Goal: Task Accomplishment & Management: Complete application form

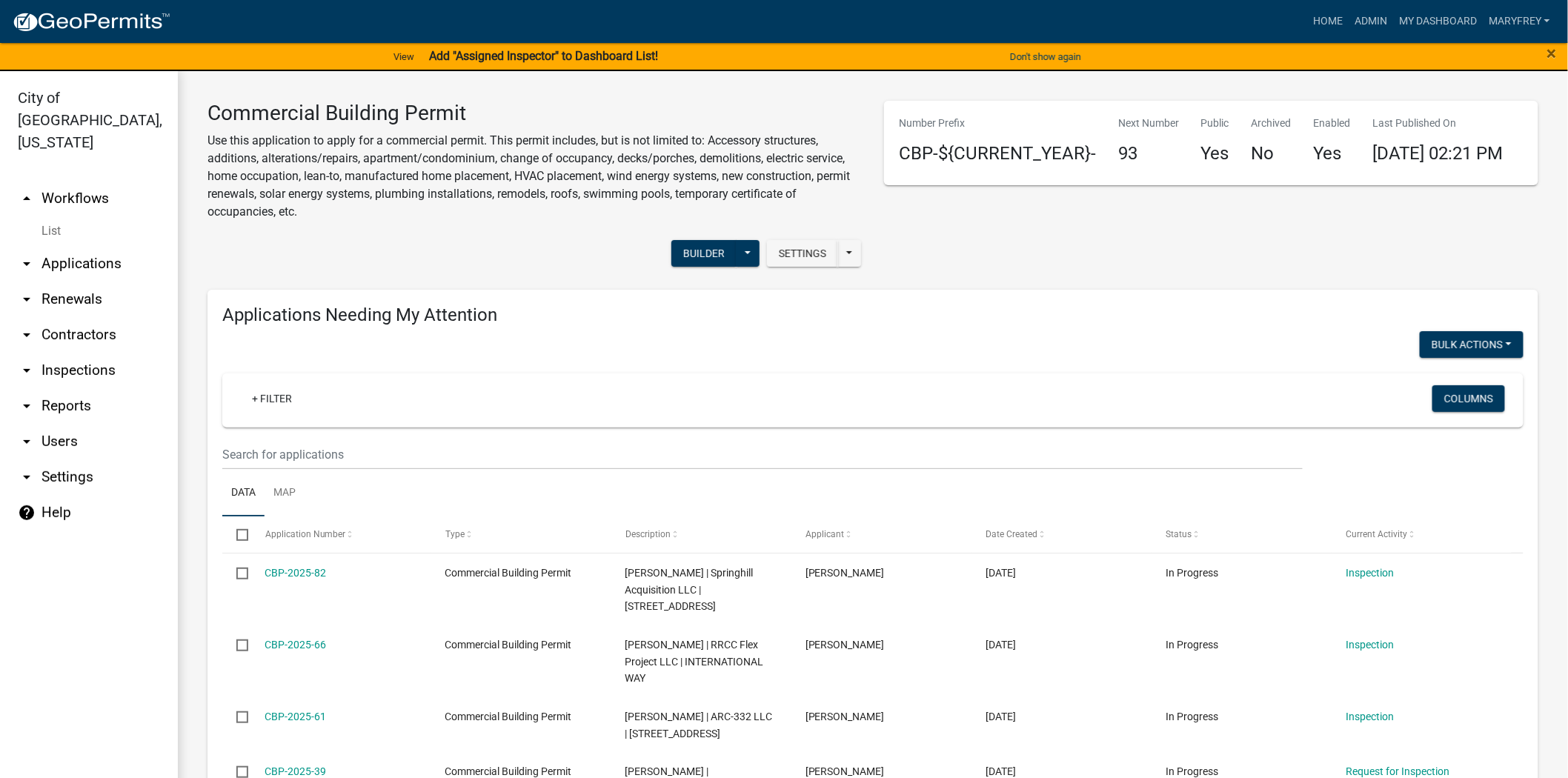
scroll to position [1256, 0]
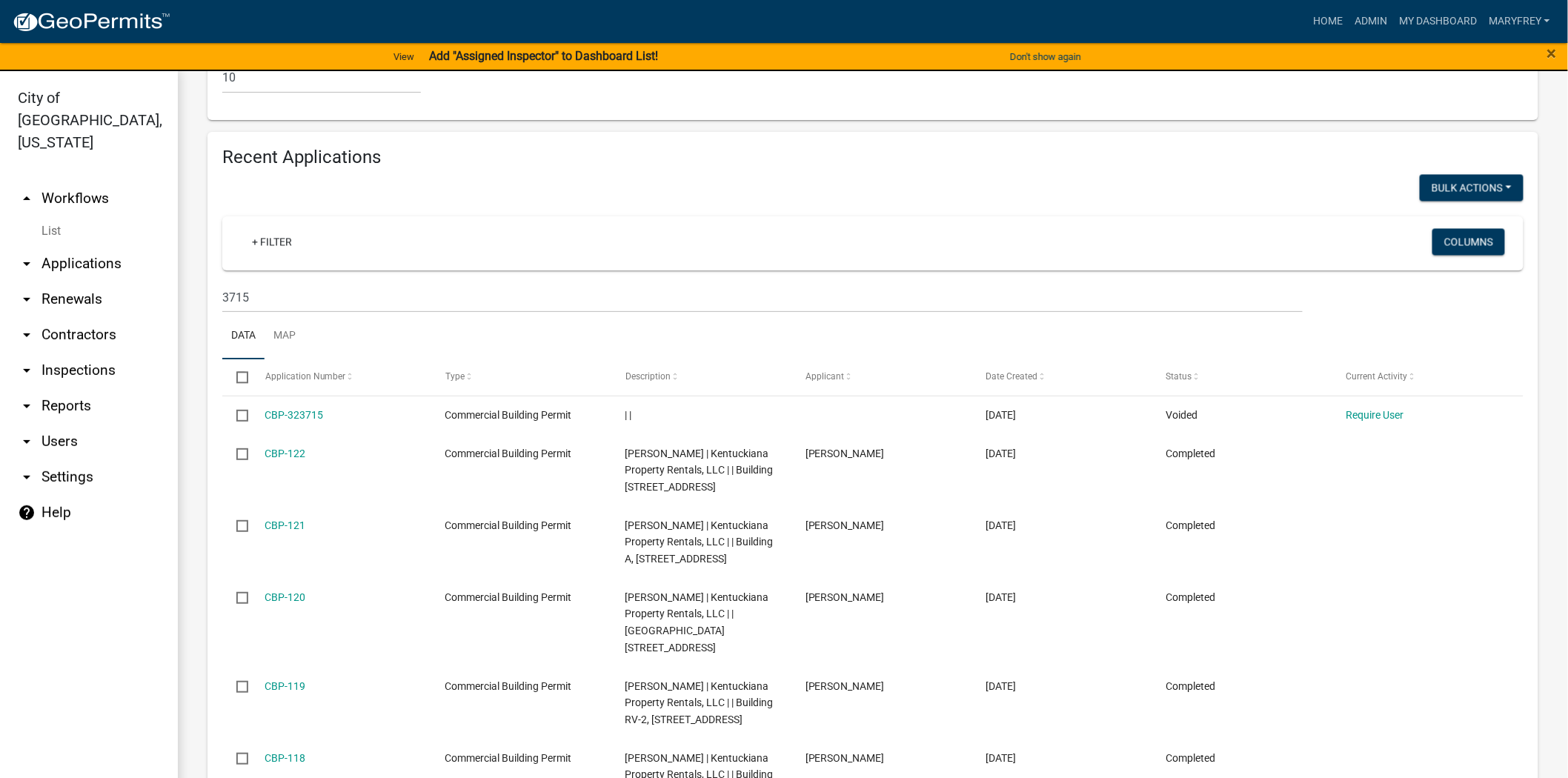
click at [54, 352] on link "arrow_drop_down Inspections" at bounding box center [89, 370] width 178 height 36
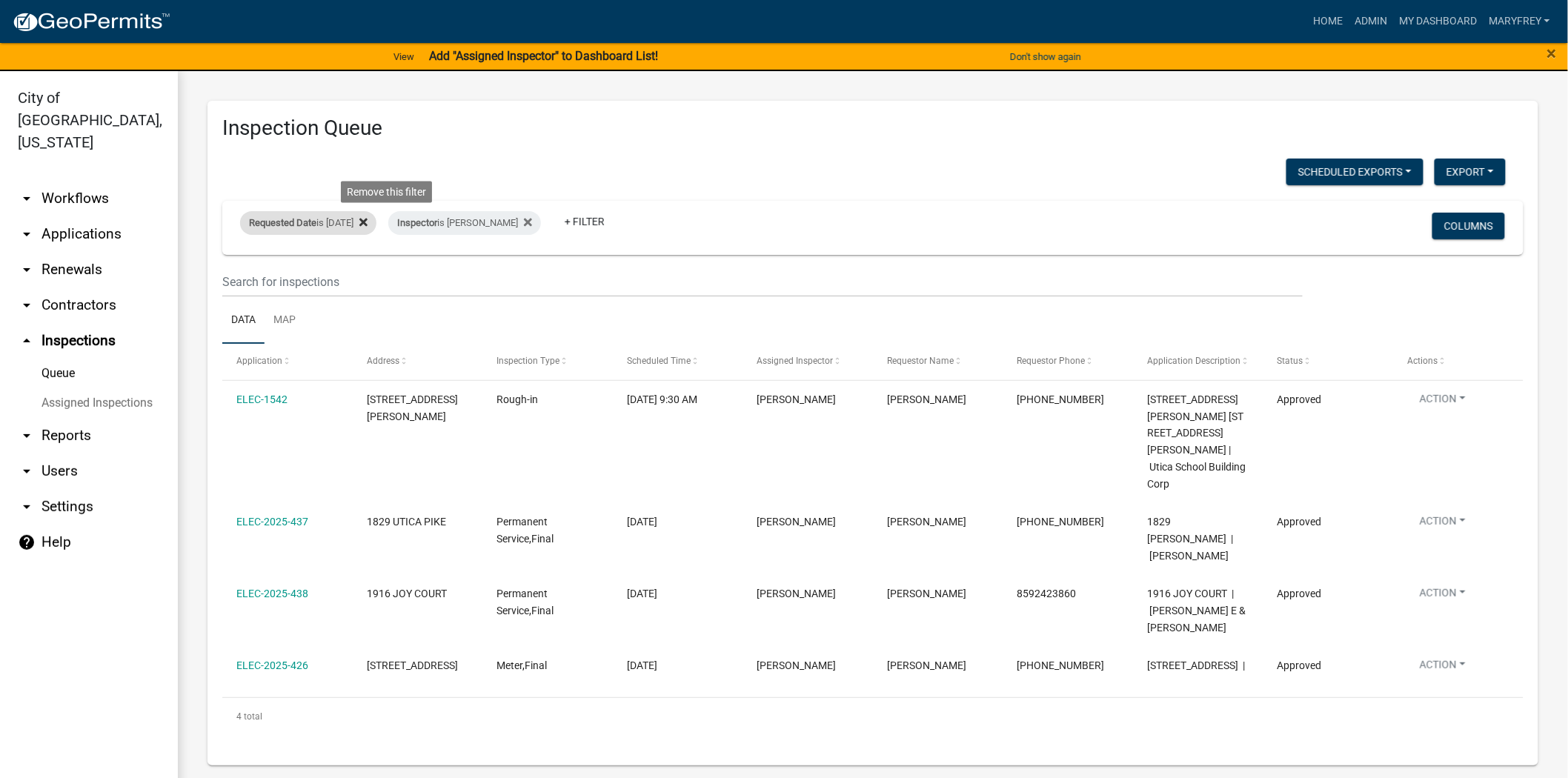
click at [368, 222] on icon at bounding box center [364, 223] width 8 height 8
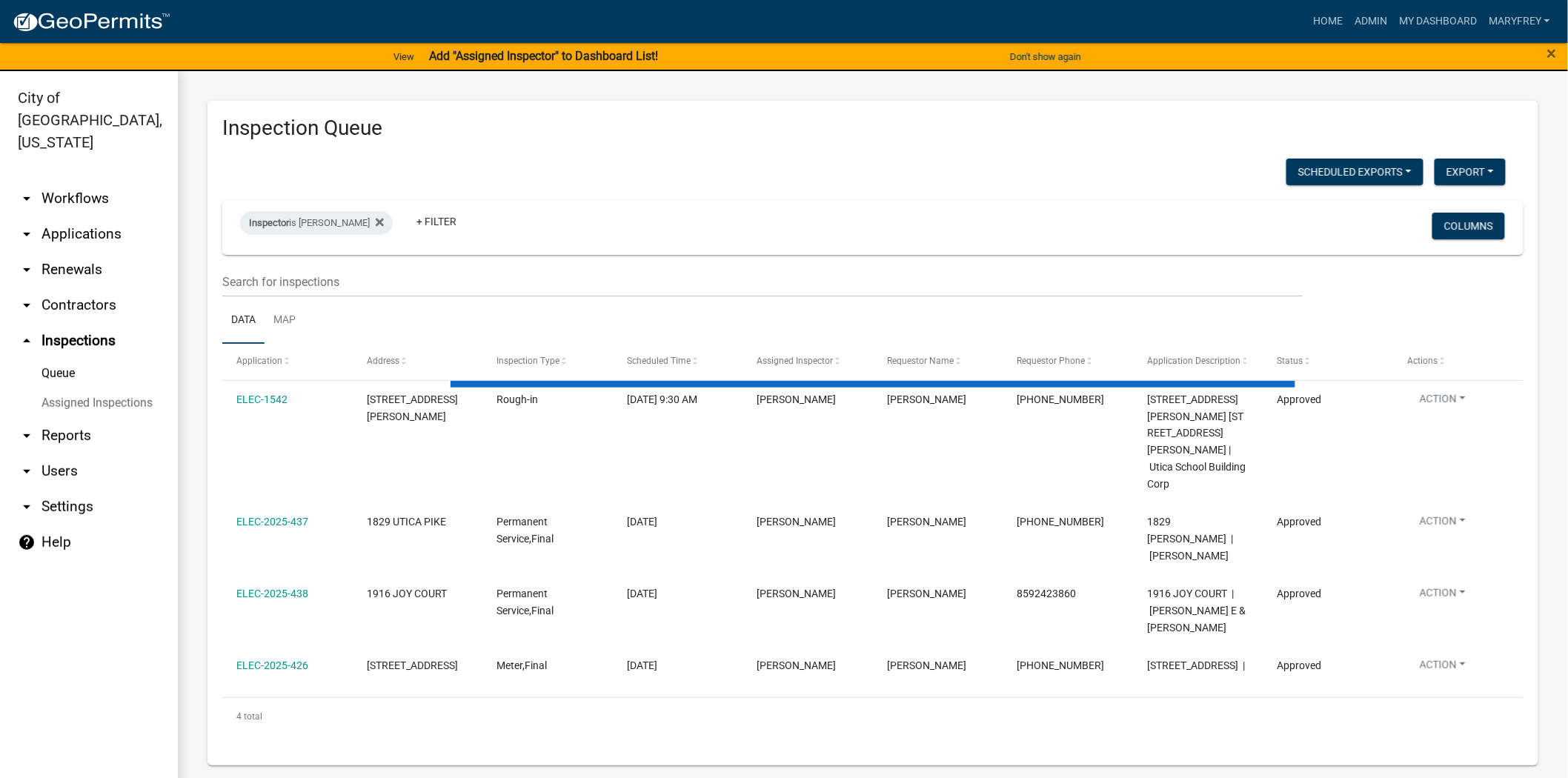
select select "3: 100"
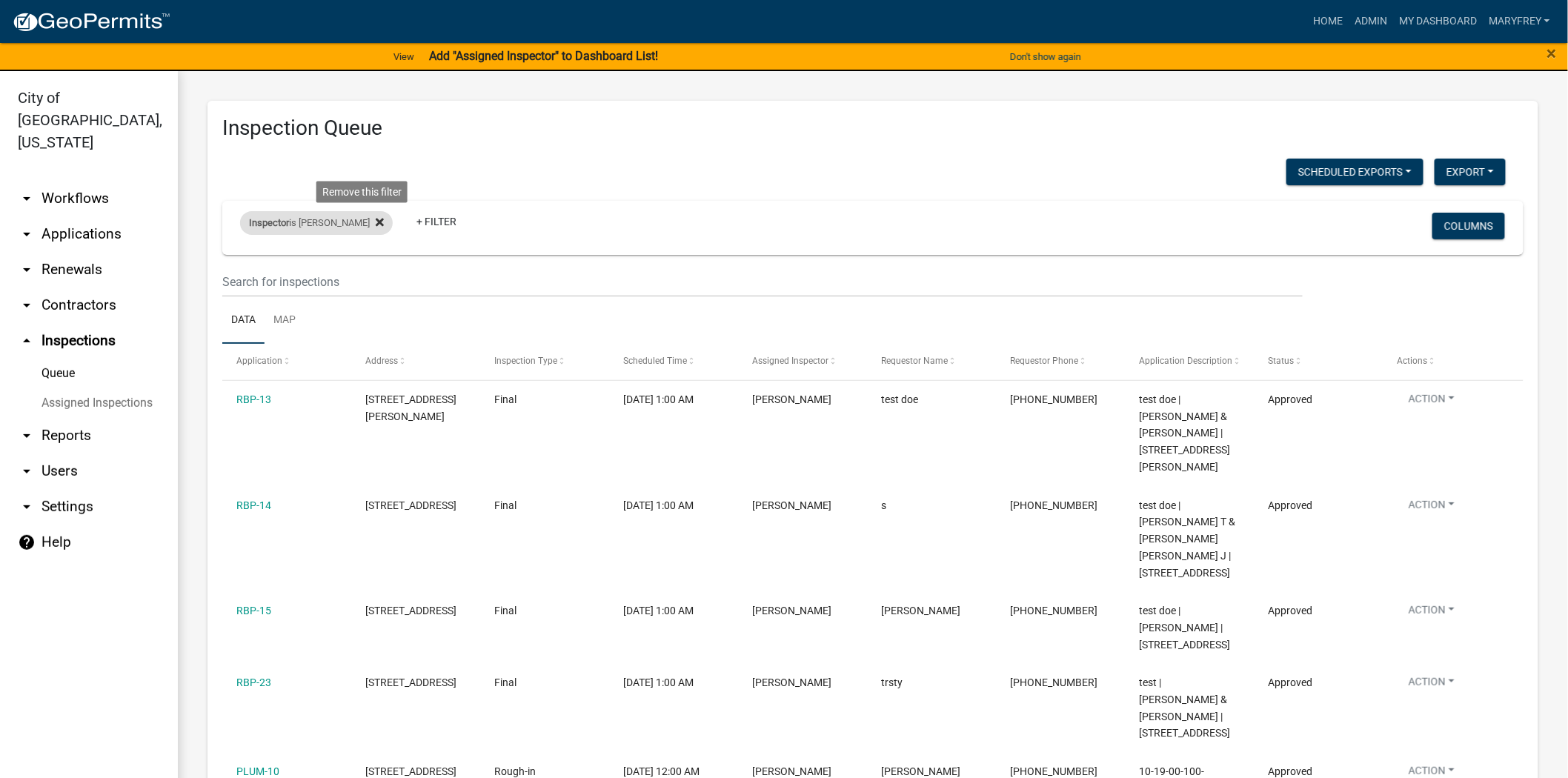
click at [376, 224] on icon at bounding box center [380, 223] width 8 height 8
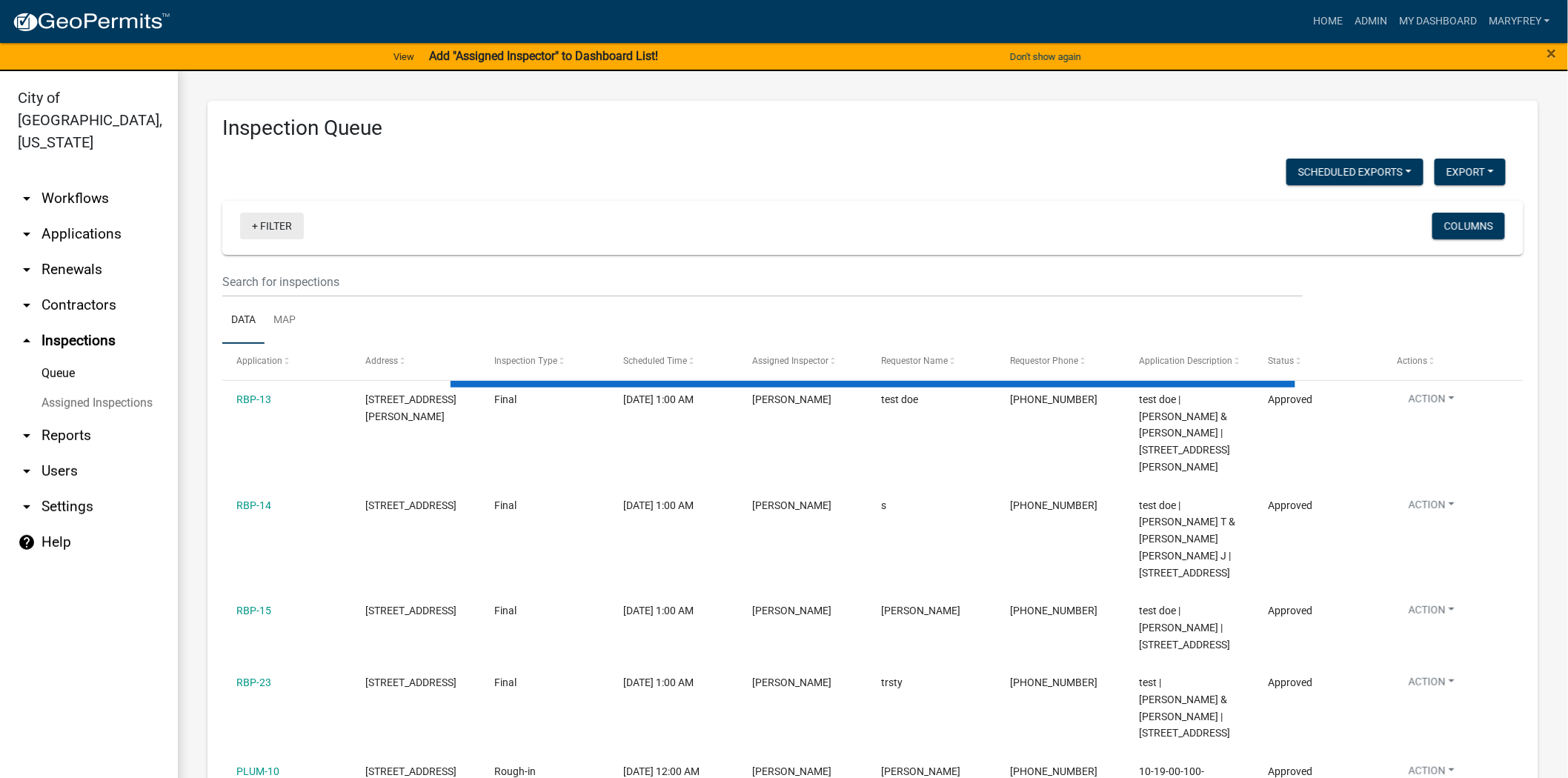
click at [254, 224] on link "+ Filter" at bounding box center [272, 225] width 64 height 26
click at [248, 334] on li "Scheduled Date" at bounding box center [276, 339] width 136 height 34
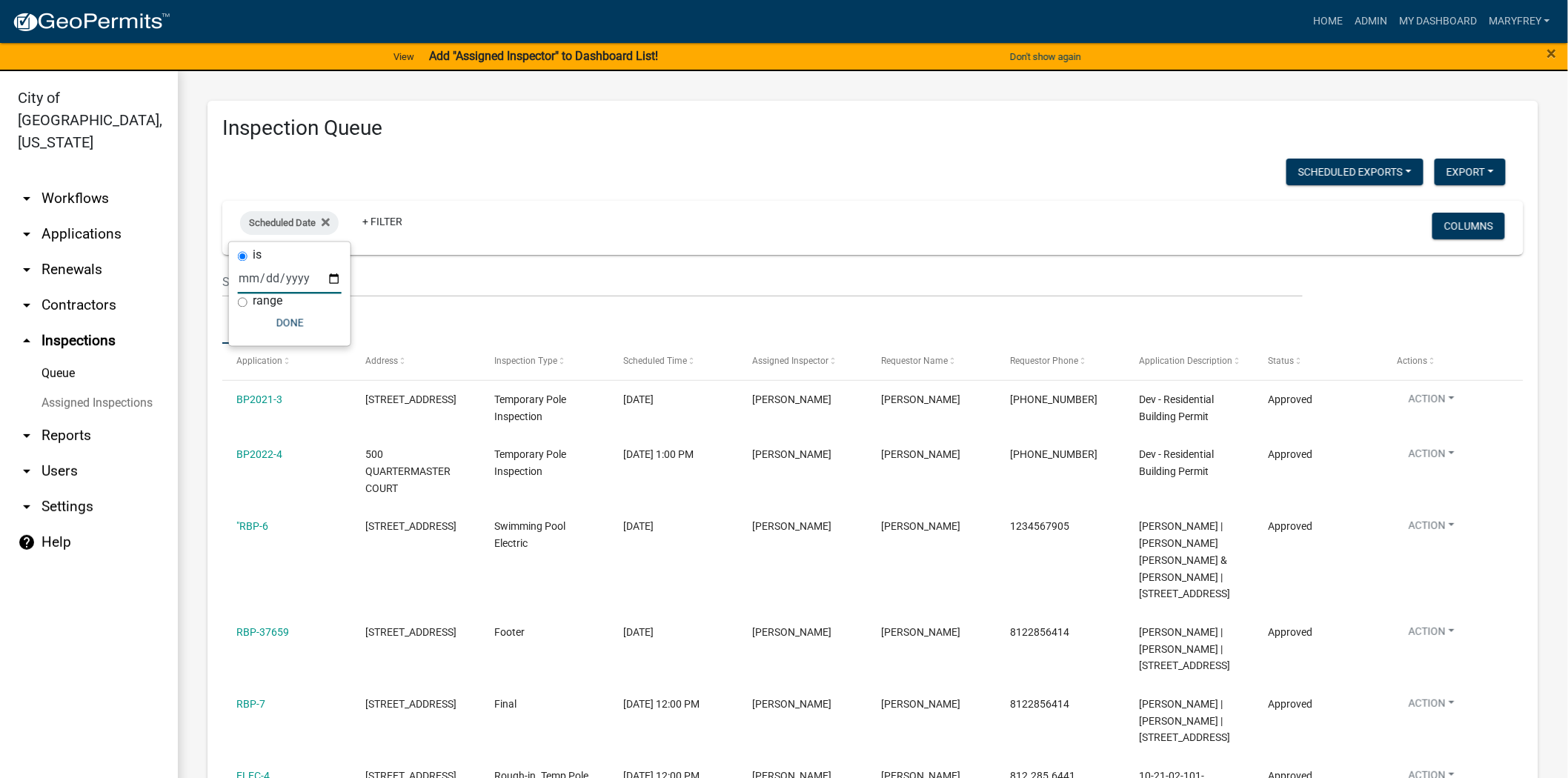
click at [333, 272] on input "date" at bounding box center [290, 279] width 104 height 30
type input "2025-08-15"
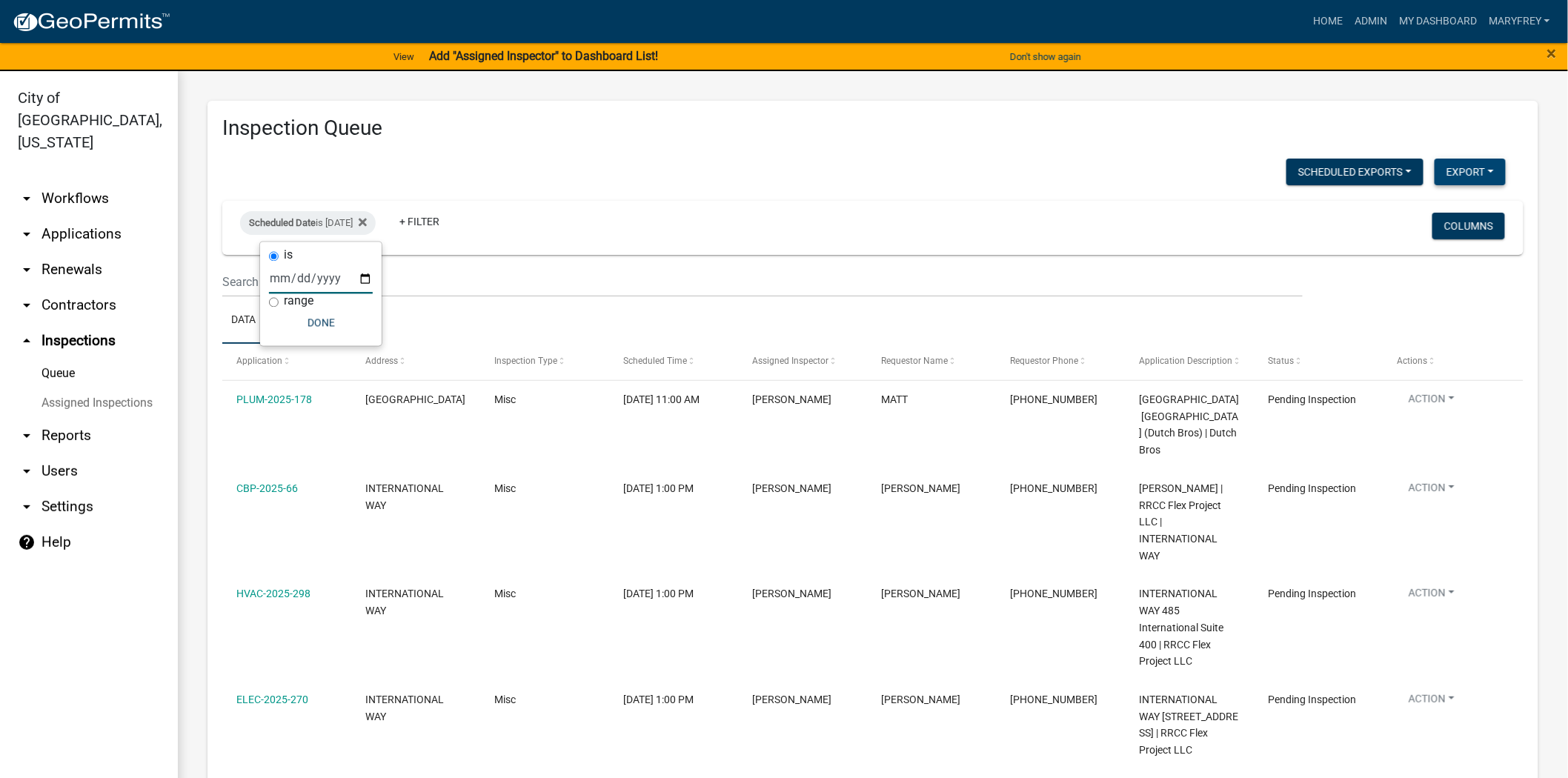
click at [1447, 167] on button "Export" at bounding box center [1470, 171] width 71 height 26
click at [1413, 215] on button "Excel Format (.xlsx)" at bounding box center [1436, 209] width 138 height 36
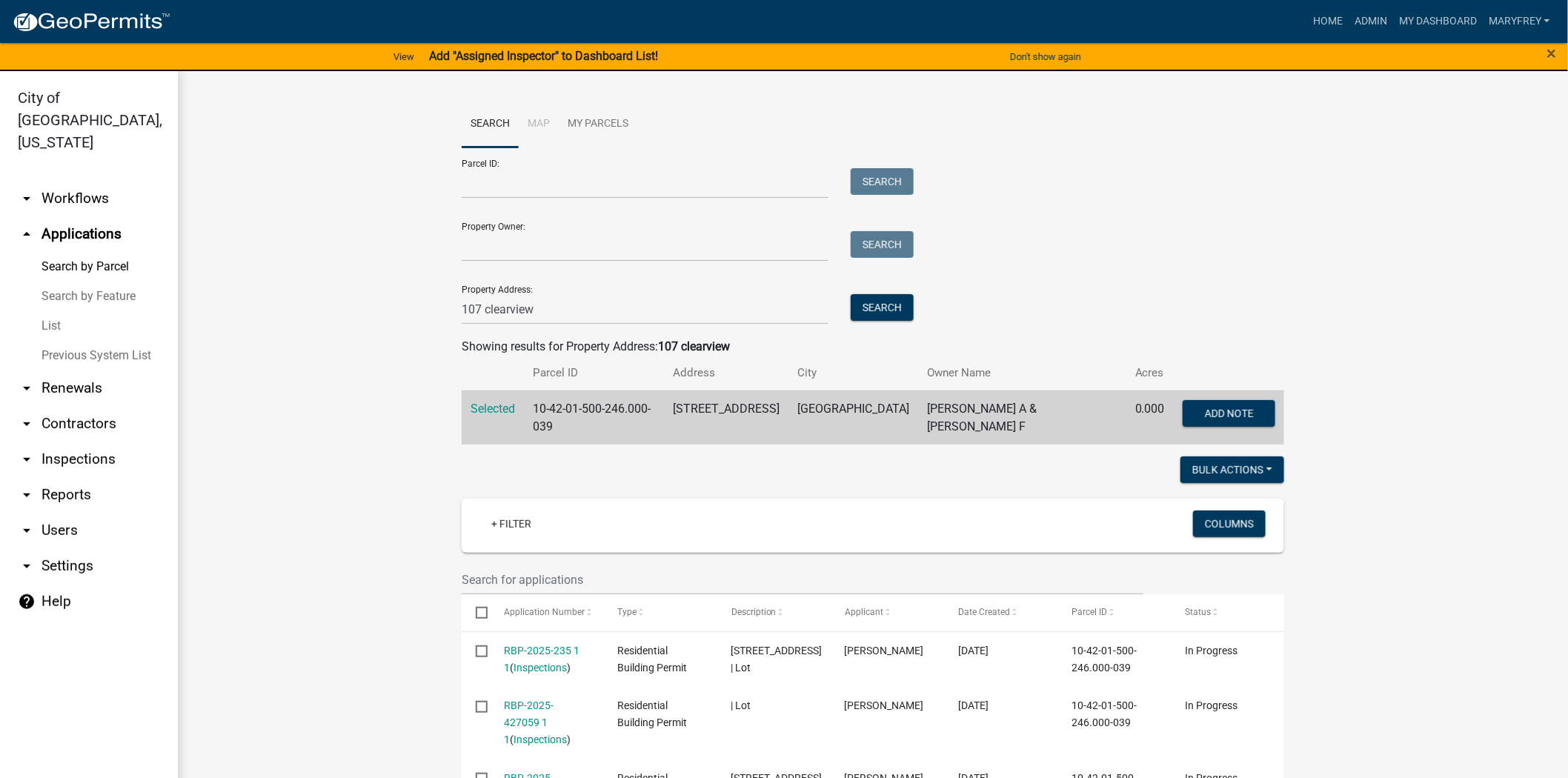
scroll to position [261, 0]
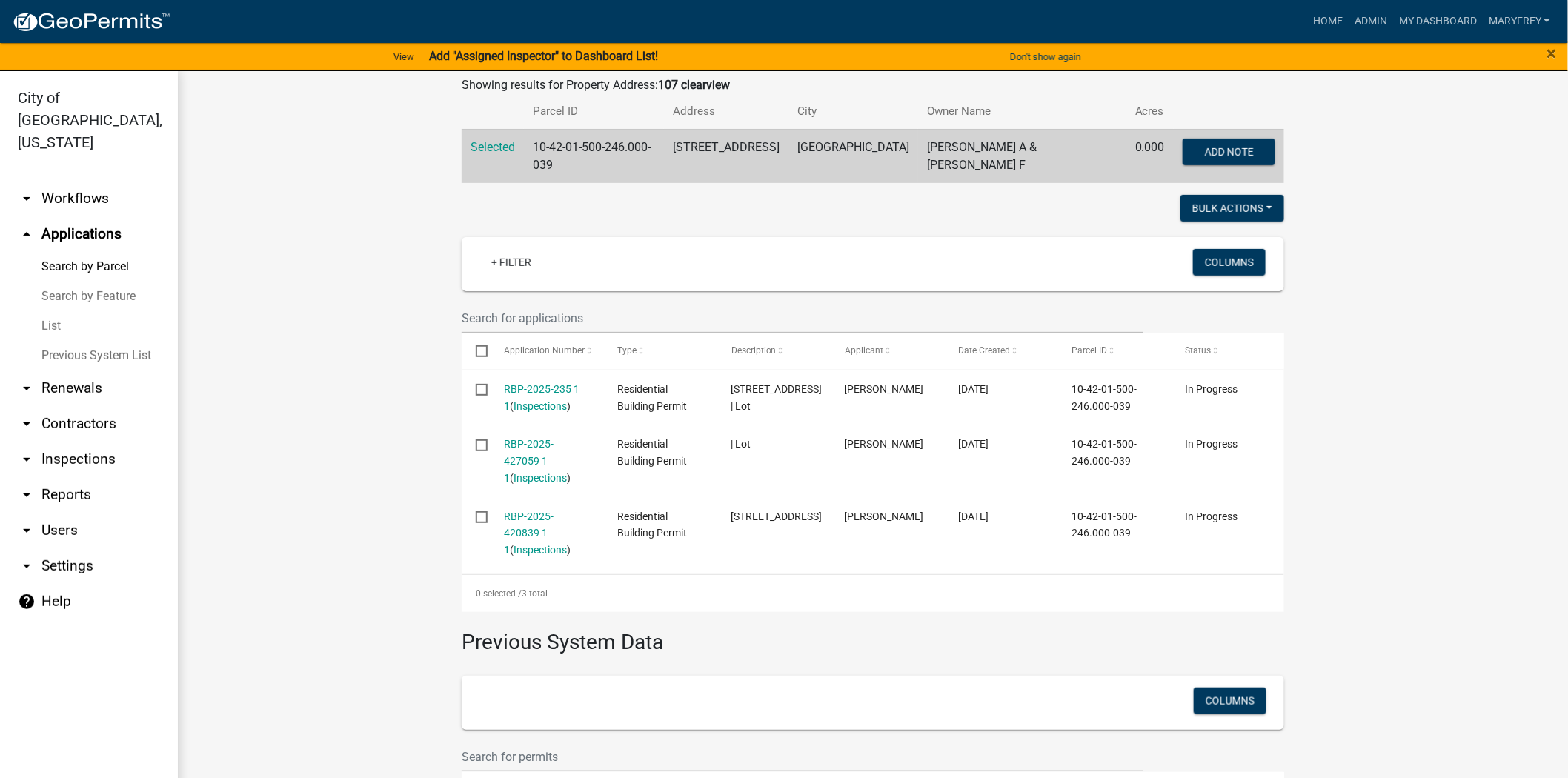
click at [85, 181] on link "arrow_drop_down Workflows" at bounding box center [89, 198] width 178 height 36
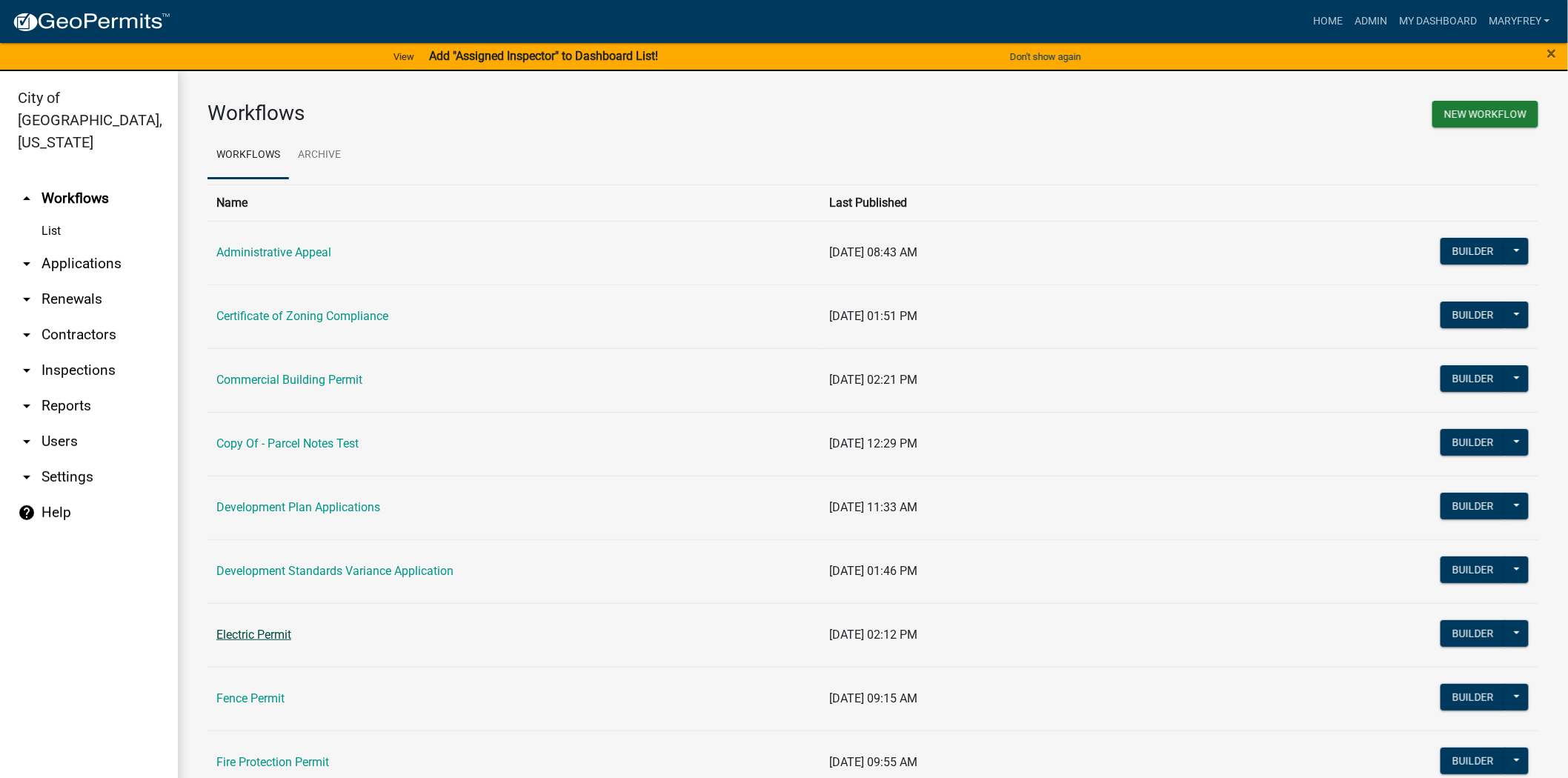
click at [262, 637] on link "Electric Permit" at bounding box center [254, 635] width 75 height 14
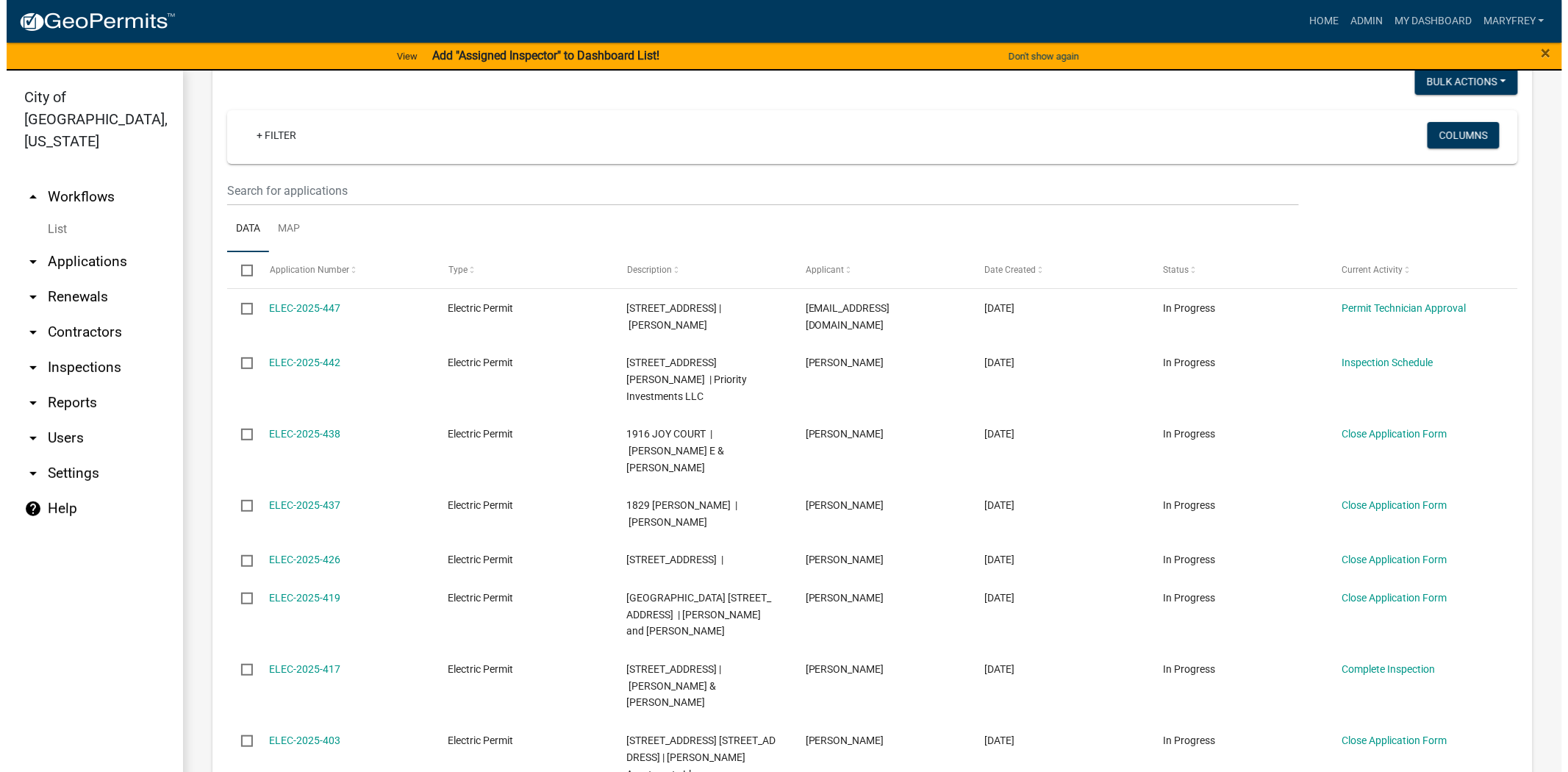
scroll to position [209, 0]
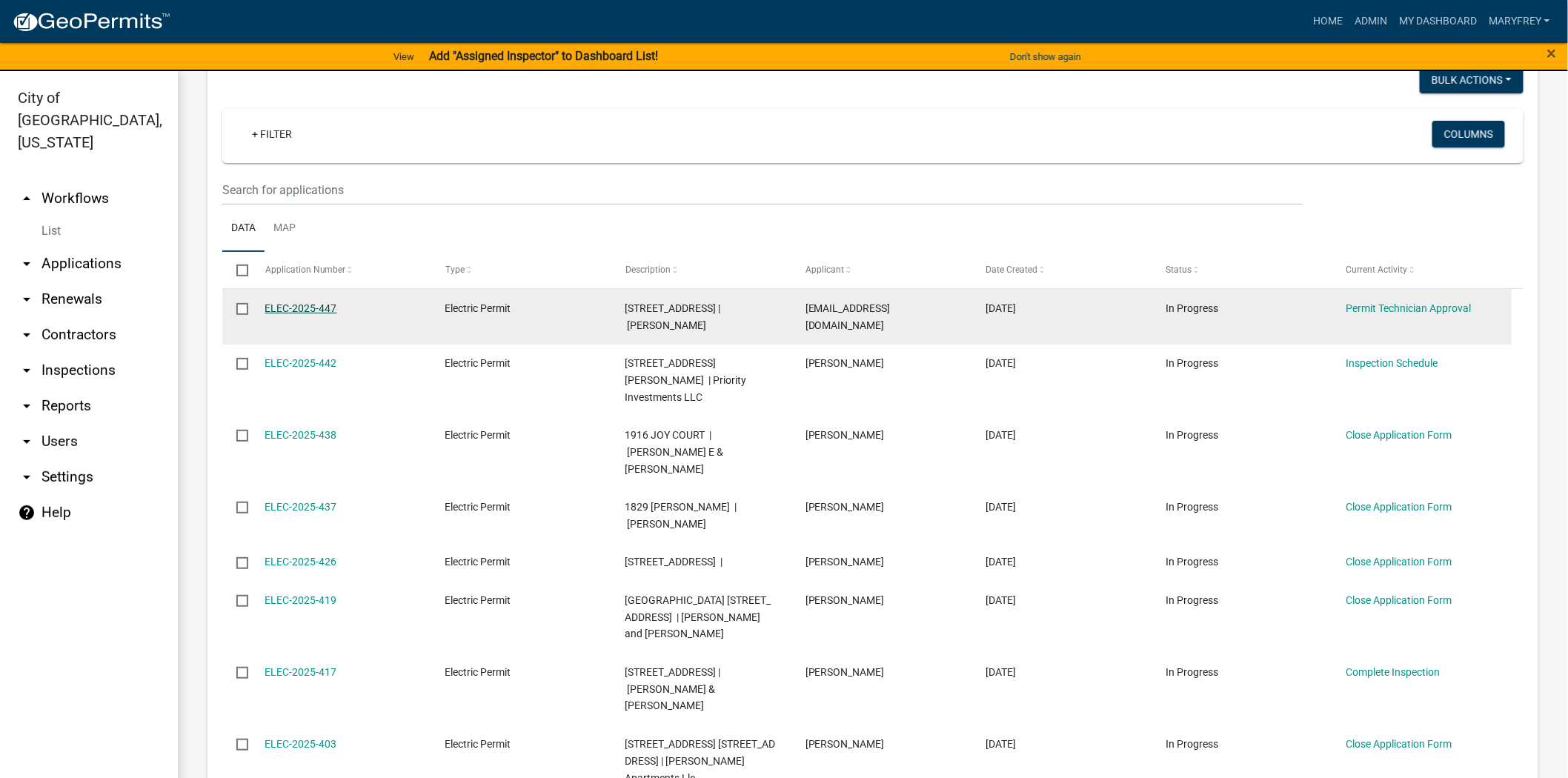
click at [293, 314] on link "ELEC-2025-447" at bounding box center [301, 308] width 72 height 12
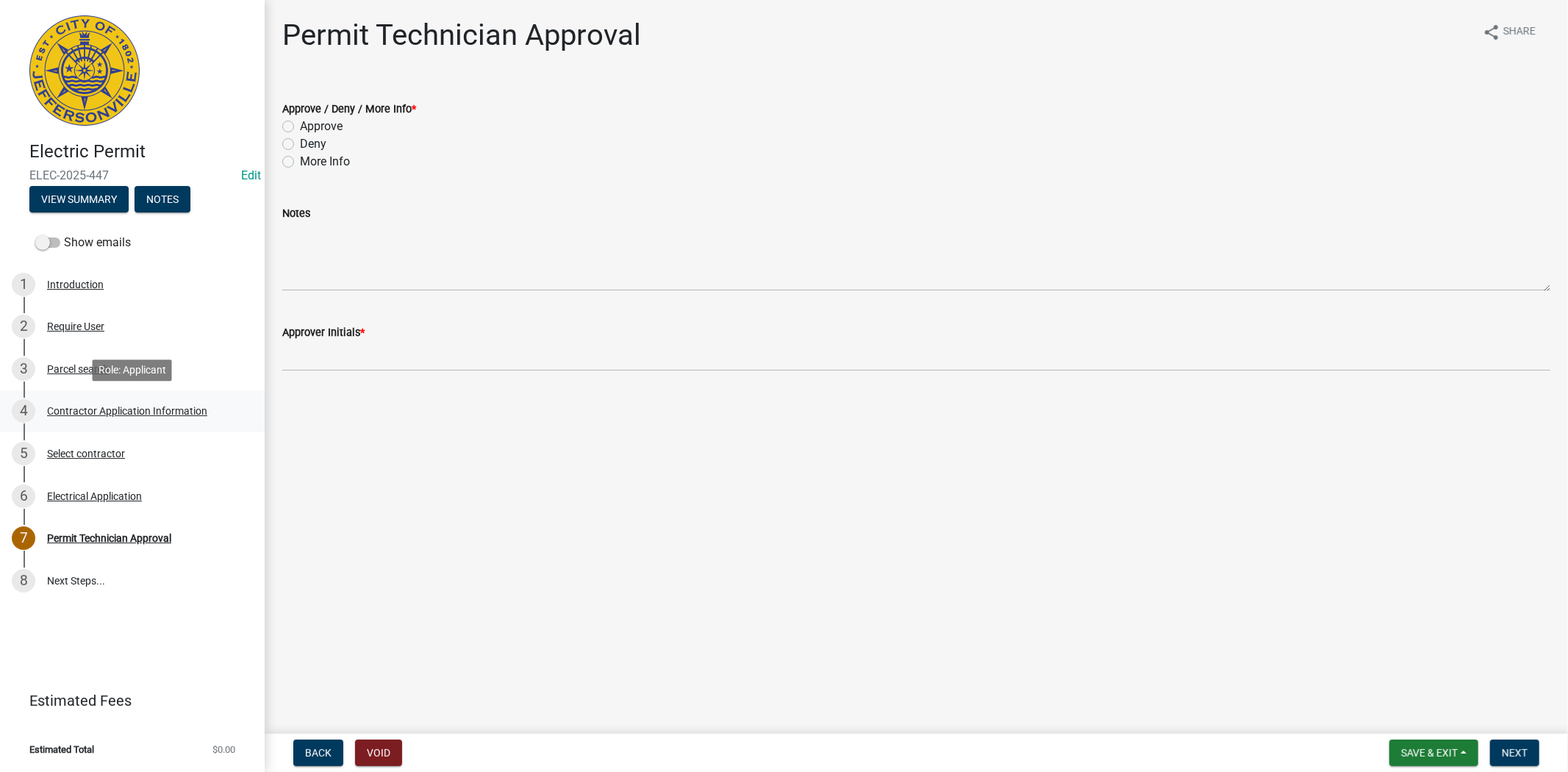
click at [76, 407] on div "Contractor Application Information" at bounding box center [127, 411] width 160 height 10
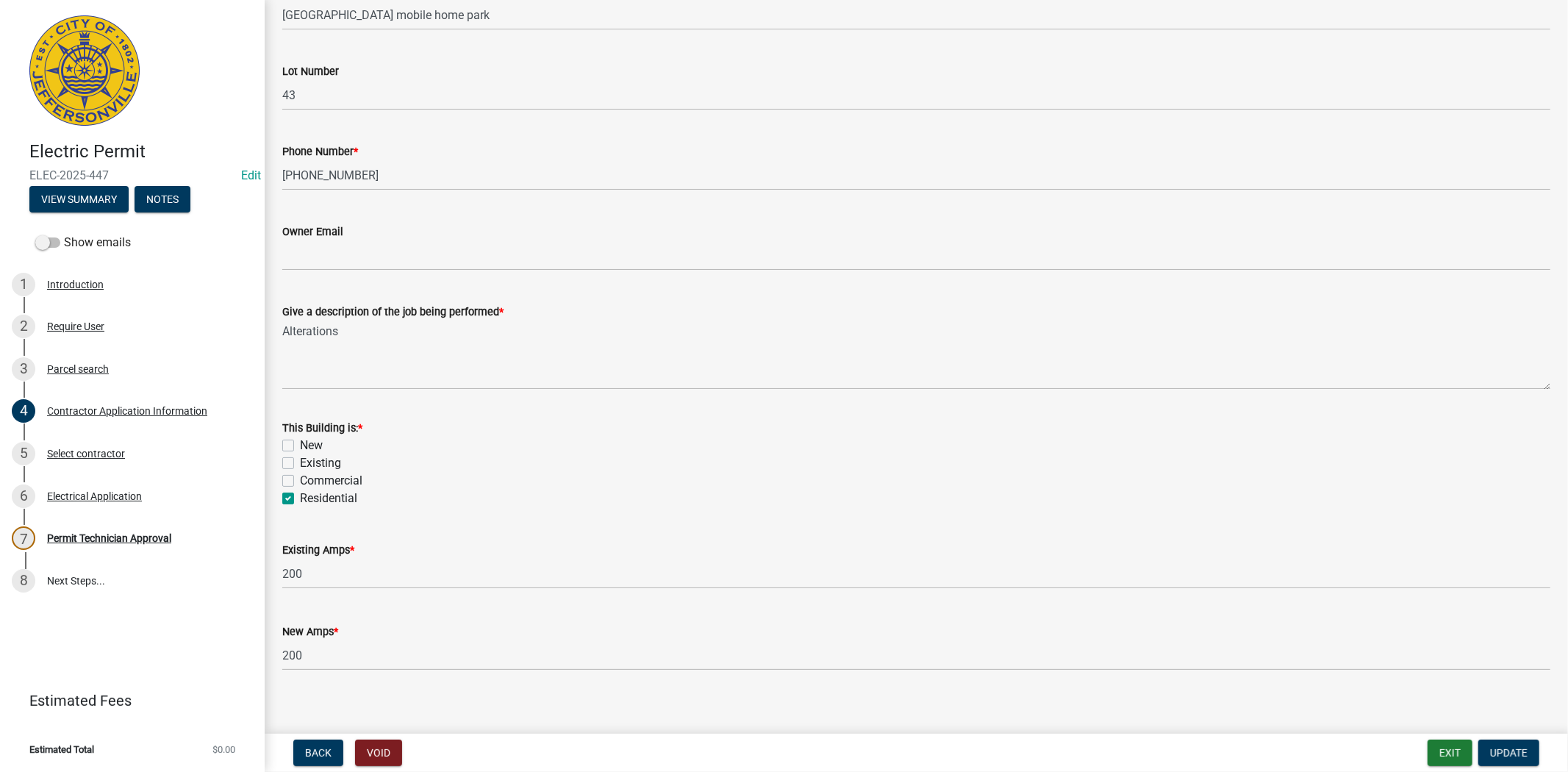
scroll to position [491, 0]
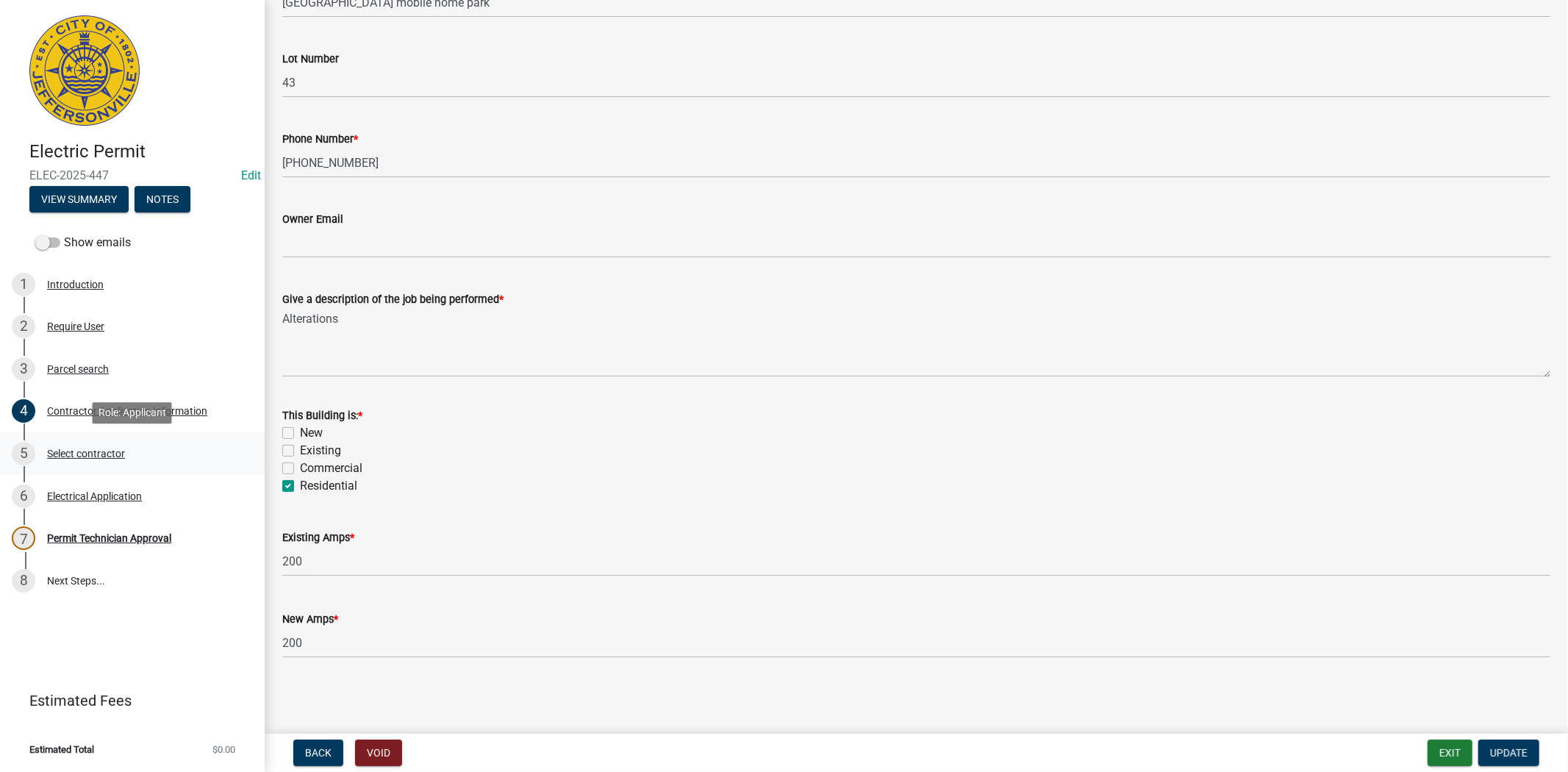
click at [97, 457] on div "Select contractor" at bounding box center [86, 453] width 78 height 10
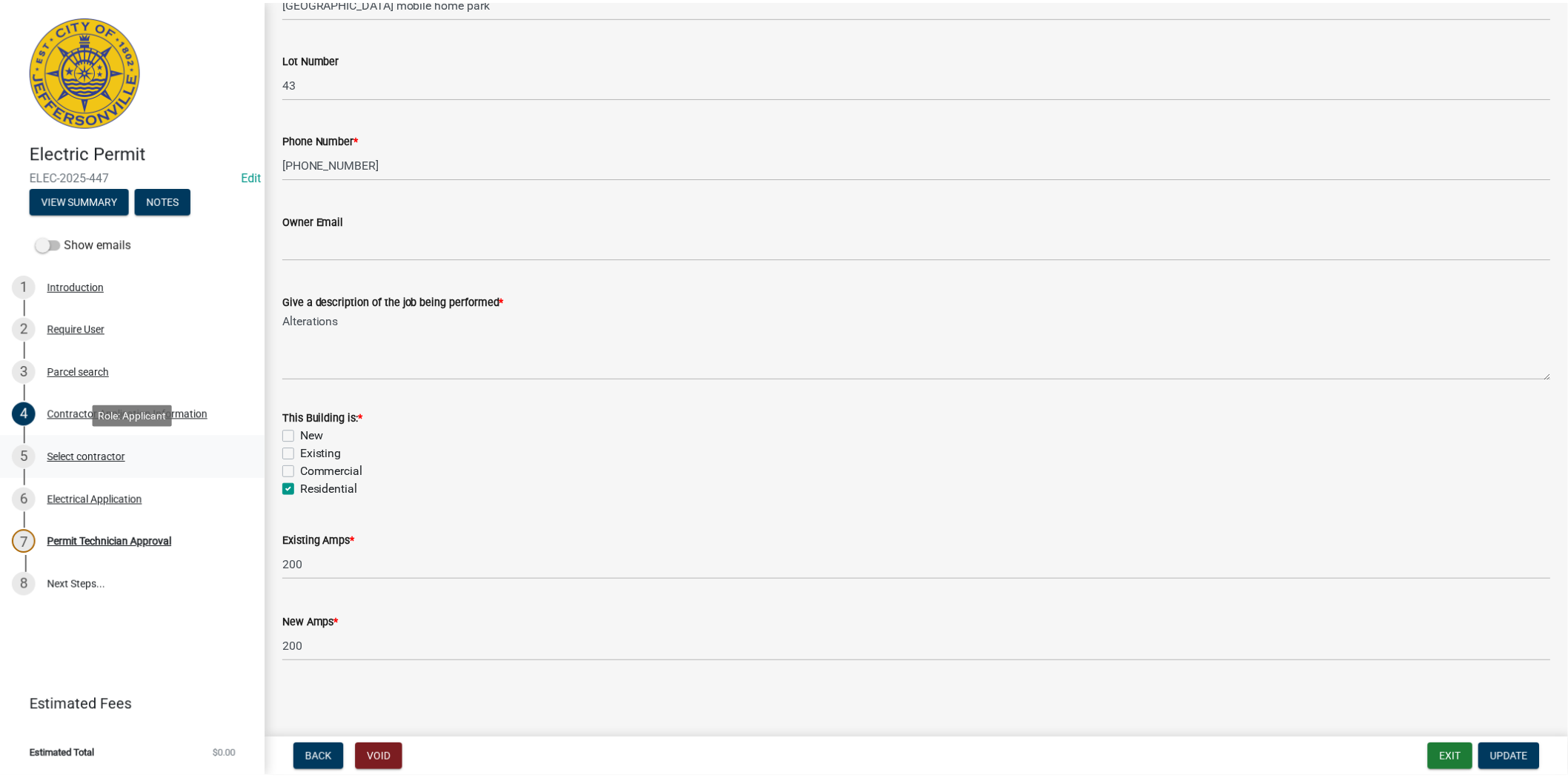
scroll to position [0, 0]
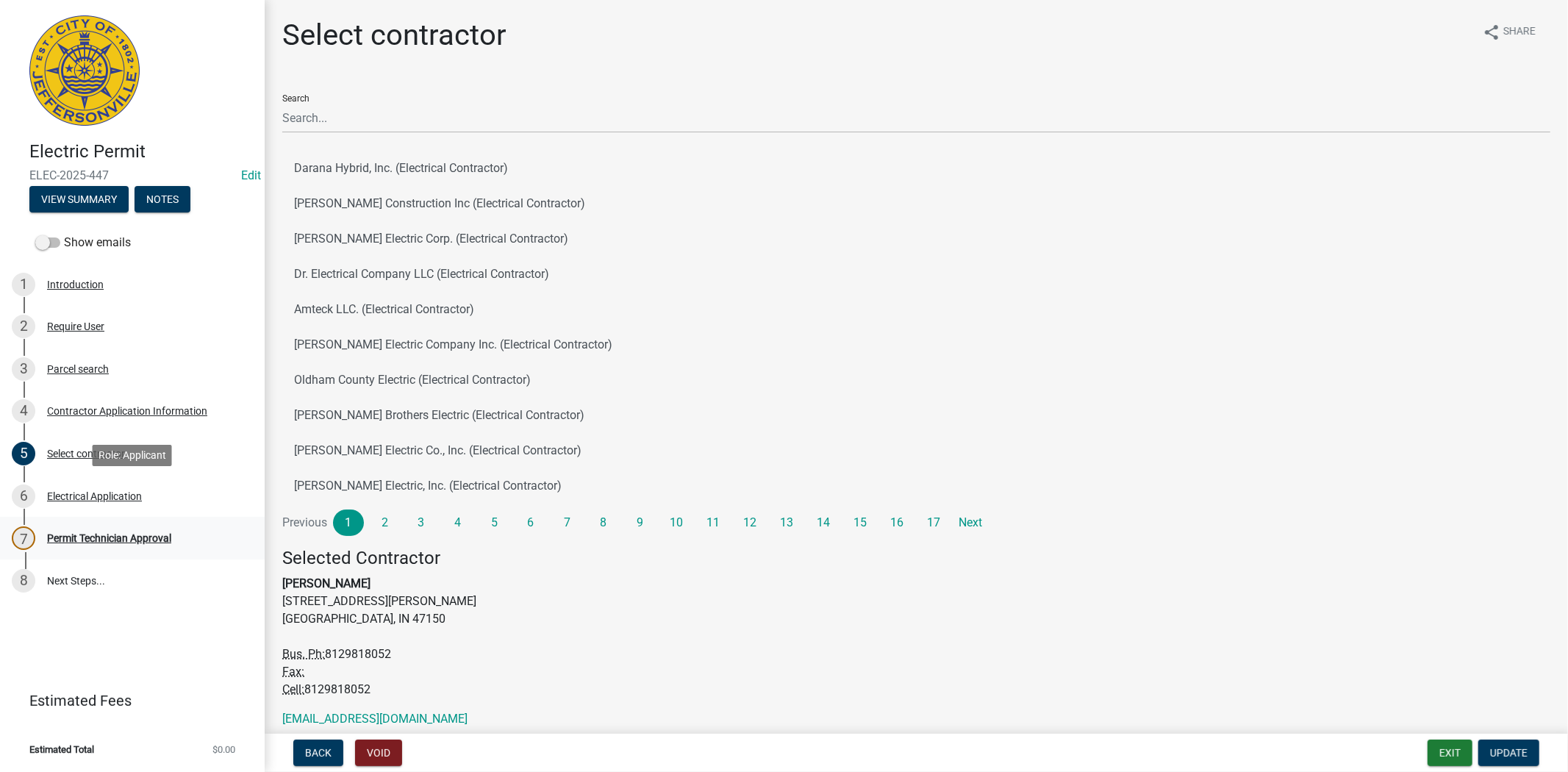
drag, startPoint x: 88, startPoint y: 496, endPoint x: 91, endPoint y: 524, distance: 28.2
click at [88, 496] on div "Electrical Application" at bounding box center [94, 496] width 95 height 10
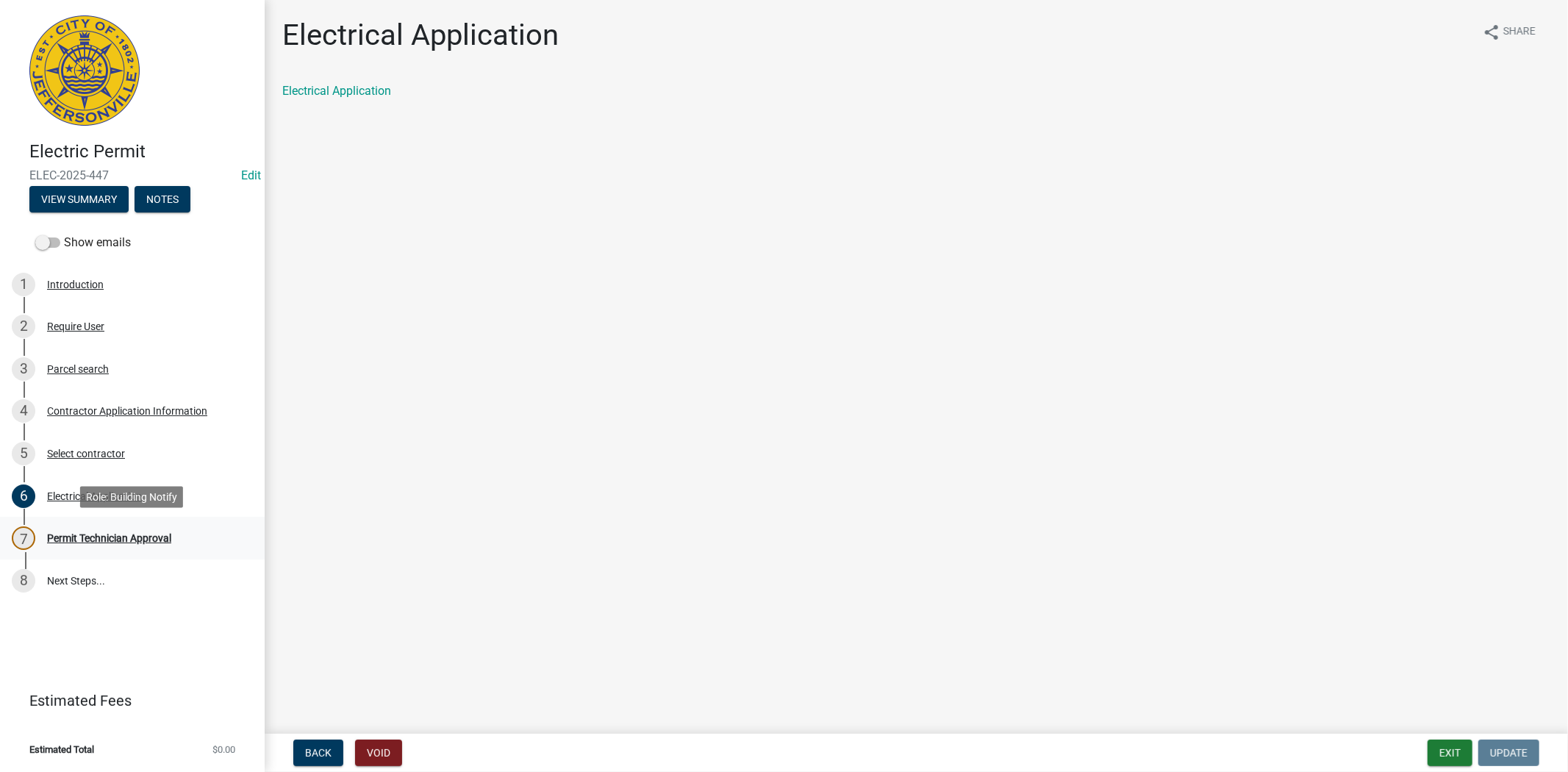
click at [101, 535] on div "Permit Technician Approval" at bounding box center [109, 537] width 124 height 10
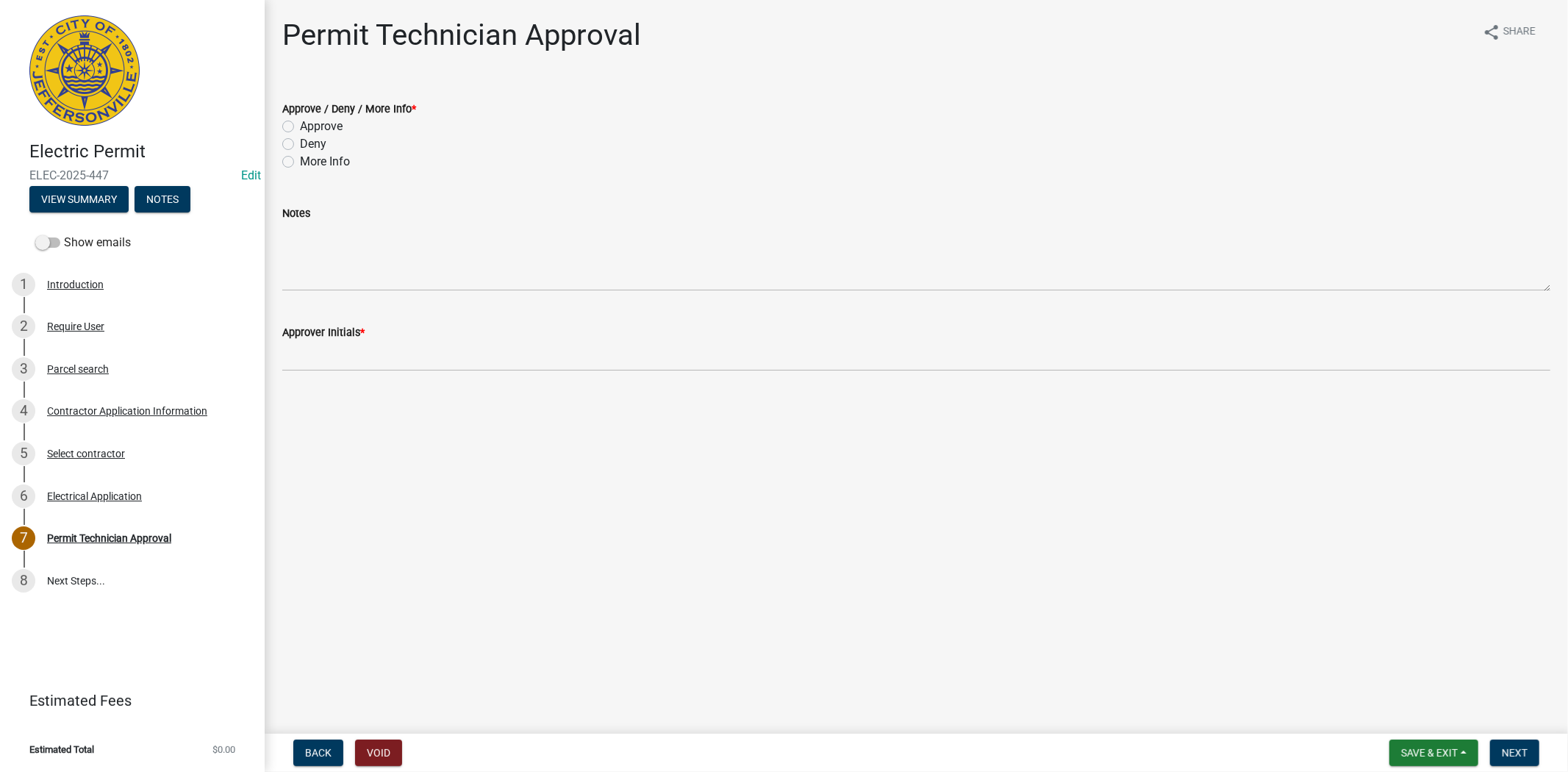
click at [300, 131] on label "Approve" at bounding box center [321, 126] width 43 height 17
click at [300, 127] on input "Approve" at bounding box center [304, 122] width 10 height 10
radio input "true"
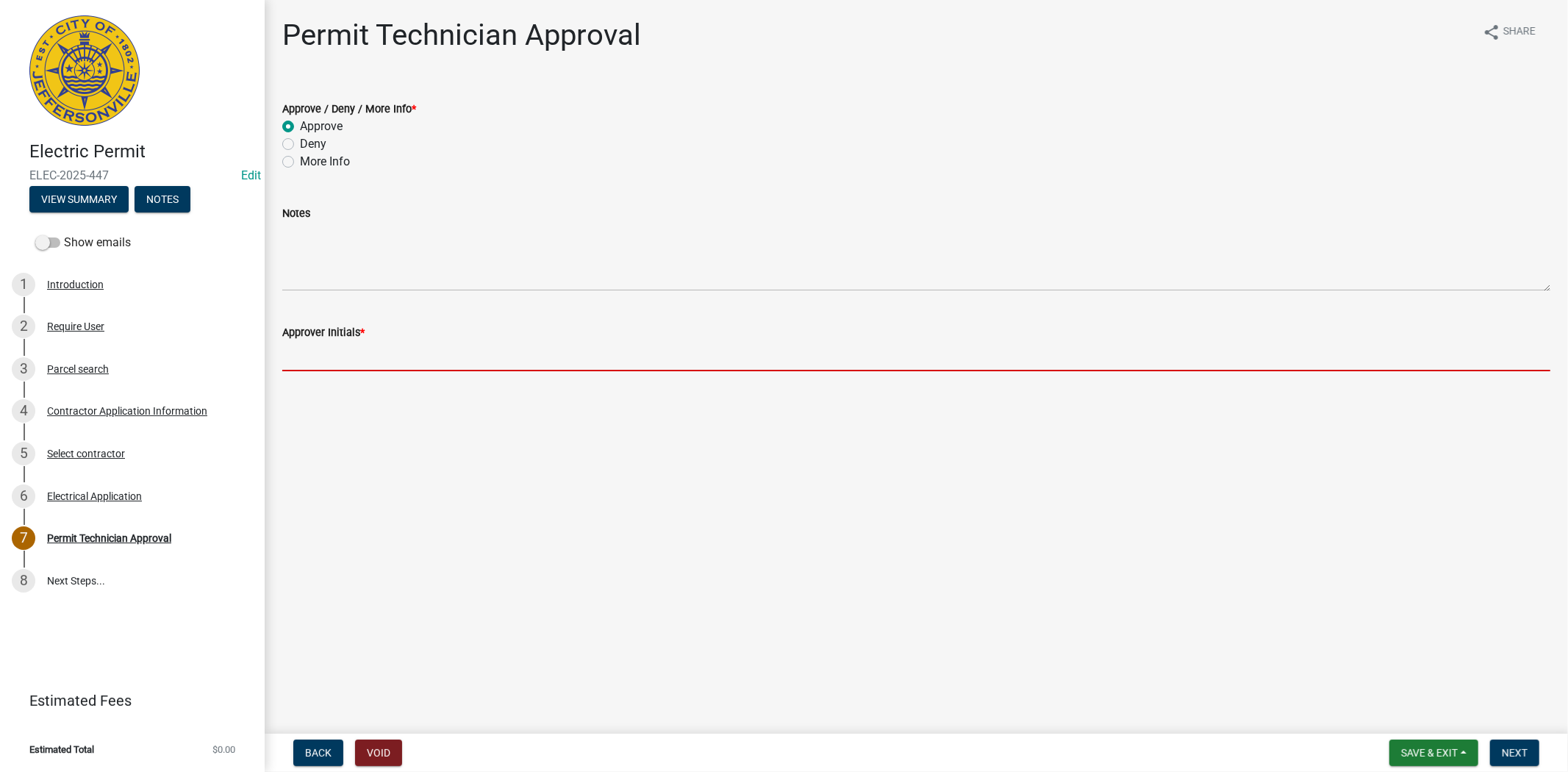
click at [310, 365] on input "Approver Initials *" at bounding box center [916, 356] width 1268 height 30
type input "mkf"
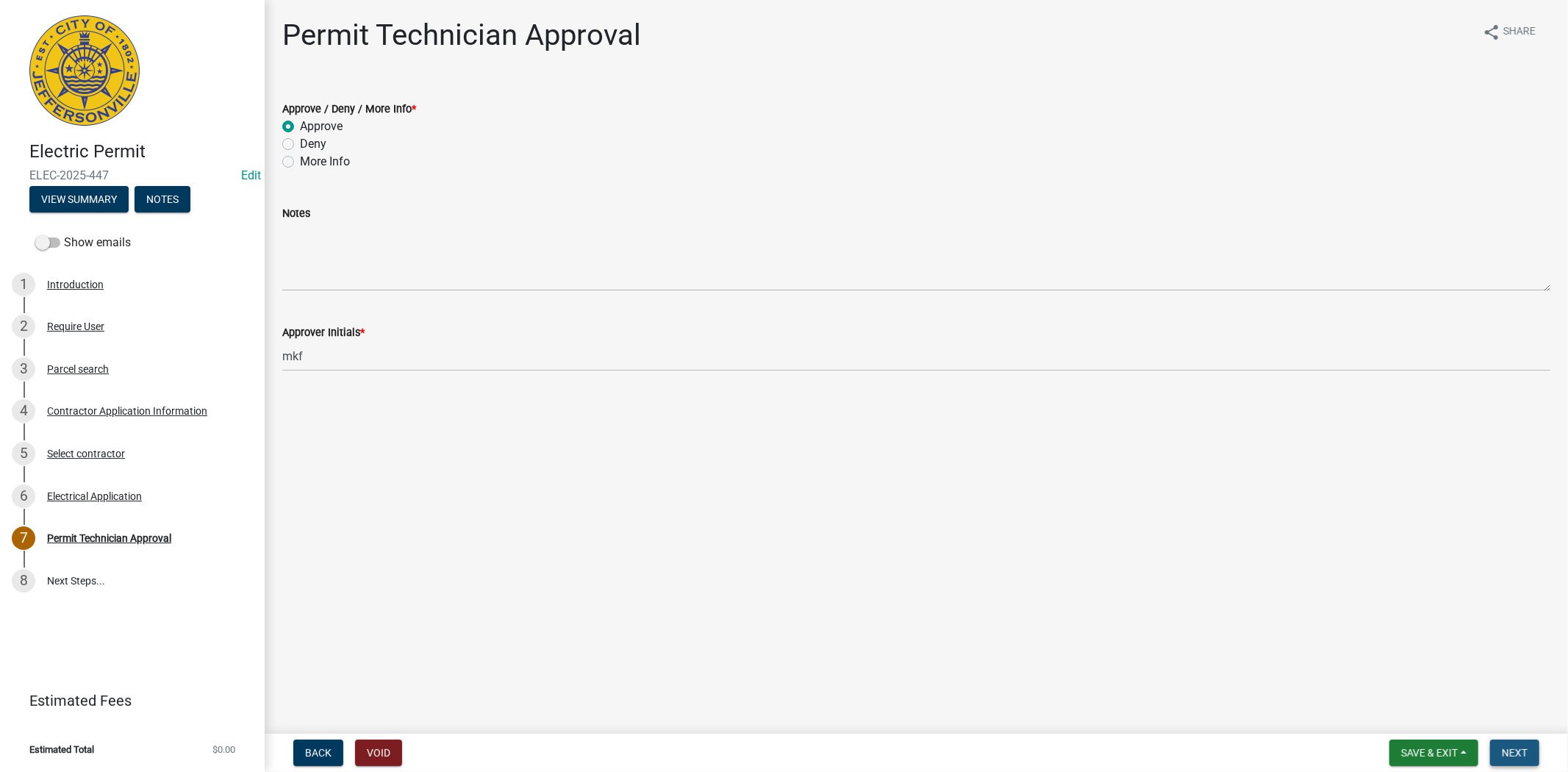
click at [1518, 743] on button "Next" at bounding box center [1515, 752] width 49 height 26
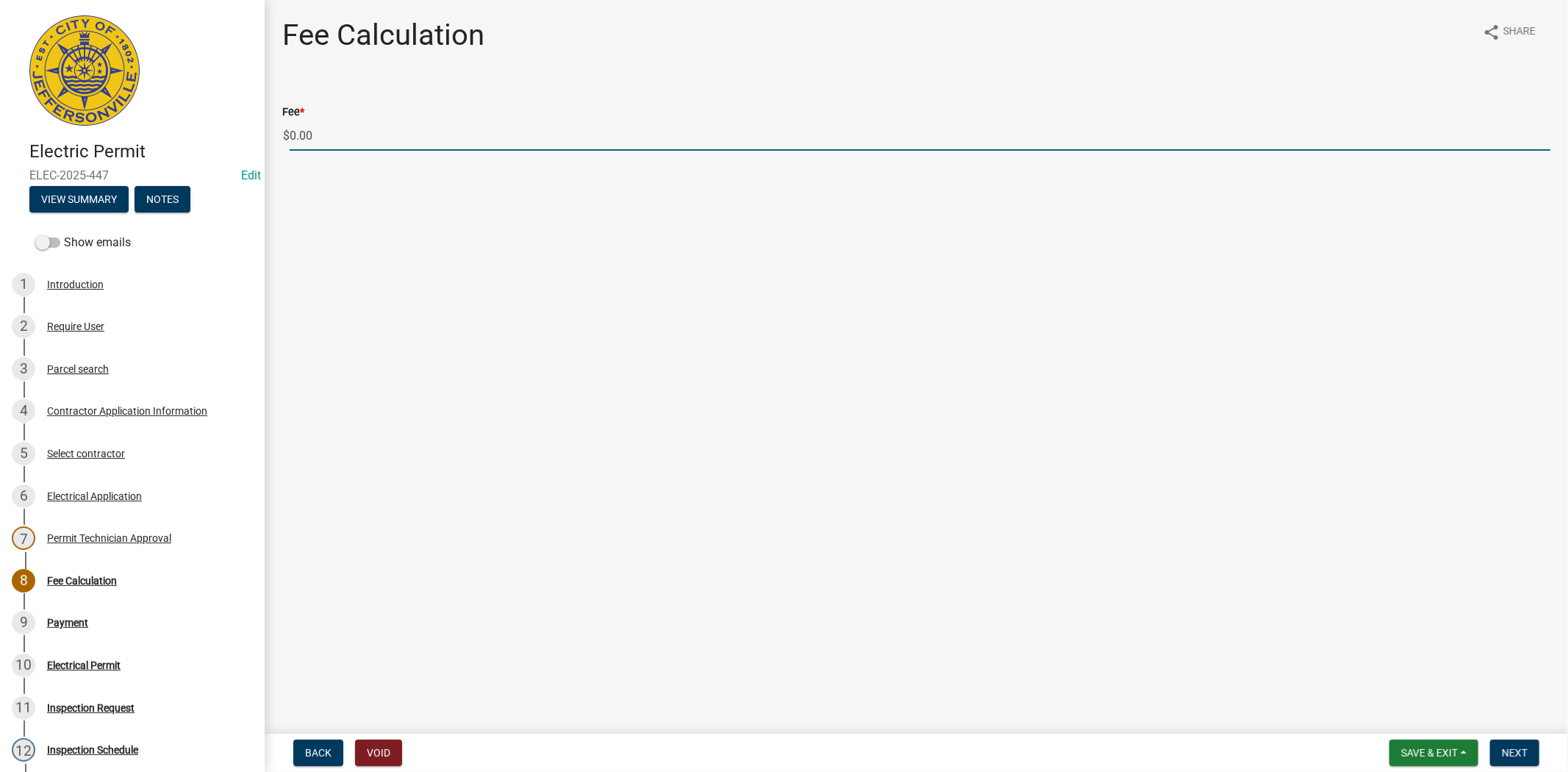
drag, startPoint x: 315, startPoint y: 137, endPoint x: 289, endPoint y: 135, distance: 26.1
click at [289, 135] on div "$ 0.00" at bounding box center [916, 136] width 1268 height 30
type input "70.00"
click at [1513, 762] on button "Next" at bounding box center [1515, 752] width 49 height 26
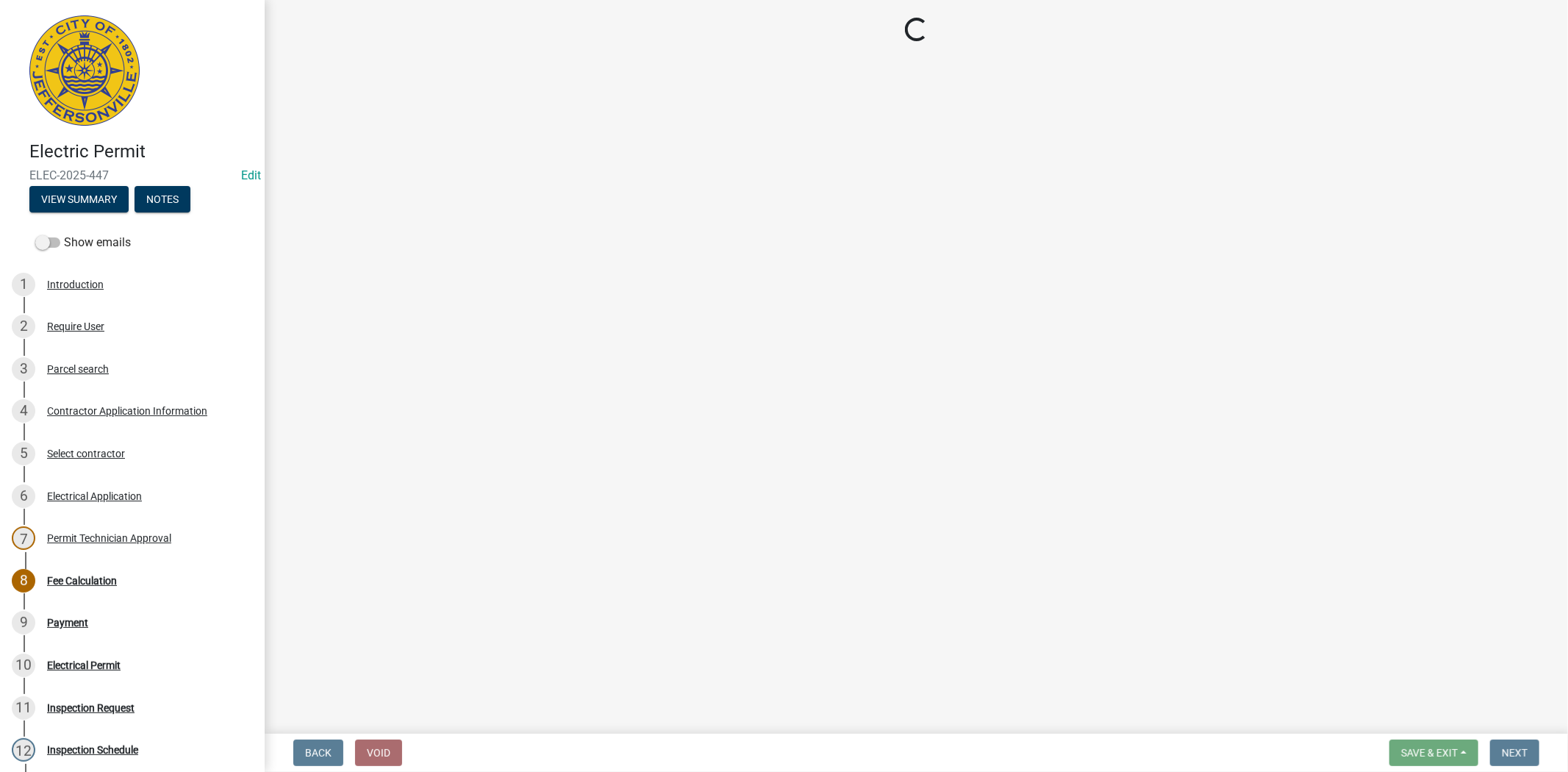
select select "3: 3"
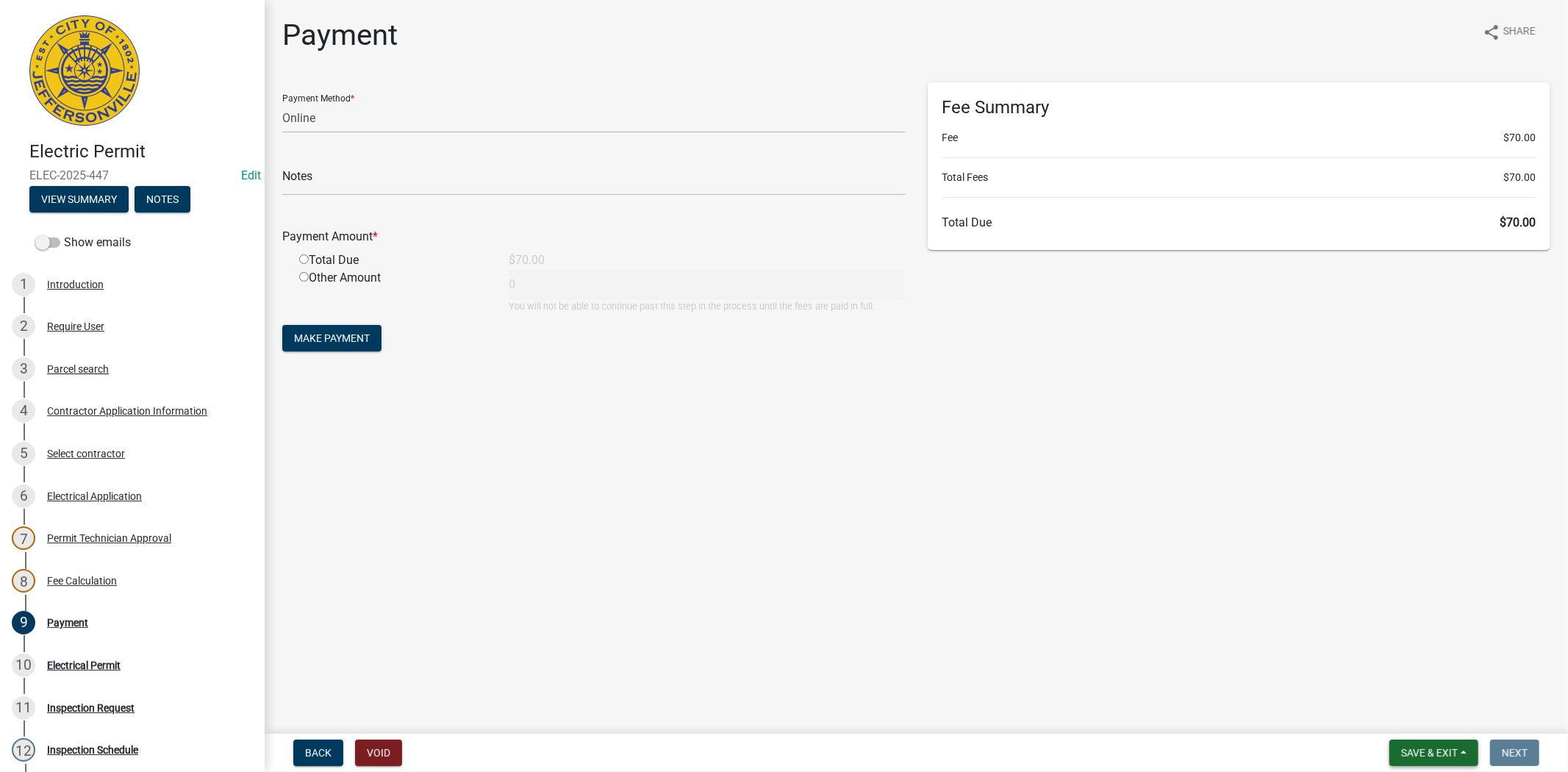
click at [1438, 759] on button "Save & Exit" at bounding box center [1434, 752] width 89 height 26
click at [1430, 737] on div "Save Save & Exit" at bounding box center [1420, 697] width 117 height 82
click at [1417, 715] on button "Save & Exit" at bounding box center [1420, 714] width 117 height 36
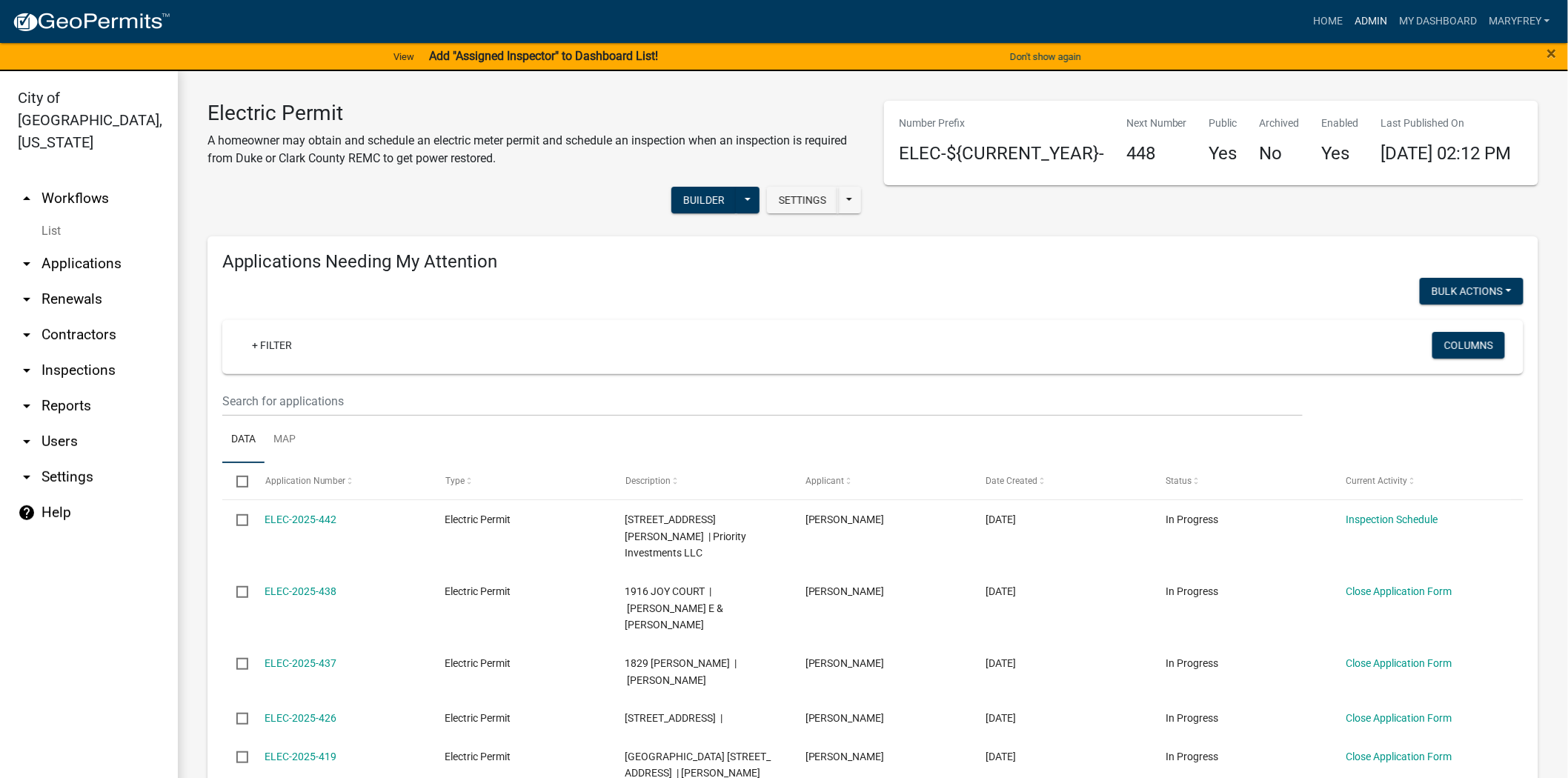
click at [1379, 14] on link "Admin" at bounding box center [1371, 21] width 45 height 28
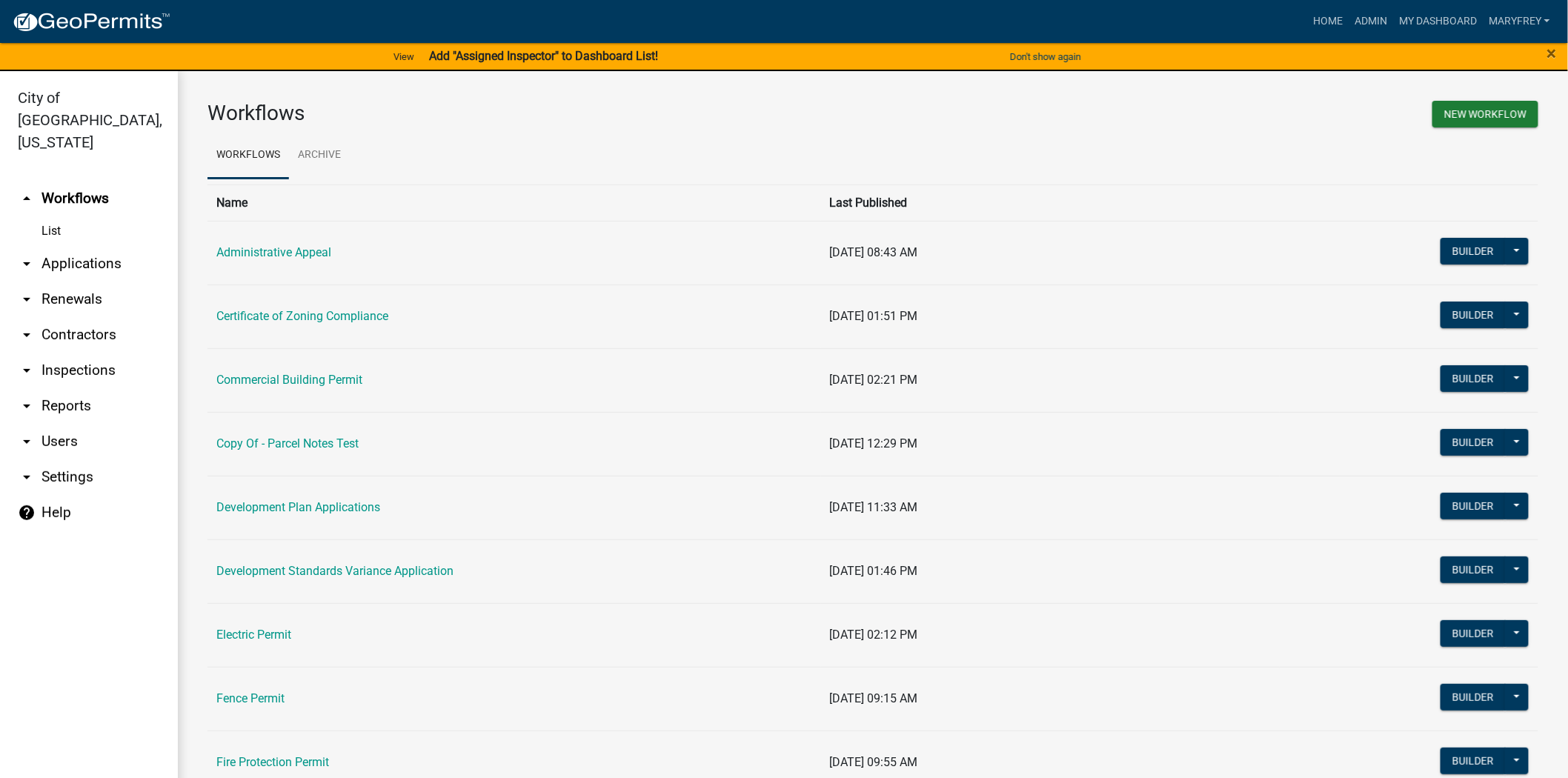
drag, startPoint x: 104, startPoint y: 232, endPoint x: 111, endPoint y: 238, distance: 9.2
click at [104, 246] on link "arrow_drop_down Applications" at bounding box center [89, 264] width 178 height 36
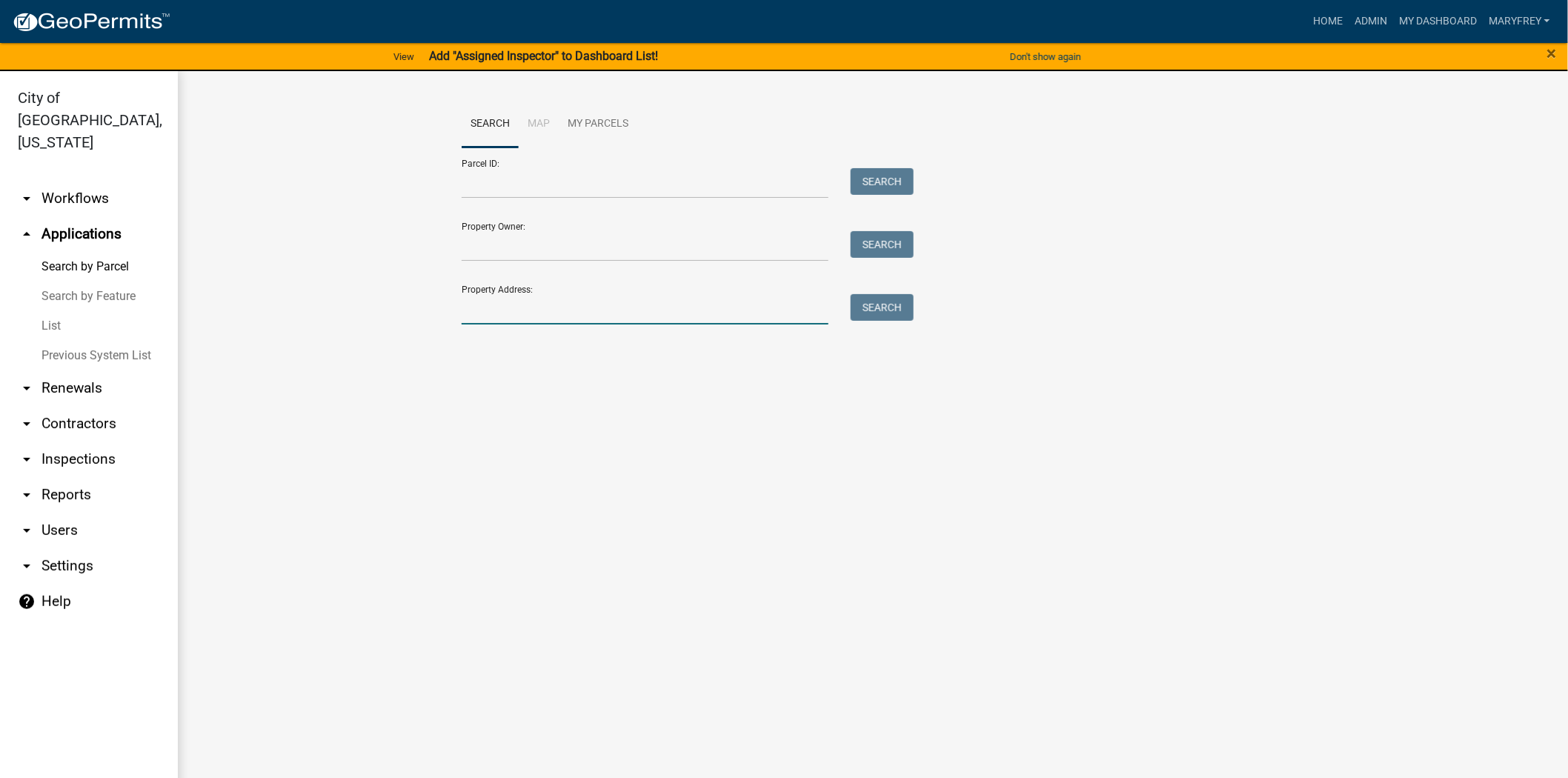
click at [491, 316] on input "Property Address:" at bounding box center [645, 309] width 367 height 30
type input "1909"
click at [878, 316] on button "Search" at bounding box center [882, 307] width 63 height 26
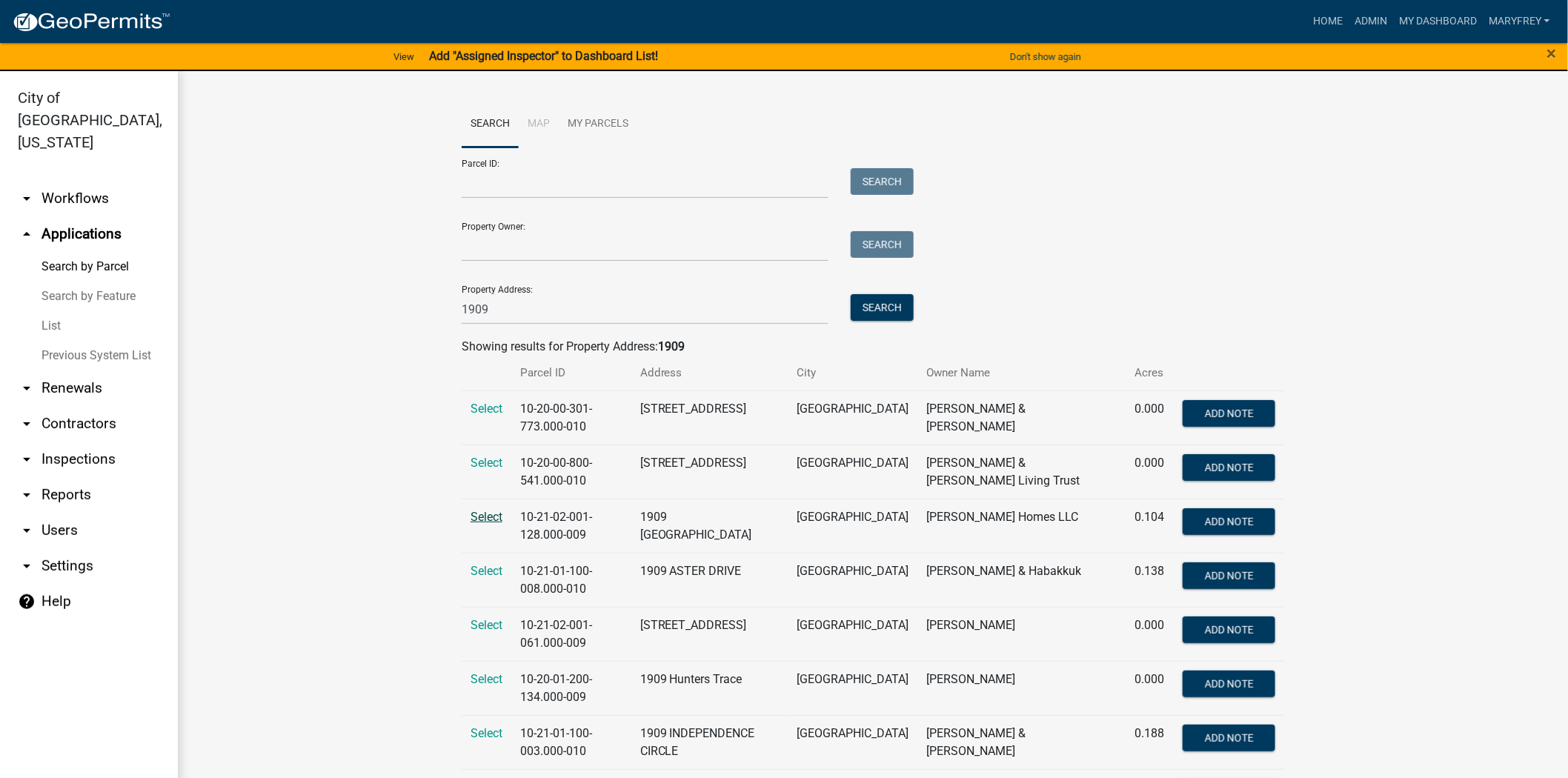
click at [480, 518] on span "Select" at bounding box center [487, 517] width 32 height 14
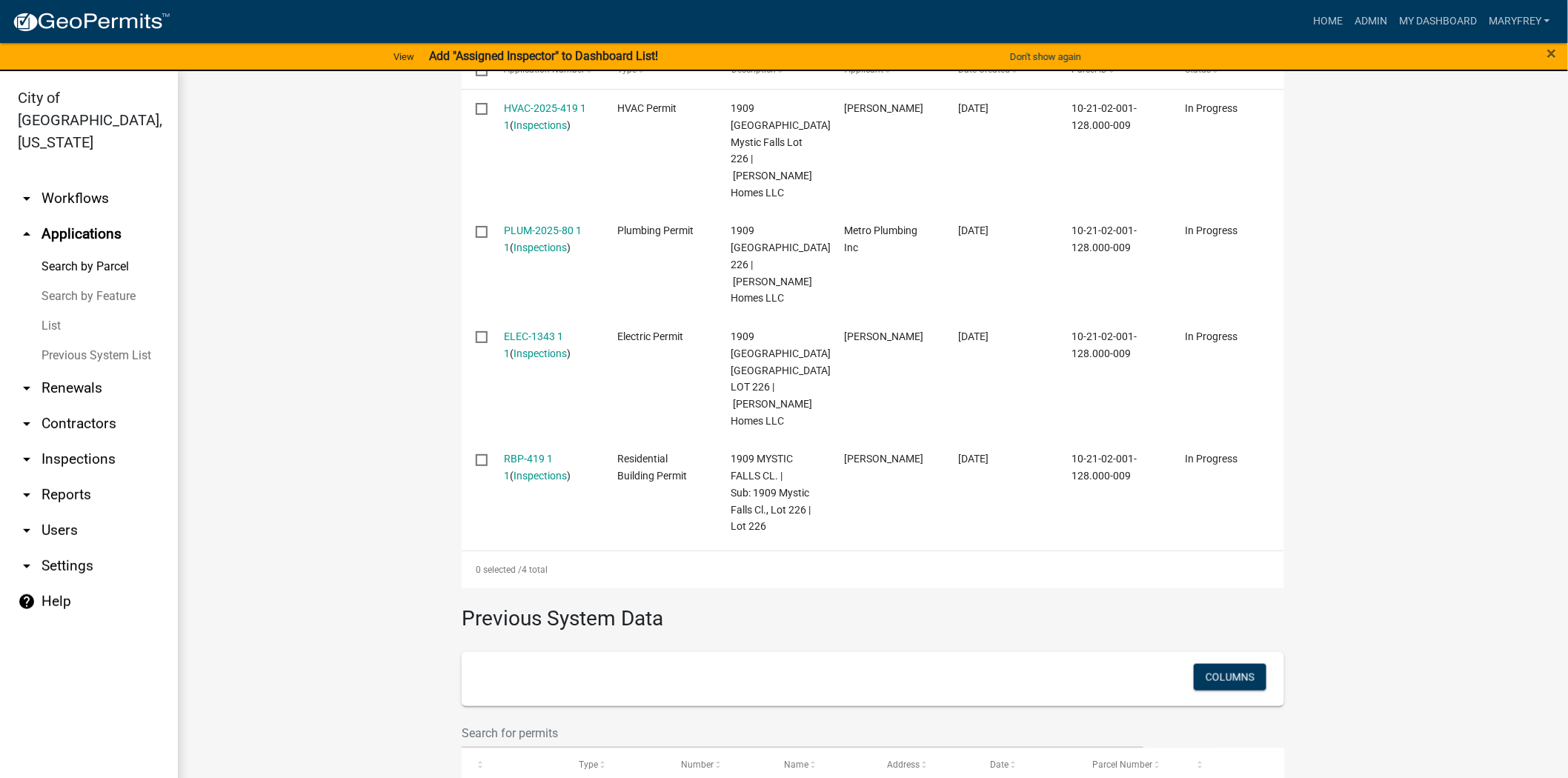
scroll to position [613, 0]
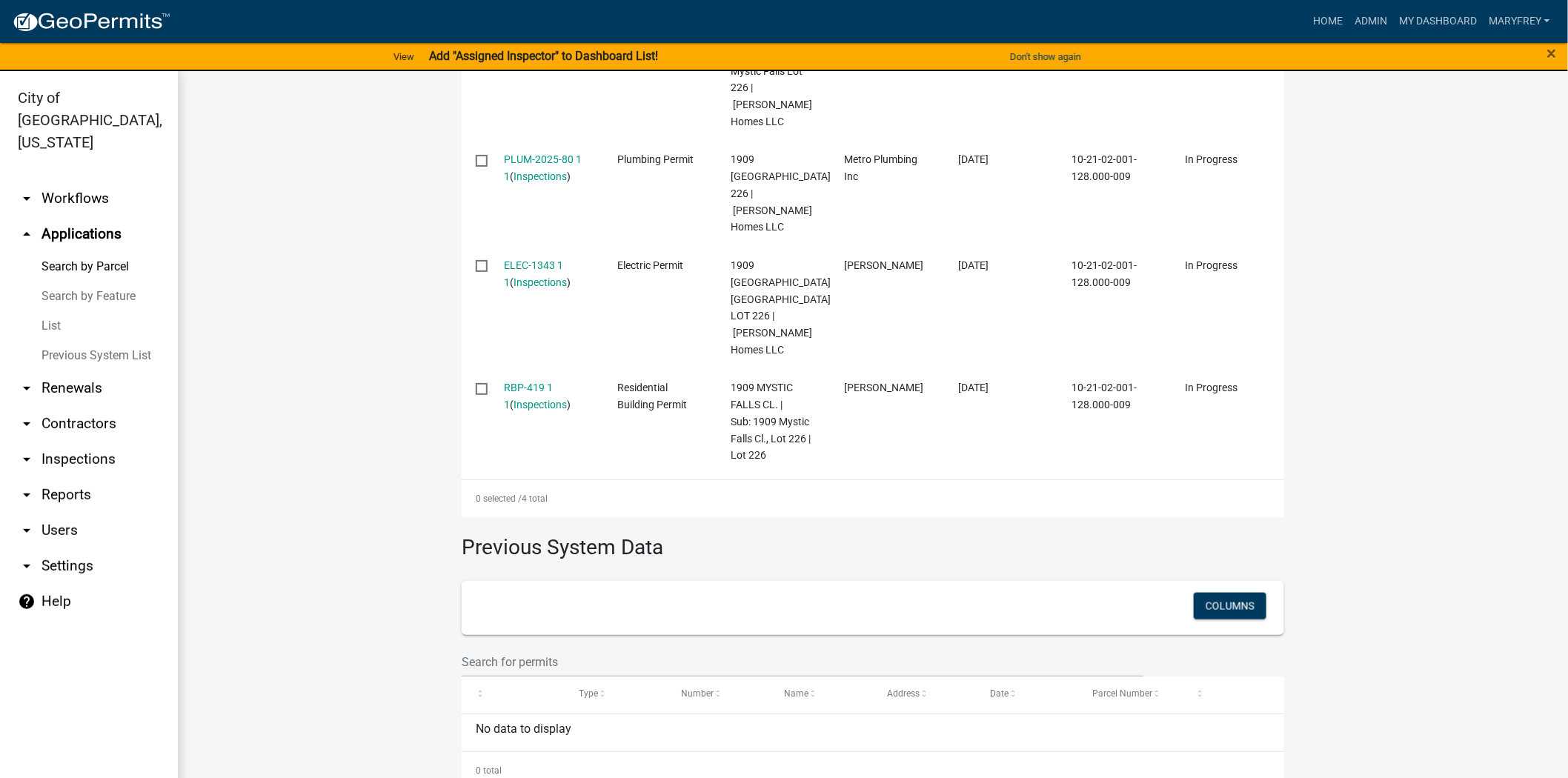
click at [89, 442] on link "arrow_drop_down Inspections" at bounding box center [89, 459] width 178 height 36
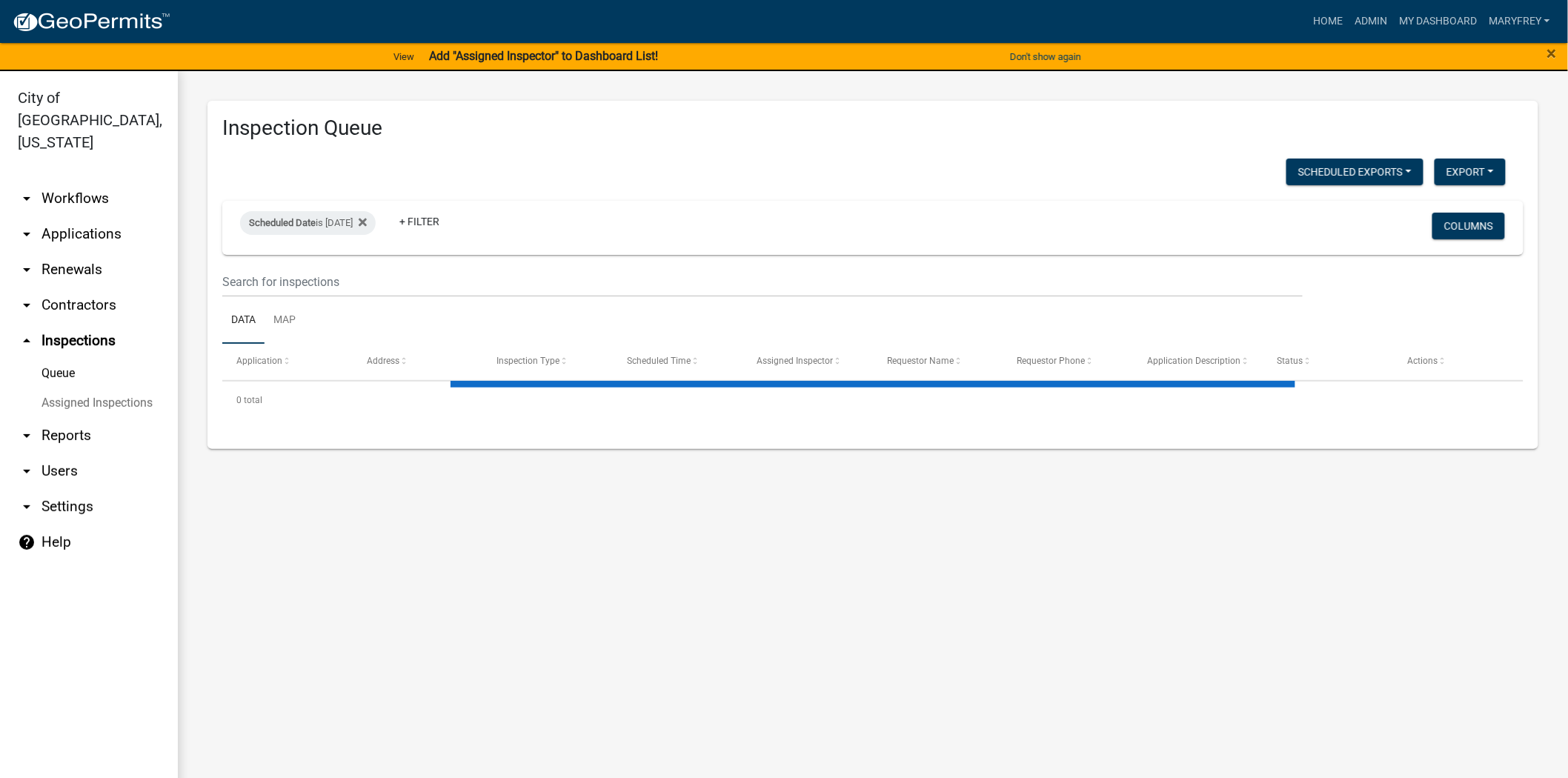
select select "3: 100"
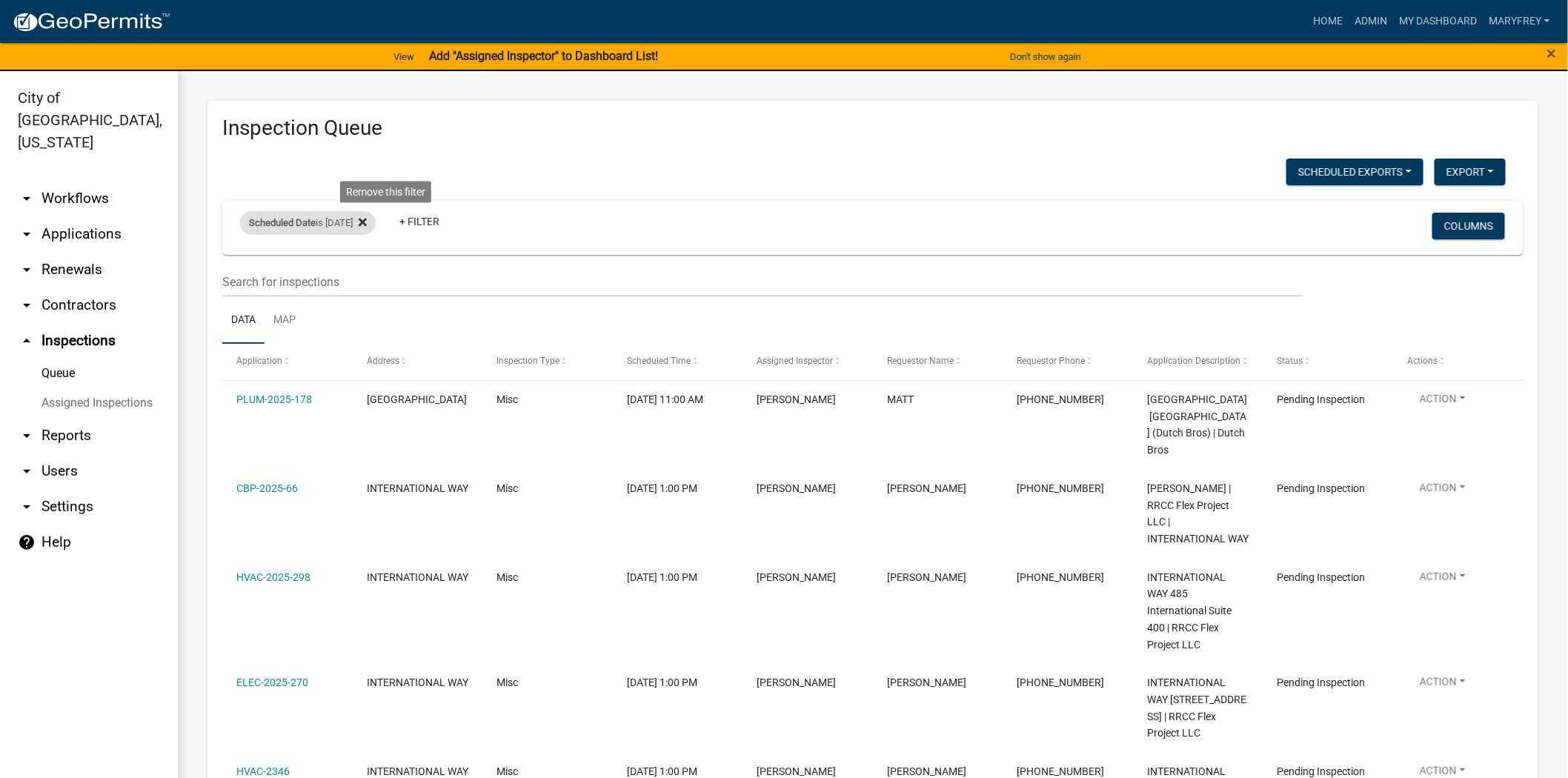
click at [367, 223] on icon at bounding box center [363, 222] width 8 height 12
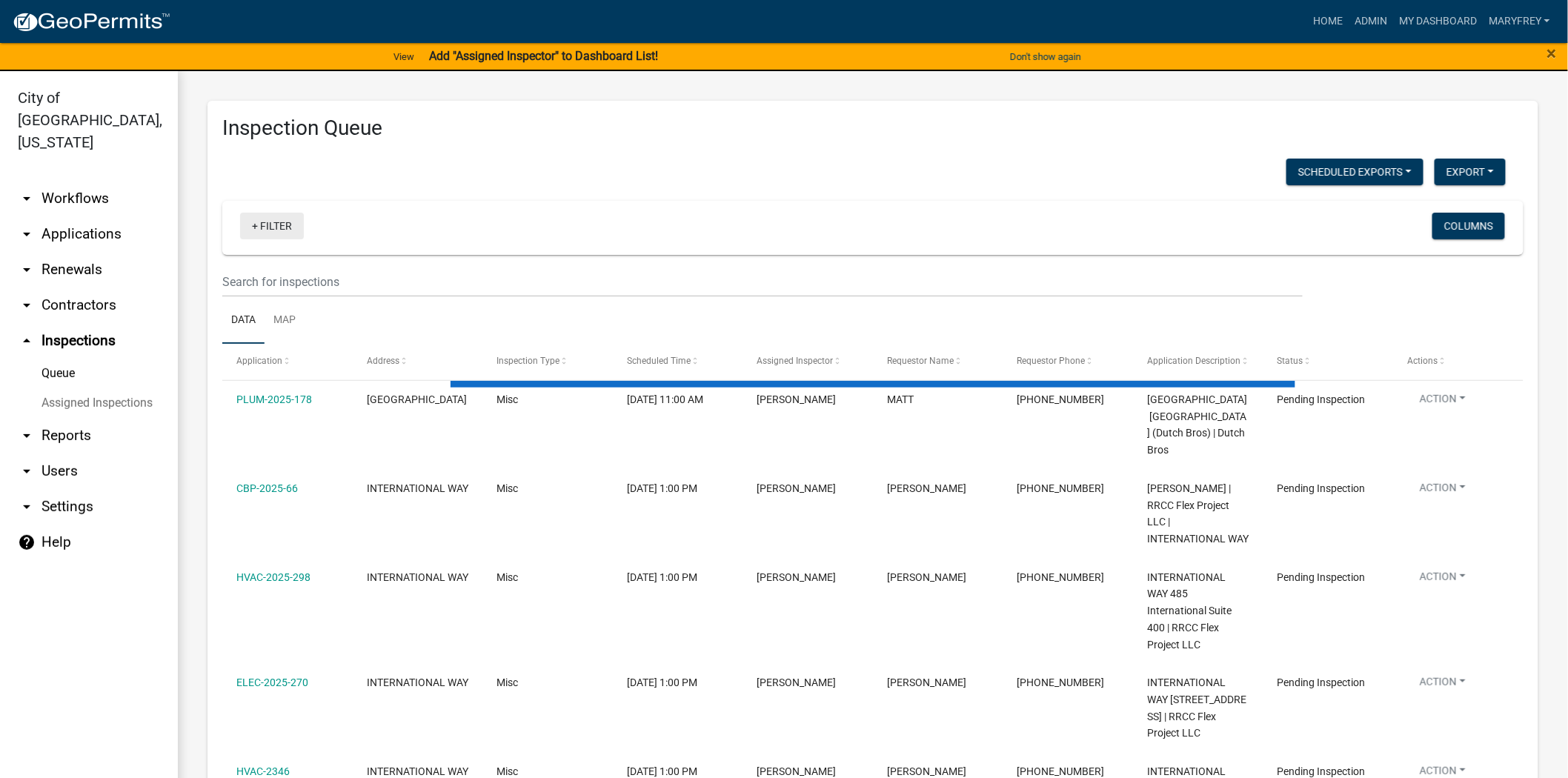
click at [255, 224] on link "+ Filter" at bounding box center [272, 225] width 64 height 26
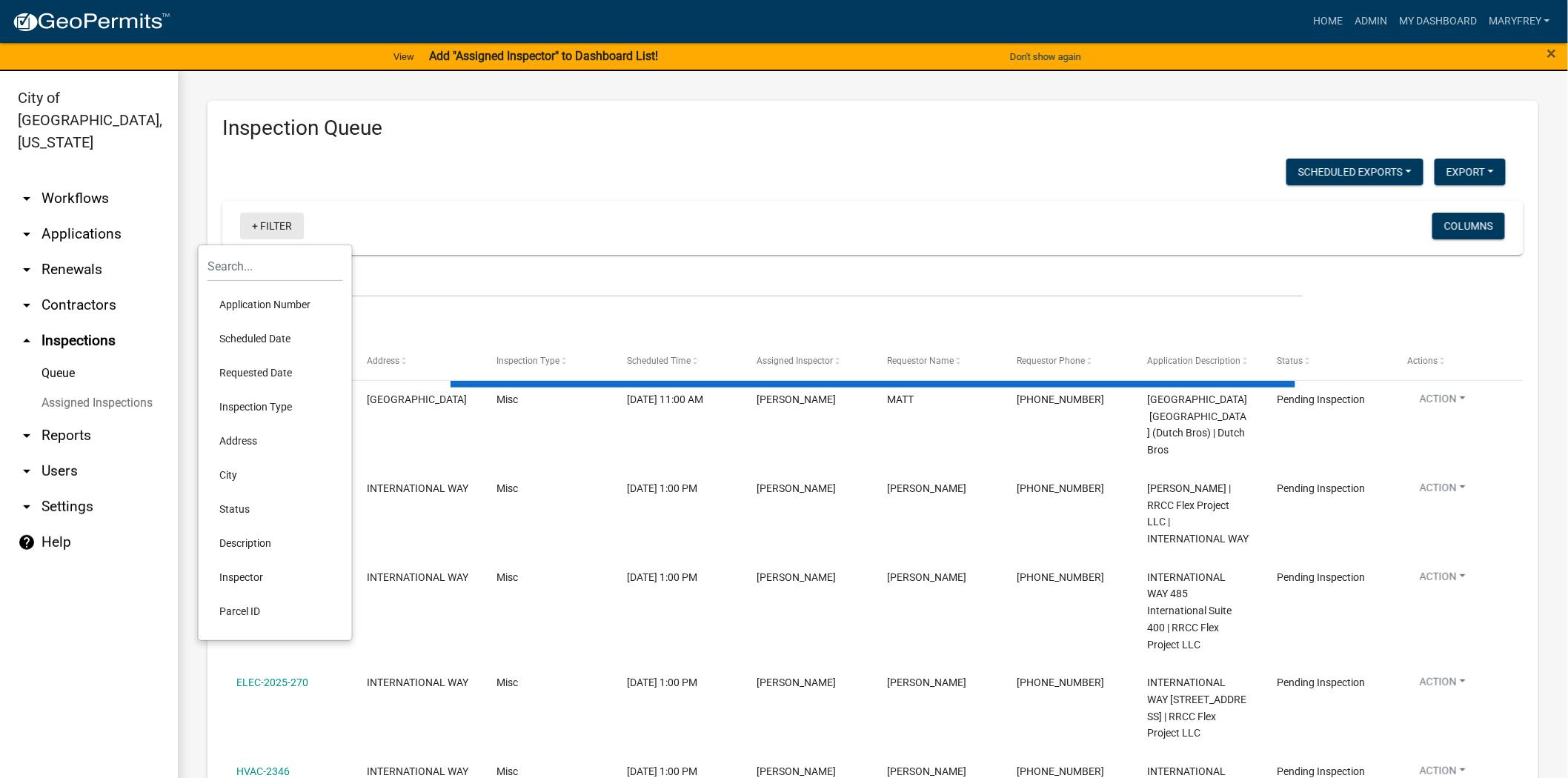
click at [267, 341] on li "Scheduled Date" at bounding box center [276, 339] width 136 height 34
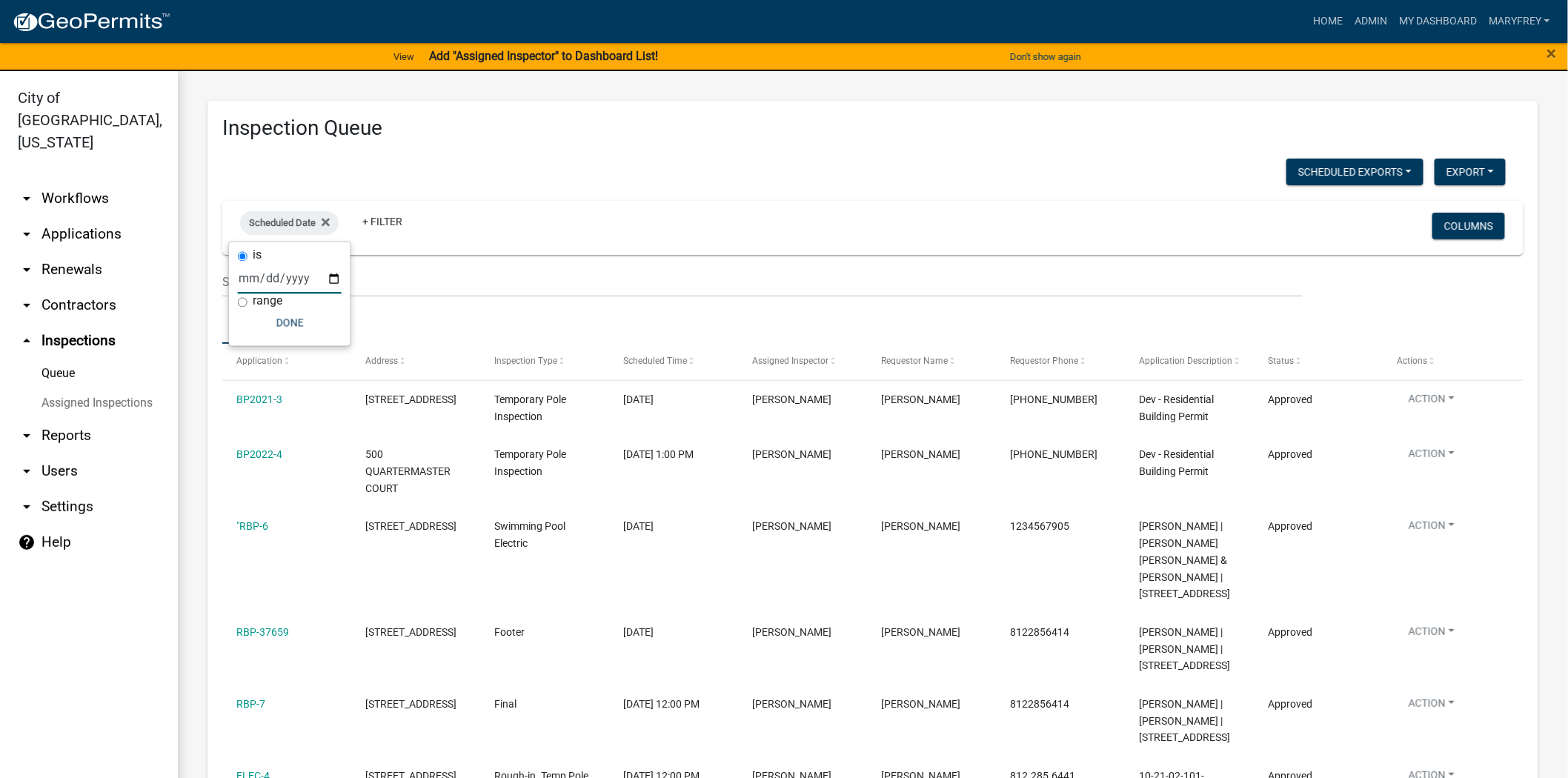
click at [333, 276] on input "date" at bounding box center [290, 279] width 104 height 30
type input "2025-08-14"
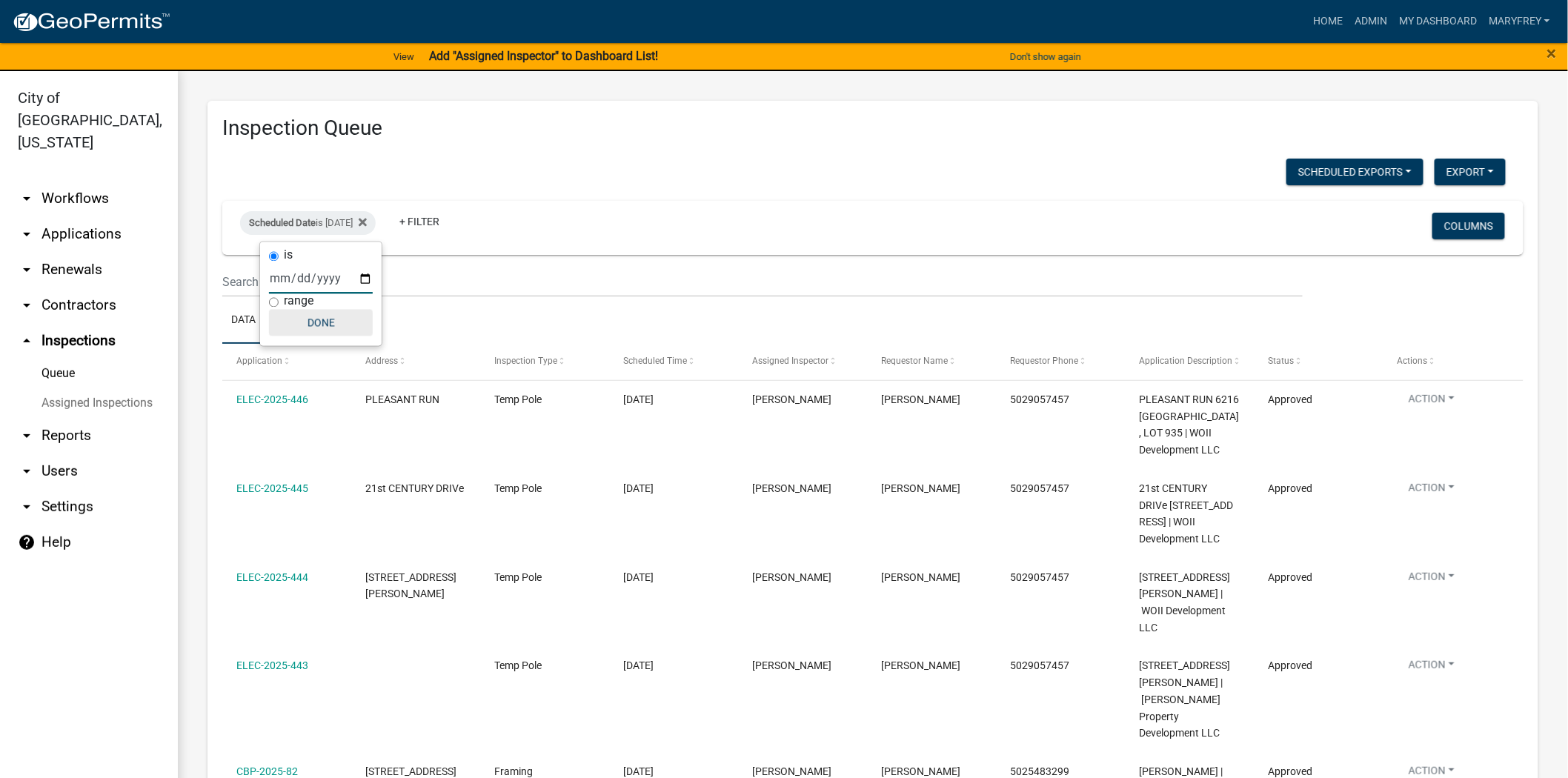
click at [324, 324] on button "Done" at bounding box center [321, 323] width 104 height 26
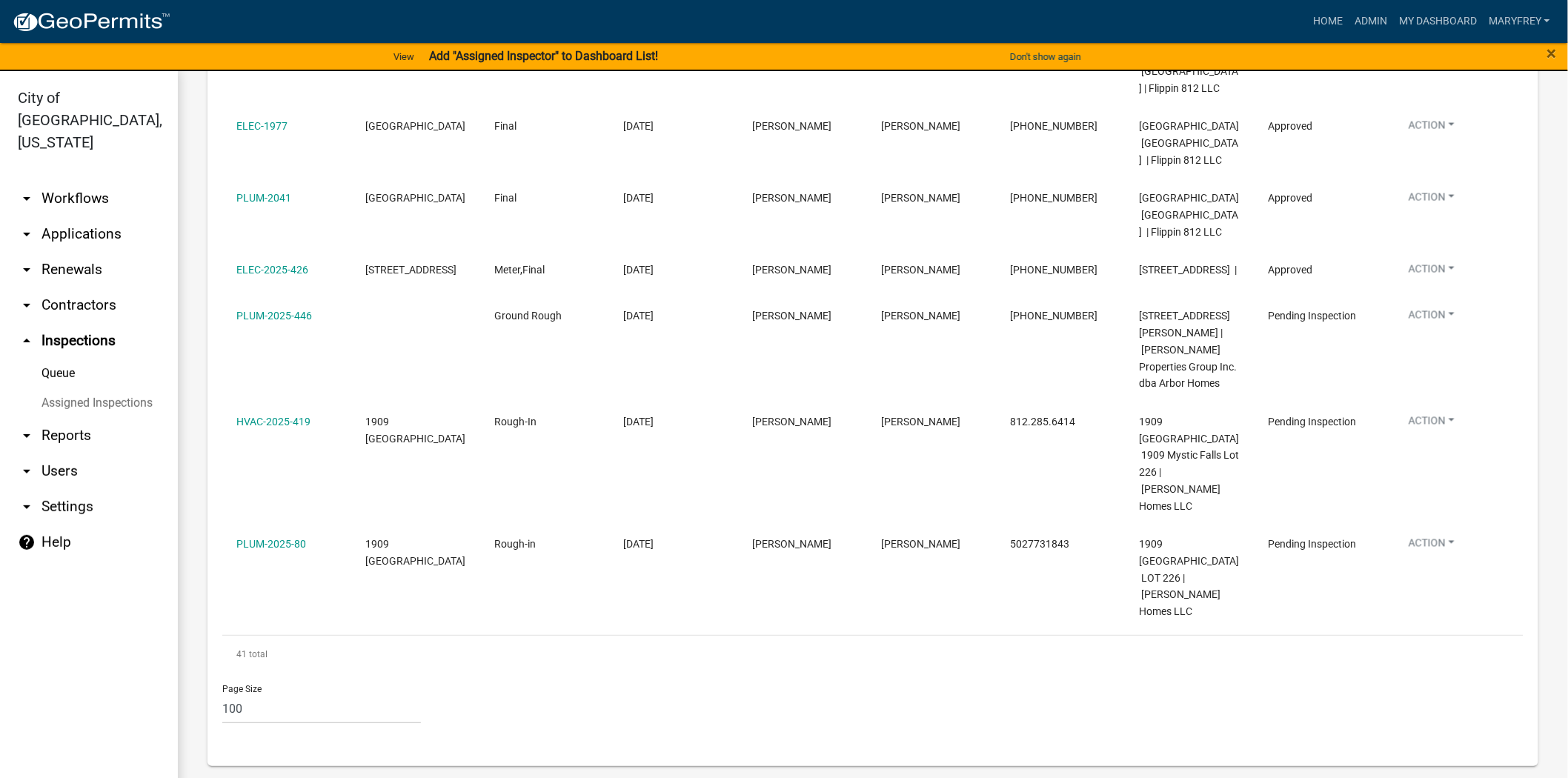
scroll to position [3516, 0]
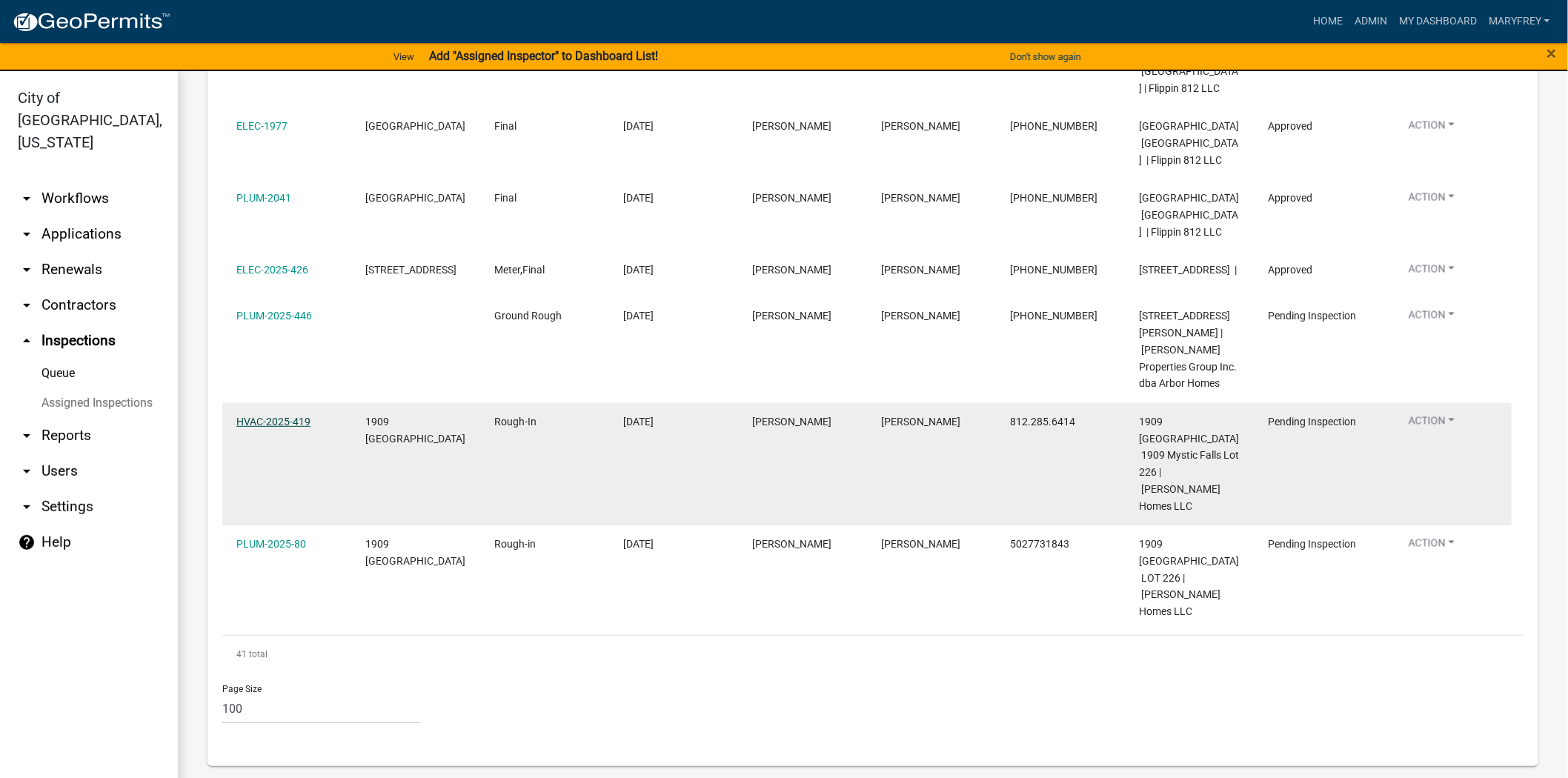
click at [291, 427] on link "HVAC-2025-419" at bounding box center [273, 421] width 74 height 12
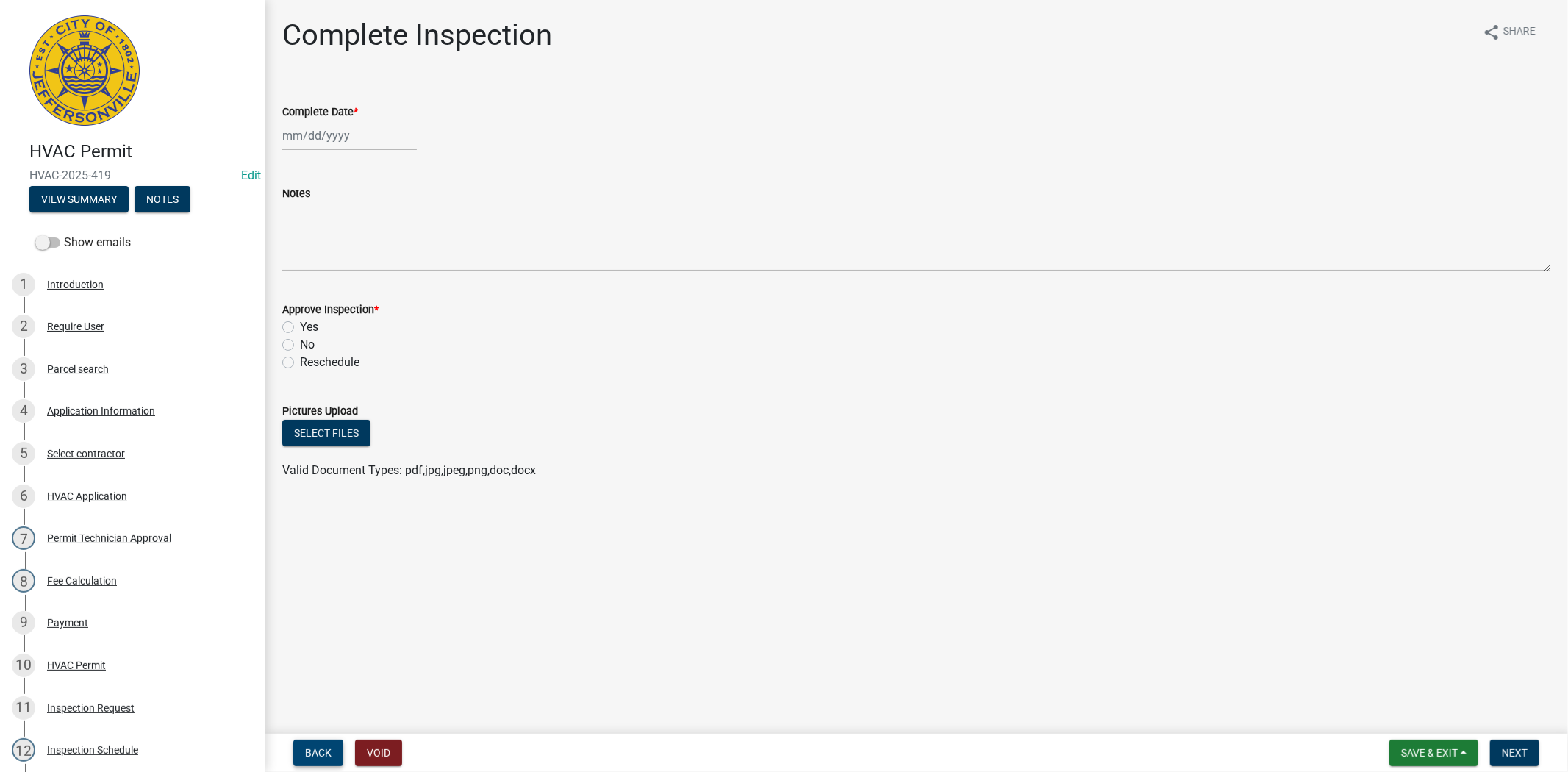
click at [319, 747] on span "Back" at bounding box center [318, 752] width 26 height 12
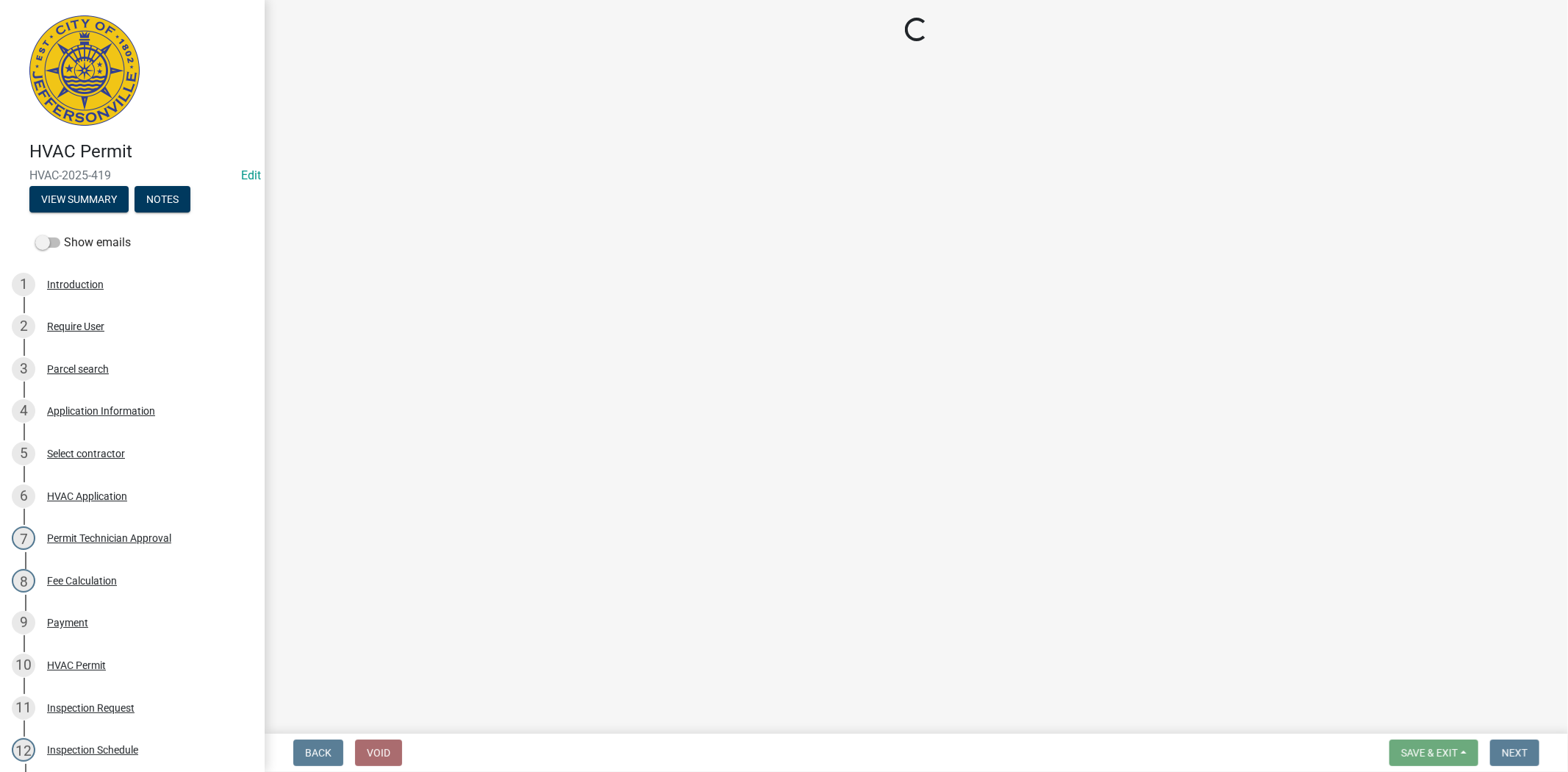
select select "13c97fbc-c819-4cee-844a-0db3d3c4db95"
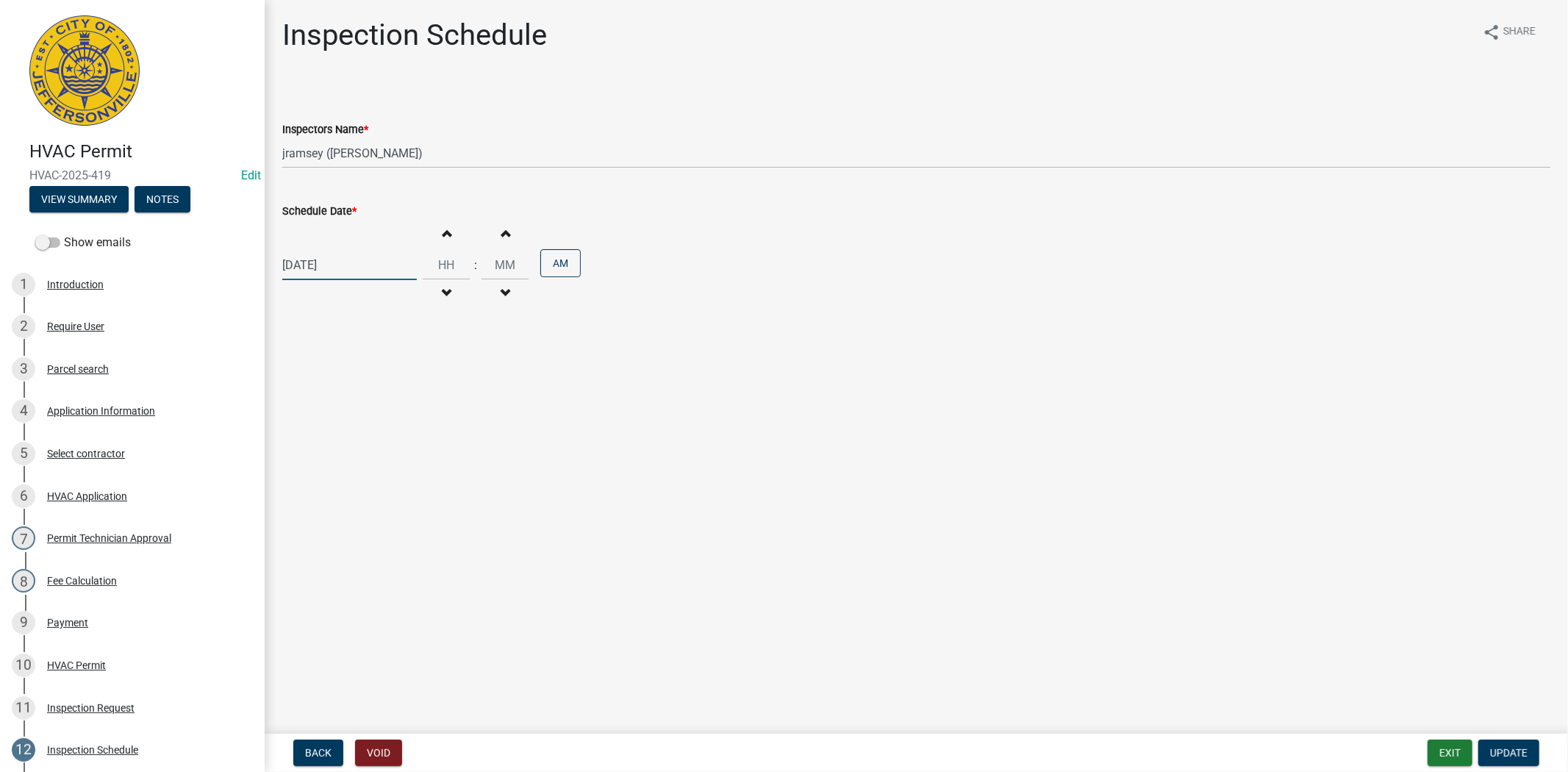
click at [365, 266] on div "08/14/2025" at bounding box center [350, 265] width 135 height 30
select select "8"
select select "2025"
click at [388, 388] on div "15" at bounding box center [392, 391] width 24 height 24
type input "08/15/2025"
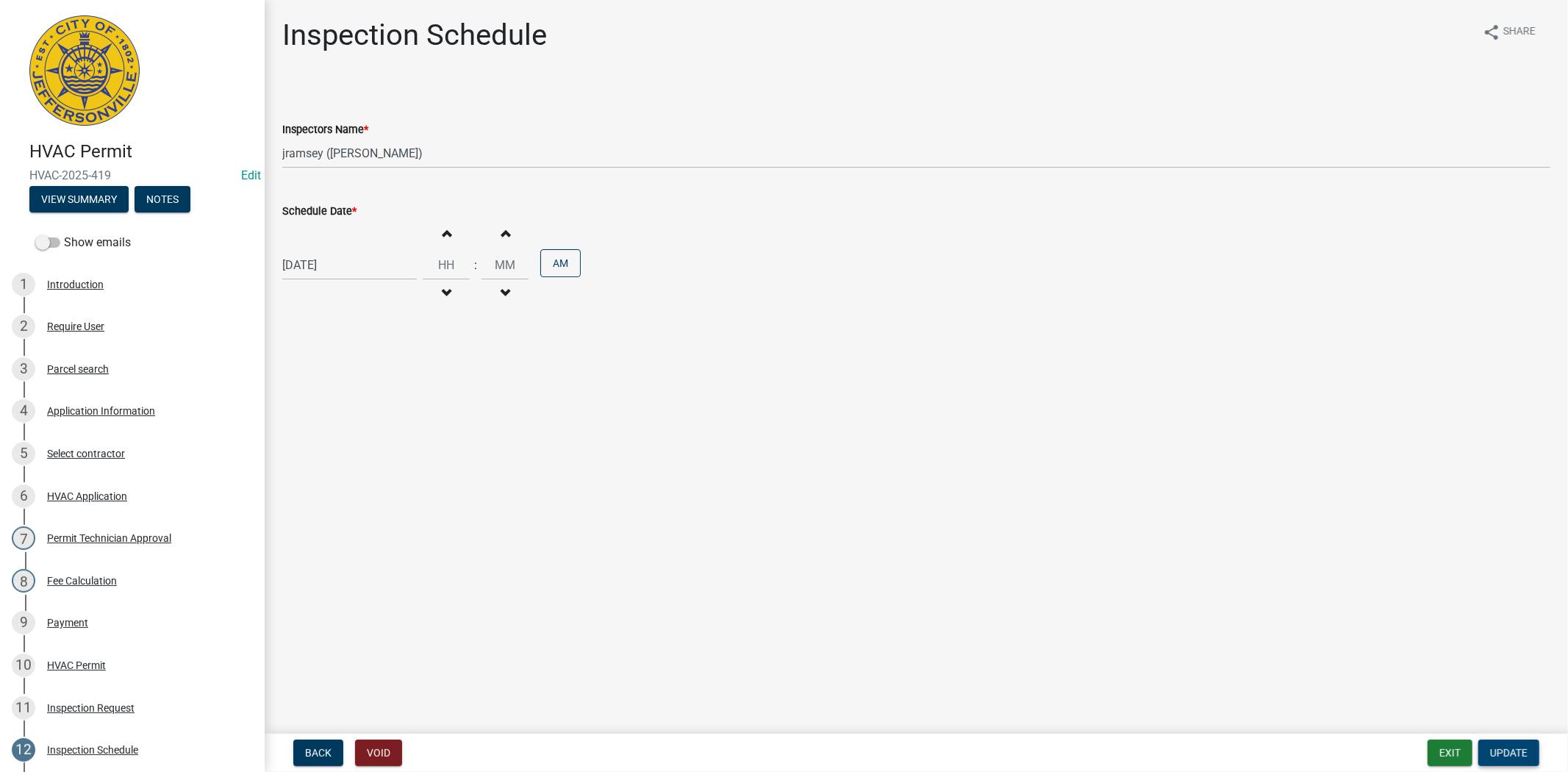
click at [1509, 754] on span "Update" at bounding box center [1509, 752] width 37 height 12
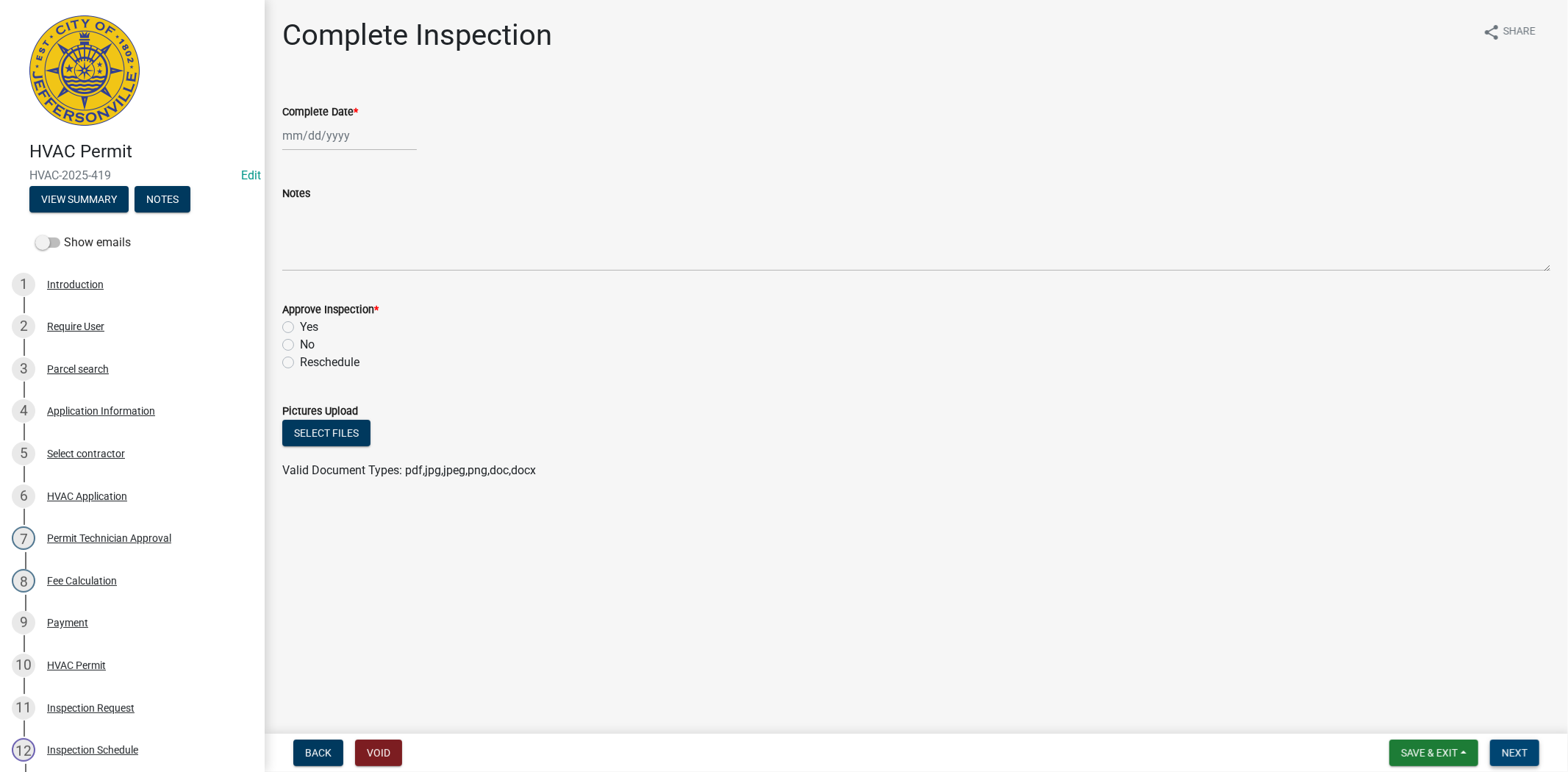
click at [1513, 754] on span "Next" at bounding box center [1515, 752] width 25 height 12
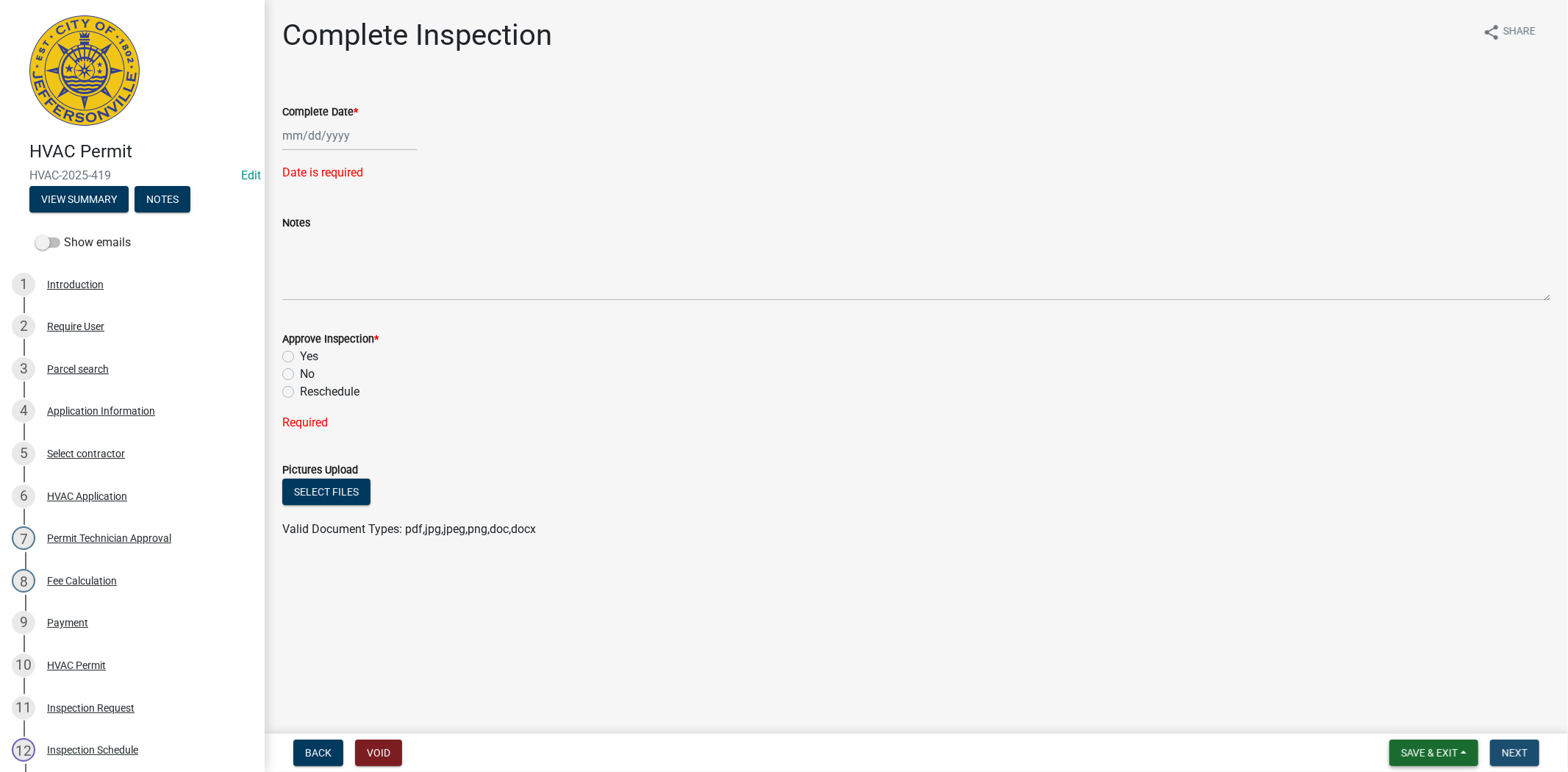
click at [1428, 751] on span "Save & Exit" at bounding box center [1429, 752] width 56 height 12
click at [1404, 705] on button "Save & Exit" at bounding box center [1420, 714] width 117 height 36
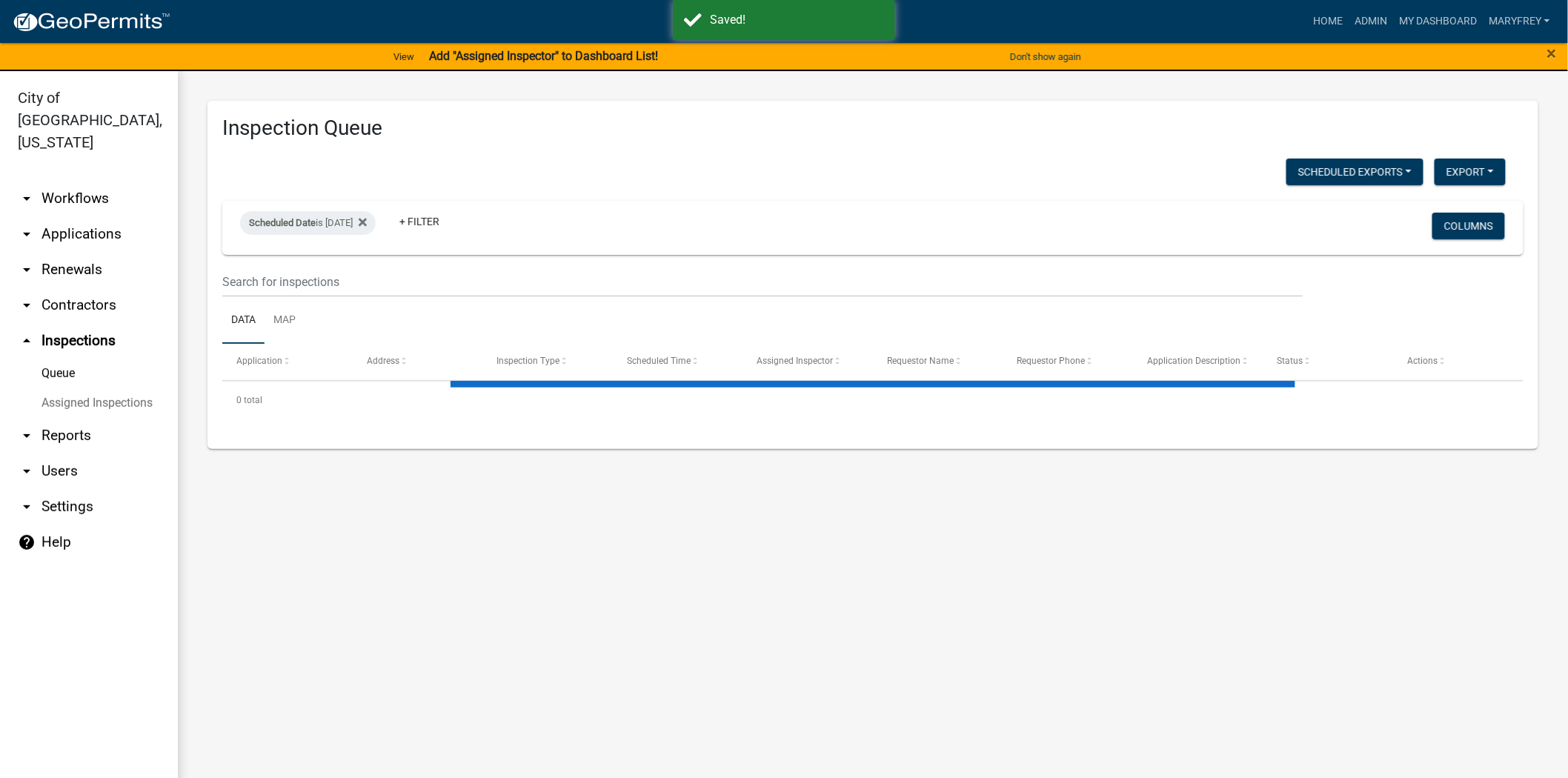
select select "3: 100"
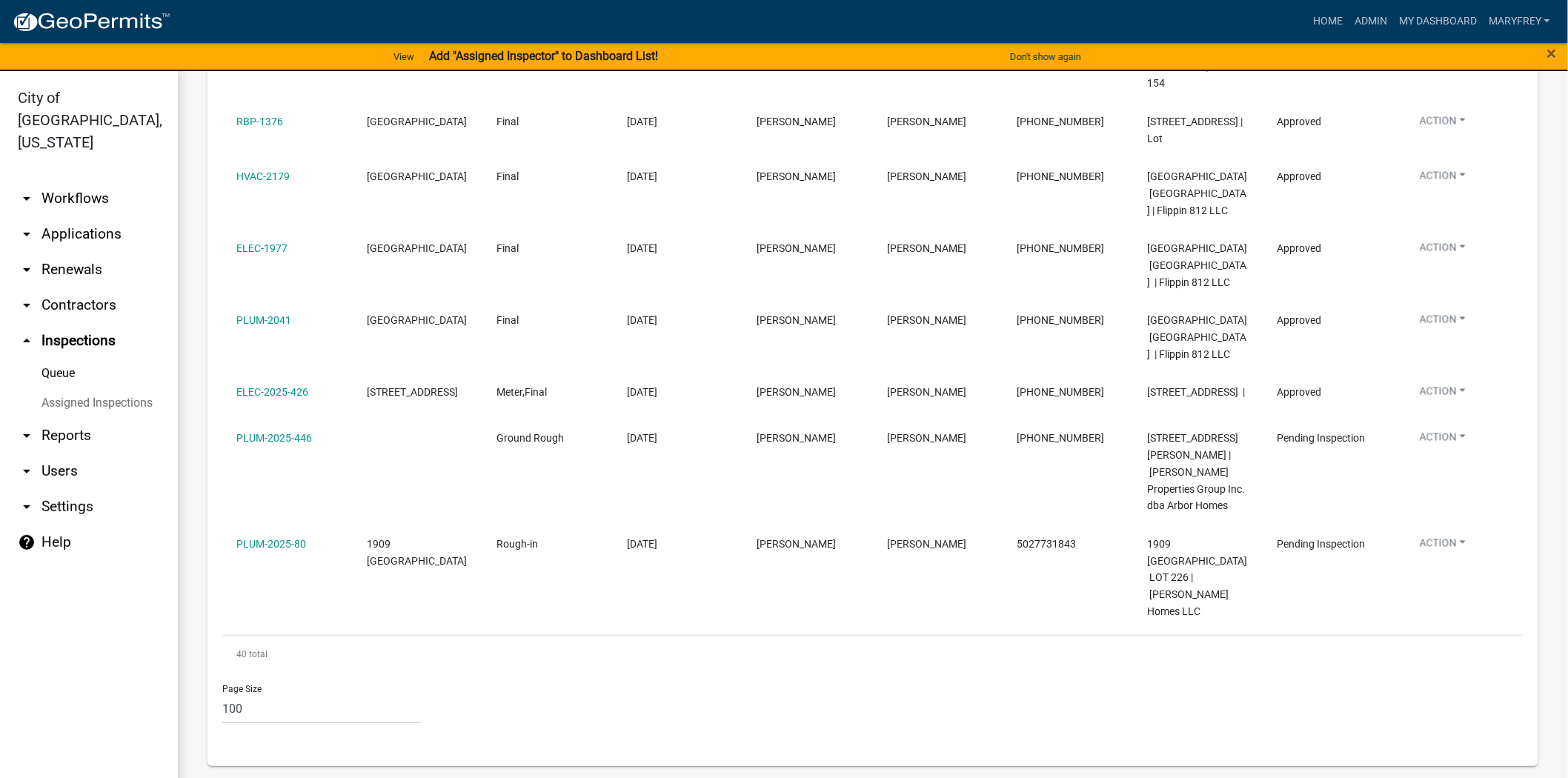
scroll to position [3448, 0]
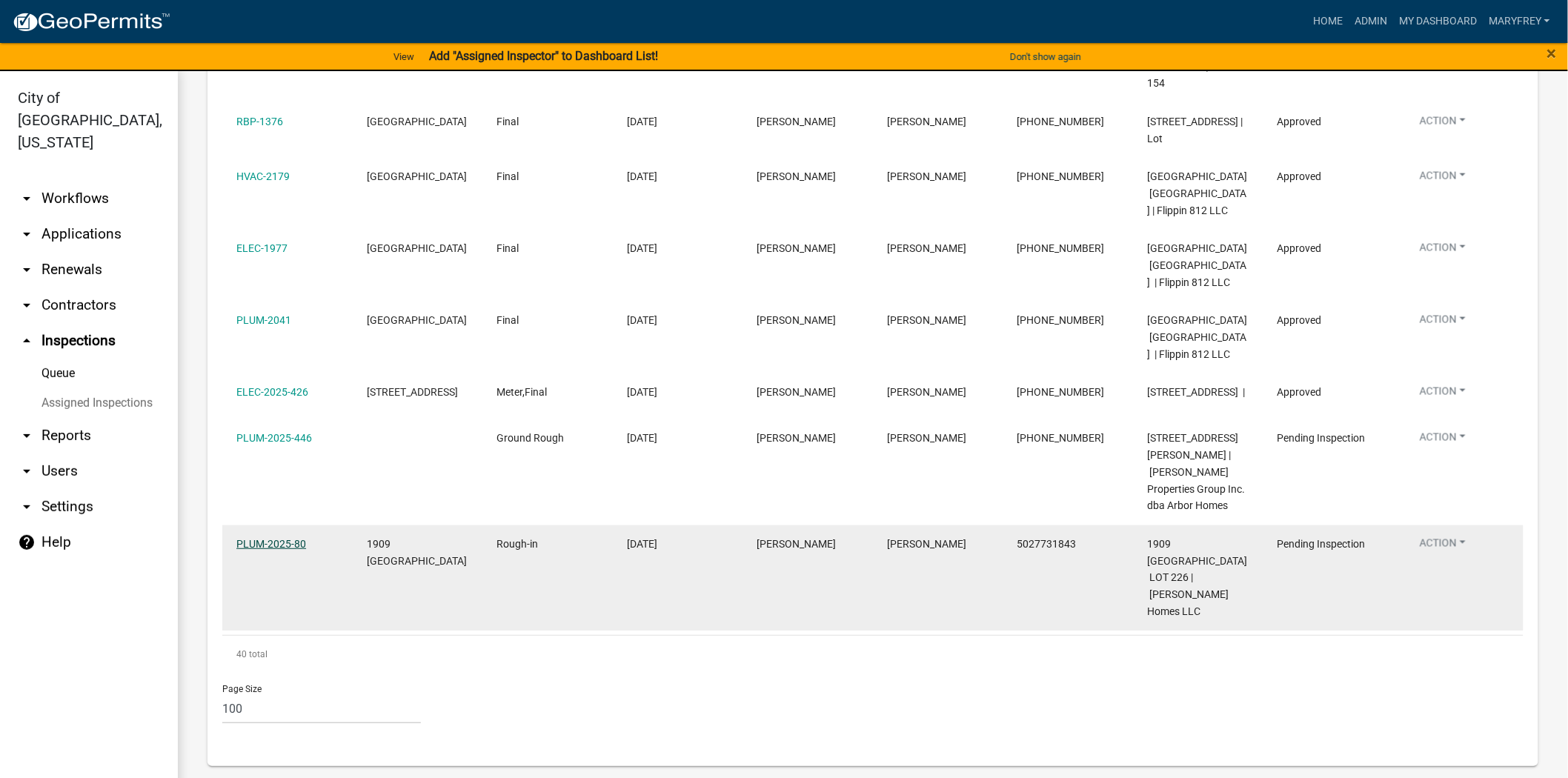
click at [265, 550] on link "PLUM-2025-80" at bounding box center [271, 543] width 70 height 12
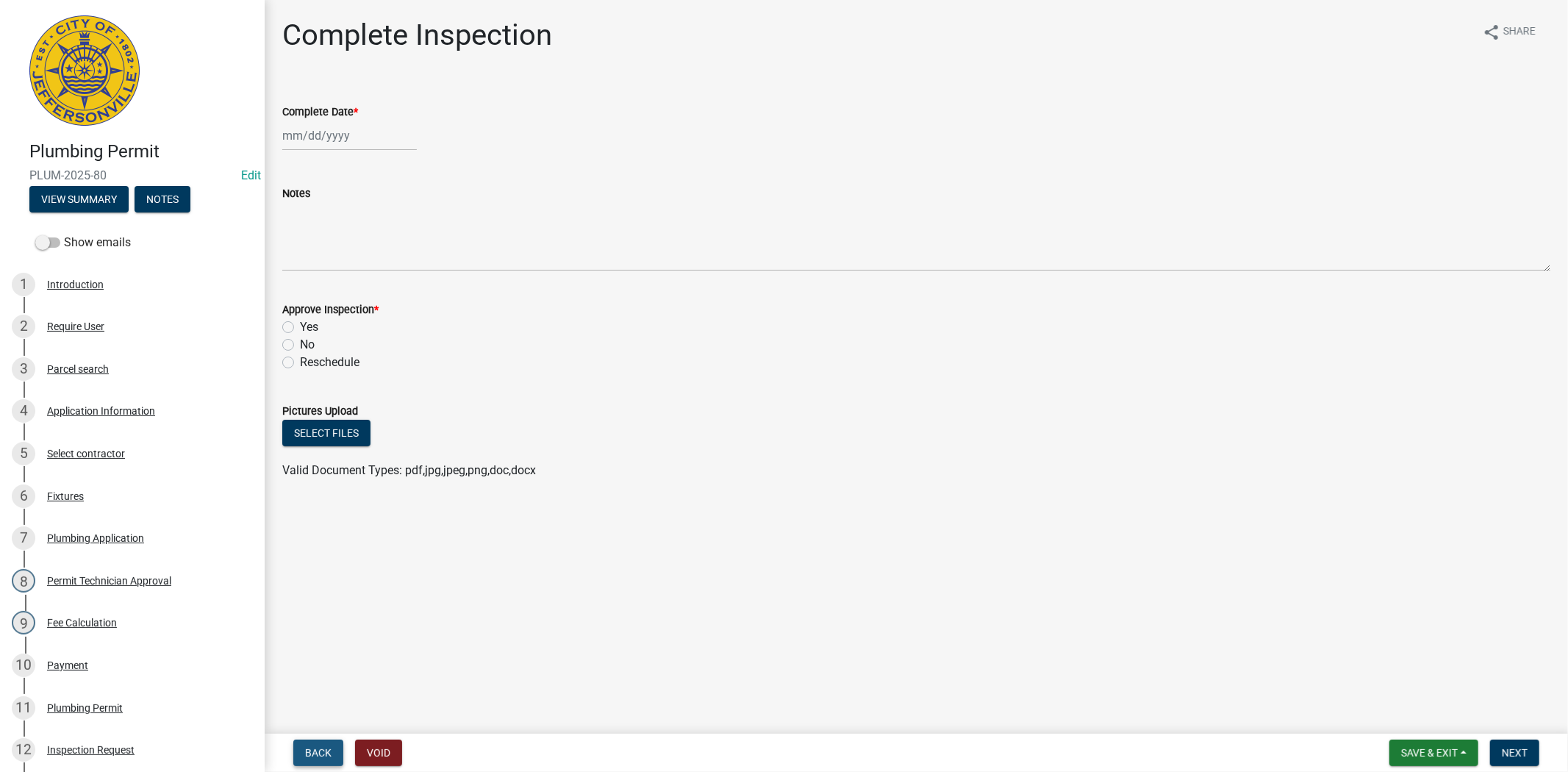
click at [326, 755] on span "Back" at bounding box center [318, 752] width 26 height 12
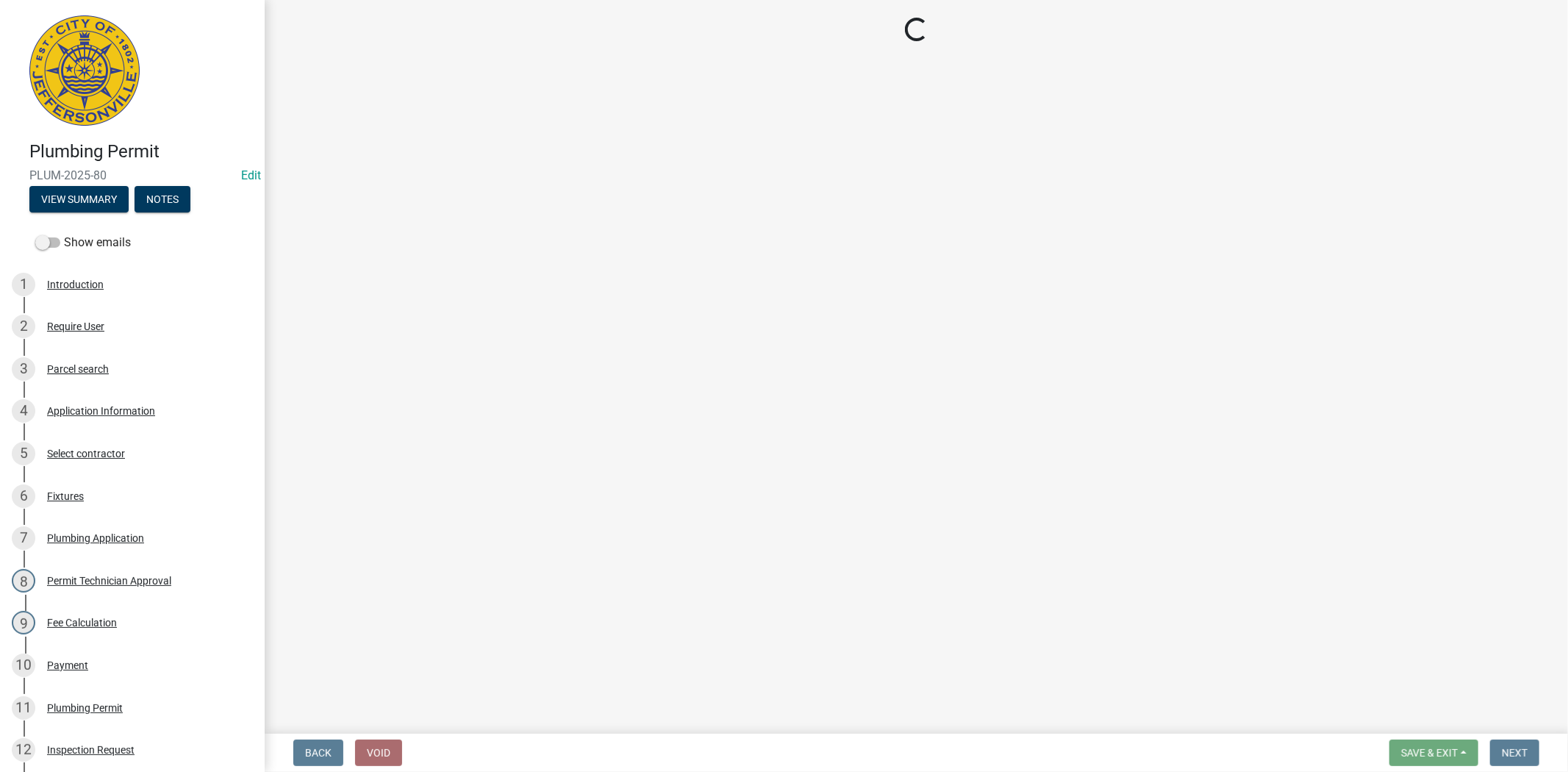
select select "13c97fbc-c819-4cee-844a-0db3d3c4db95"
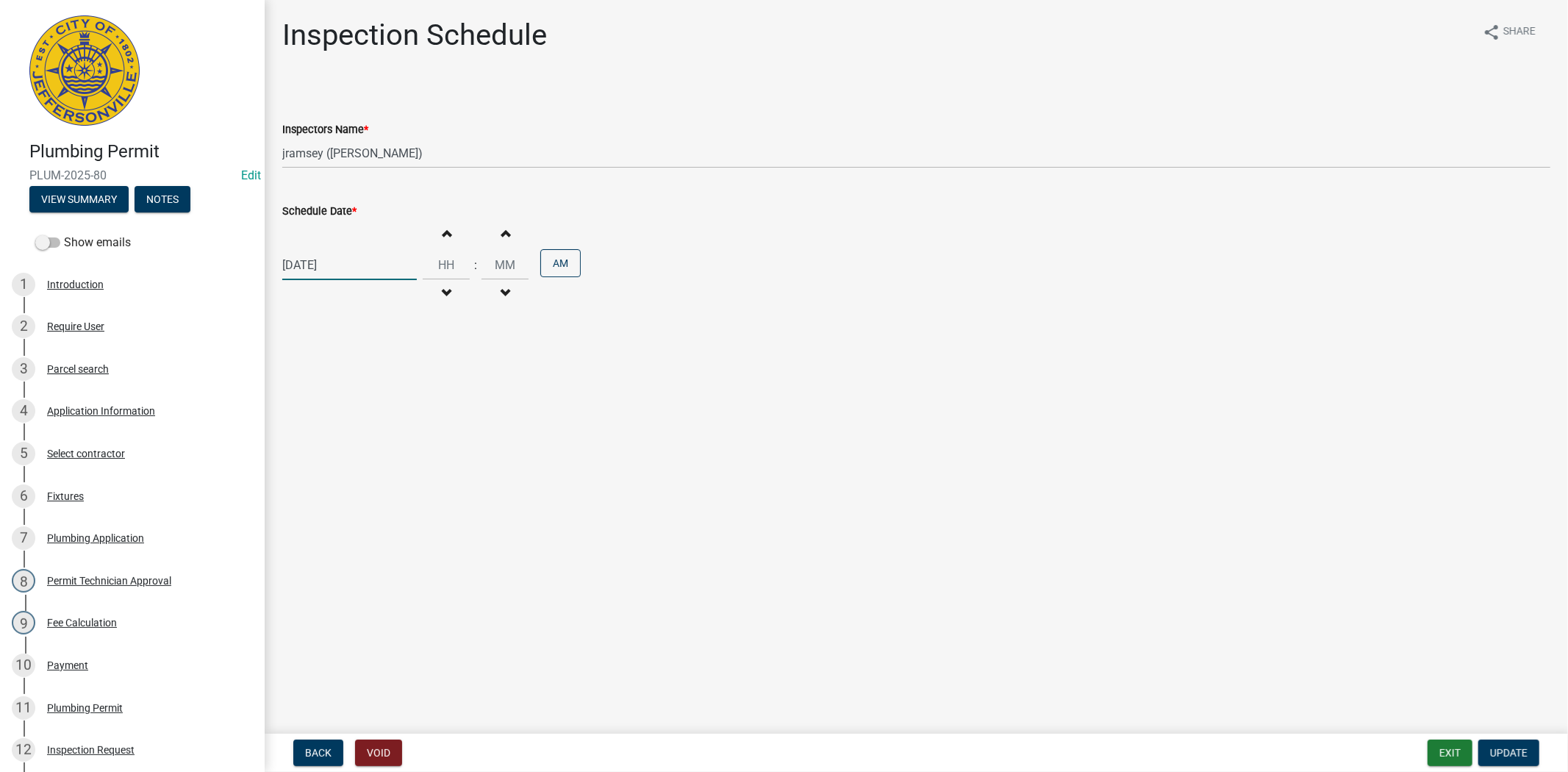
click at [375, 267] on div "08/14/2025" at bounding box center [350, 265] width 135 height 30
select select "8"
select select "2025"
click at [390, 387] on div "15" at bounding box center [392, 391] width 24 height 24
type input "08/15/2025"
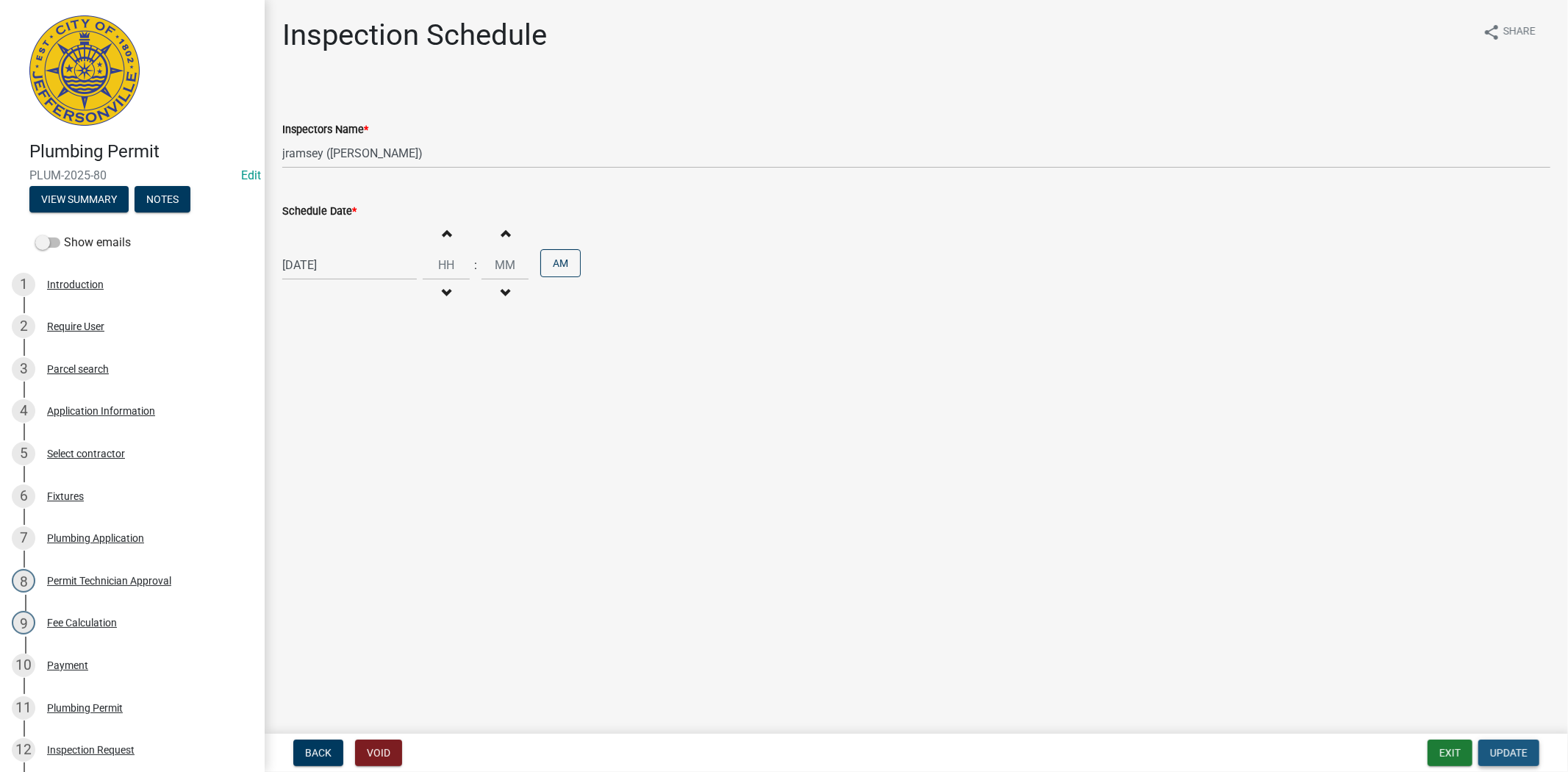
click at [1519, 761] on button "Update" at bounding box center [1509, 752] width 61 height 26
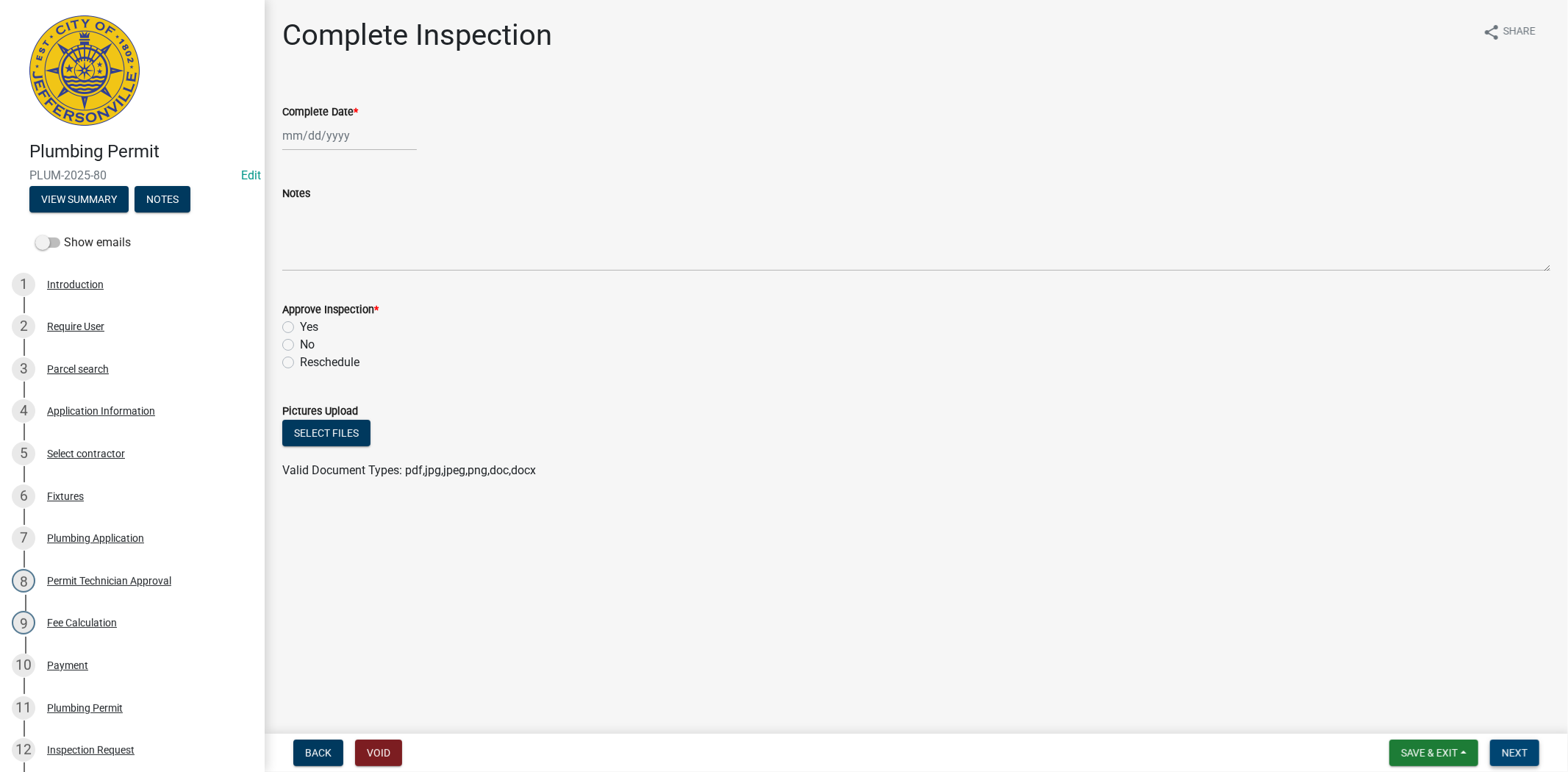
click at [1529, 754] on button "Next" at bounding box center [1515, 752] width 49 height 26
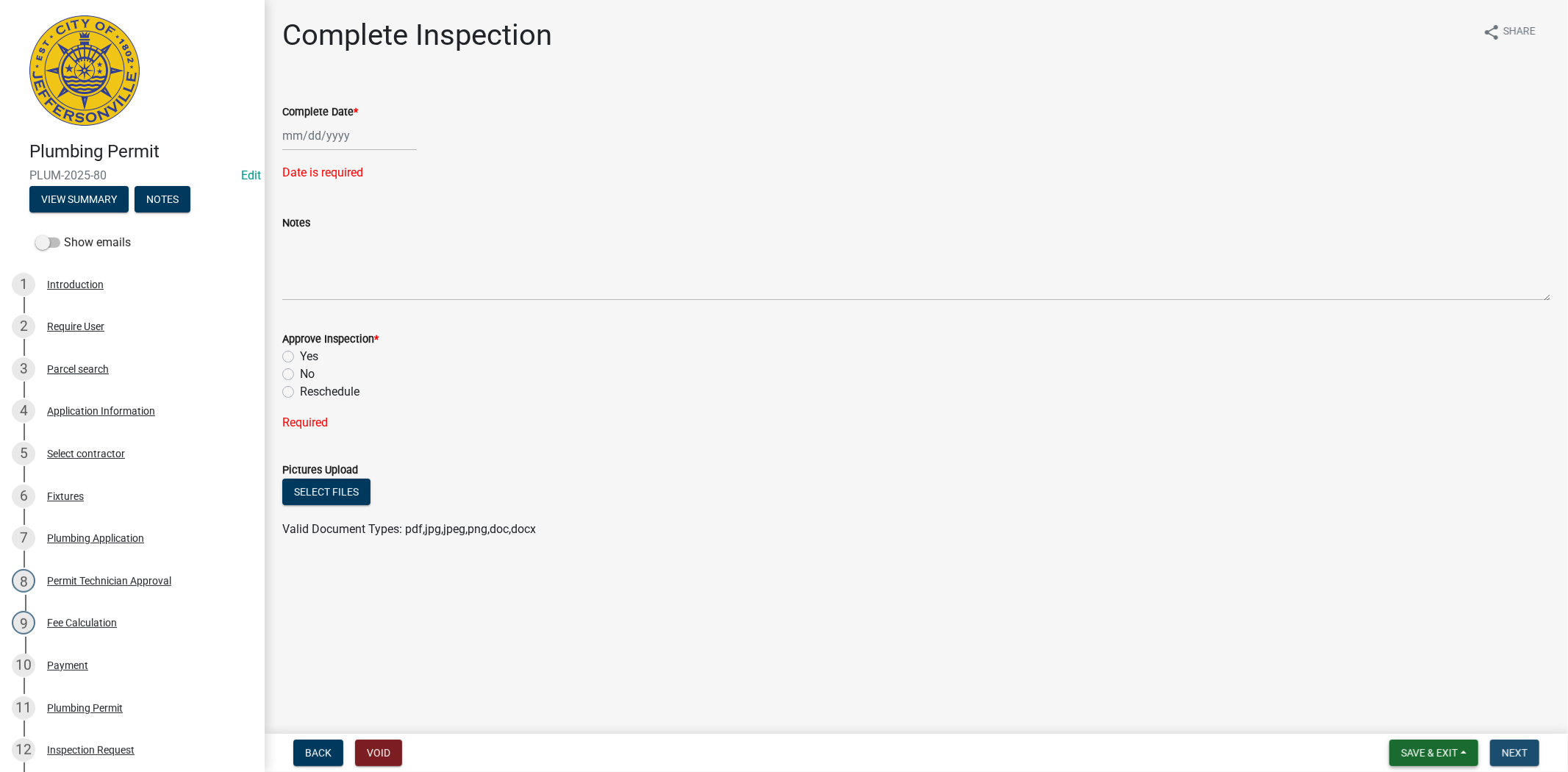
click at [1430, 755] on span "Save & Exit" at bounding box center [1429, 752] width 56 height 12
drag, startPoint x: 1410, startPoint y: 721, endPoint x: 1397, endPoint y: 713, distance: 15.3
click at [1409, 724] on button "Save & Exit" at bounding box center [1420, 714] width 117 height 36
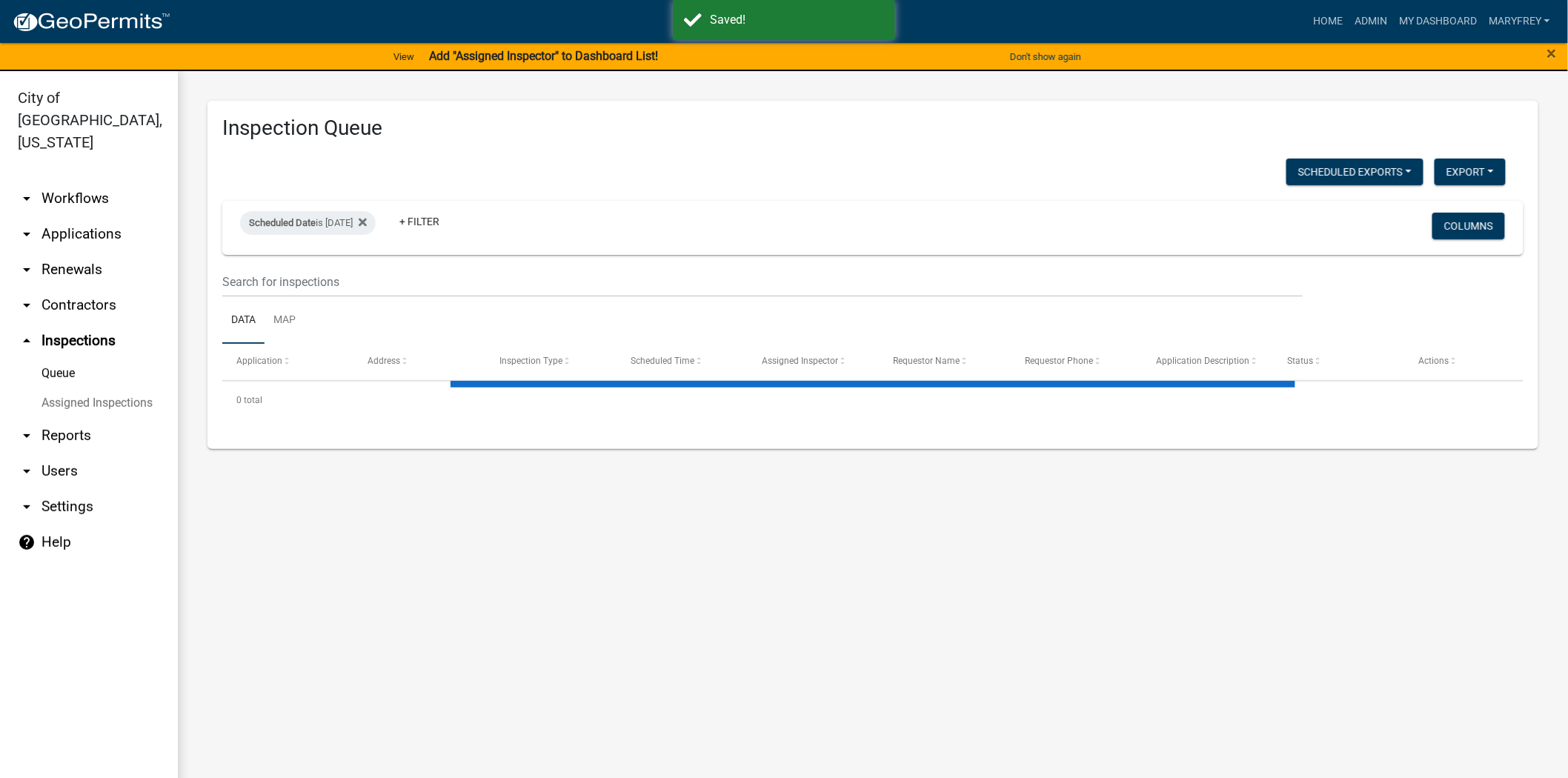
select select "3: 100"
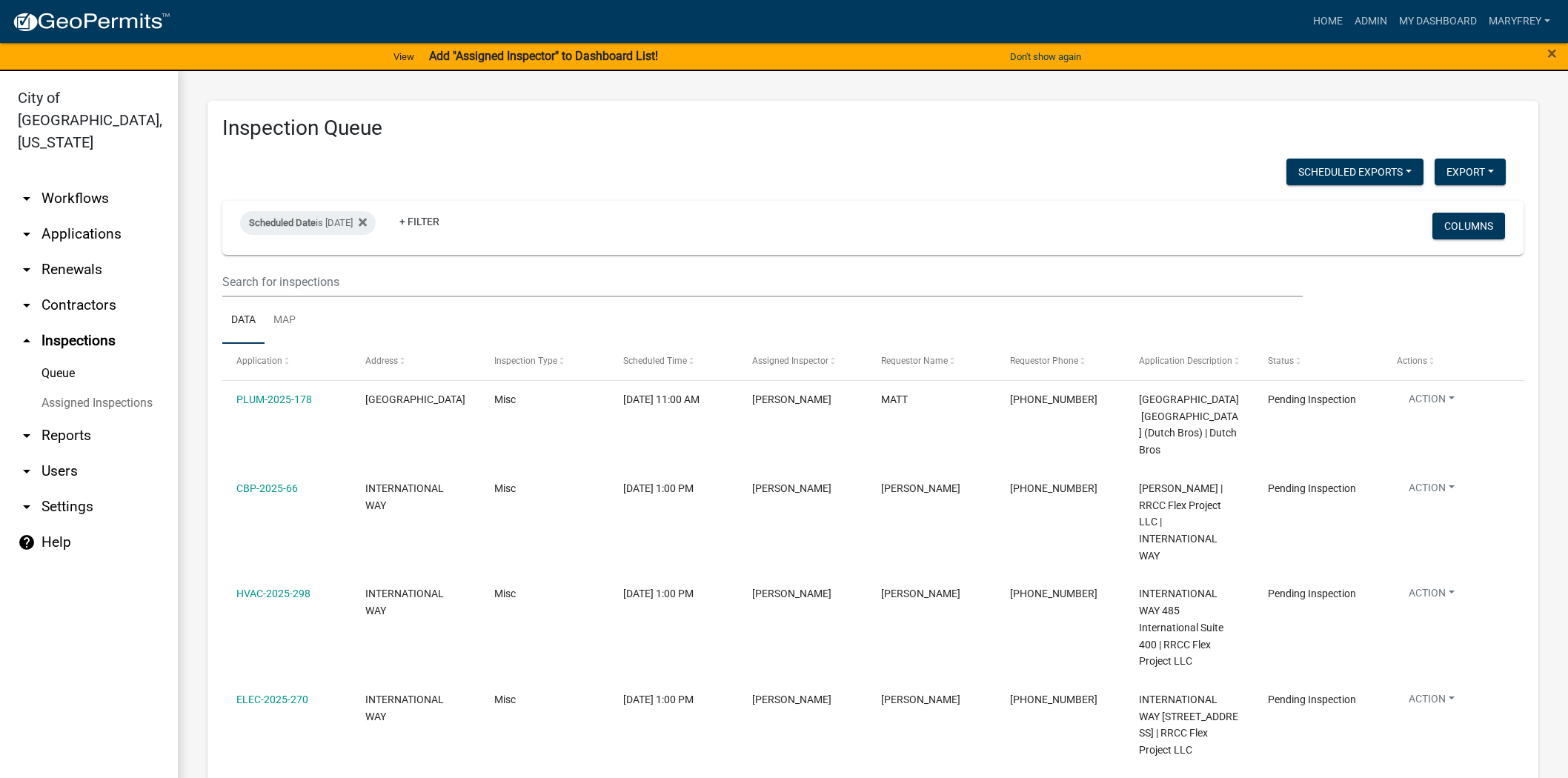
select select "3: 100"
drag, startPoint x: 0, startPoint y: 0, endPoint x: 97, endPoint y: 206, distance: 227.7
click at [97, 216] on link "arrow_drop_down Applications" at bounding box center [89, 234] width 178 height 36
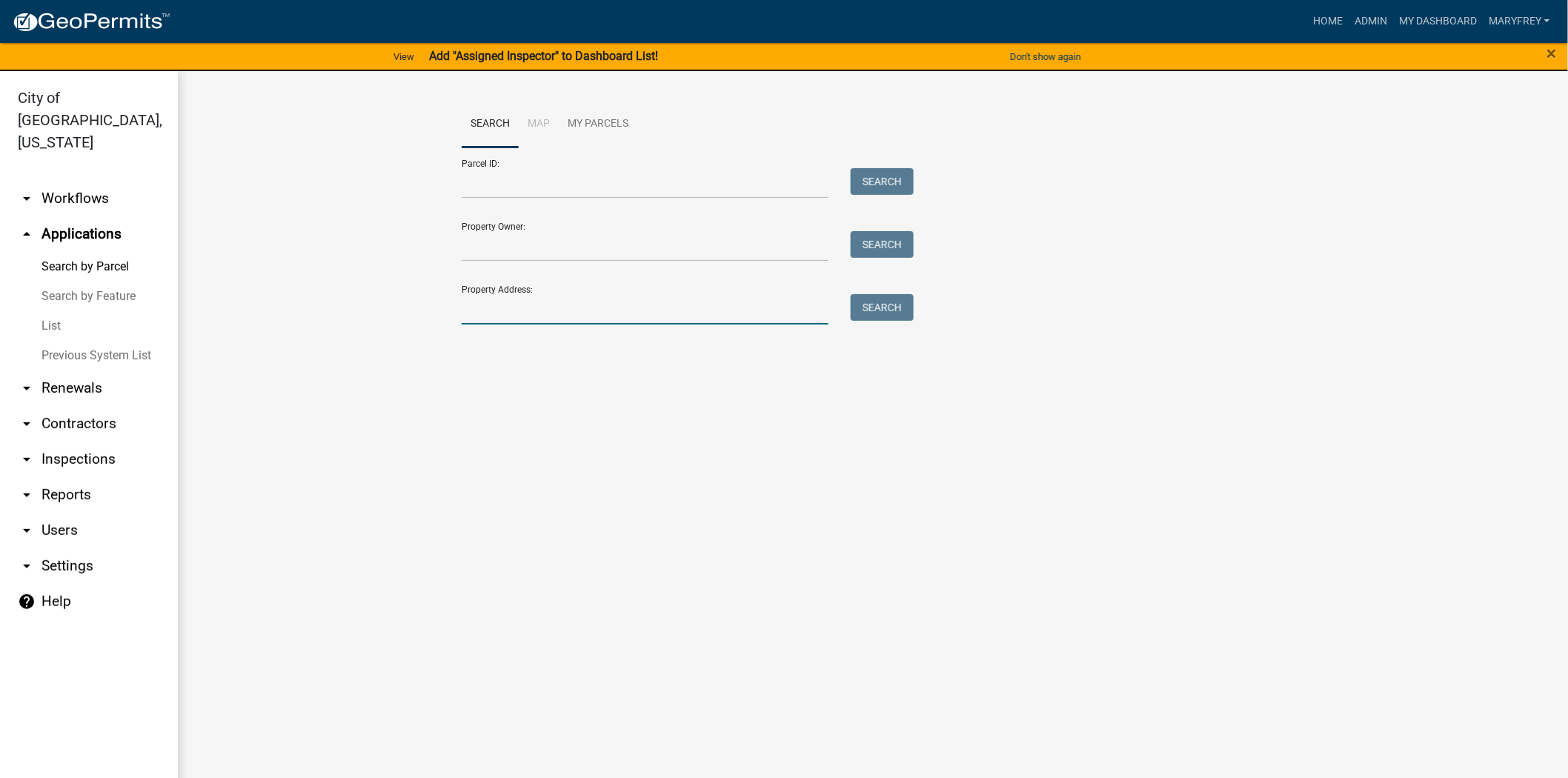
click at [495, 308] on input "Property Address:" at bounding box center [645, 309] width 367 height 30
type input "5201"
click at [894, 317] on button "Search" at bounding box center [882, 307] width 63 height 26
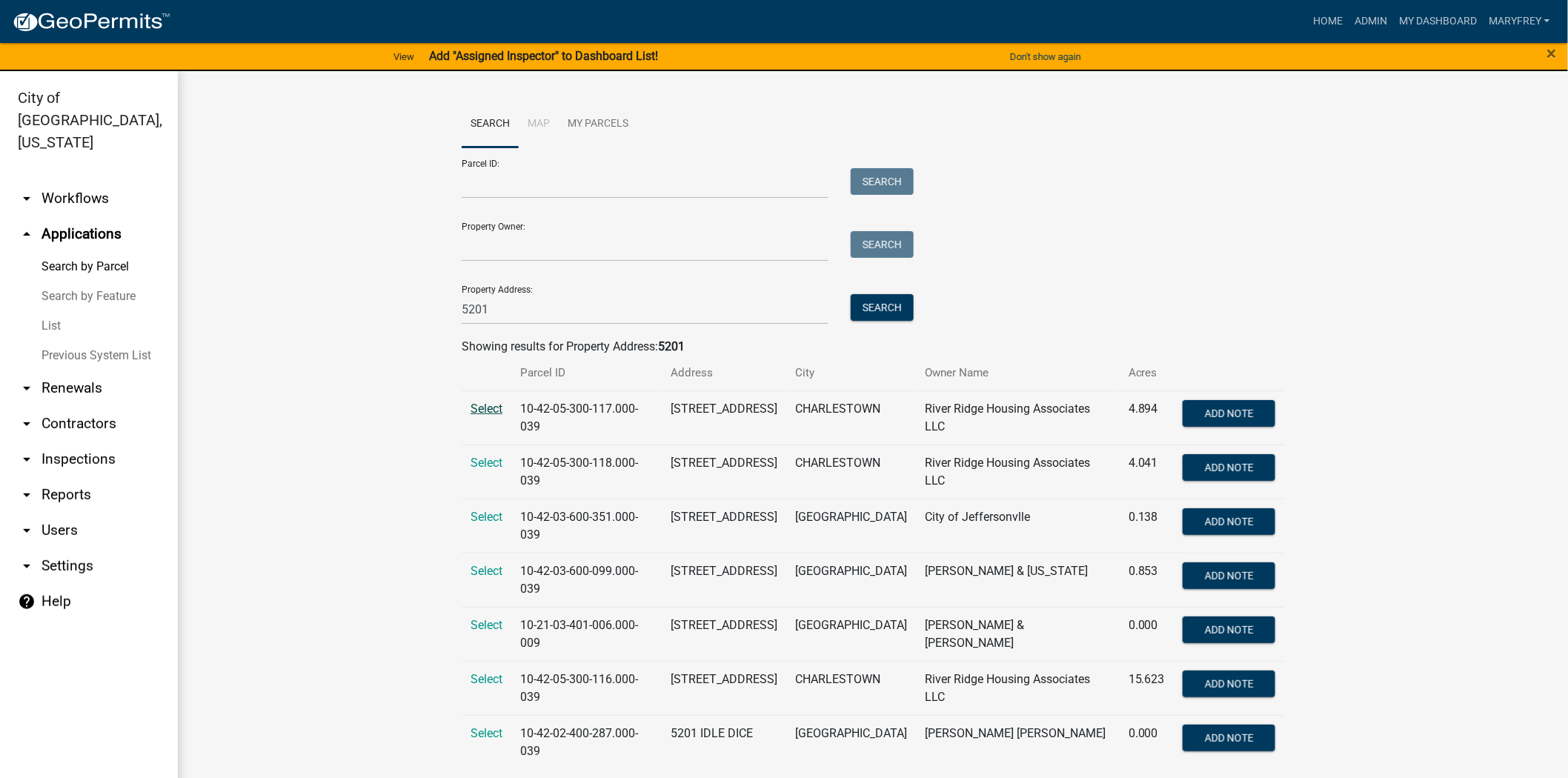
click at [471, 411] on span "Select" at bounding box center [487, 409] width 32 height 14
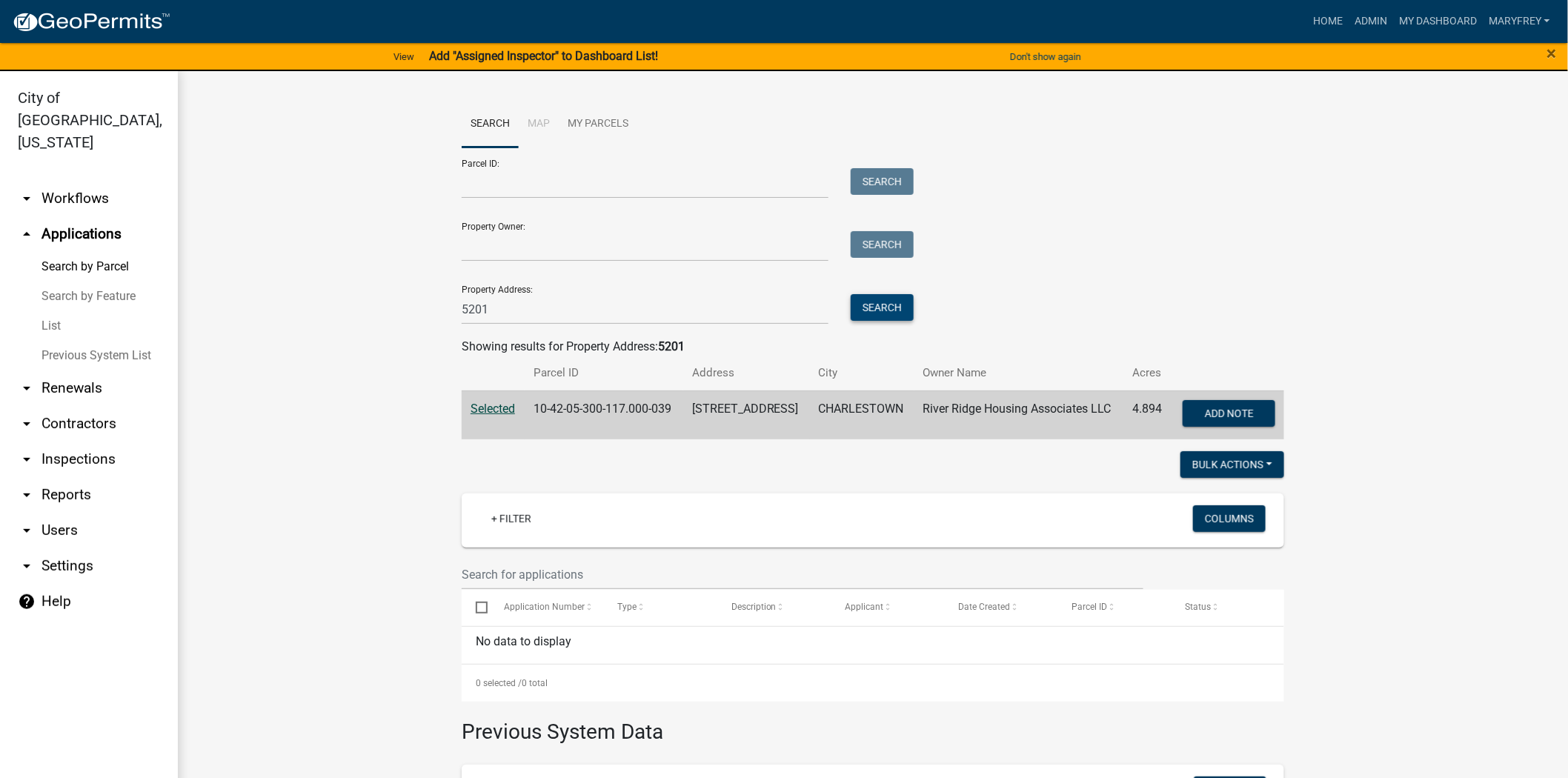
click at [874, 308] on button "Search" at bounding box center [882, 307] width 63 height 26
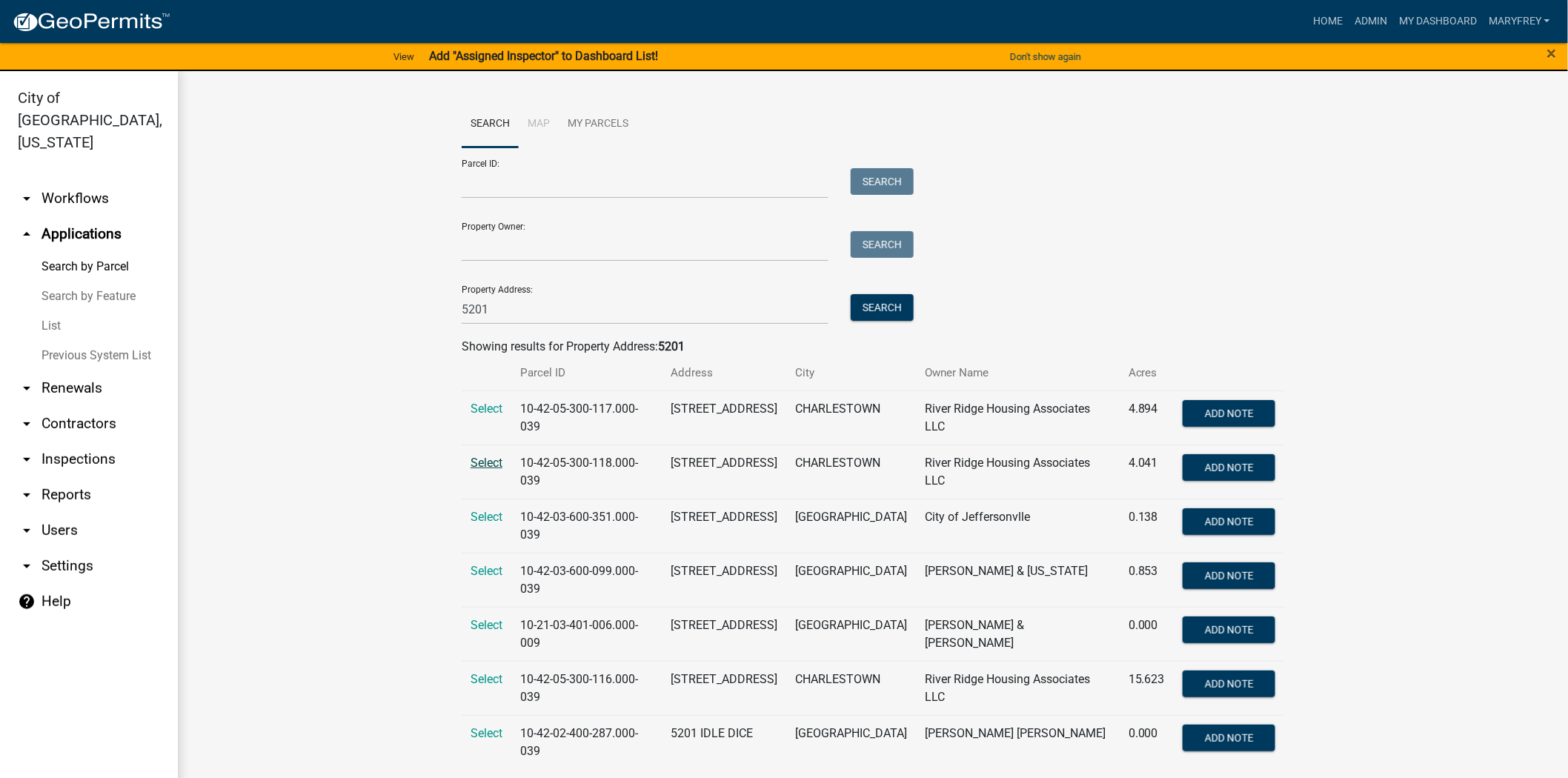
click at [476, 459] on span "Select" at bounding box center [487, 462] width 32 height 14
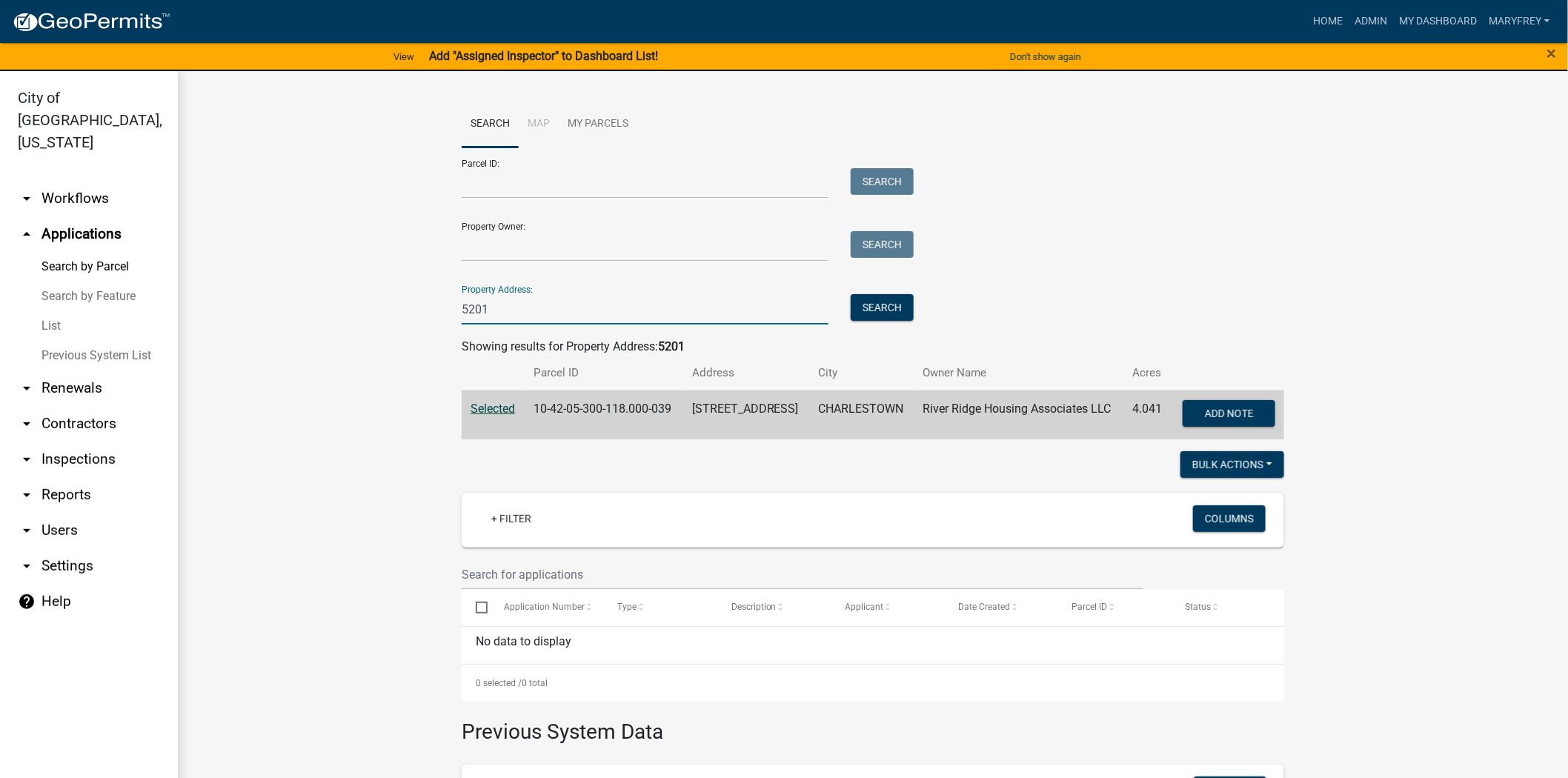
drag, startPoint x: 455, startPoint y: 308, endPoint x: 405, endPoint y: 312, distance: 50.2
click at [408, 312] on wm-workflow-application-search-view "Search Map My Parcels Parcel ID: Search Property Owner: Search Property Address…" at bounding box center [874, 537] width 1331 height 872
click at [54, 181] on link "arrow_drop_down Workflows" at bounding box center [89, 198] width 178 height 36
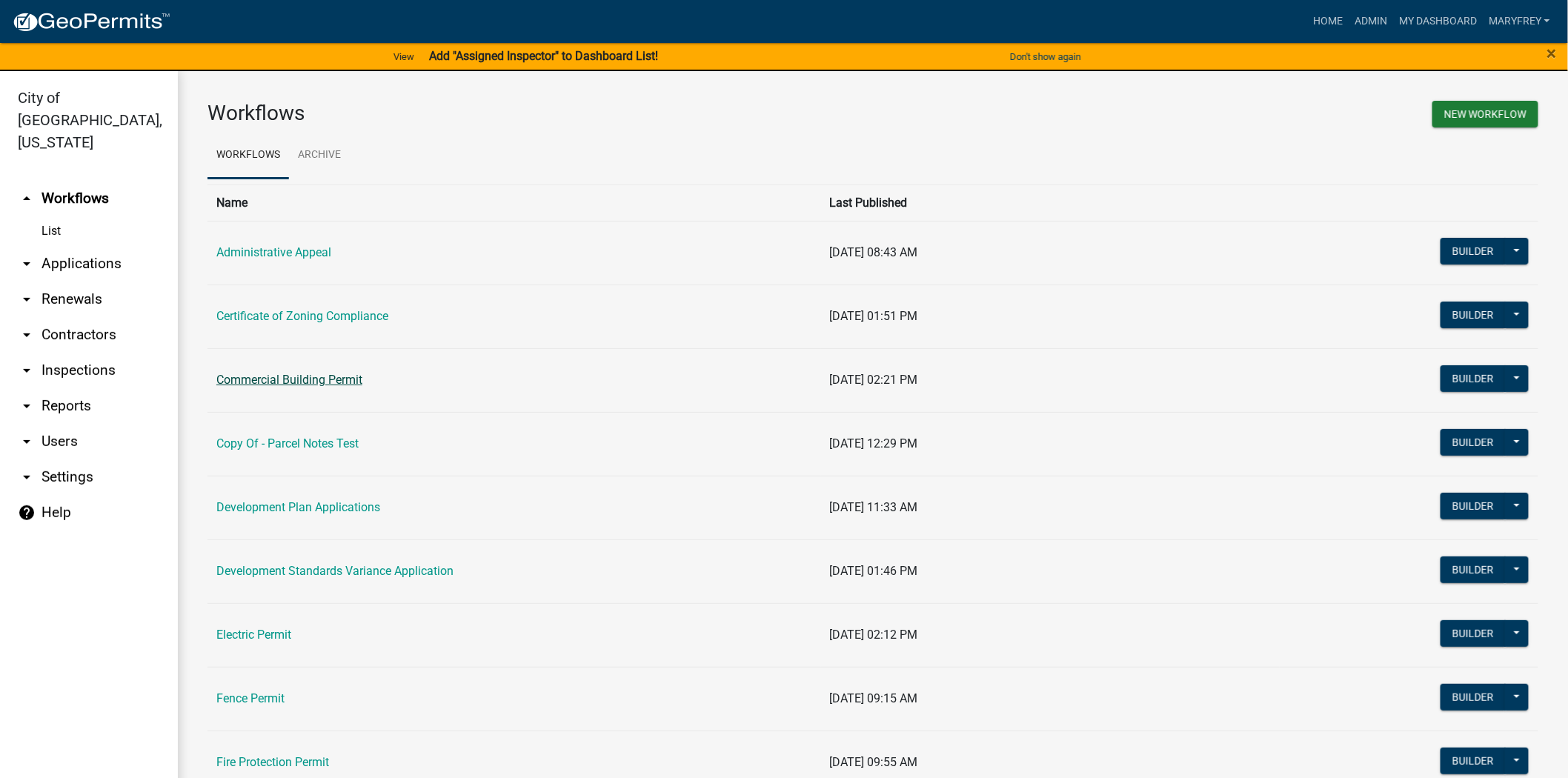
click at [276, 380] on link "Commercial Building Permit" at bounding box center [289, 380] width 146 height 14
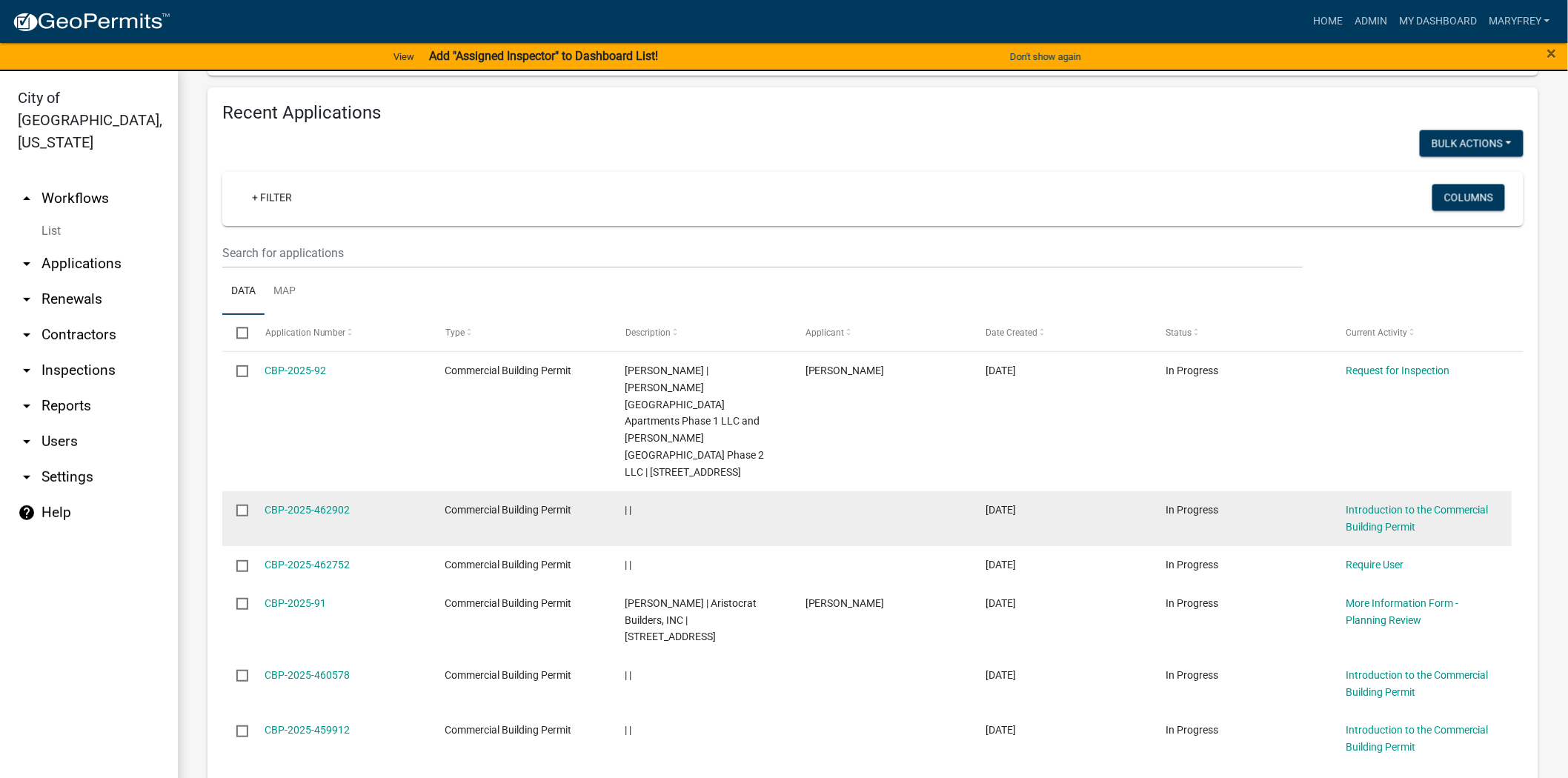
scroll to position [1305, 0]
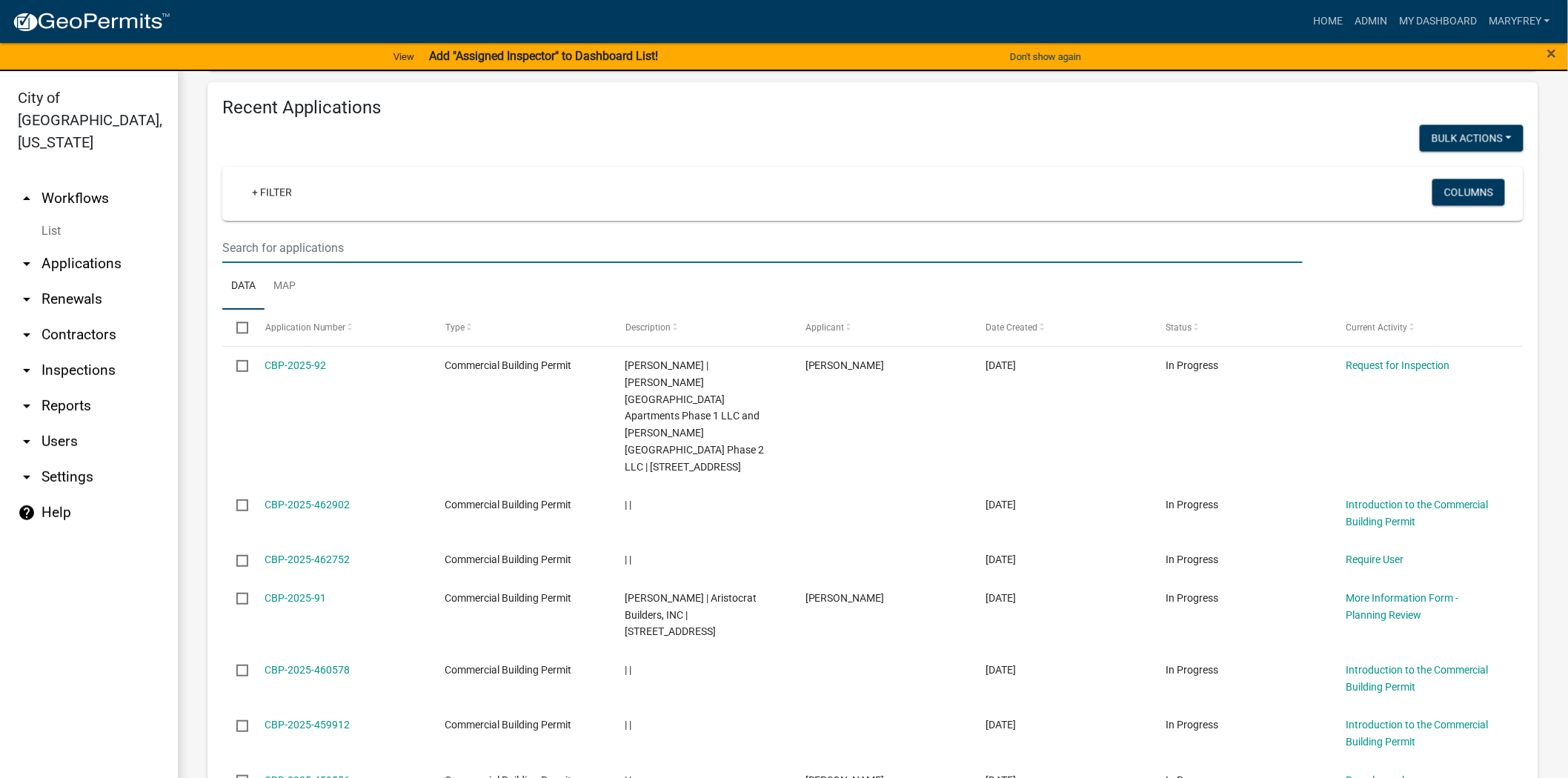
click at [243, 232] on input "text" at bounding box center [762, 248] width 1080 height 30
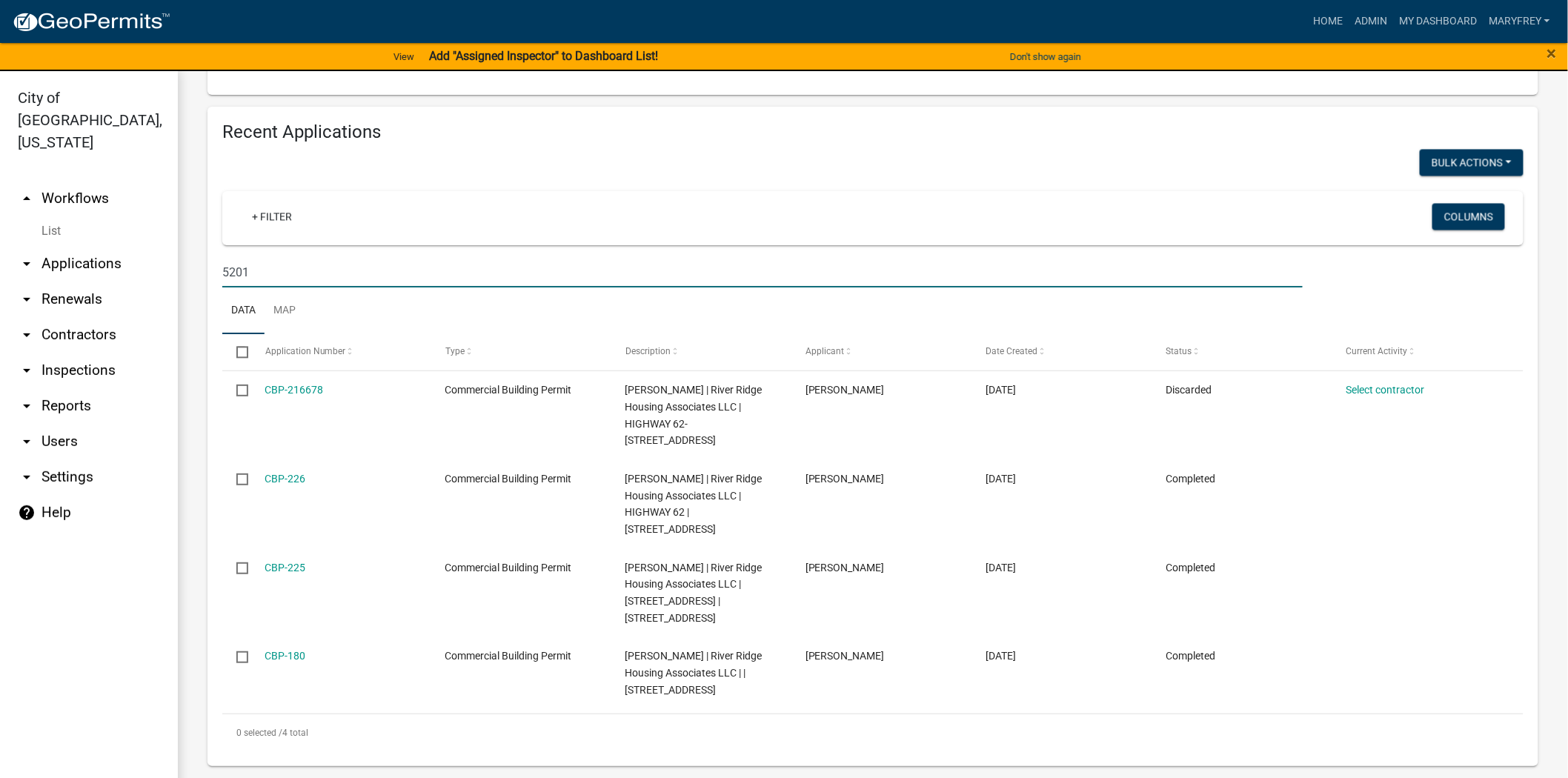
scroll to position [1164, 0]
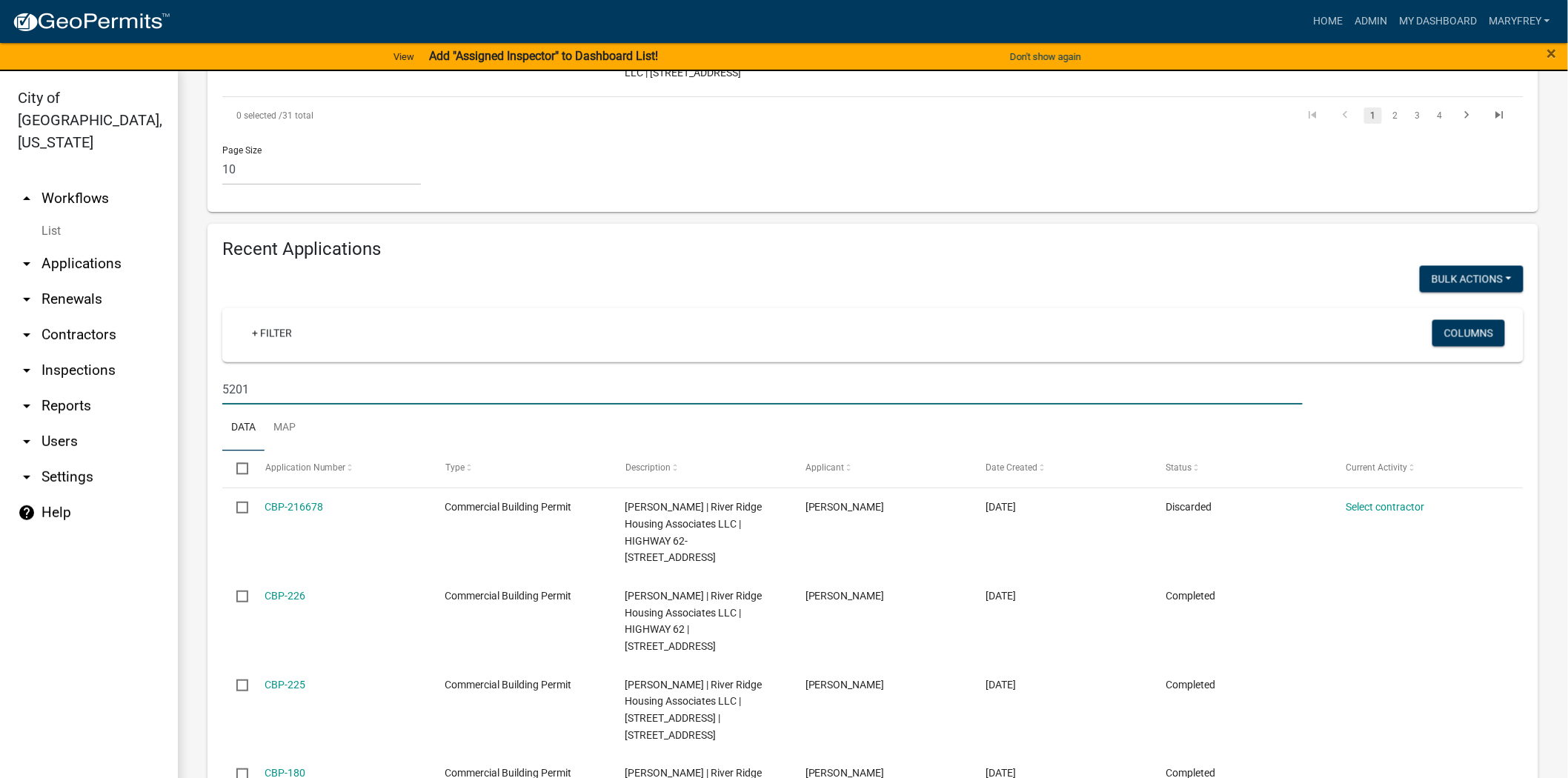
type input "5201"
click at [77, 181] on link "arrow_drop_up Workflows" at bounding box center [89, 198] width 178 height 36
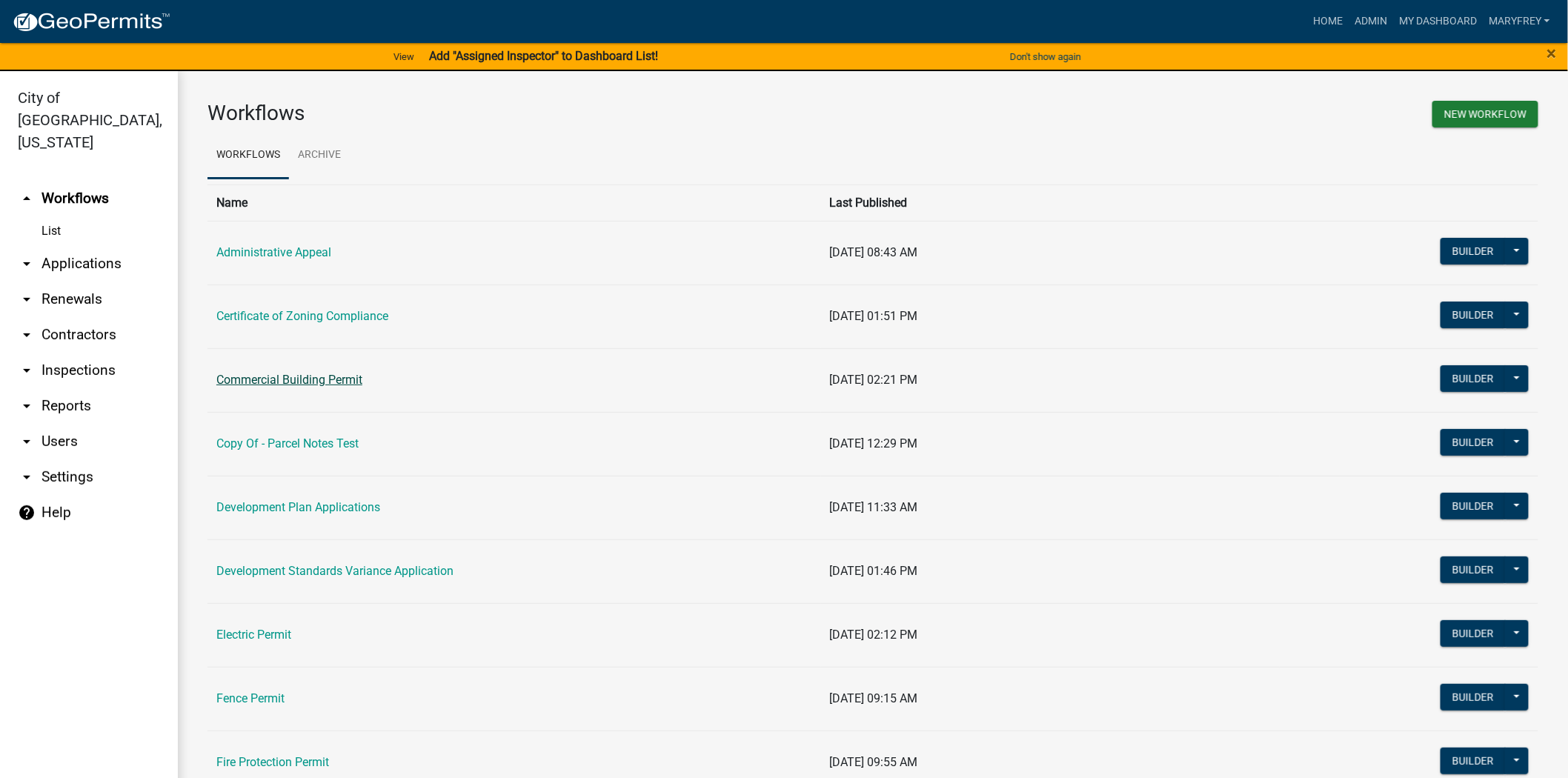
click at [269, 376] on link "Commercial Building Permit" at bounding box center [289, 380] width 146 height 14
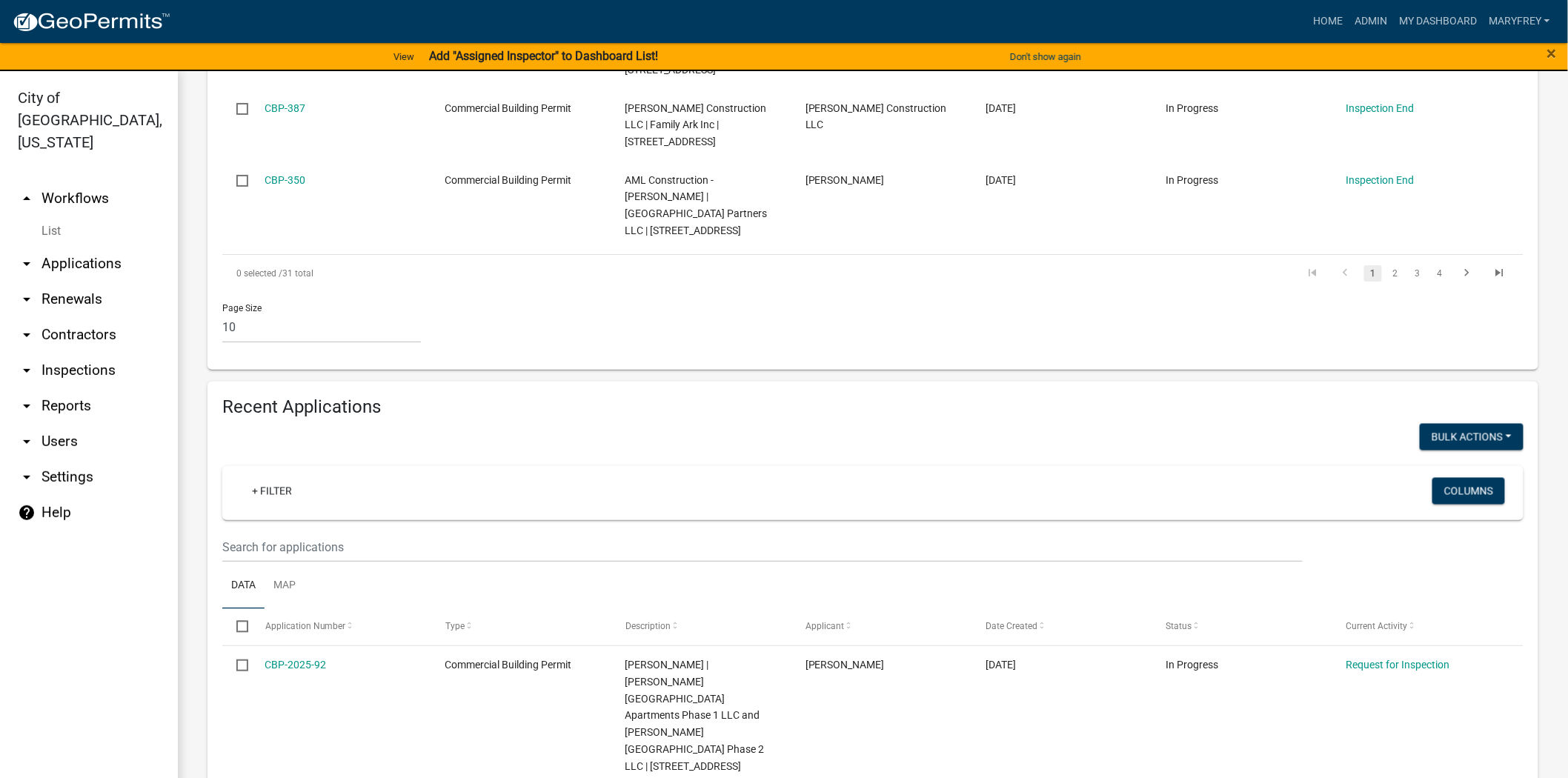
scroll to position [1102, 0]
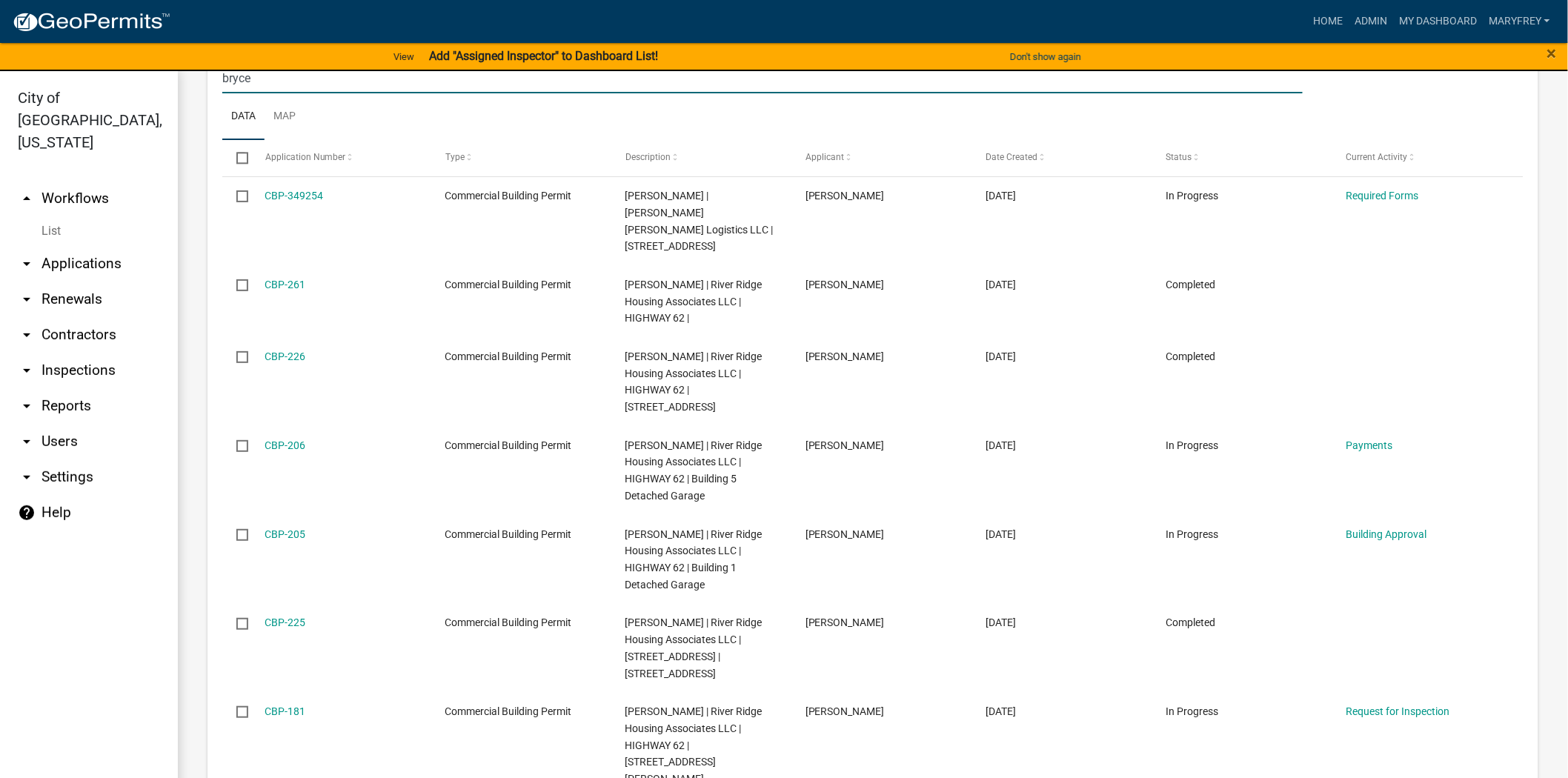
scroll to position [1491, 0]
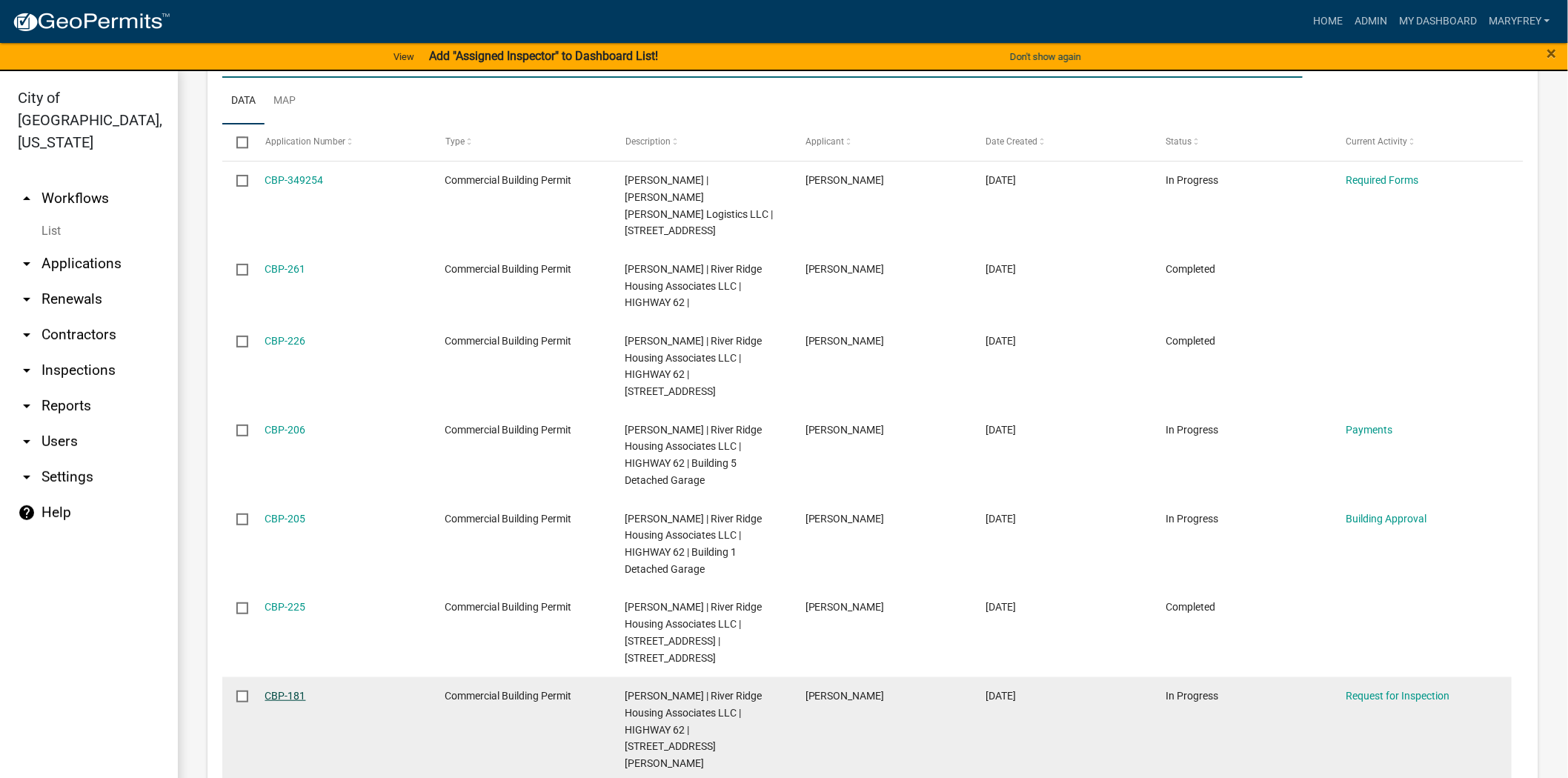
type input "bryce"
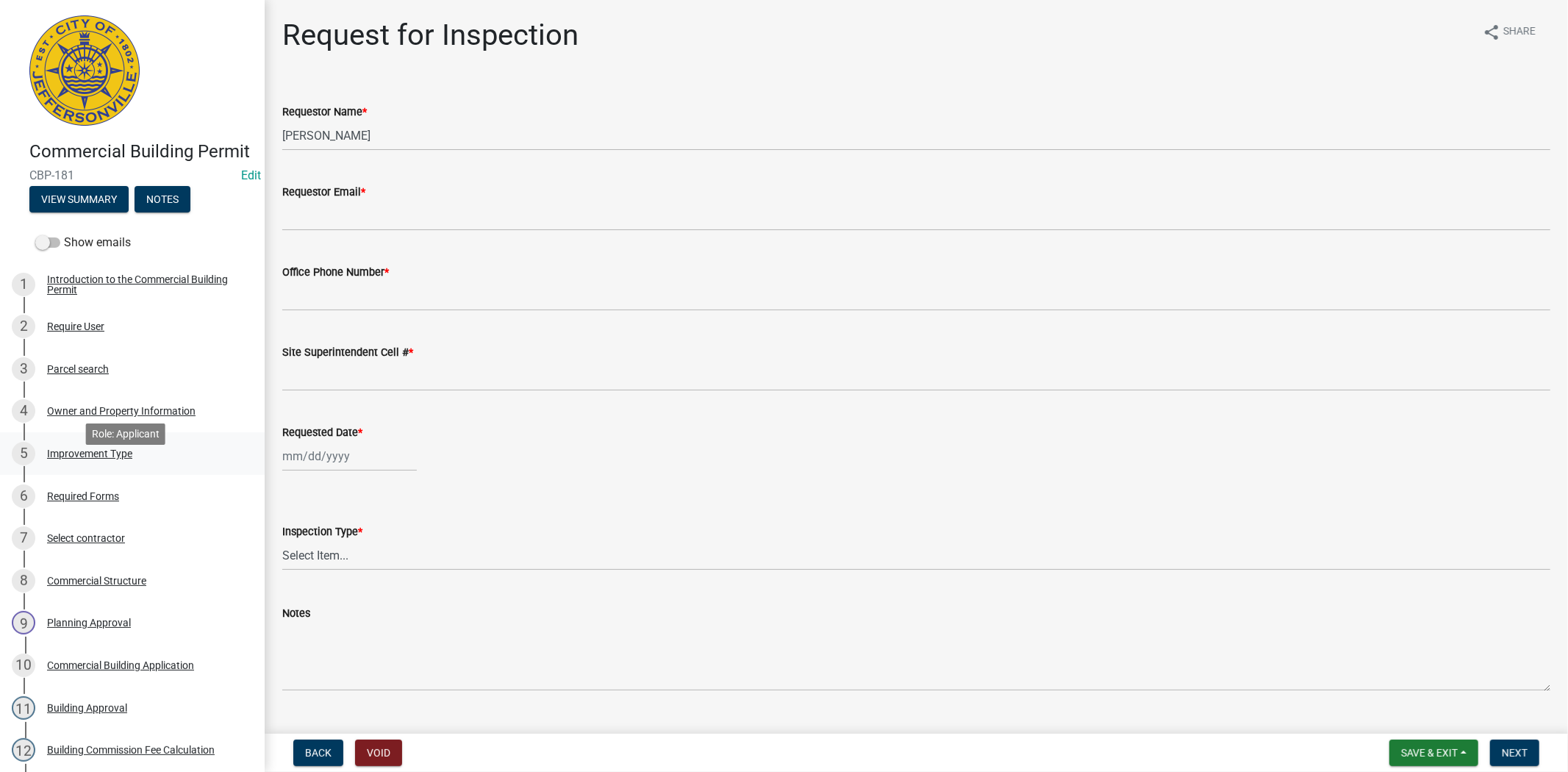
click at [96, 459] on div "Improvement Type" at bounding box center [90, 453] width 86 height 10
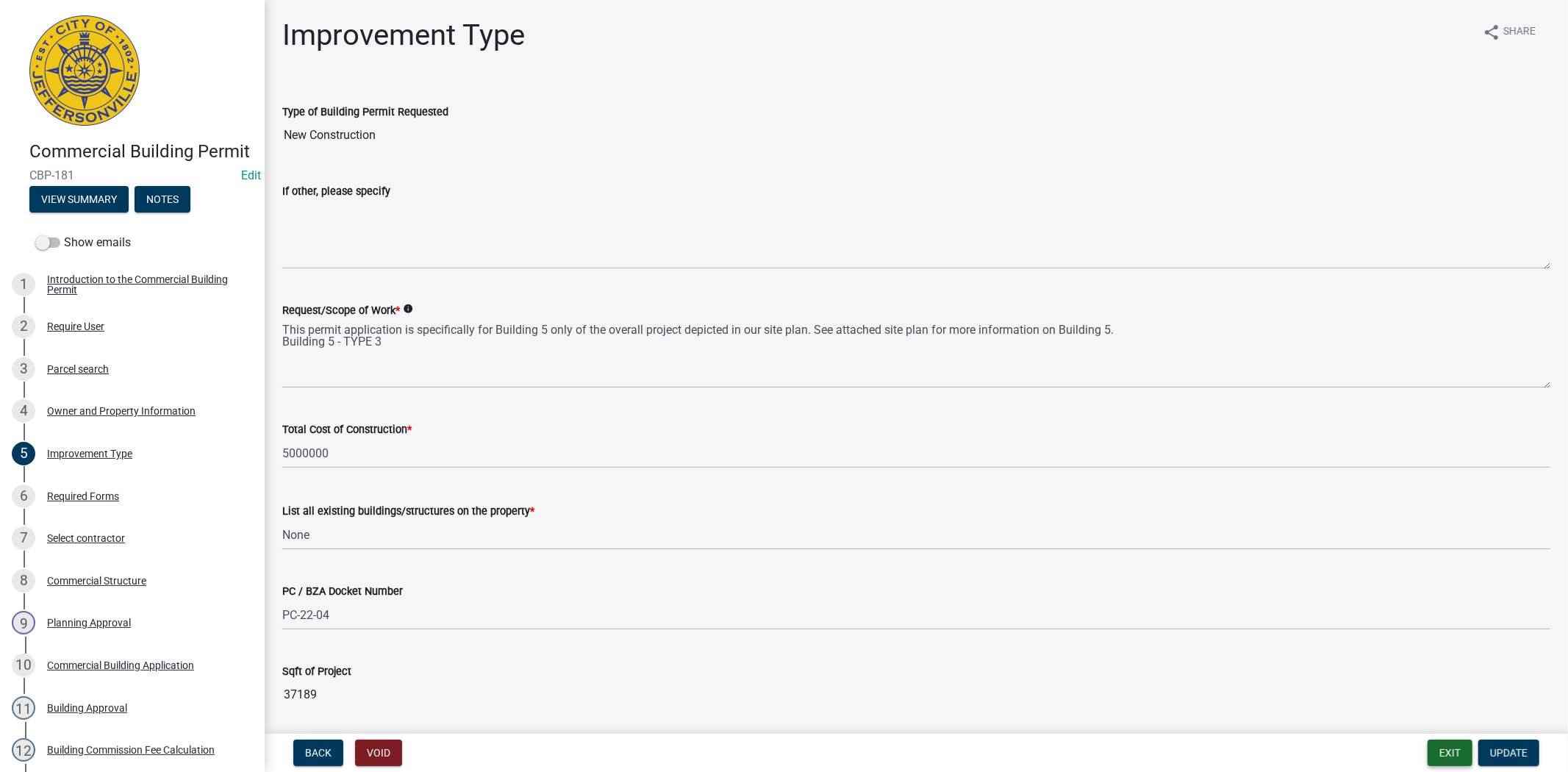
click at [1438, 755] on button "Exit" at bounding box center [1450, 752] width 45 height 26
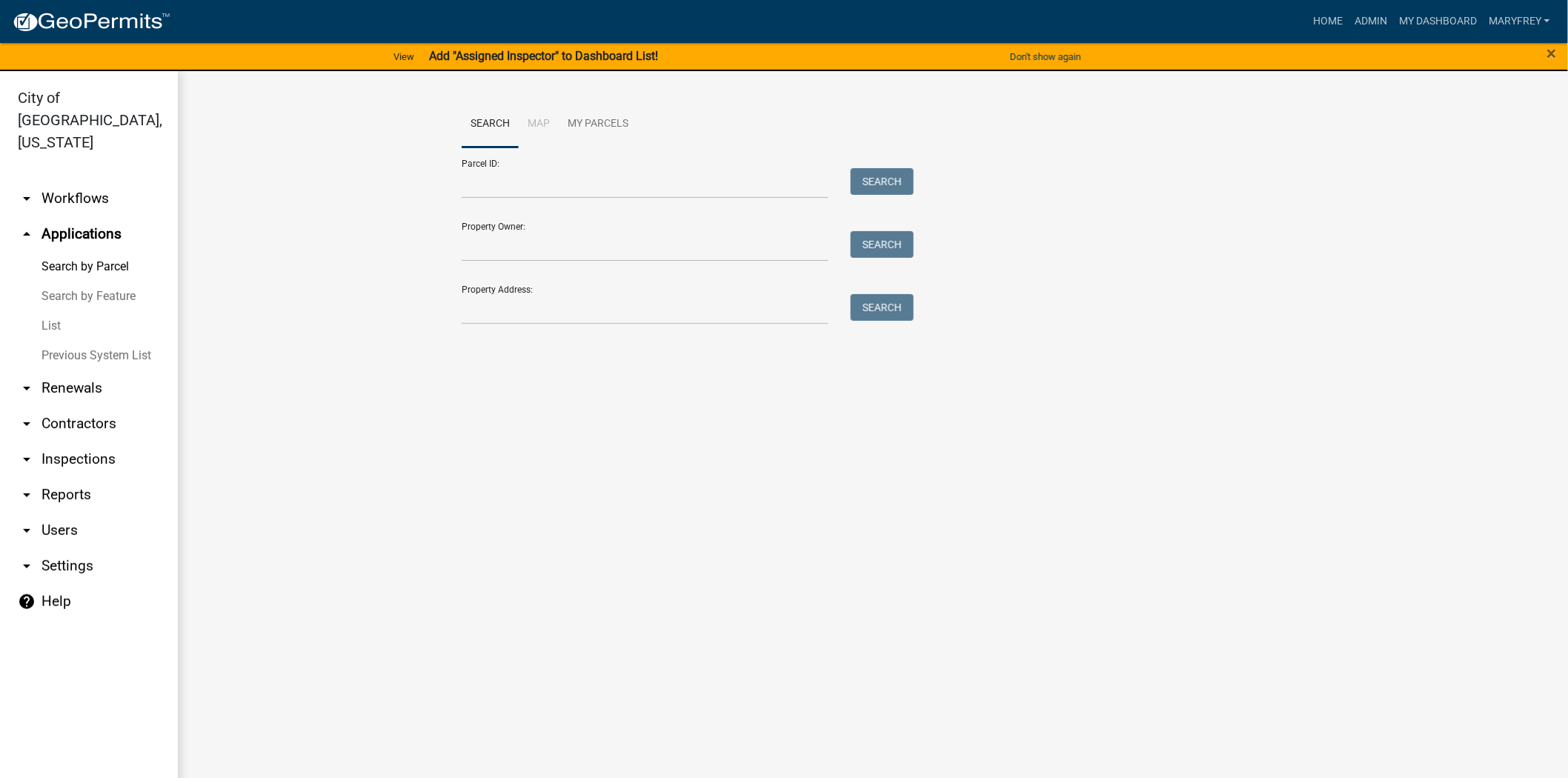
click at [67, 181] on link "arrow_drop_down Workflows" at bounding box center [89, 198] width 178 height 36
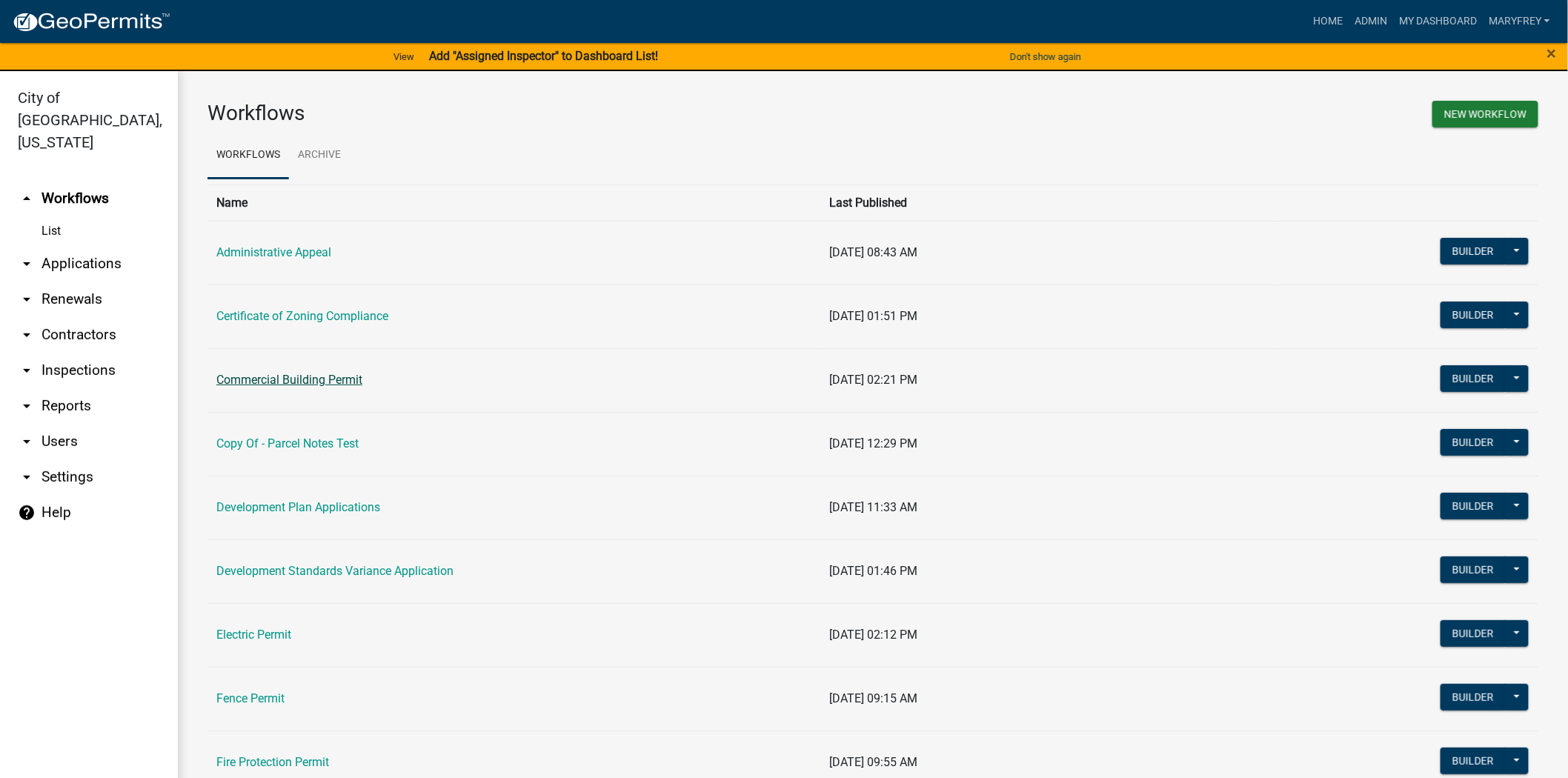
click at [275, 380] on link "Commercial Building Permit" at bounding box center [289, 380] width 146 height 14
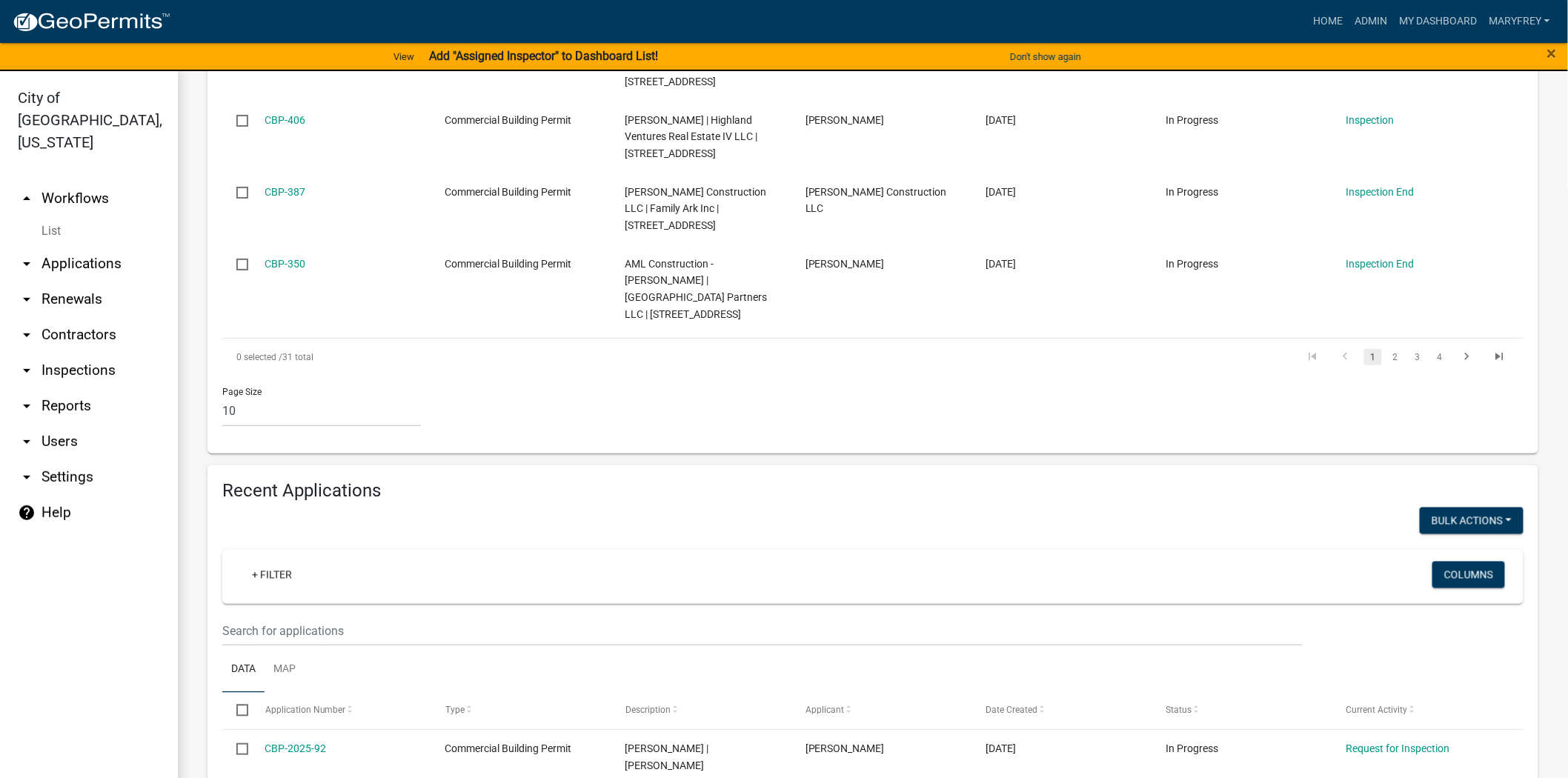
scroll to position [982, 0]
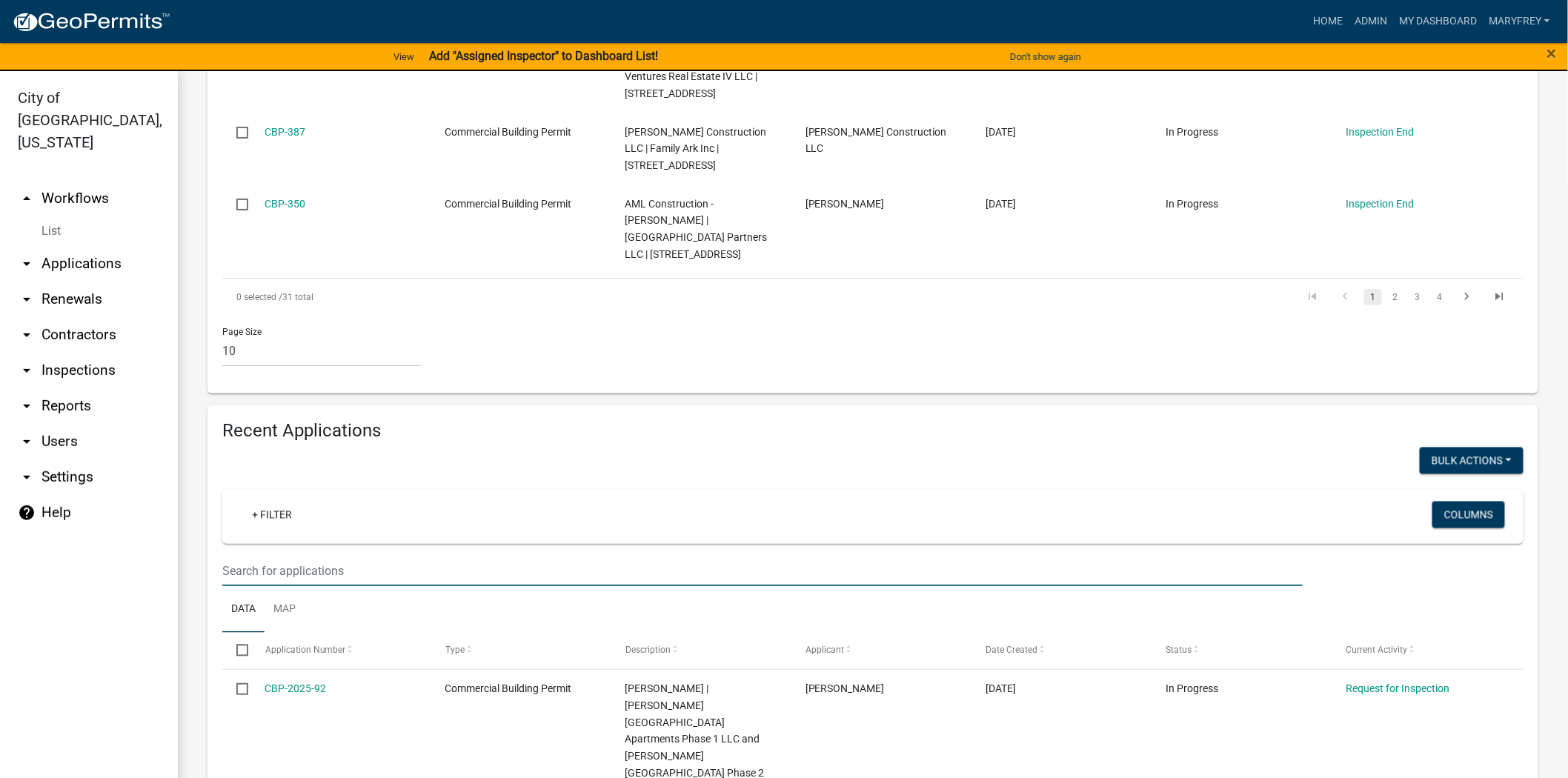
drag, startPoint x: 288, startPoint y: 477, endPoint x: 261, endPoint y: 466, distance: 29.2
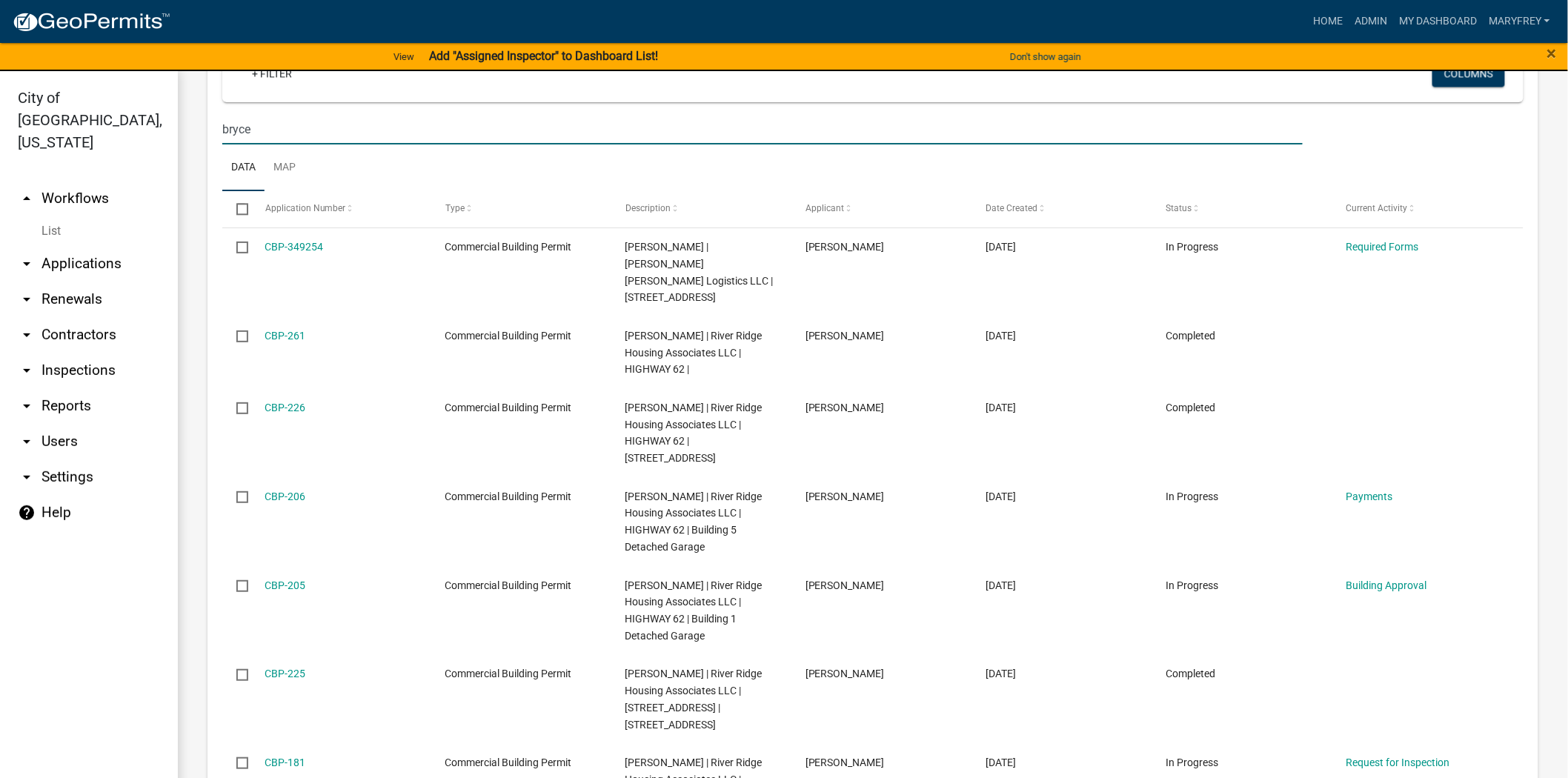
scroll to position [1387, 0]
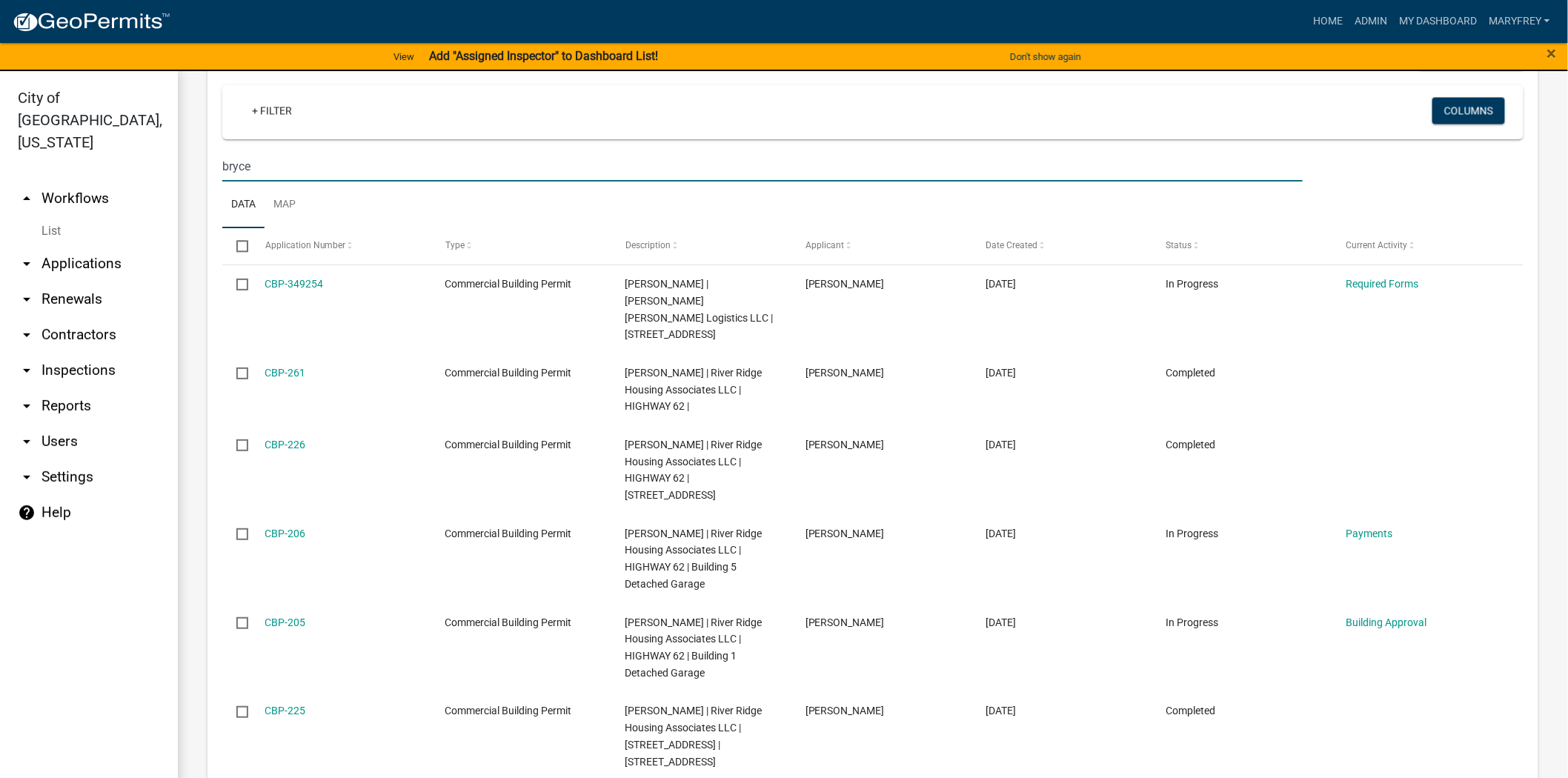
type input "bryce"
click at [78, 181] on link "arrow_drop_up Workflows" at bounding box center [89, 198] width 178 height 36
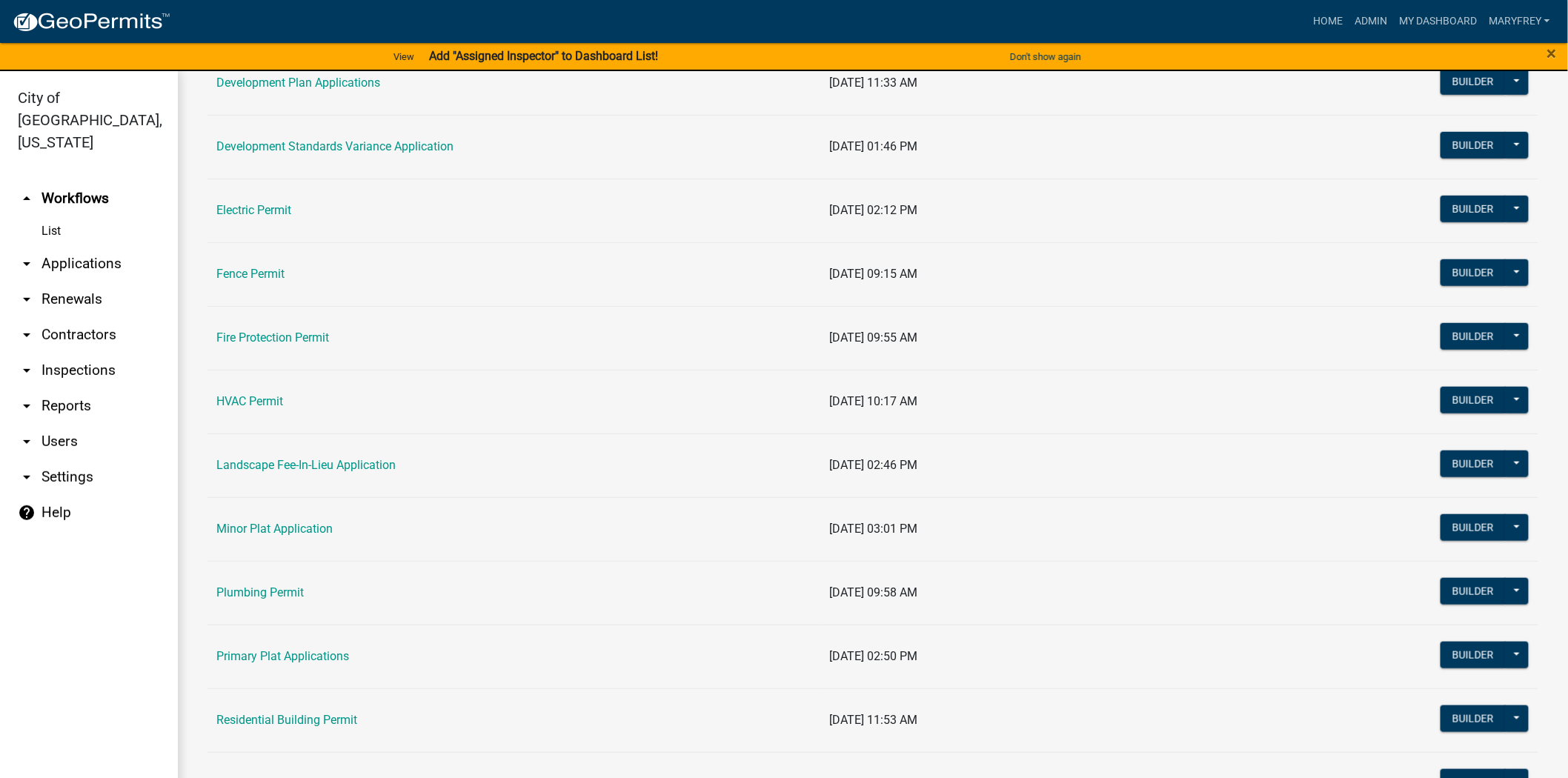
scroll to position [427, 0]
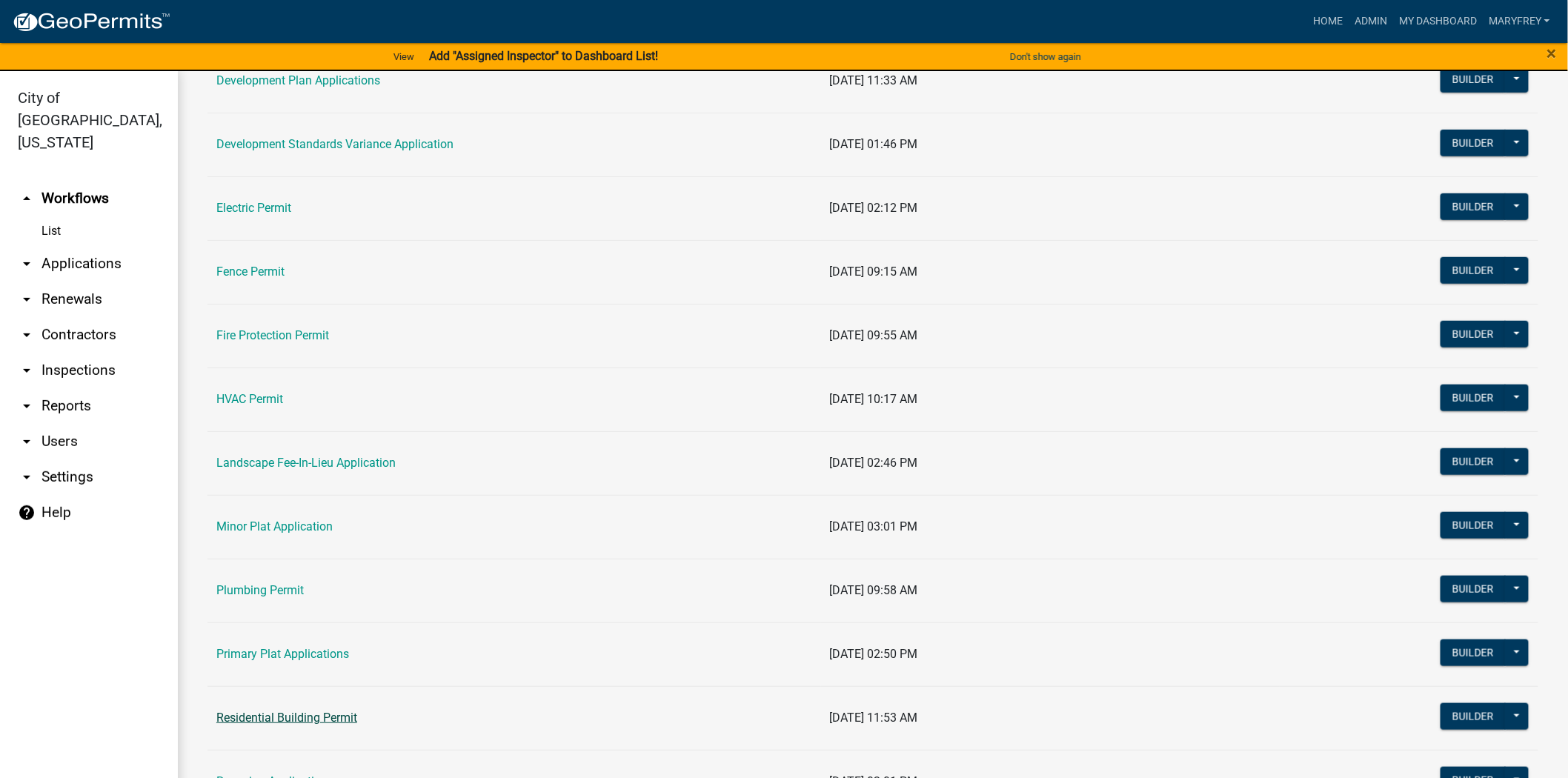
click at [291, 712] on link "Residential Building Permit" at bounding box center [287, 717] width 141 height 14
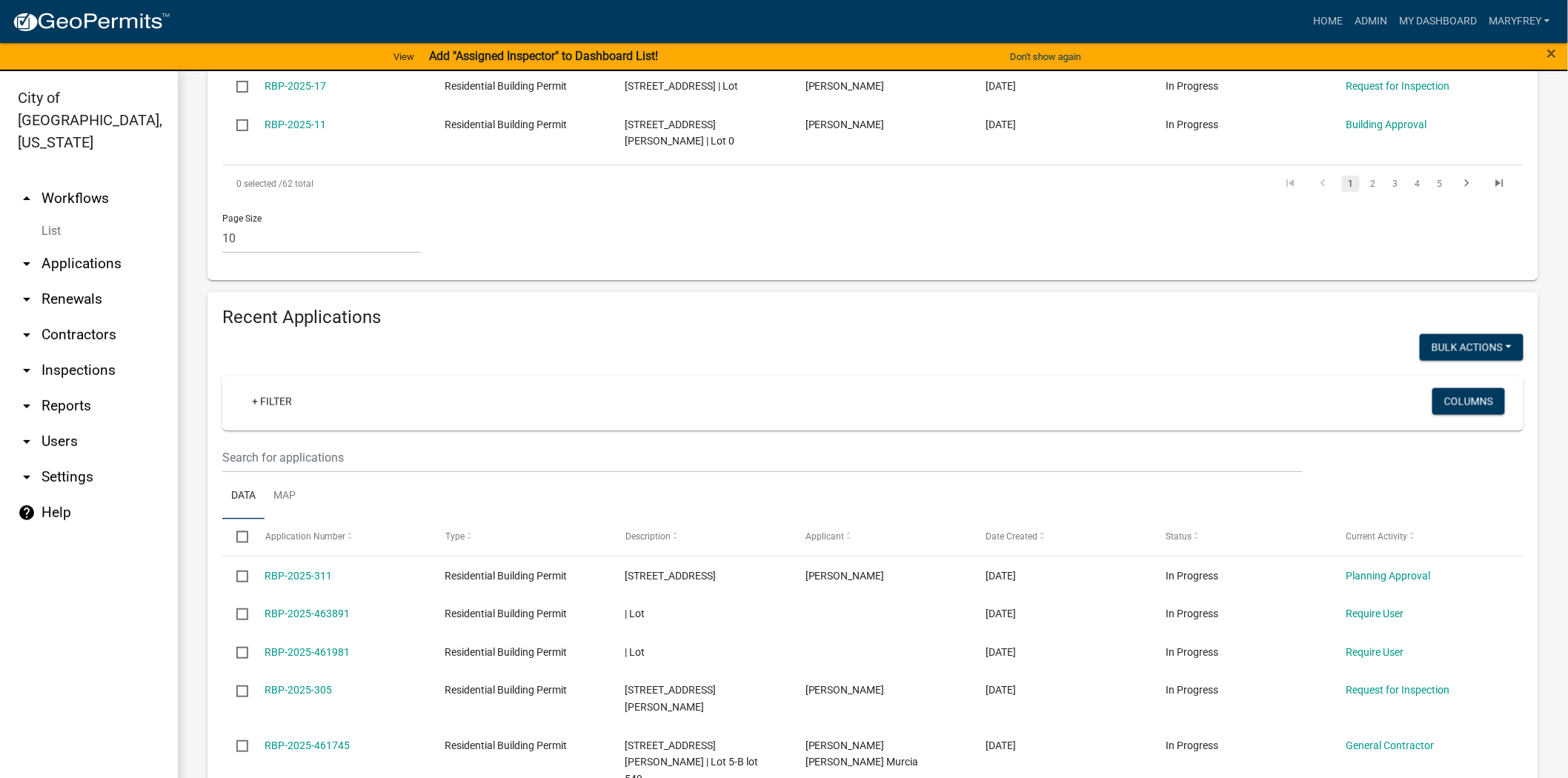
scroll to position [915, 0]
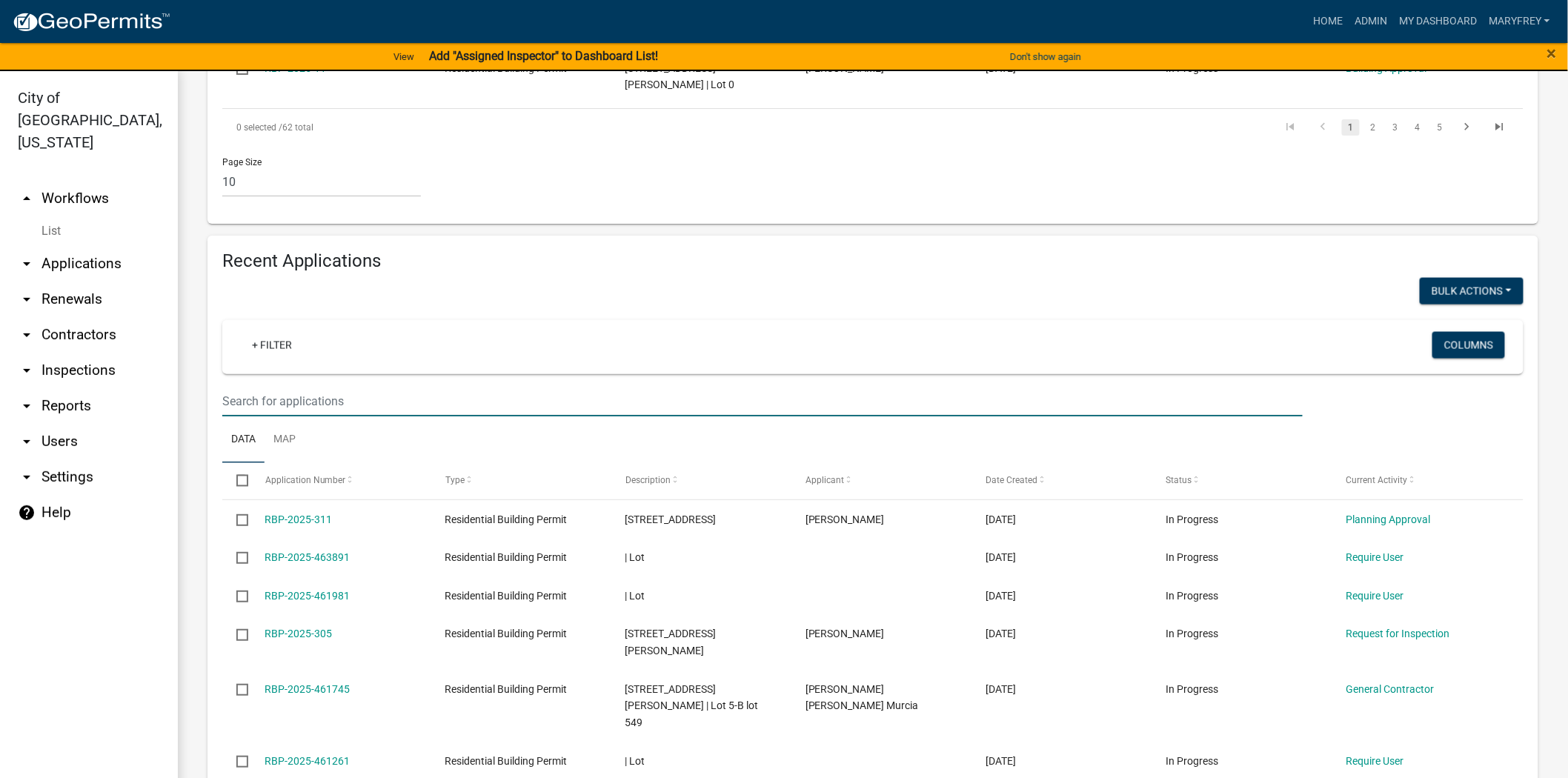
drag, startPoint x: 247, startPoint y: 310, endPoint x: 233, endPoint y: 326, distance: 21.3
type input "226"
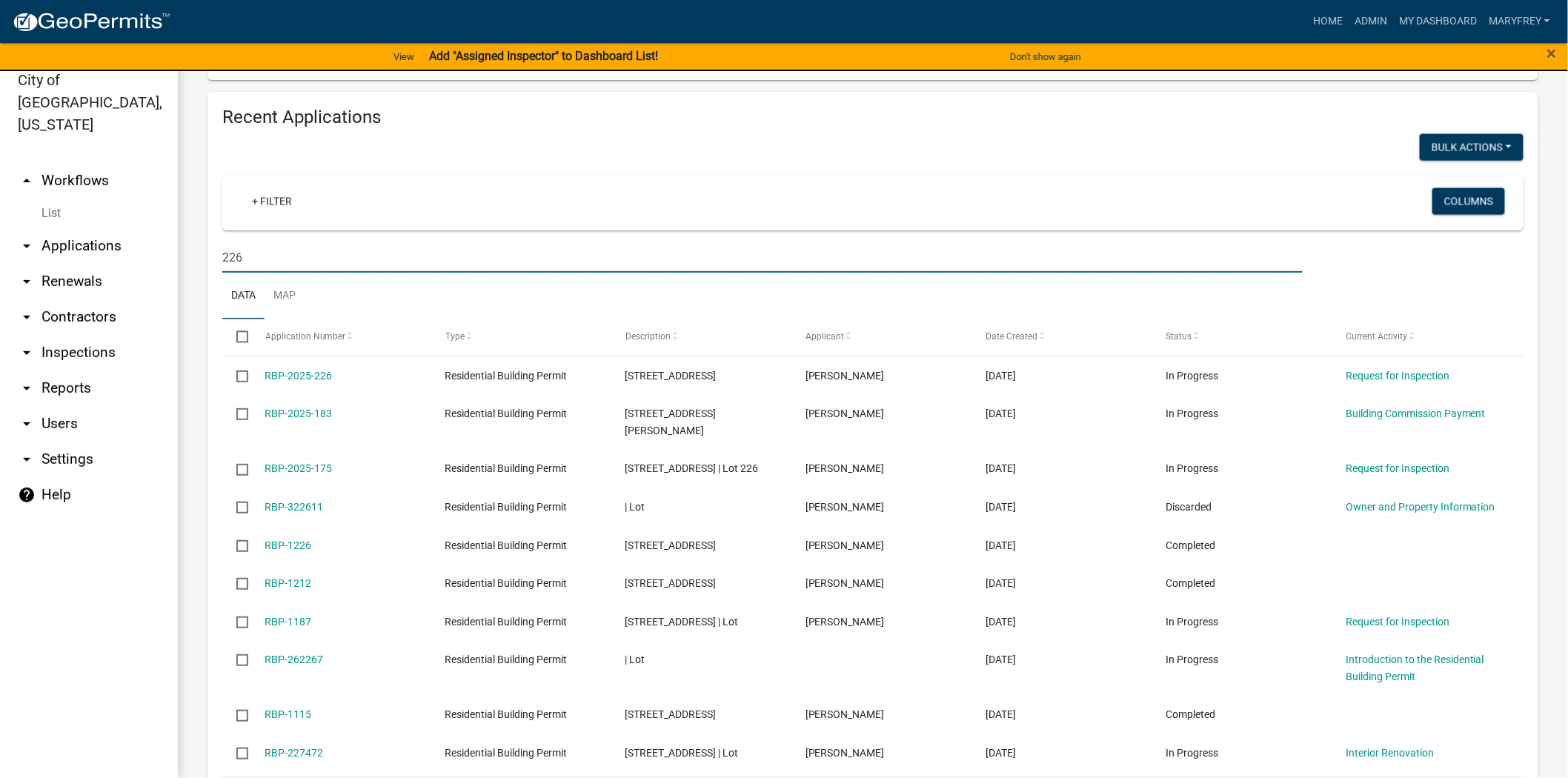
scroll to position [1118, 0]
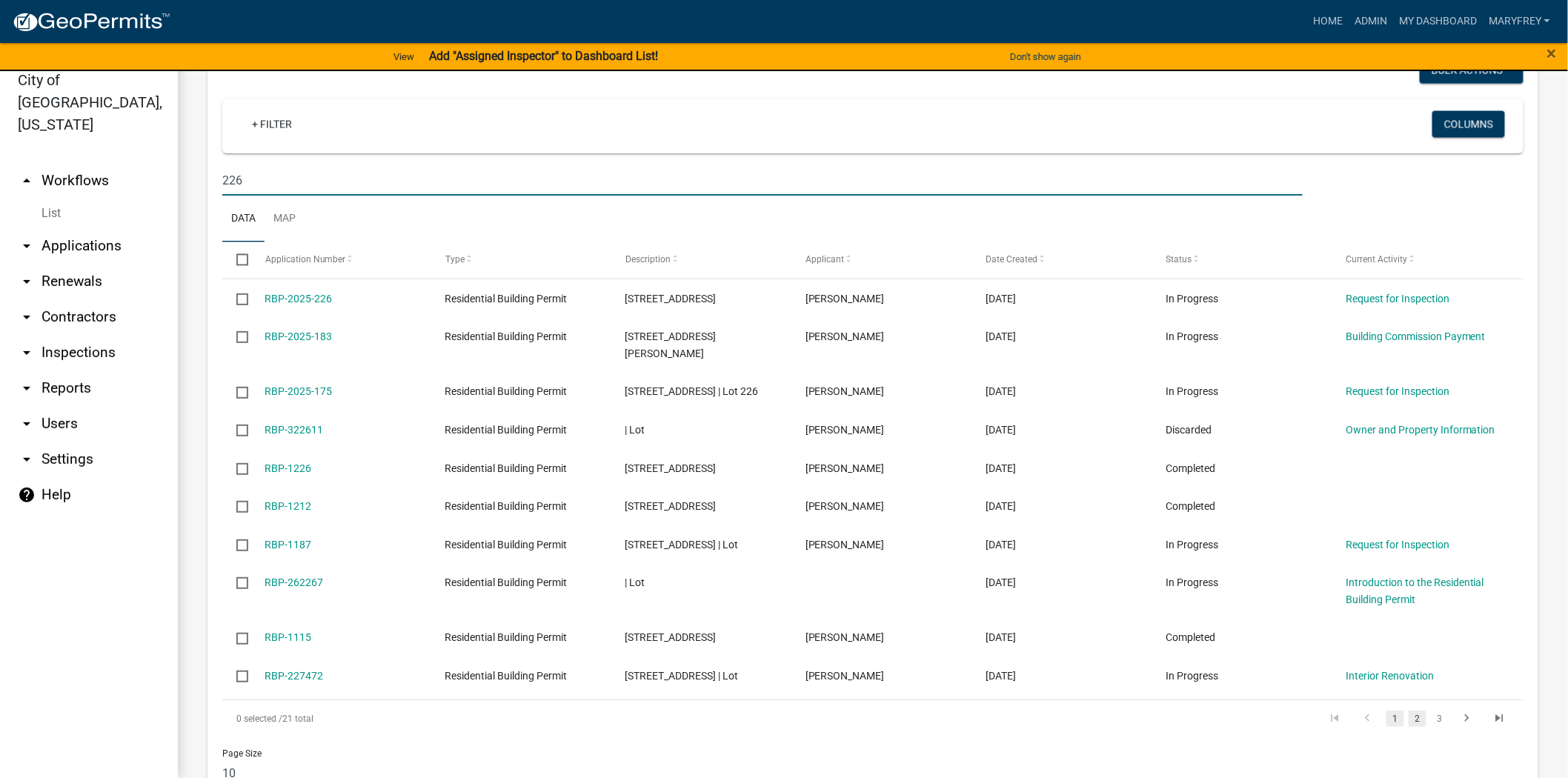
click at [1409, 710] on link "2" at bounding box center [1418, 718] width 18 height 16
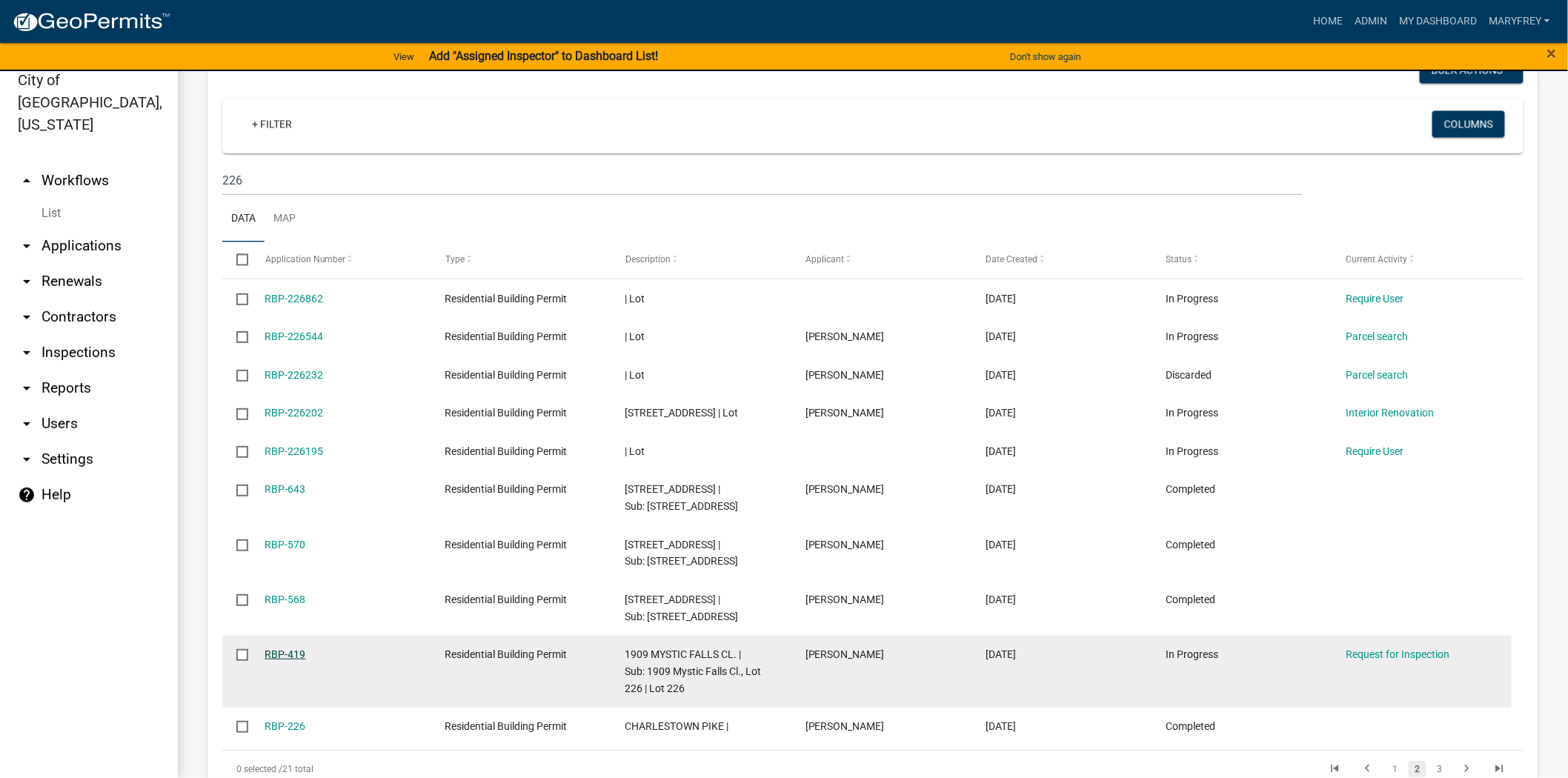
click at [280, 649] on link "RBP-419" at bounding box center [285, 654] width 41 height 12
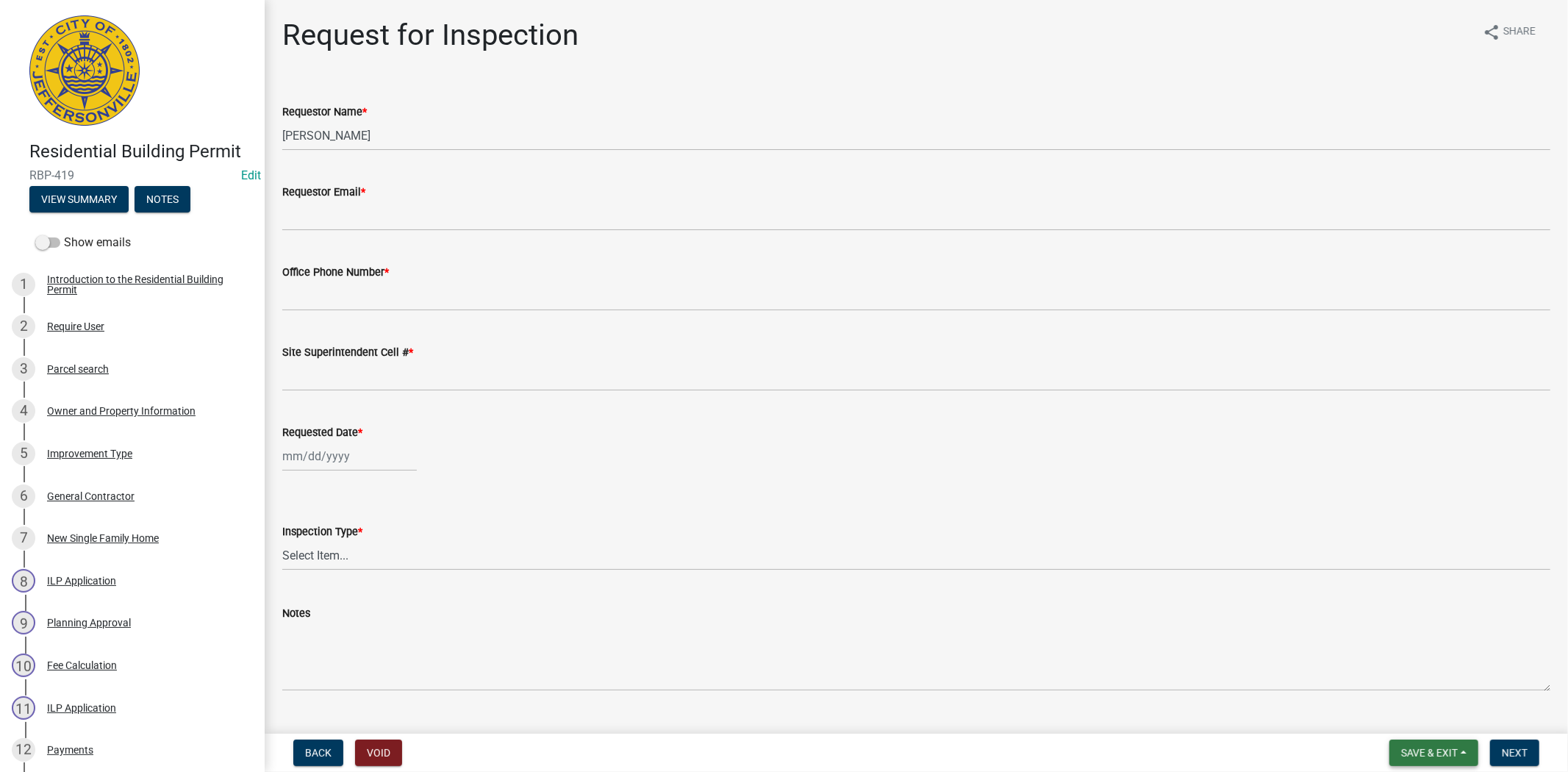
click at [1419, 751] on span "Save & Exit" at bounding box center [1429, 752] width 56 height 12
click at [1413, 728] on button "Save & Exit" at bounding box center [1420, 714] width 117 height 36
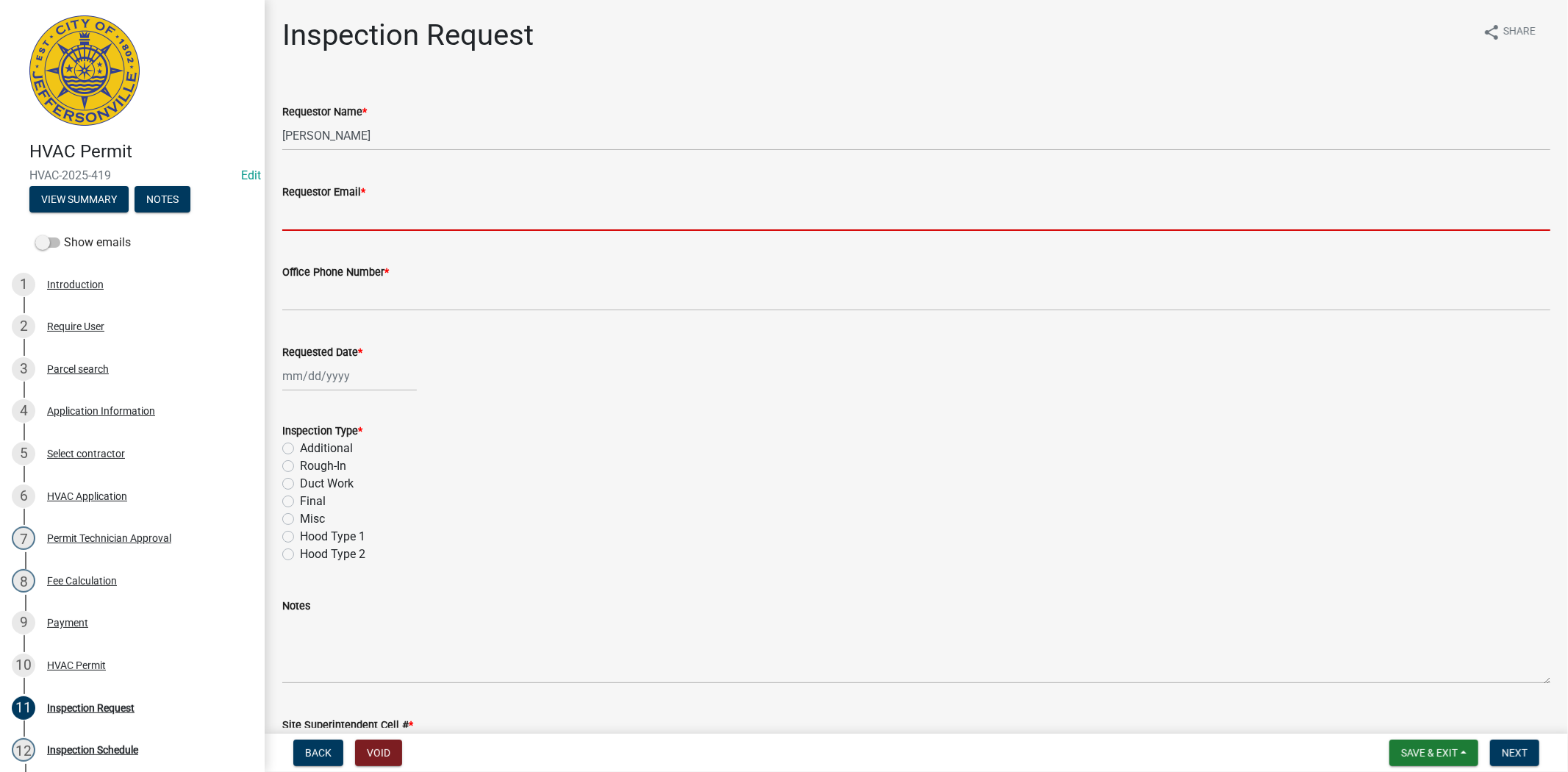
click at [359, 219] on input "Requestor Email *" at bounding box center [916, 216] width 1268 height 30
type input "[EMAIL_ADDRESS][DOMAIN_NAME]"
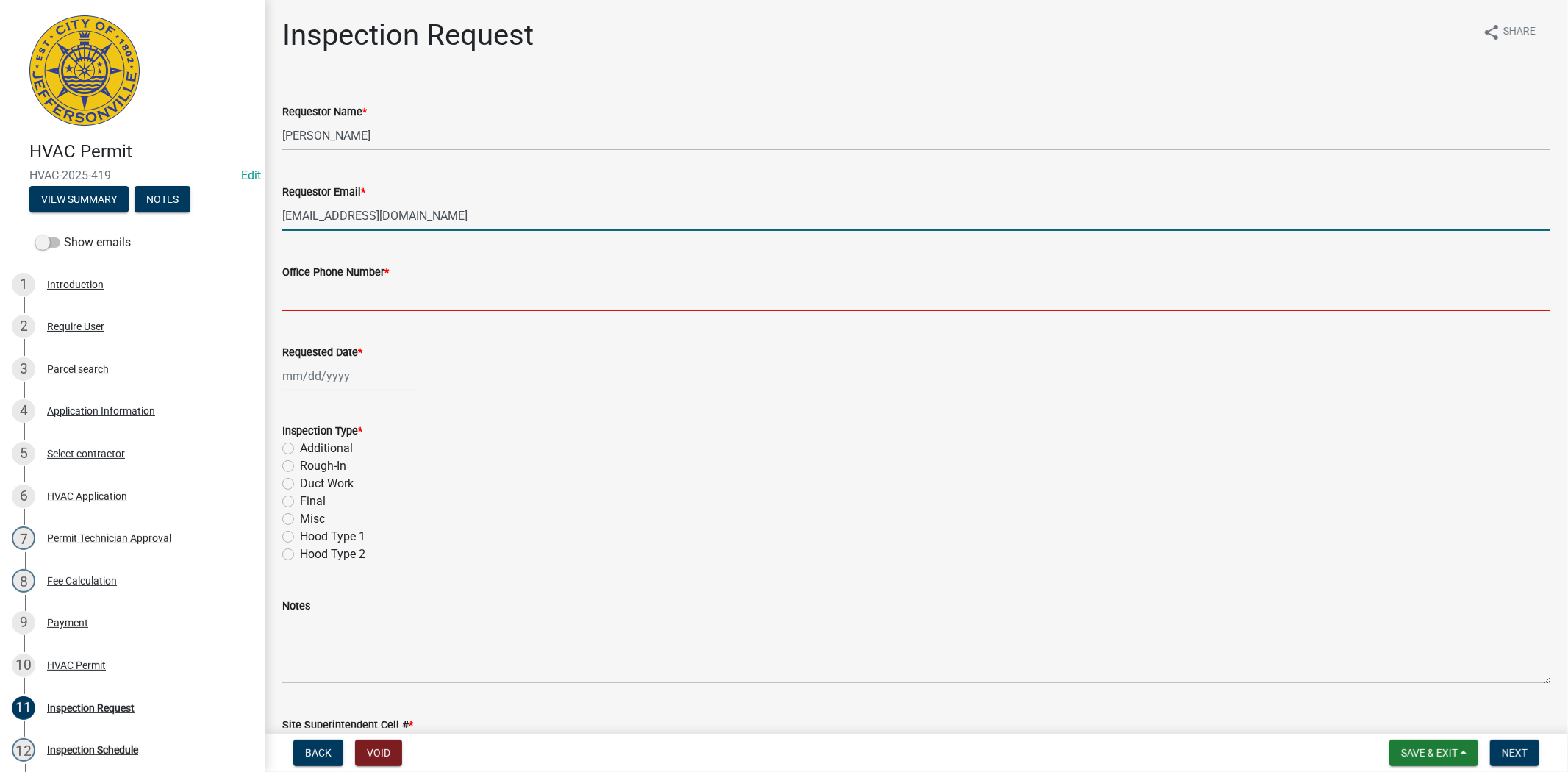
click at [349, 299] on input "Office Phone Number *" at bounding box center [916, 296] width 1268 height 30
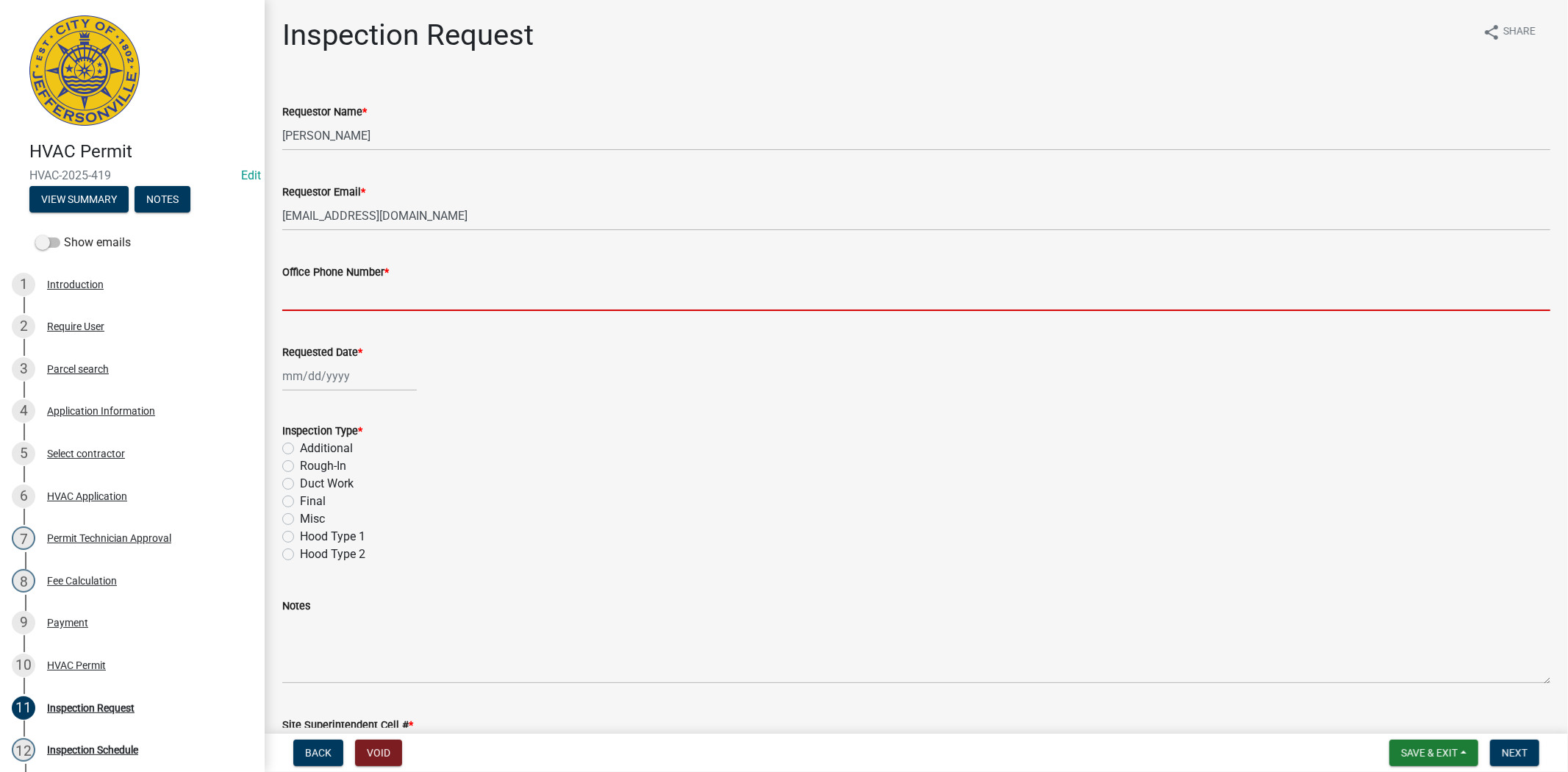
type input "812.285.6414"
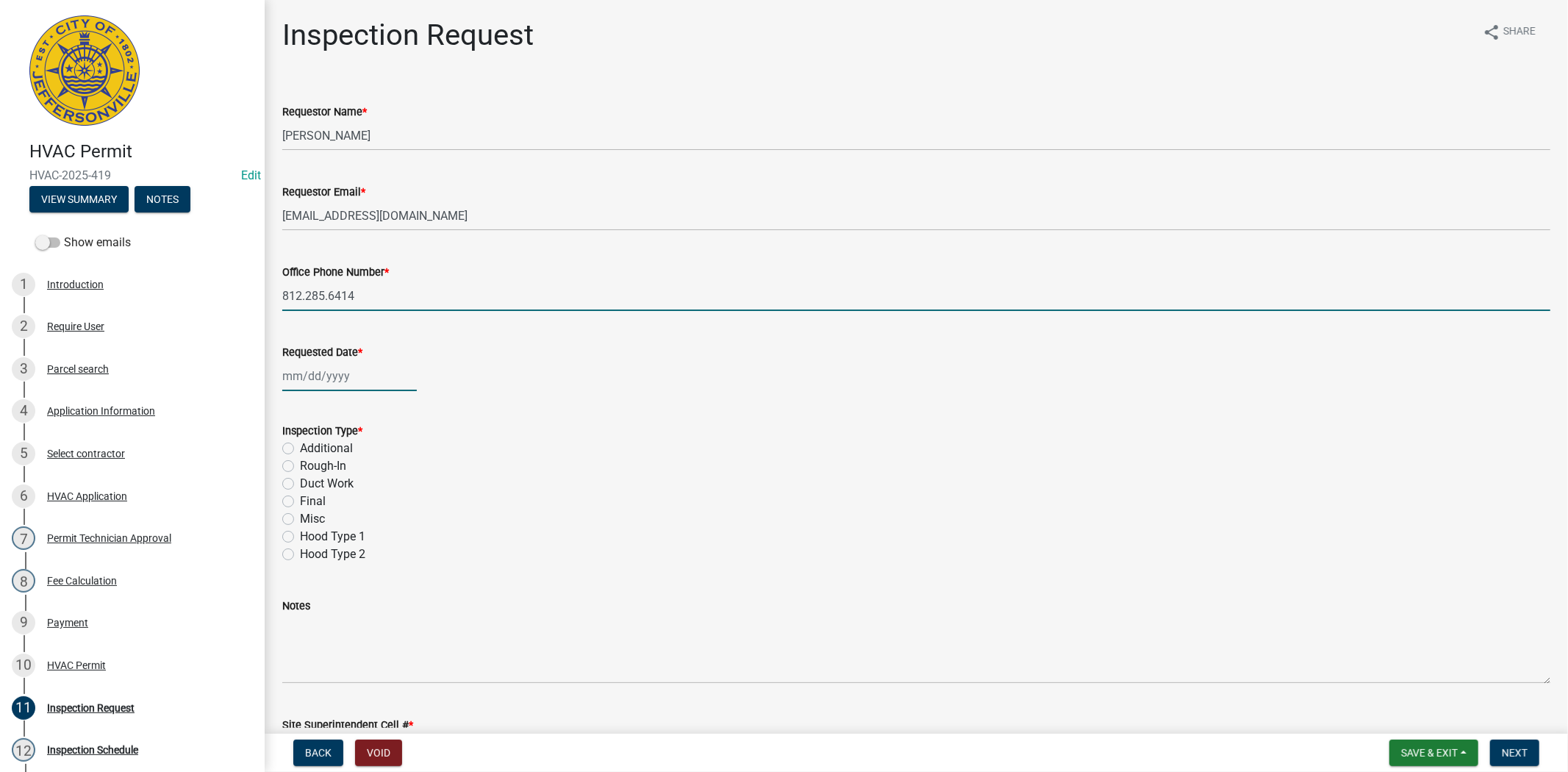
click at [351, 380] on div at bounding box center [350, 376] width 135 height 30
select select "8"
select select "2025"
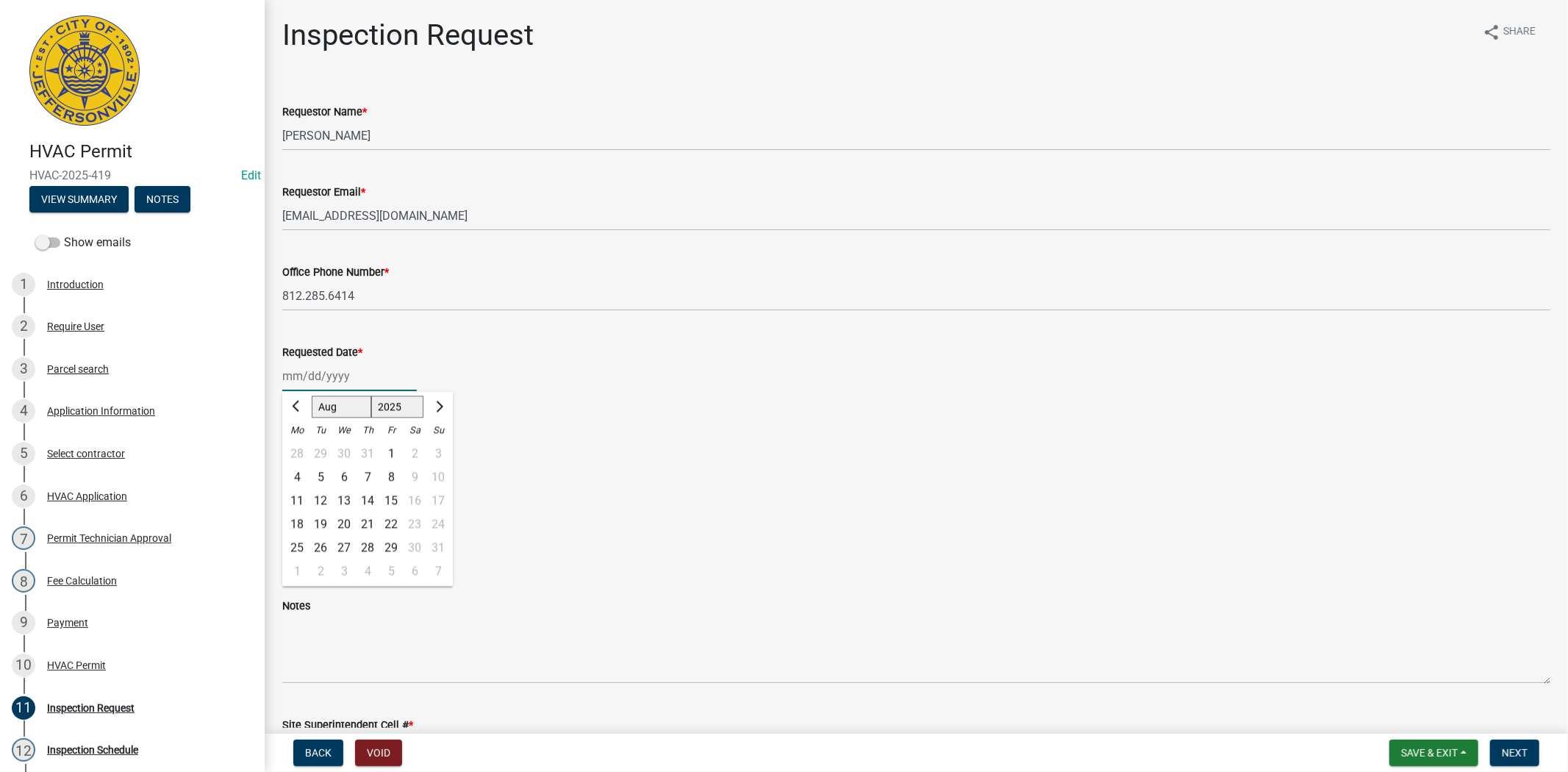
click at [396, 370] on input "Requested Date *" at bounding box center [350, 376] width 135 height 30
click at [515, 441] on div "Inspection Type * Additional Rough-In Duct Work Final Misc Hood Type 1 Hood Typ…" at bounding box center [916, 492] width 1268 height 141
click at [385, 380] on div at bounding box center [350, 376] width 135 height 30
select select "8"
select select "2025"
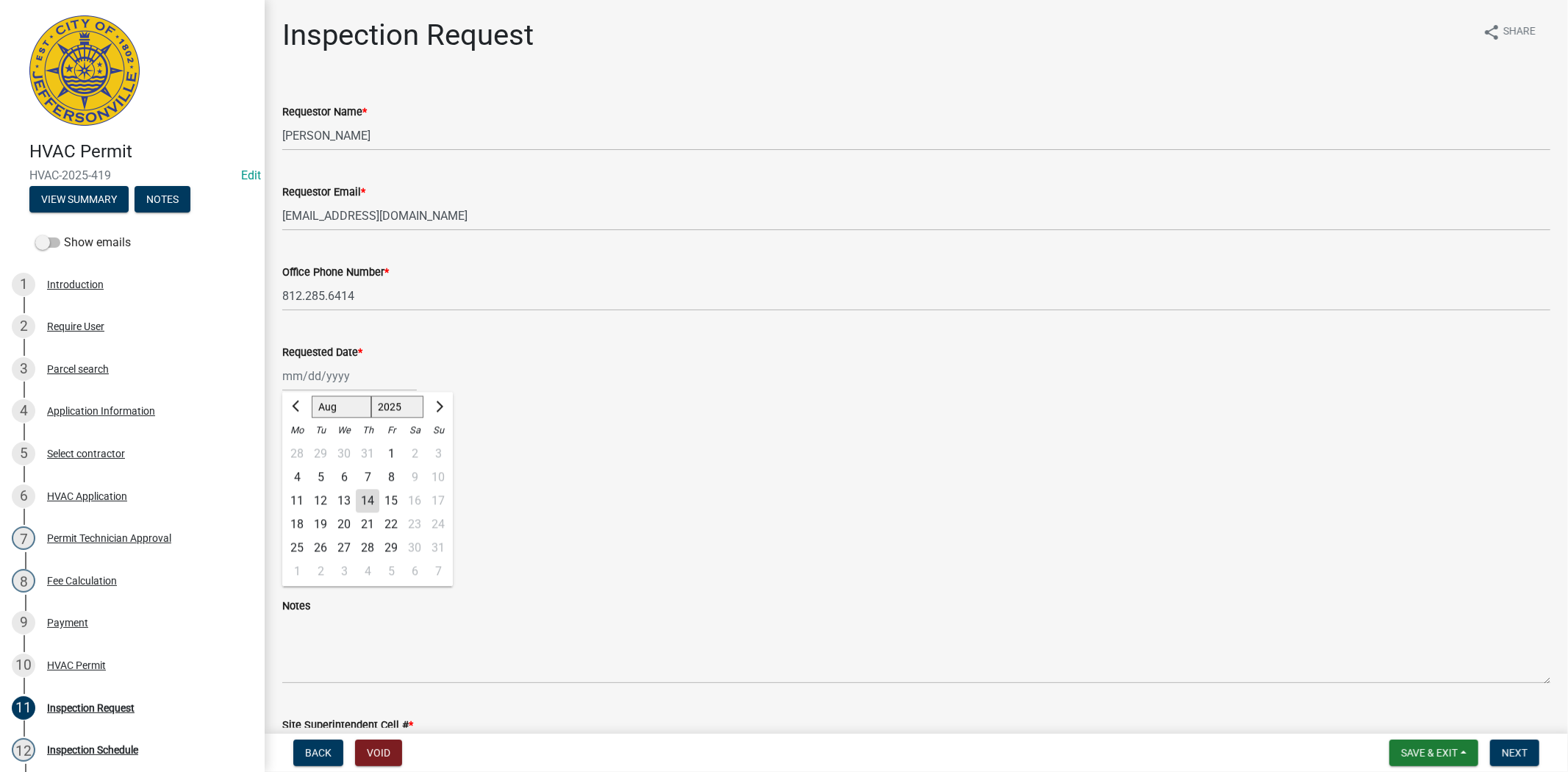
click at [377, 497] on div "11 12 13 14 15 16 17" at bounding box center [367, 501] width 170 height 24
click at [370, 501] on div "14" at bounding box center [368, 501] width 24 height 24
type input "[DATE]"
click at [300, 466] on label "Rough-In" at bounding box center [323, 466] width 46 height 17
click at [300, 466] on input "Rough-In" at bounding box center [304, 462] width 10 height 10
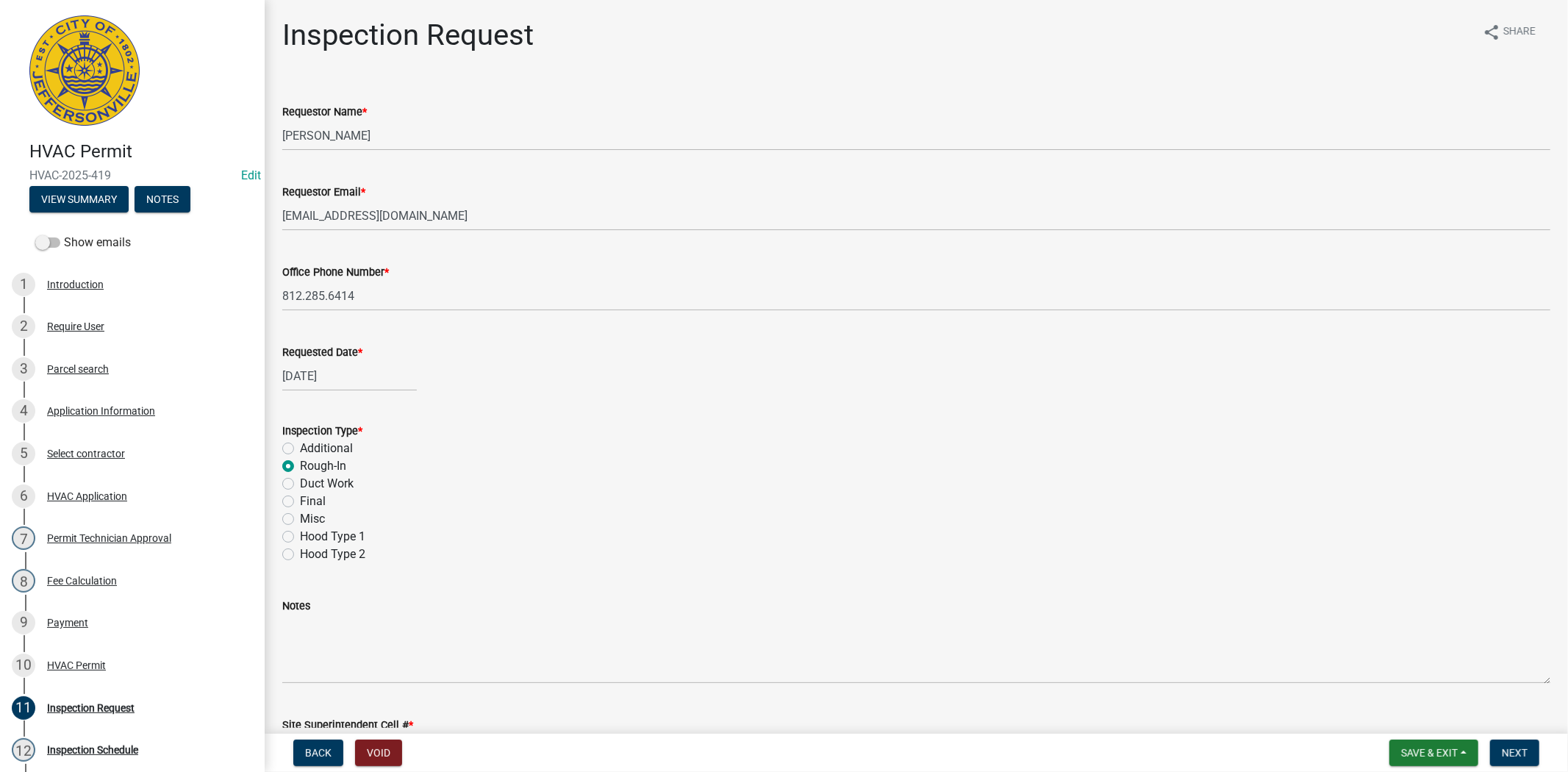
radio input "true"
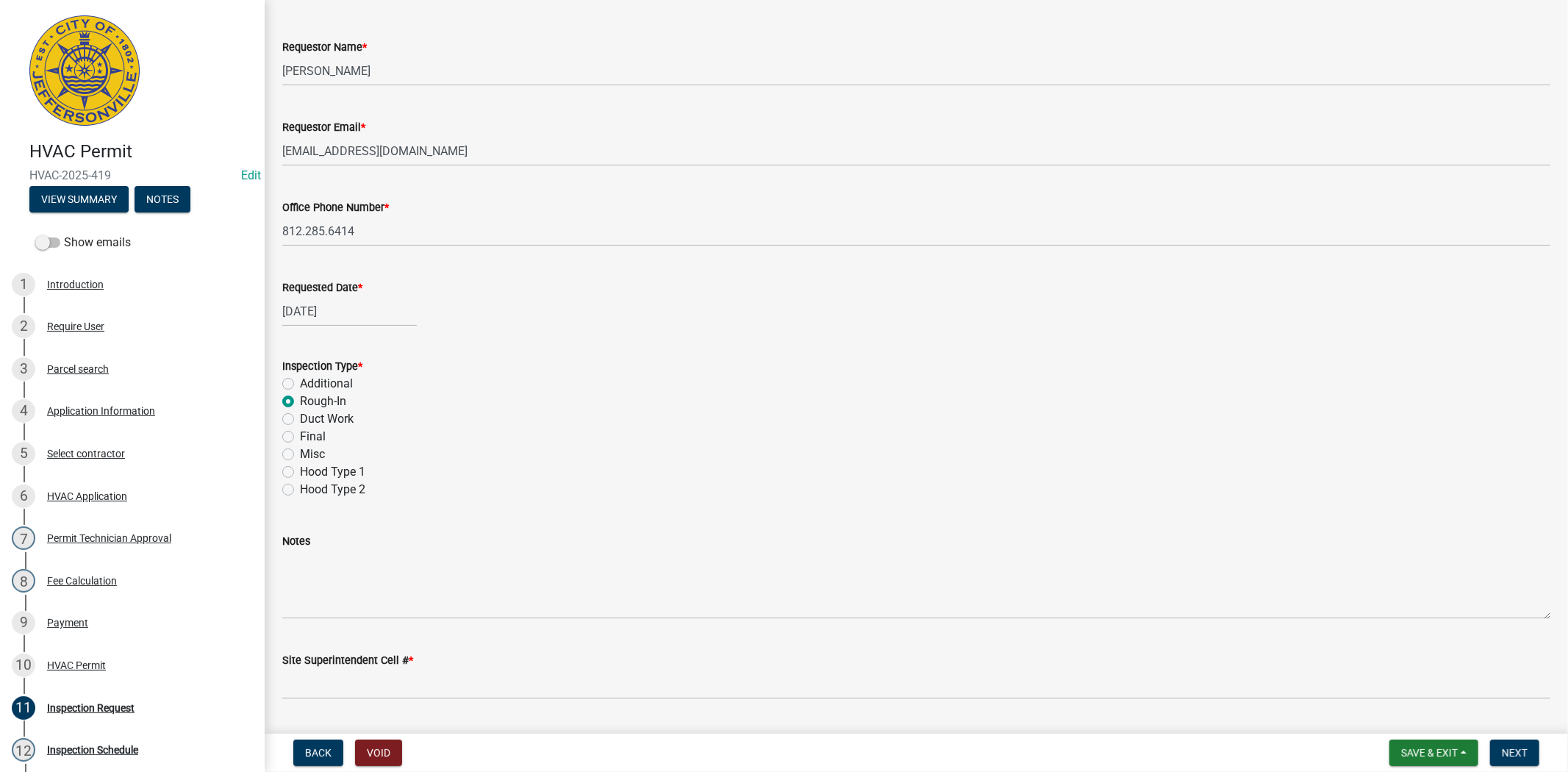
scroll to position [105, 0]
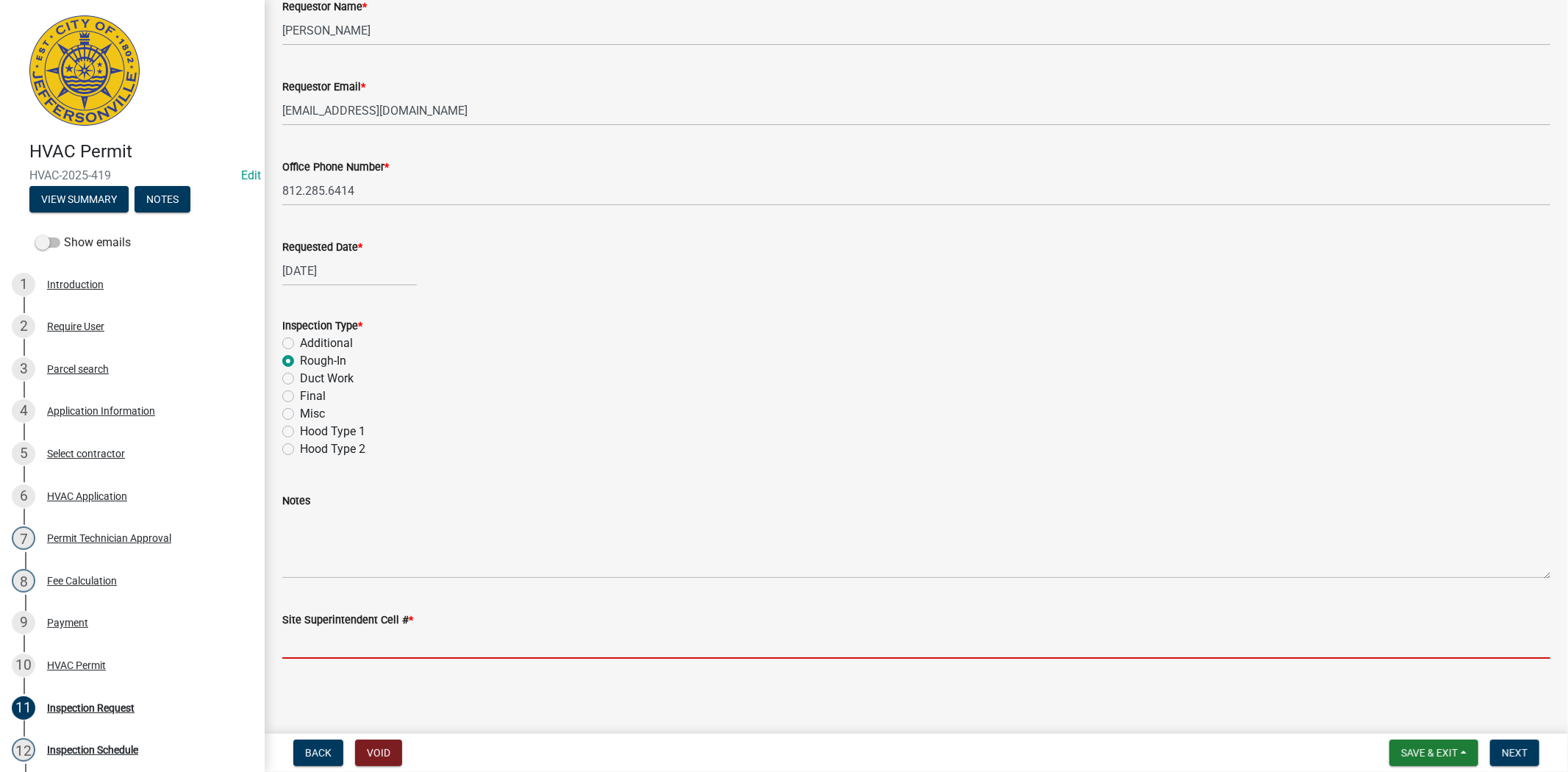
click at [346, 638] on input "Site Superintendent Cell # *" at bounding box center [916, 644] width 1268 height 30
type input "812.285.6414"
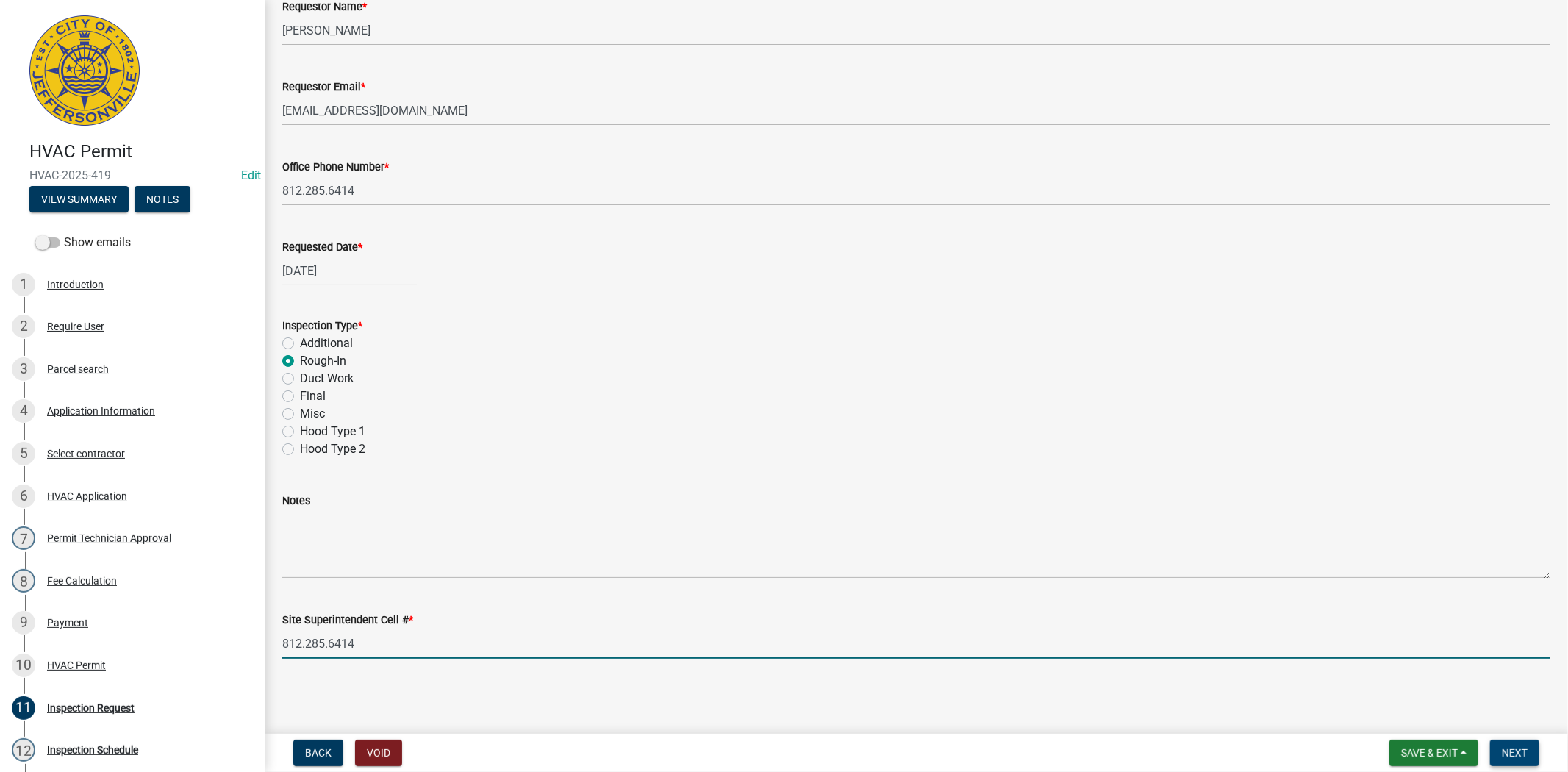
click at [1500, 759] on button "Next" at bounding box center [1515, 752] width 49 height 26
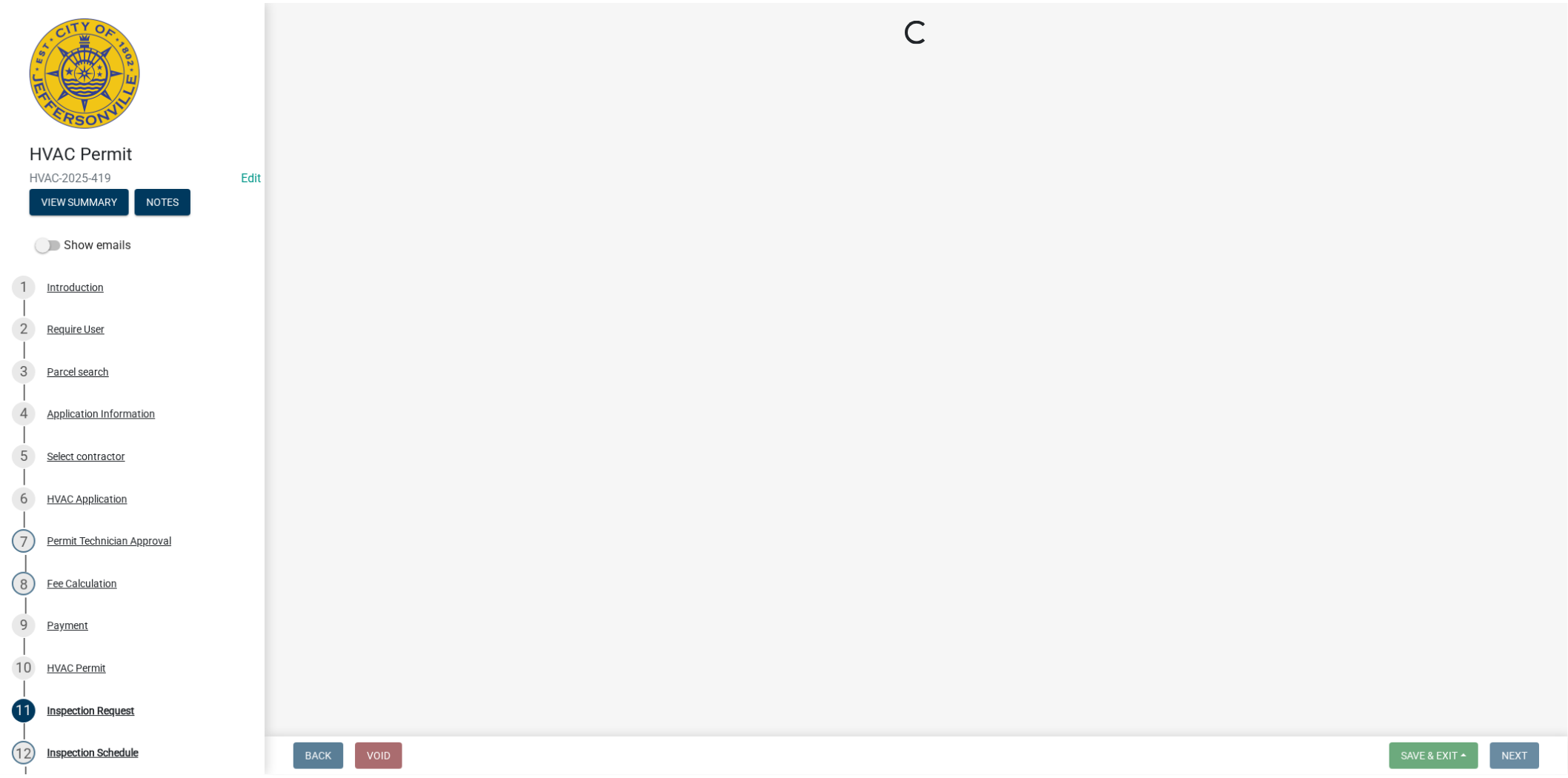
scroll to position [0, 0]
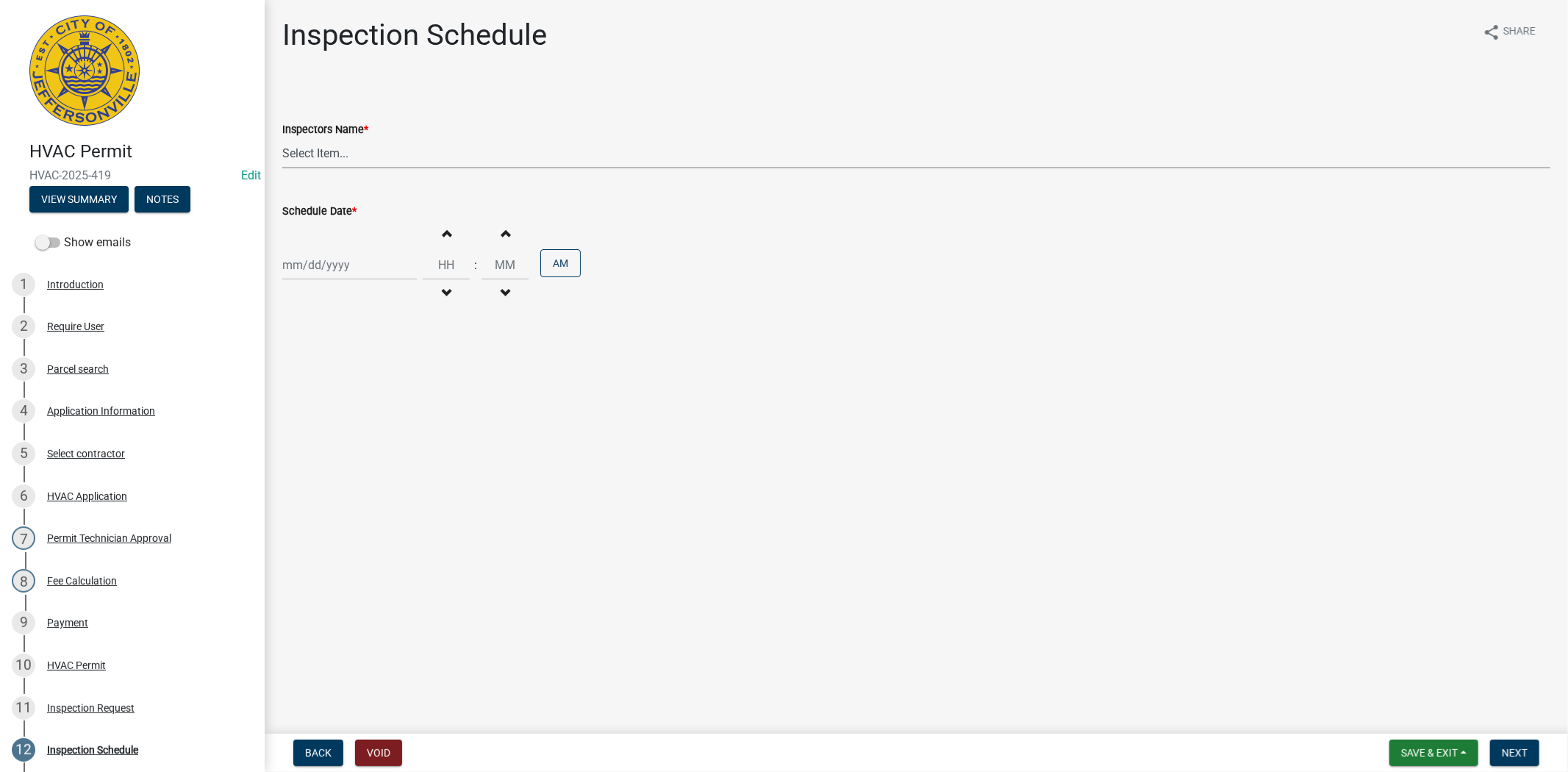
click at [376, 150] on select "Select Item... [PERSON_NAME] ([PERSON_NAME]) [PERSON_NAME] ([PERSON_NAME]) mkru…" at bounding box center [916, 153] width 1268 height 30
select select "13c97fbc-c819-4cee-844a-0db3d3c4db95"
click at [282, 138] on select "Select Item... [PERSON_NAME] ([PERSON_NAME]) [PERSON_NAME] ([PERSON_NAME]) mkru…" at bounding box center [916, 153] width 1268 height 30
click at [369, 253] on div at bounding box center [350, 265] width 135 height 30
select select "8"
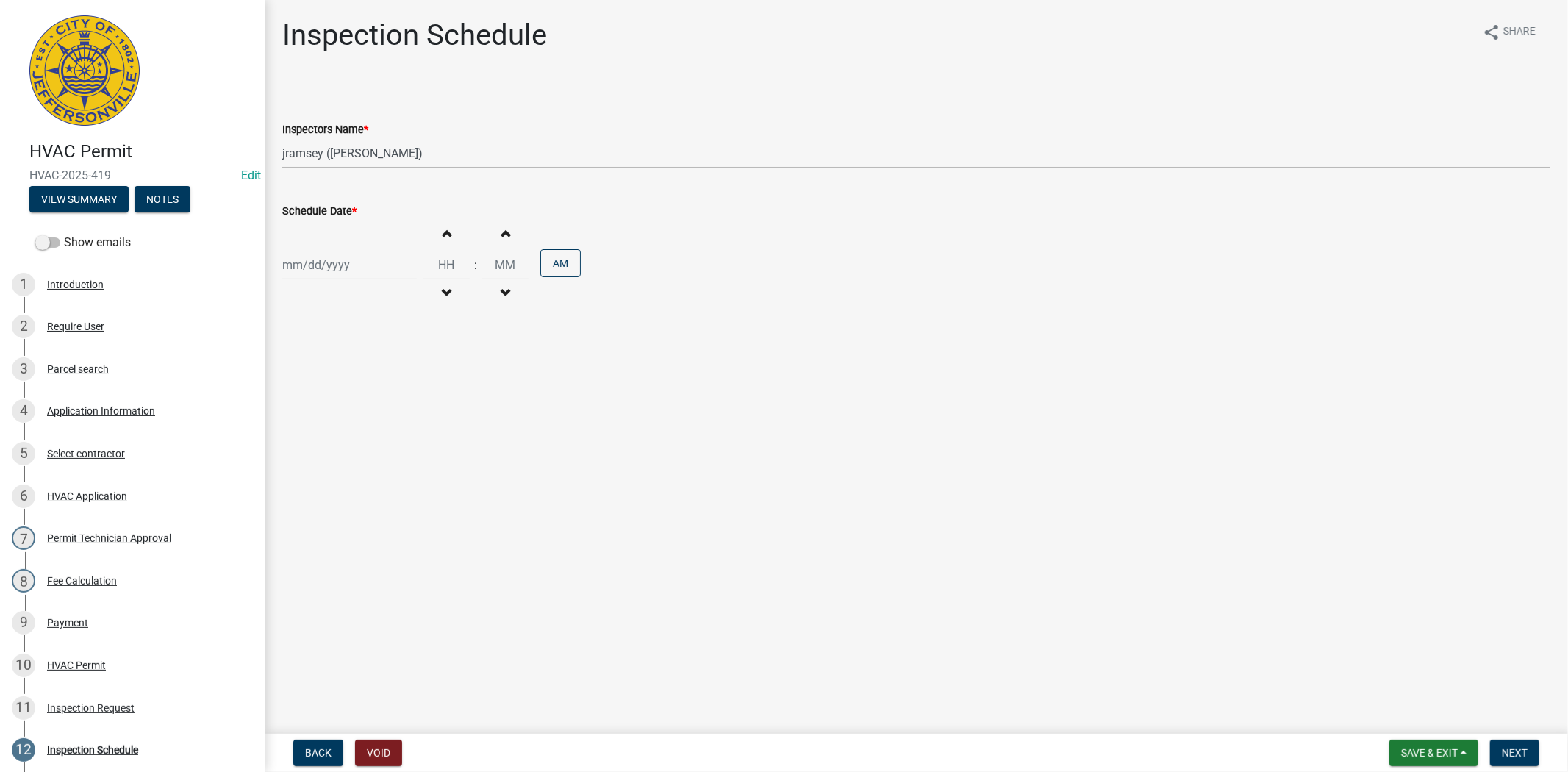
select select "2025"
click at [369, 384] on div "14" at bounding box center [368, 391] width 24 height 24
type input "[DATE]"
click at [1515, 755] on span "Next" at bounding box center [1515, 752] width 25 height 12
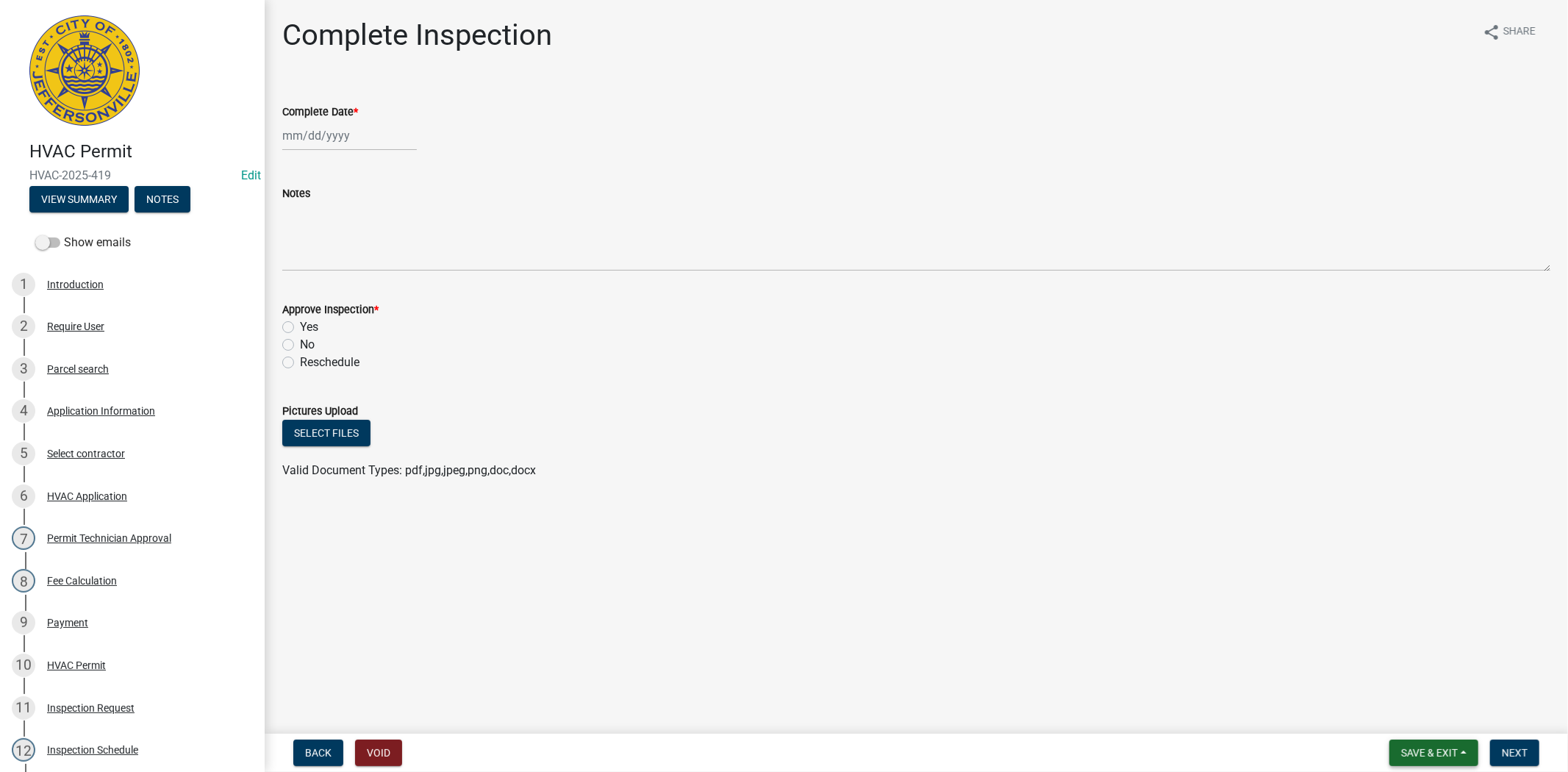
click at [1446, 747] on span "Save & Exit" at bounding box center [1429, 752] width 56 height 12
click at [1424, 720] on button "Save & Exit" at bounding box center [1420, 714] width 117 height 36
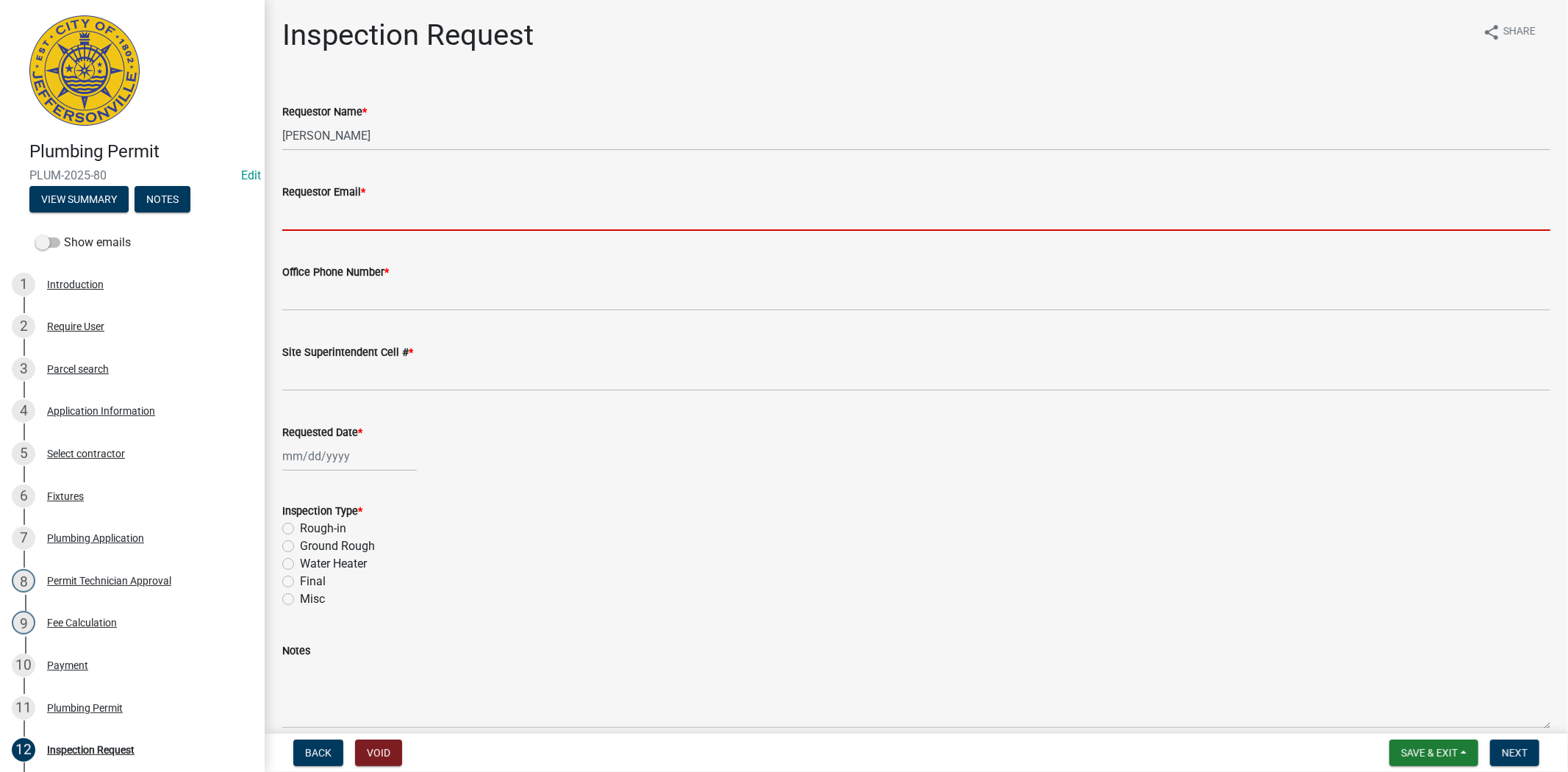
click at [357, 208] on input "Requestor Email *" at bounding box center [916, 216] width 1268 height 30
type input "[EMAIL_ADDRESS][DOMAIN_NAME]"
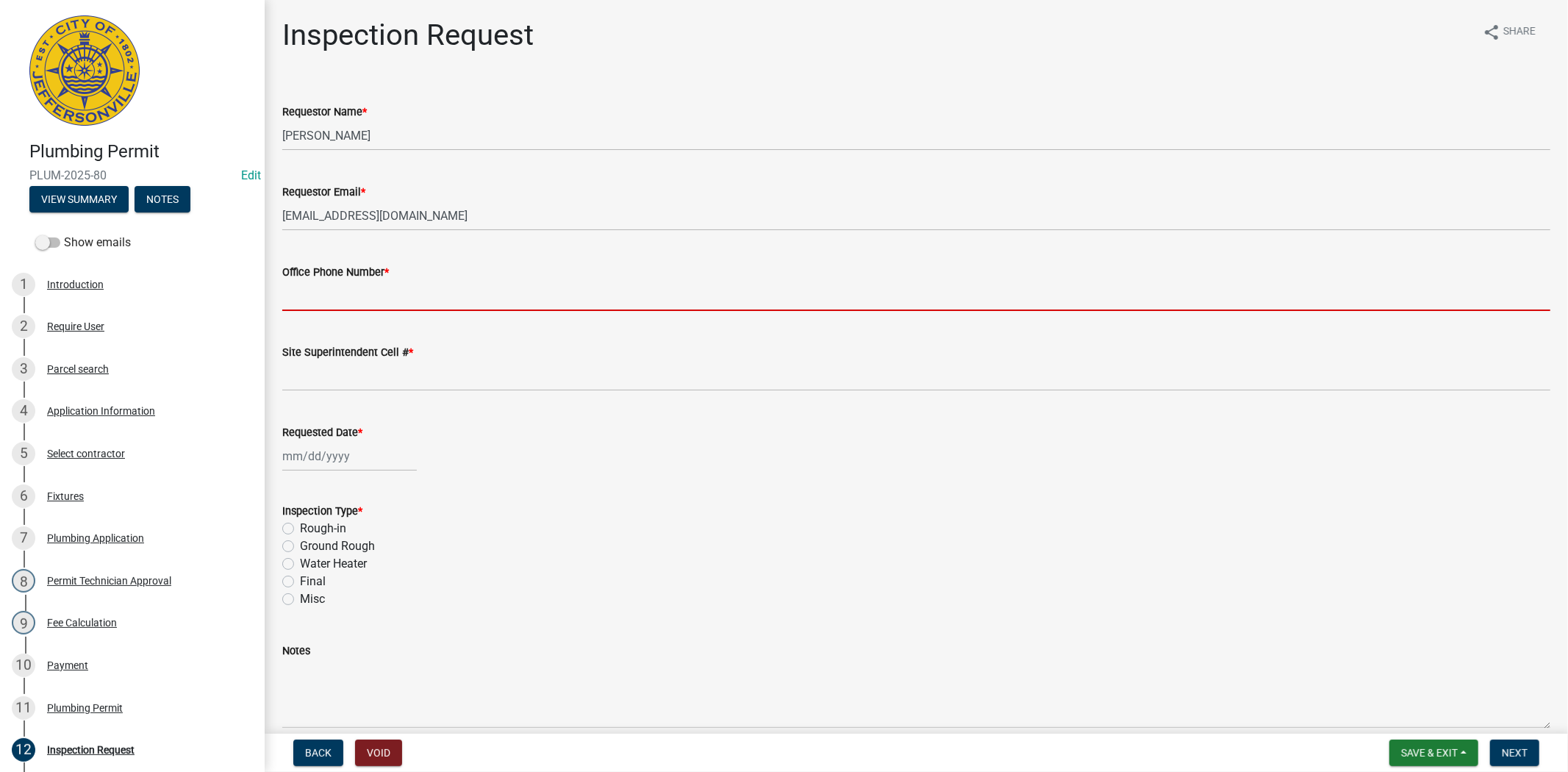
drag, startPoint x: 377, startPoint y: 303, endPoint x: 384, endPoint y: 311, distance: 10.6
click at [377, 303] on input "Office Phone Number *" at bounding box center [916, 296] width 1268 height 30
type input "5027731843"
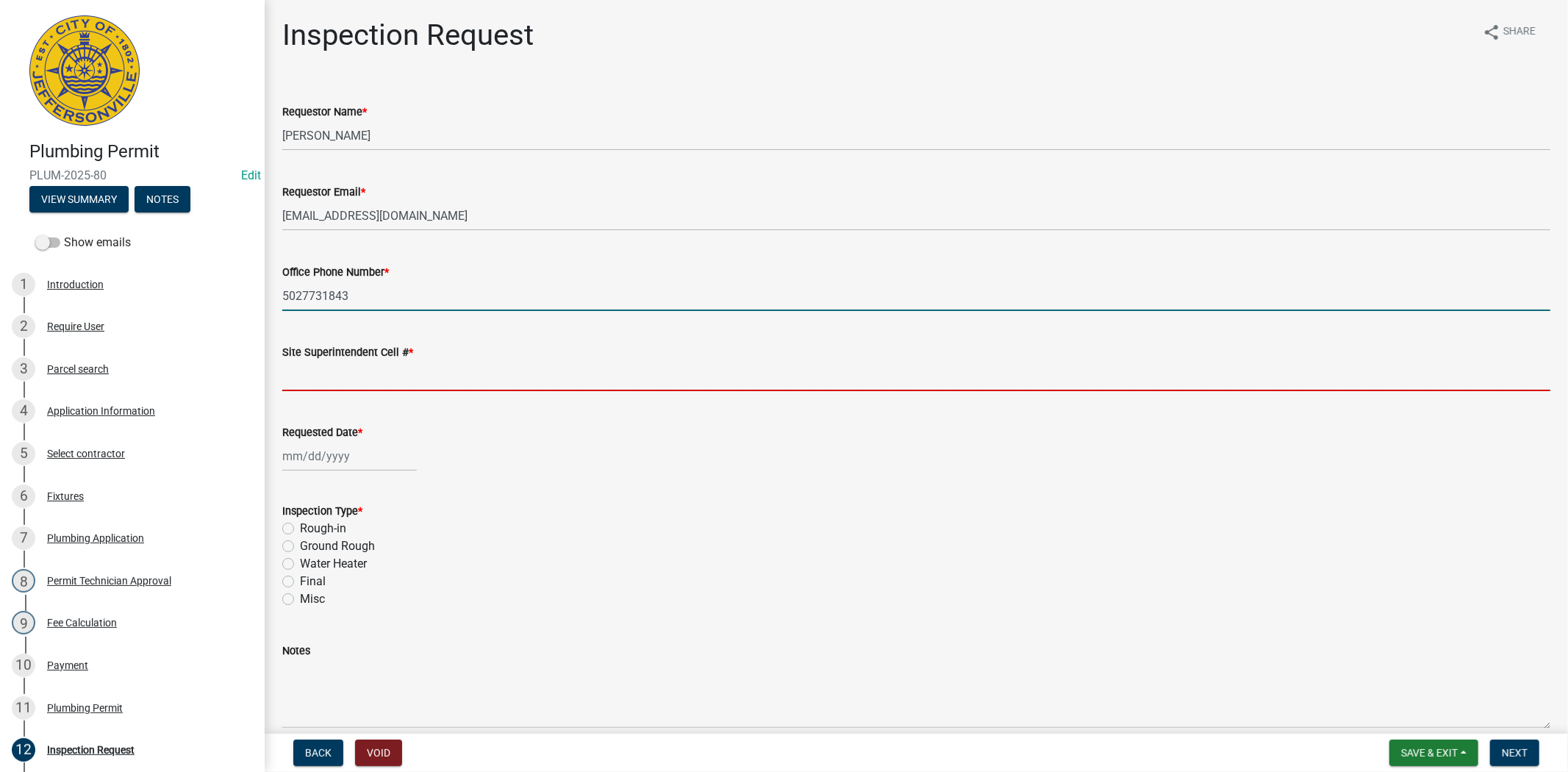
drag, startPoint x: 338, startPoint y: 384, endPoint x: 358, endPoint y: 396, distance: 23.3
click at [338, 384] on input "Site Superintendent Cell # *" at bounding box center [916, 376] width 1268 height 30
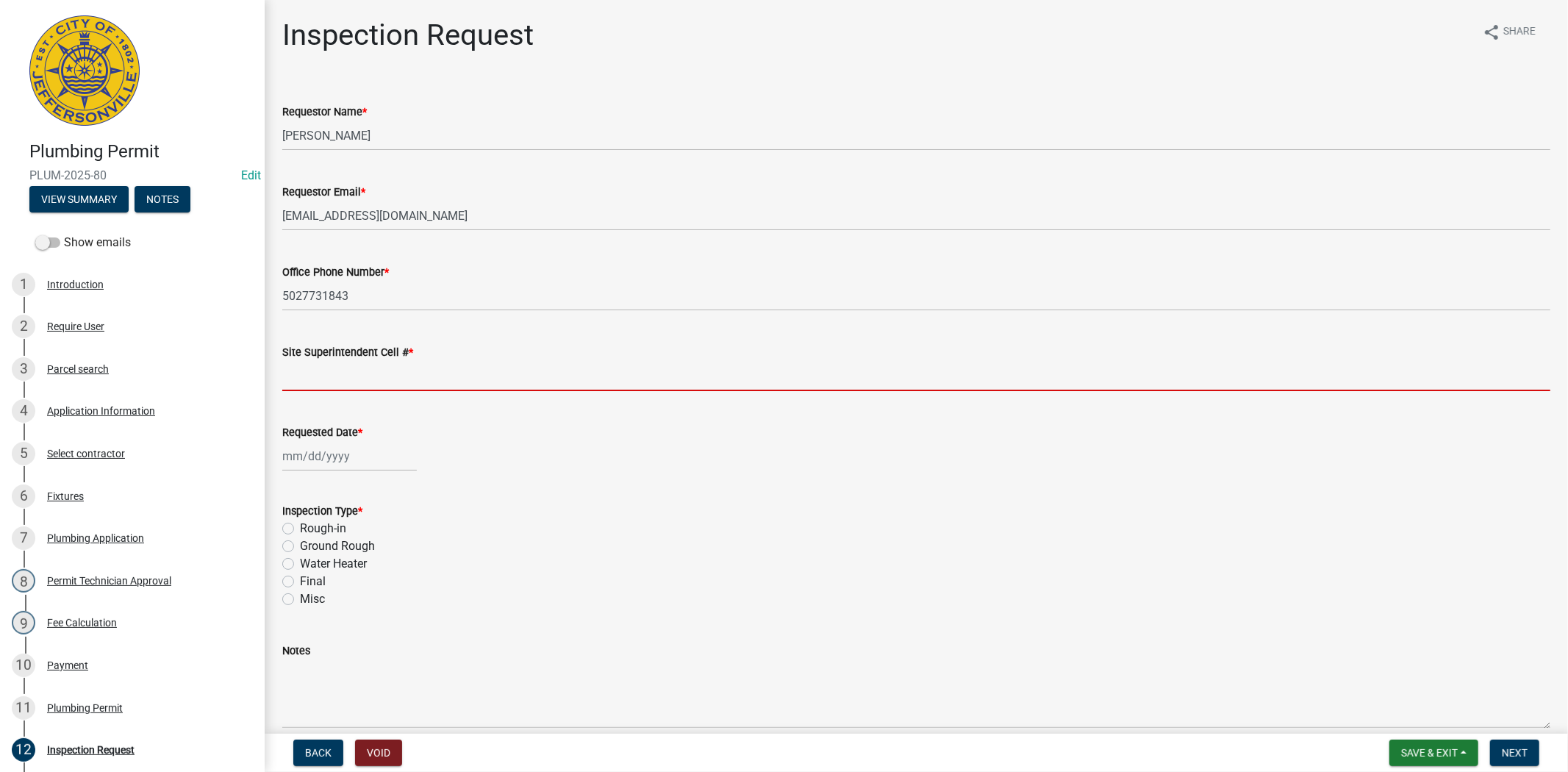
type input "812.285.6414"
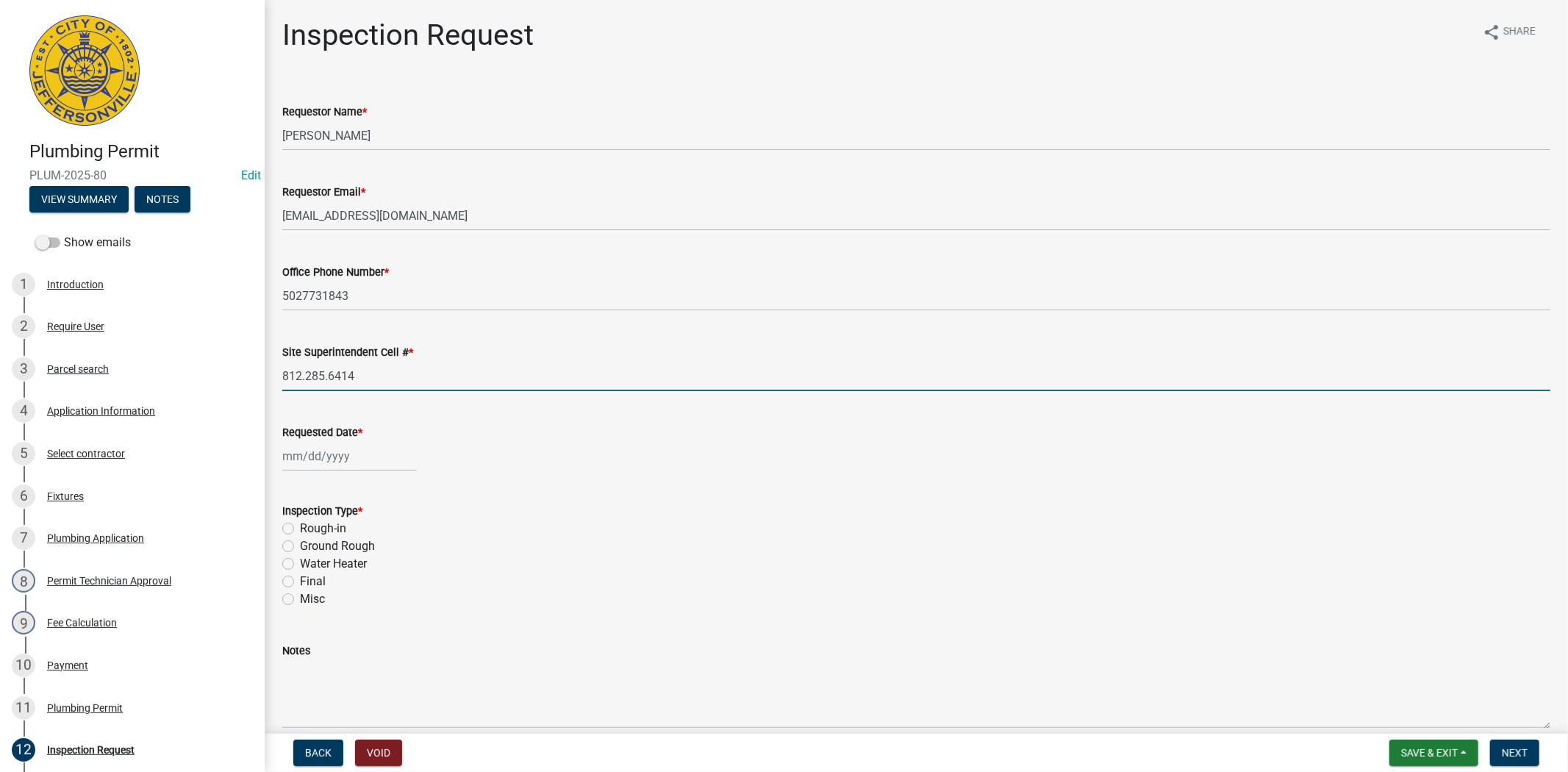
select select "8"
select select "2025"
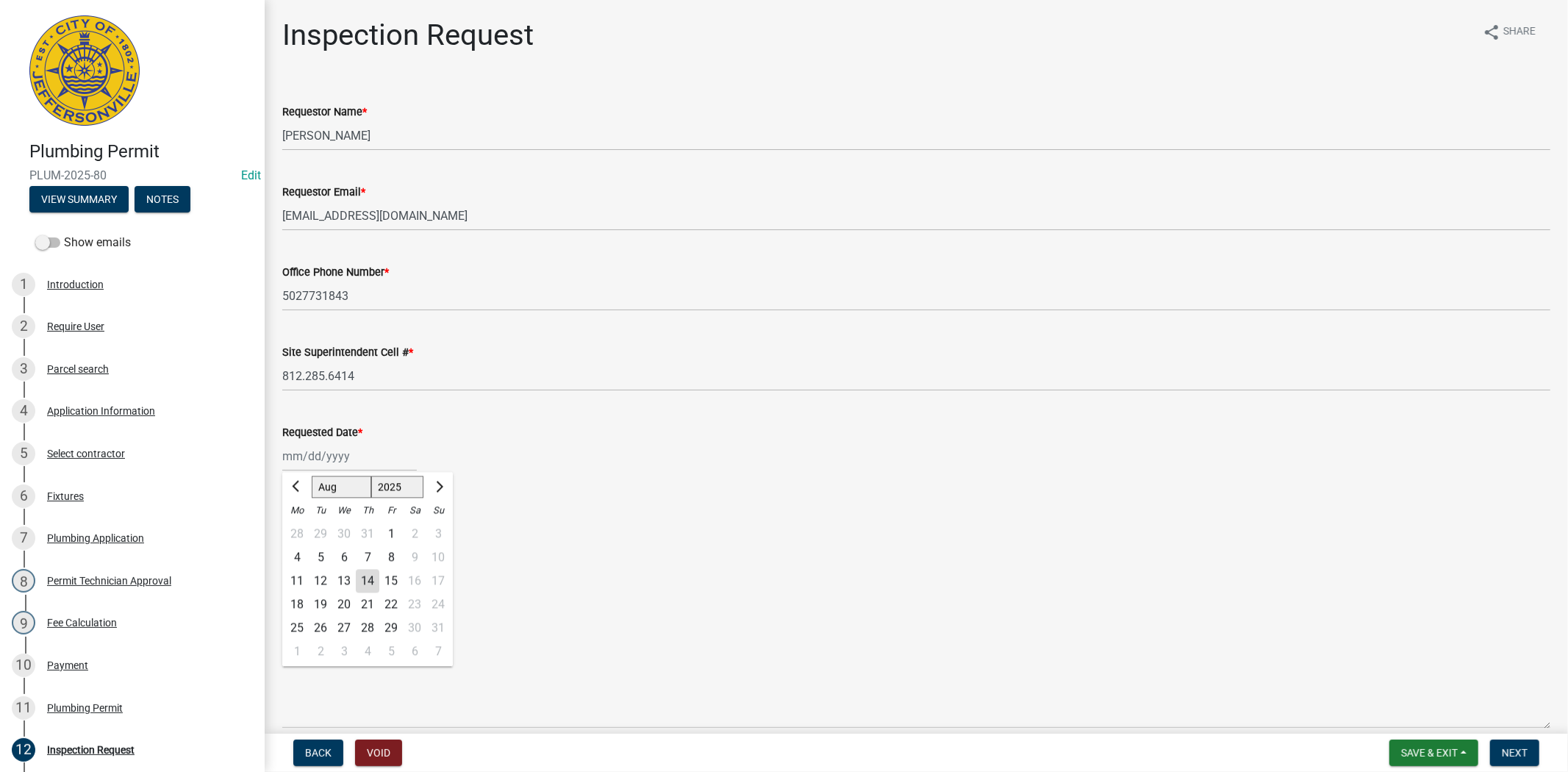
click at [319, 459] on div "[PERSON_NAME] Feb Mar Apr [PERSON_NAME][DATE] Oct Nov [DATE] 1526 1527 1528 152…" at bounding box center [350, 456] width 135 height 30
click at [362, 581] on div "14" at bounding box center [368, 581] width 24 height 24
type input "[DATE]"
click at [300, 527] on label "Rough-in" at bounding box center [323, 529] width 46 height 17
click at [300, 527] on input "Rough-in" at bounding box center [304, 525] width 10 height 10
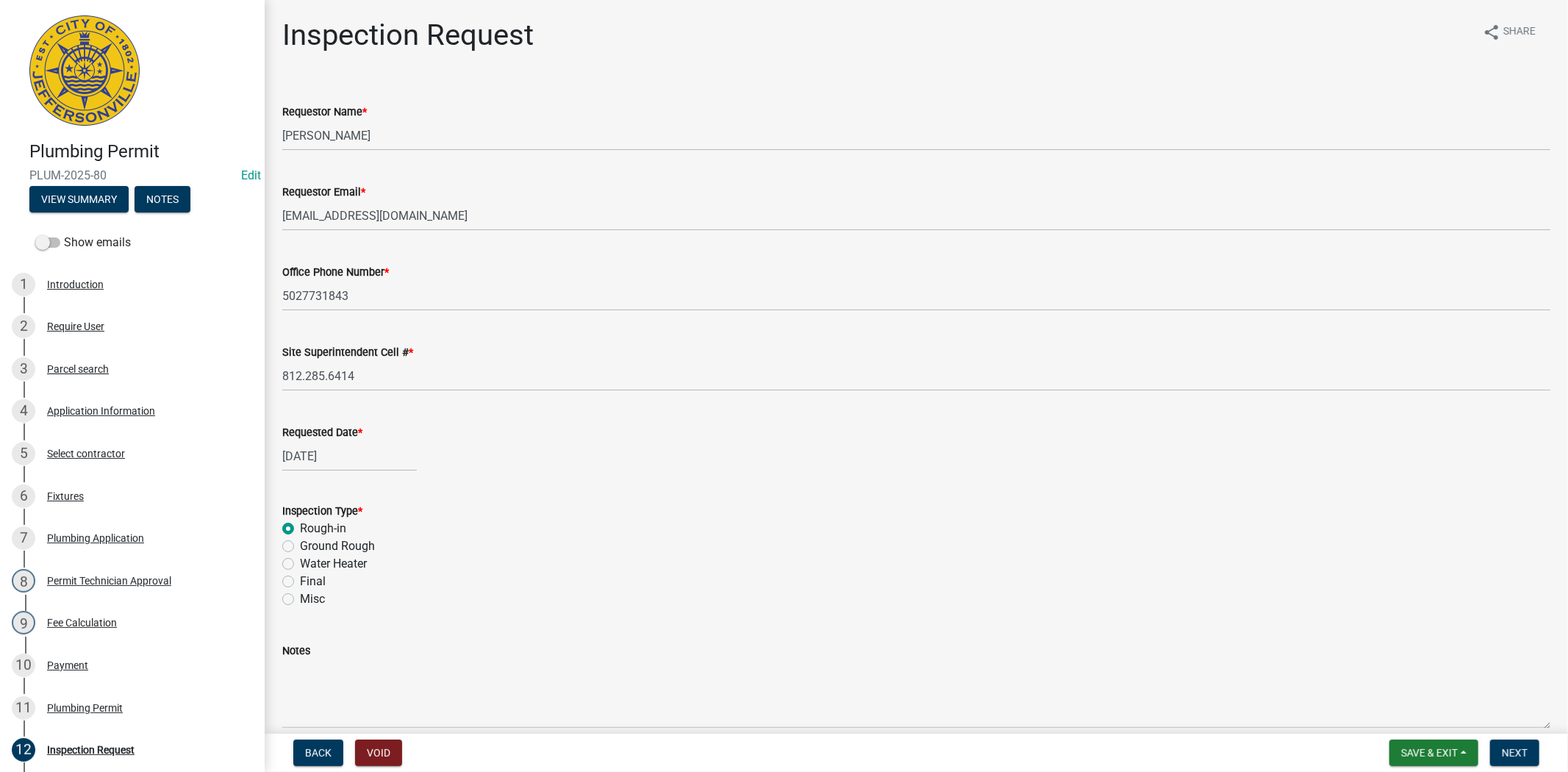
radio input "true"
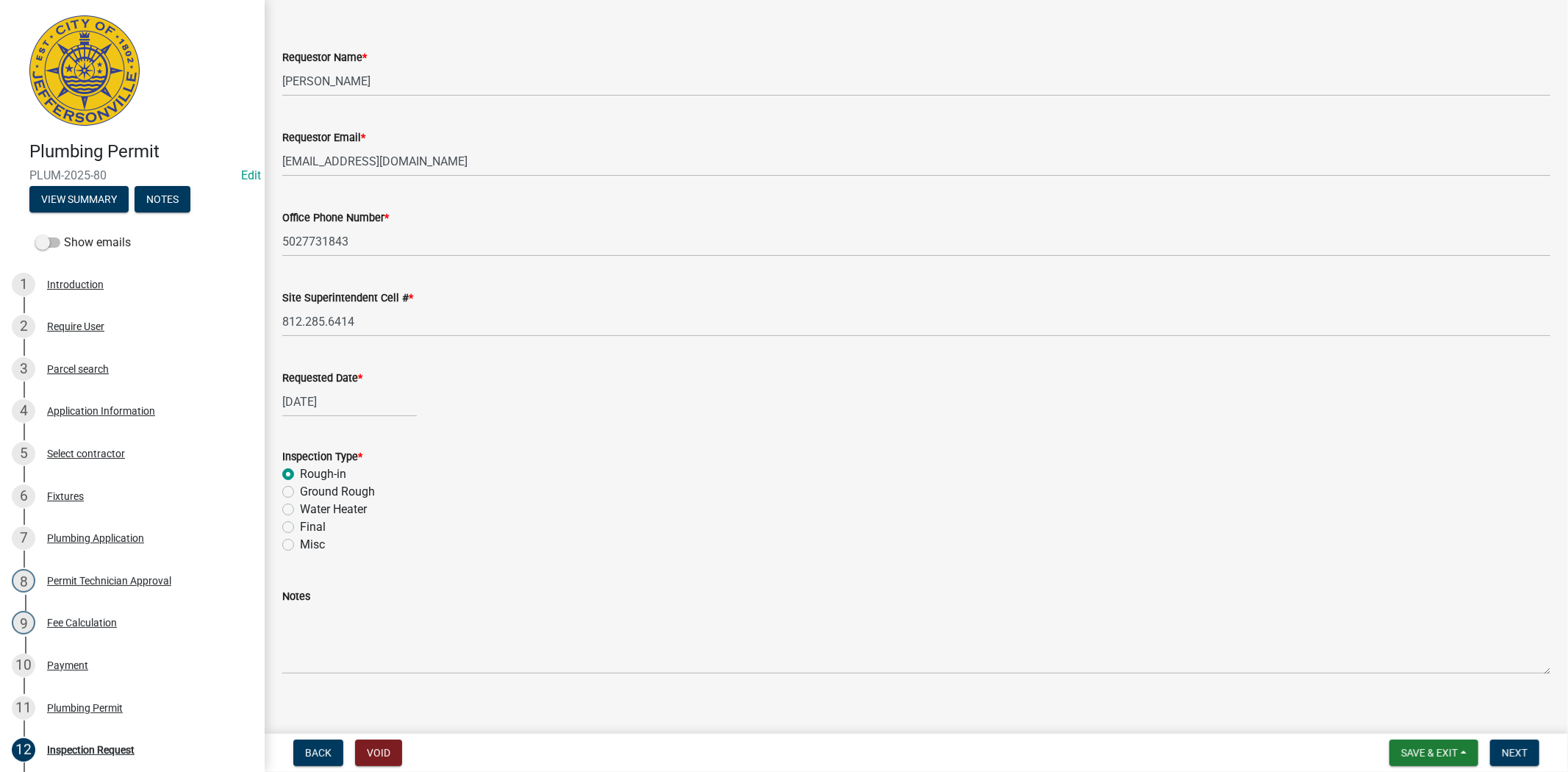
scroll to position [69, 0]
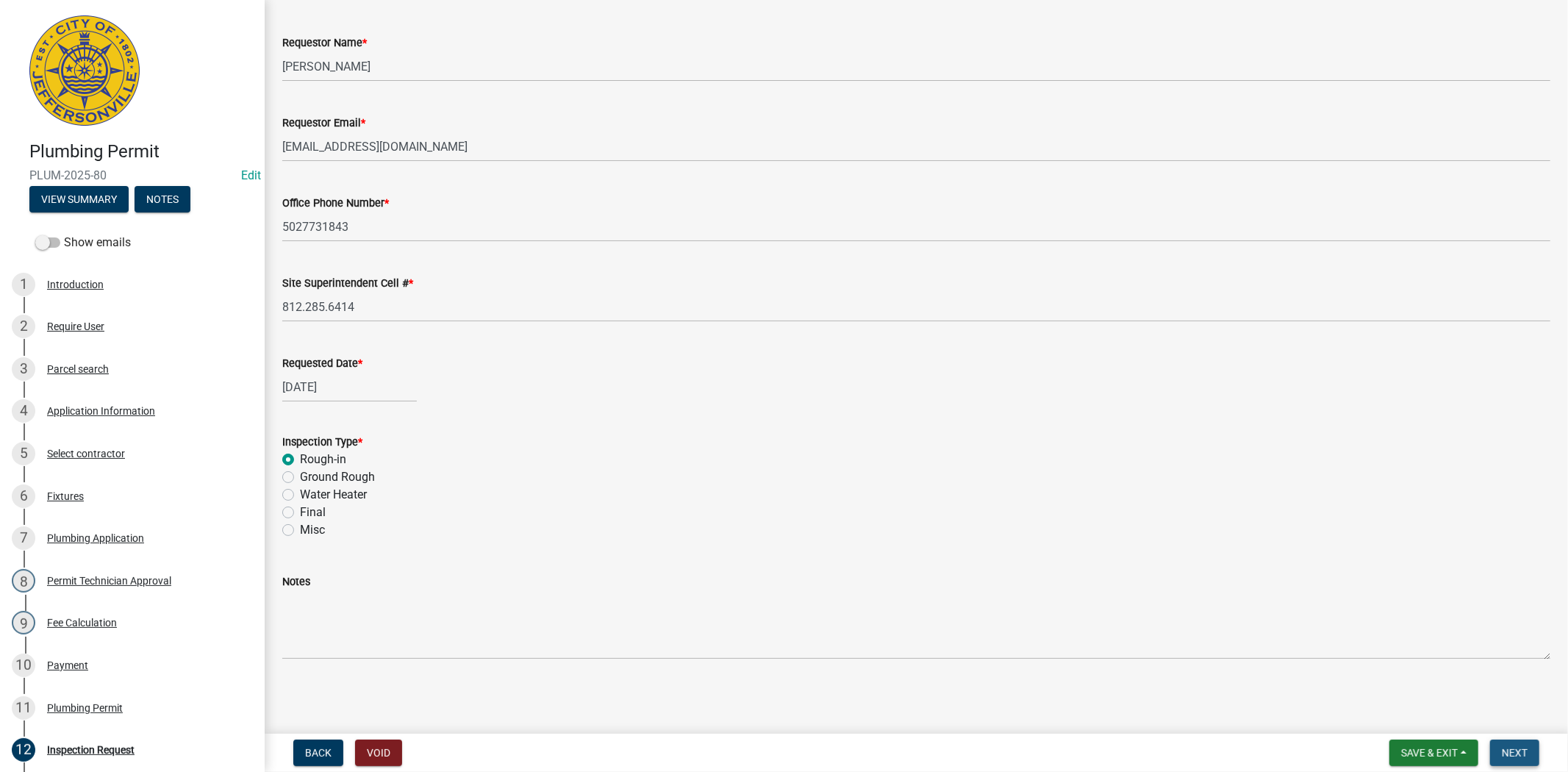
click at [1525, 755] on span "Next" at bounding box center [1515, 752] width 25 height 12
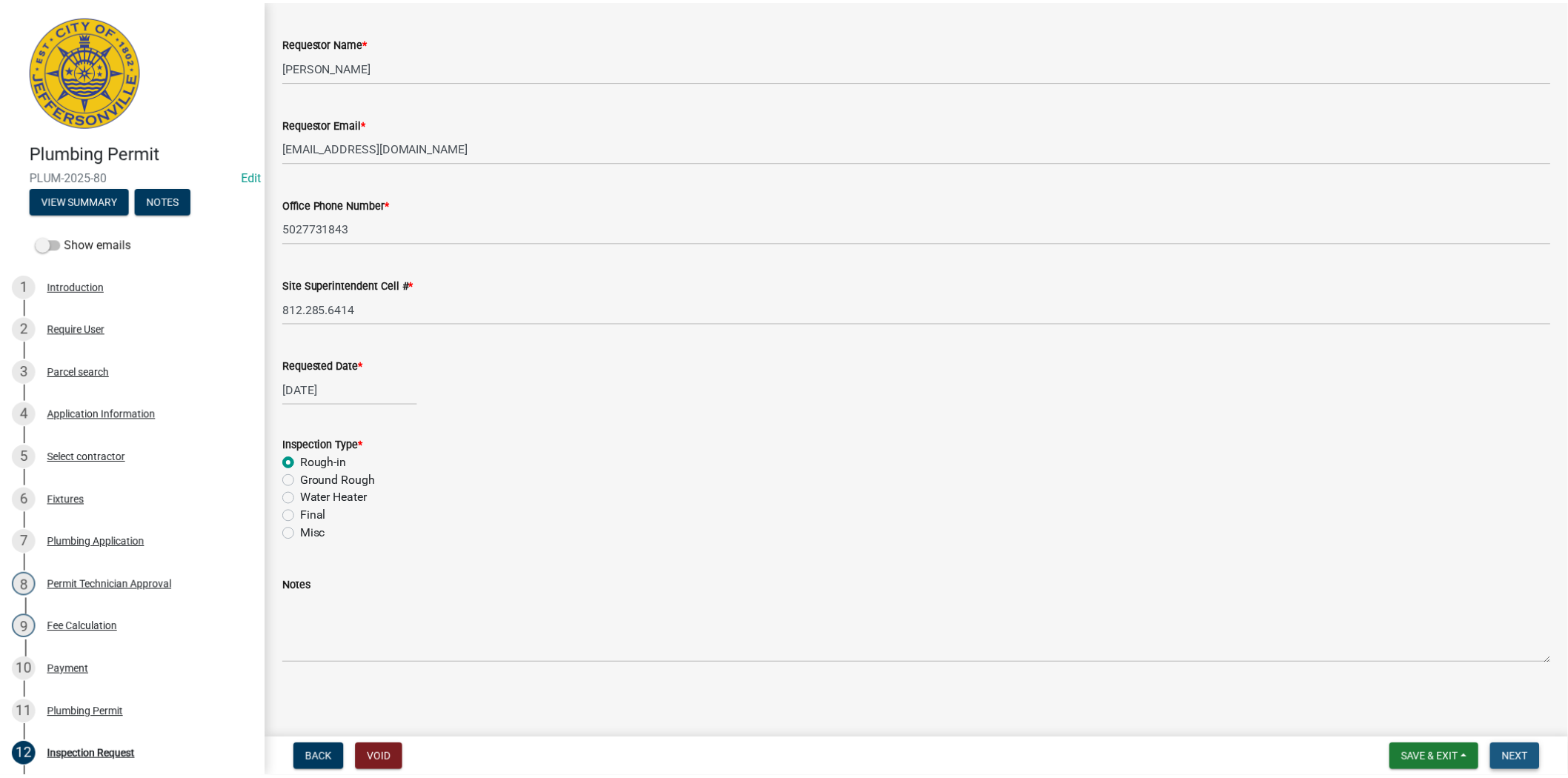
scroll to position [0, 0]
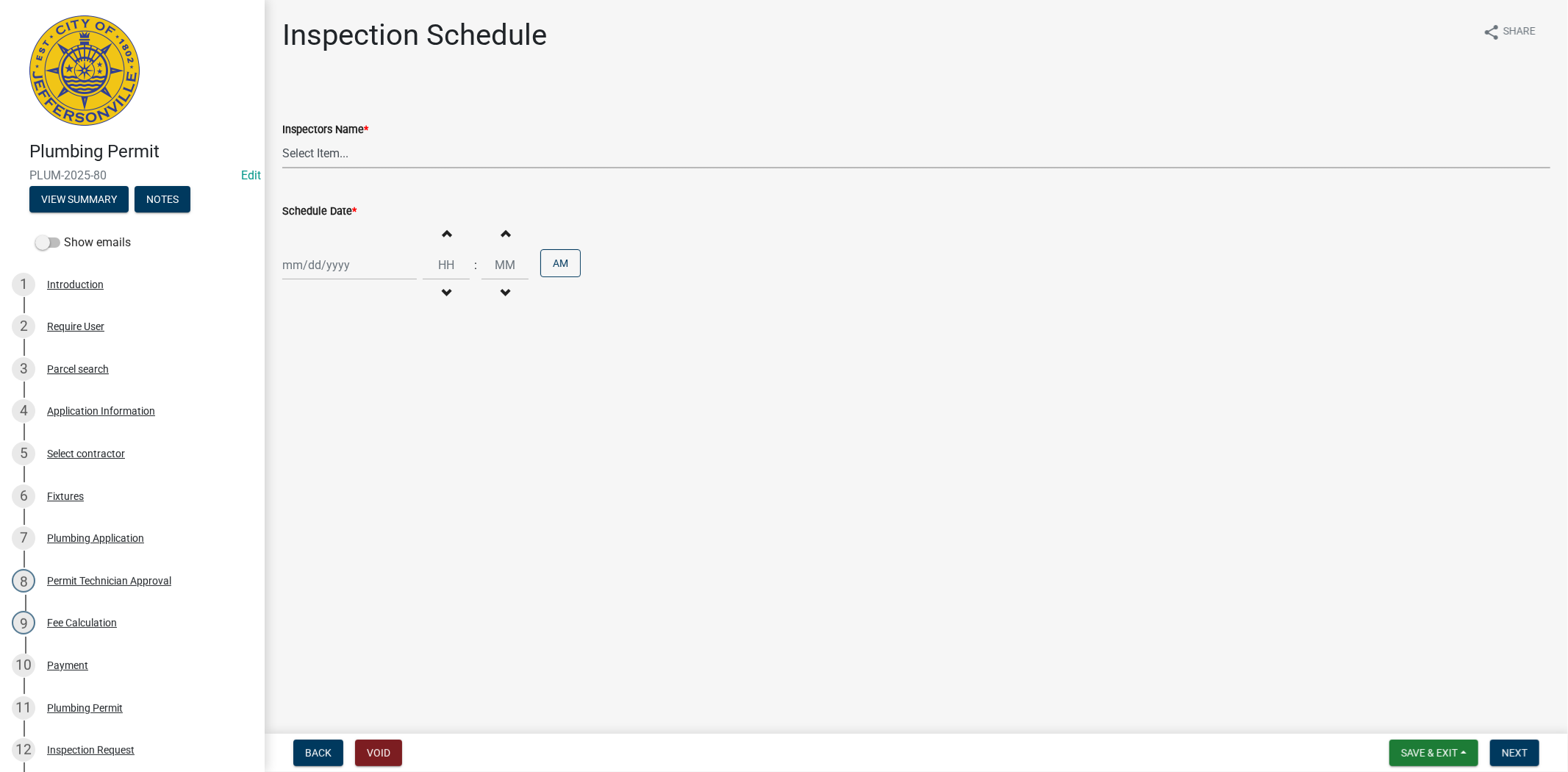
click at [361, 144] on select "Select Item... [PERSON_NAME] ([PERSON_NAME]) [PERSON_NAME] ([PERSON_NAME]) mkru…" at bounding box center [916, 153] width 1268 height 30
select select "13c97fbc-c819-4cee-844a-0db3d3c4db95"
click at [282, 138] on select "Select Item... [PERSON_NAME] ([PERSON_NAME]) [PERSON_NAME] ([PERSON_NAME]) mkru…" at bounding box center [916, 153] width 1268 height 30
select select "8"
select select "2025"
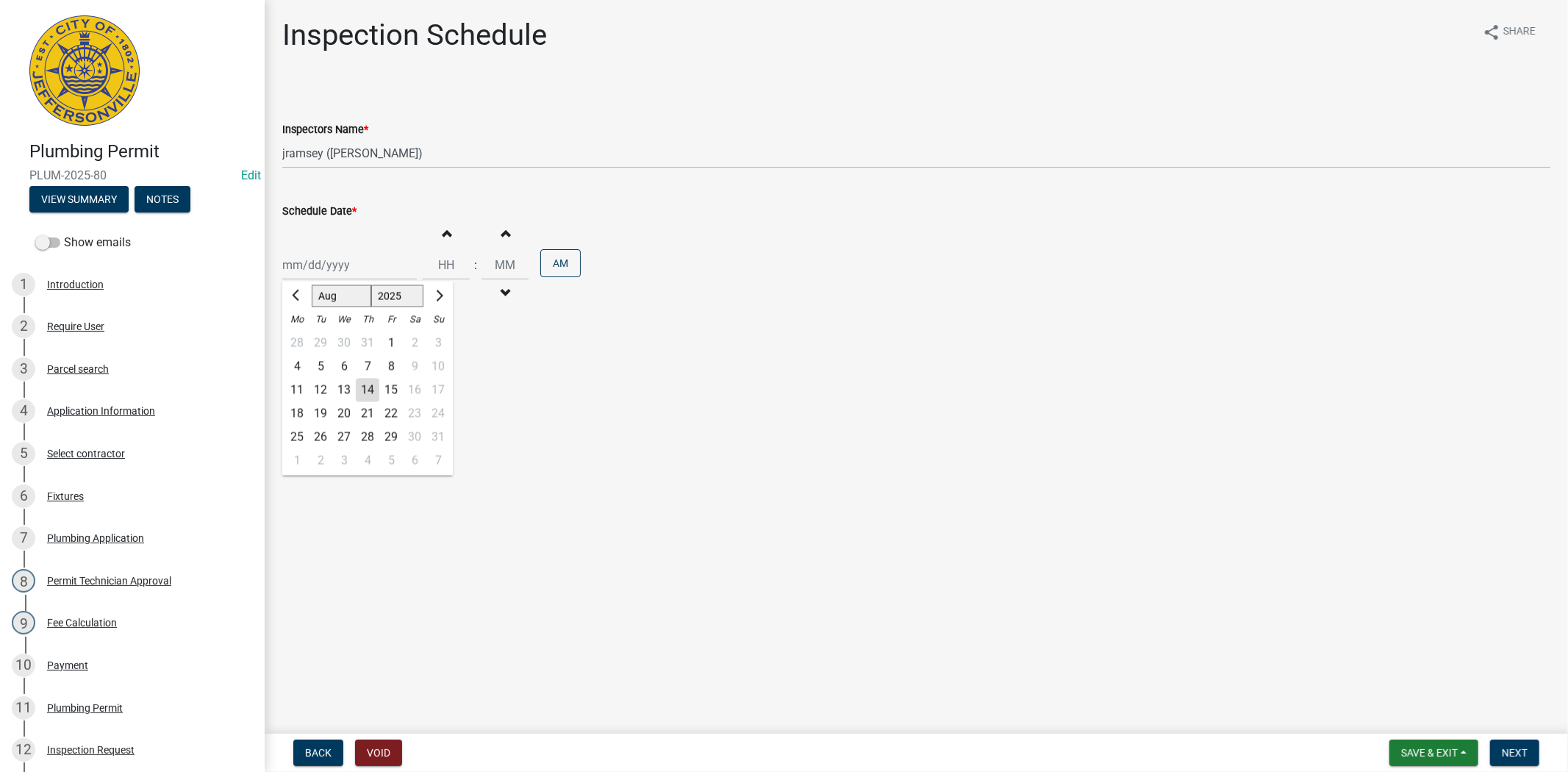
click at [364, 254] on div "Jan Feb Mar Apr May Jun Jul Aug Sep Oct Nov Dec 1525 1526 1527 1528 1529 1530 1…" at bounding box center [350, 265] width 135 height 30
click at [365, 390] on div "14" at bounding box center [368, 391] width 24 height 24
type input "[DATE]"
click at [1504, 750] on span "Next" at bounding box center [1515, 752] width 25 height 12
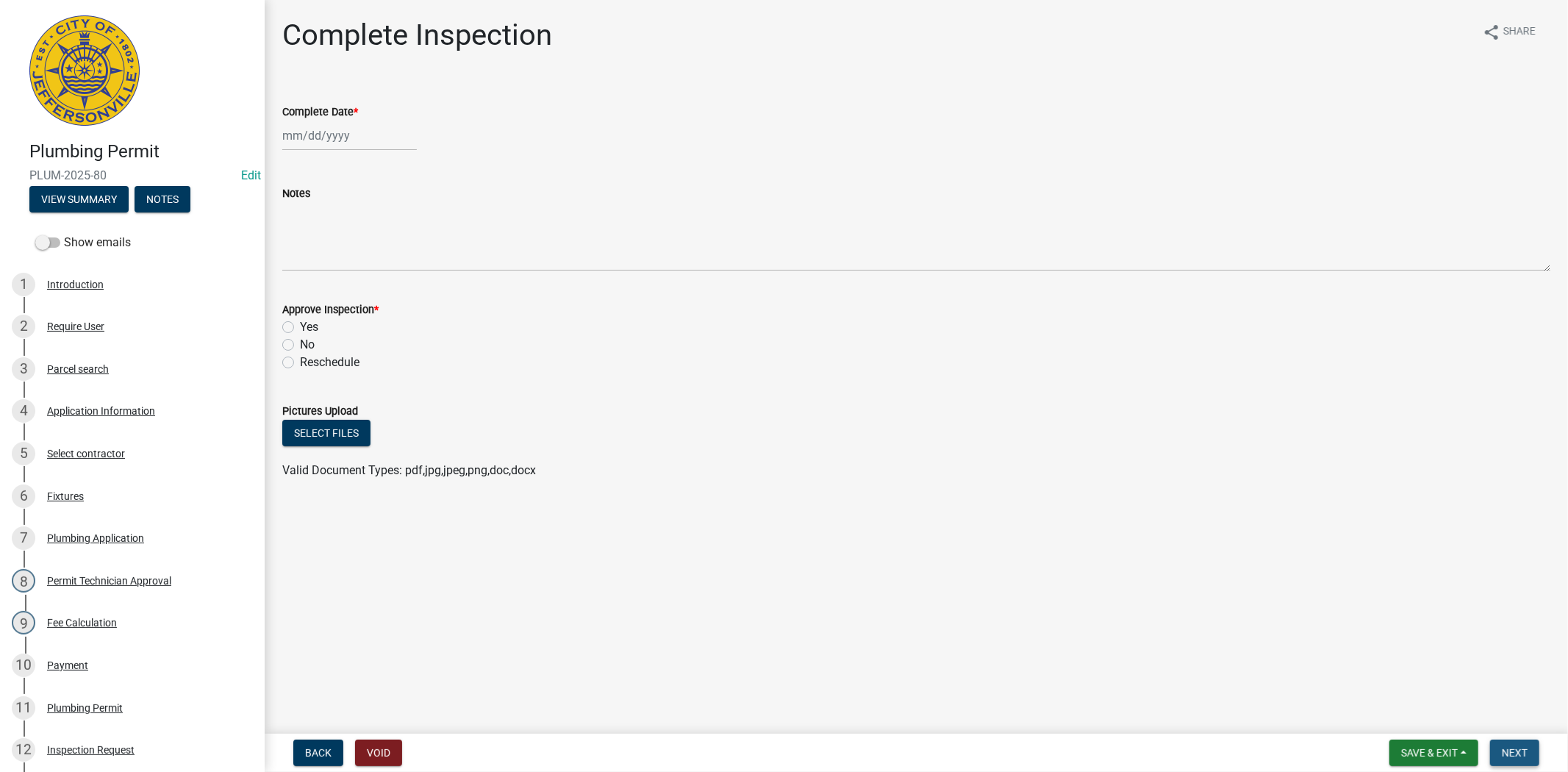
click at [1505, 747] on span "Next" at bounding box center [1515, 752] width 25 height 12
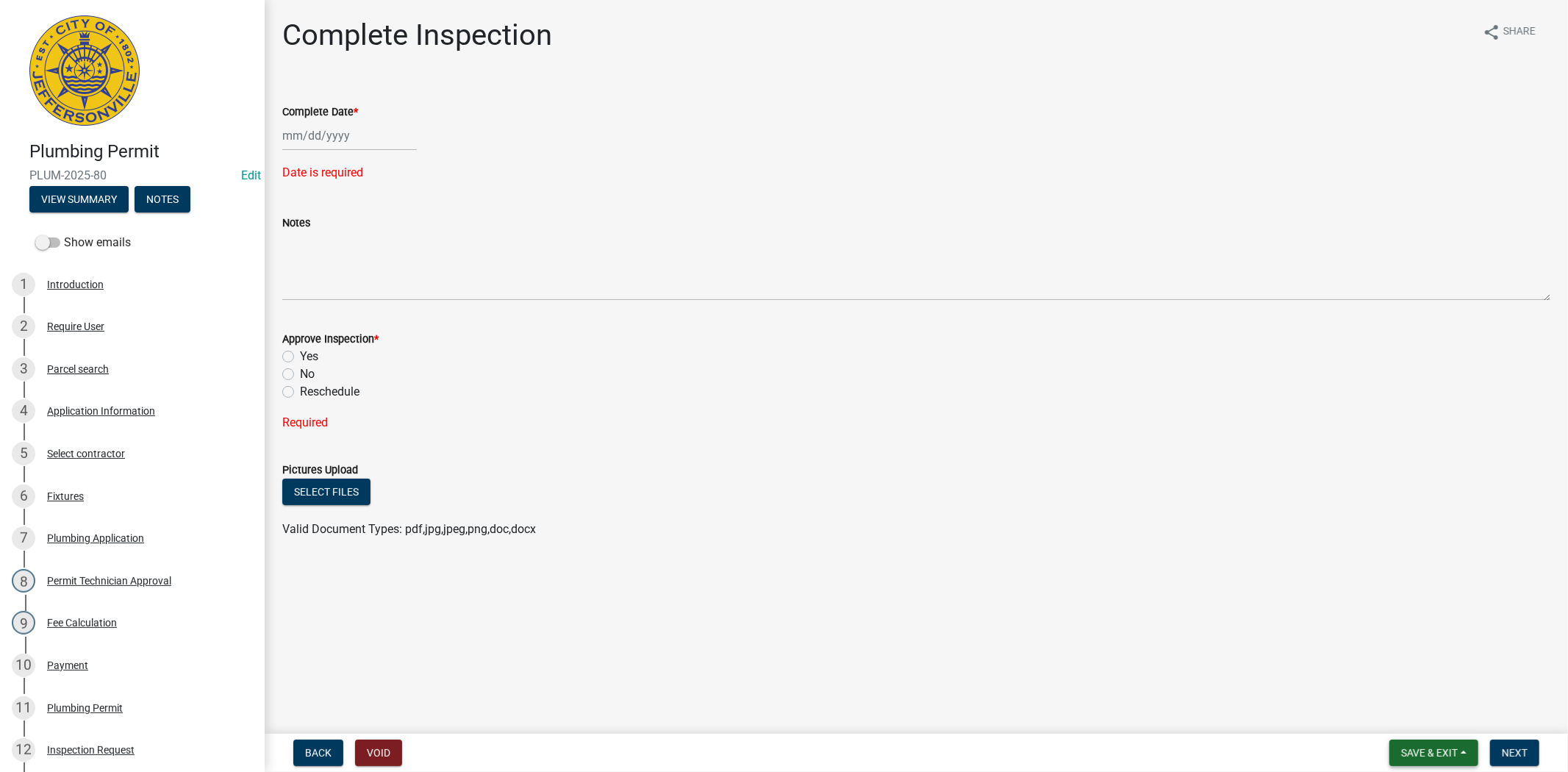
click at [1434, 751] on span "Save & Exit" at bounding box center [1429, 752] width 56 height 12
click at [1413, 724] on button "Save & Exit" at bounding box center [1420, 714] width 117 height 36
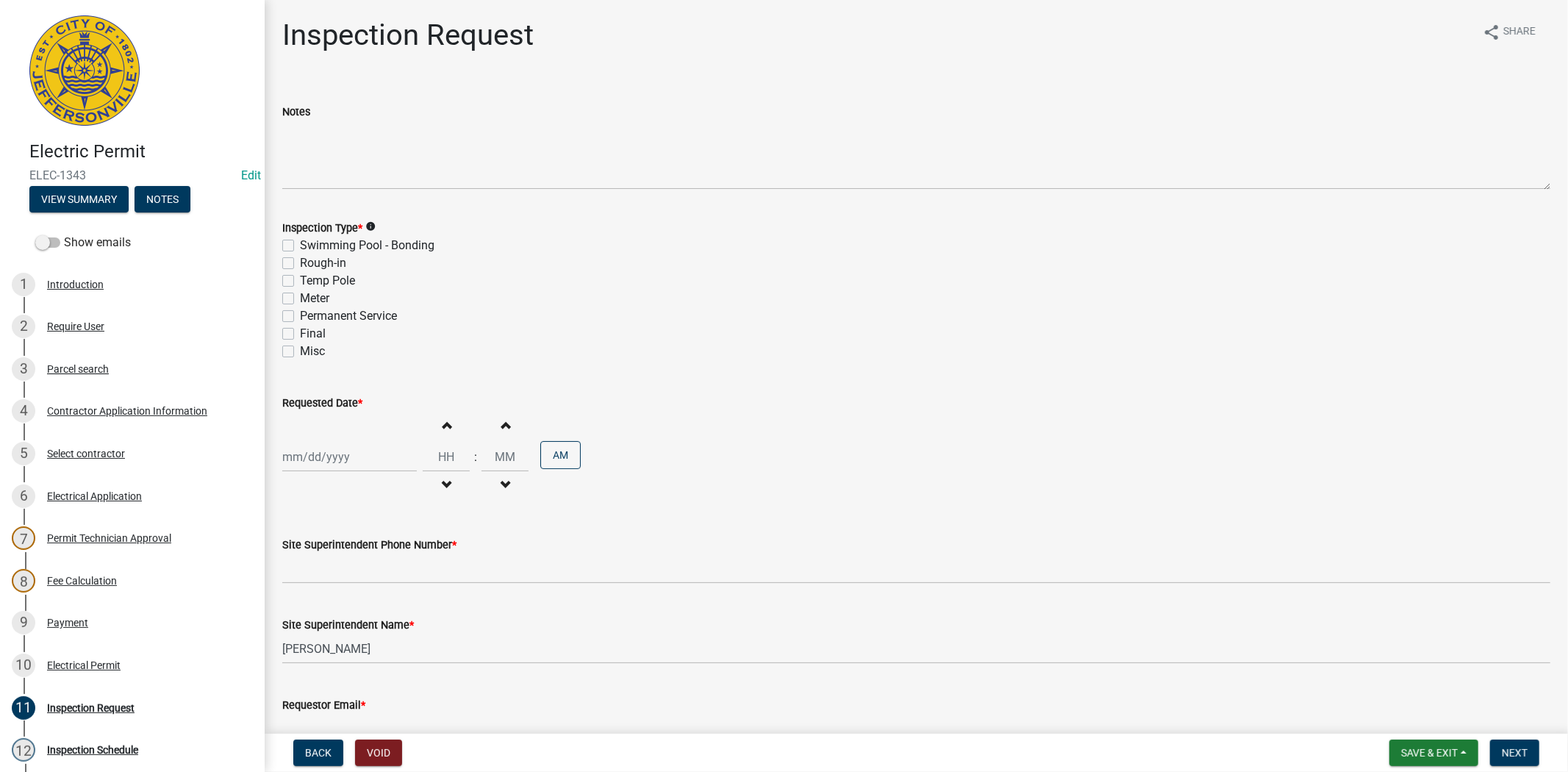
click at [300, 262] on label "Rough-in" at bounding box center [323, 263] width 46 height 17
click at [300, 262] on input "Rough-in" at bounding box center [304, 259] width 10 height 10
checkbox input "true"
checkbox input "false"
checkbox input "true"
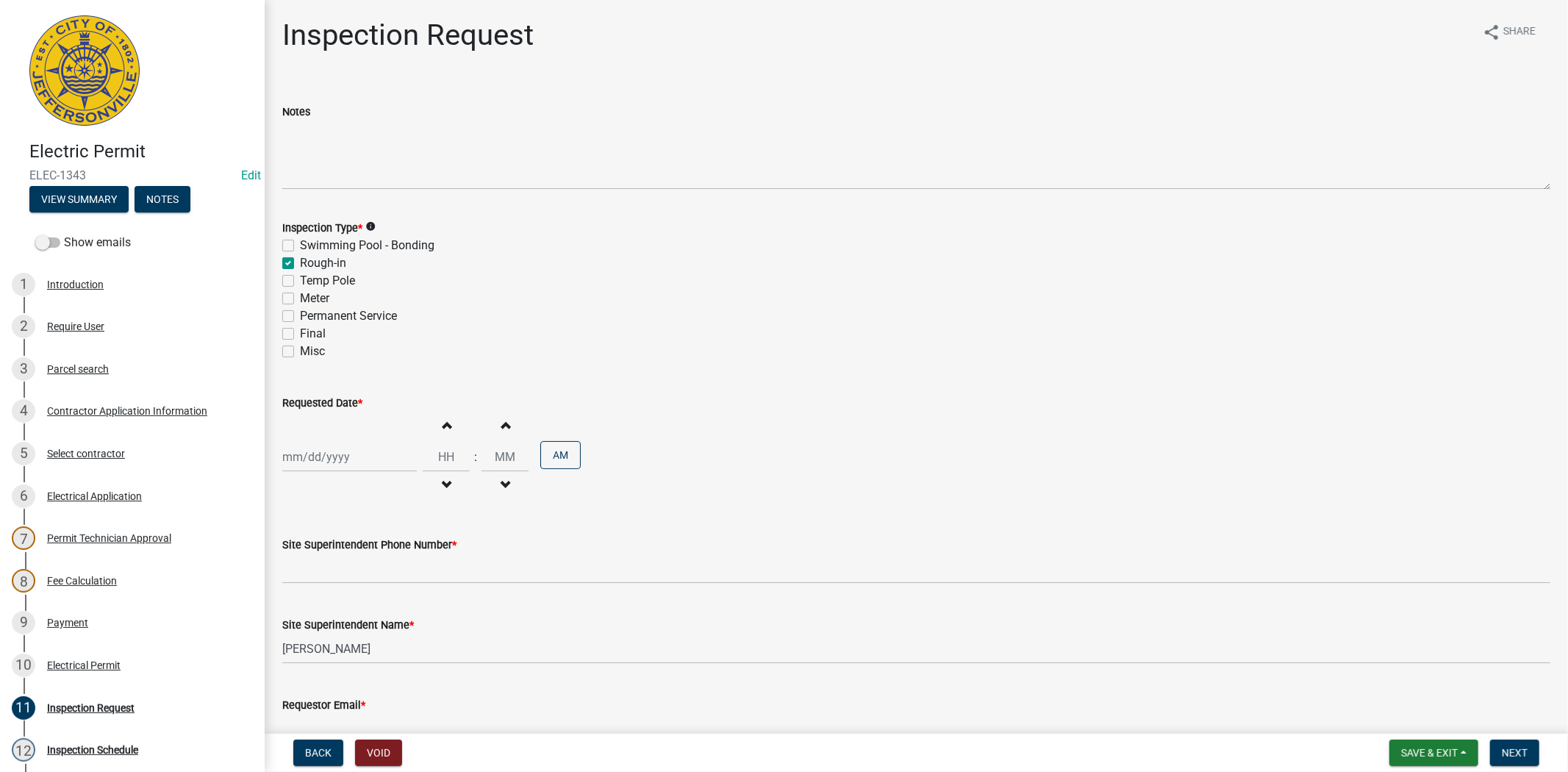
checkbox input "false"
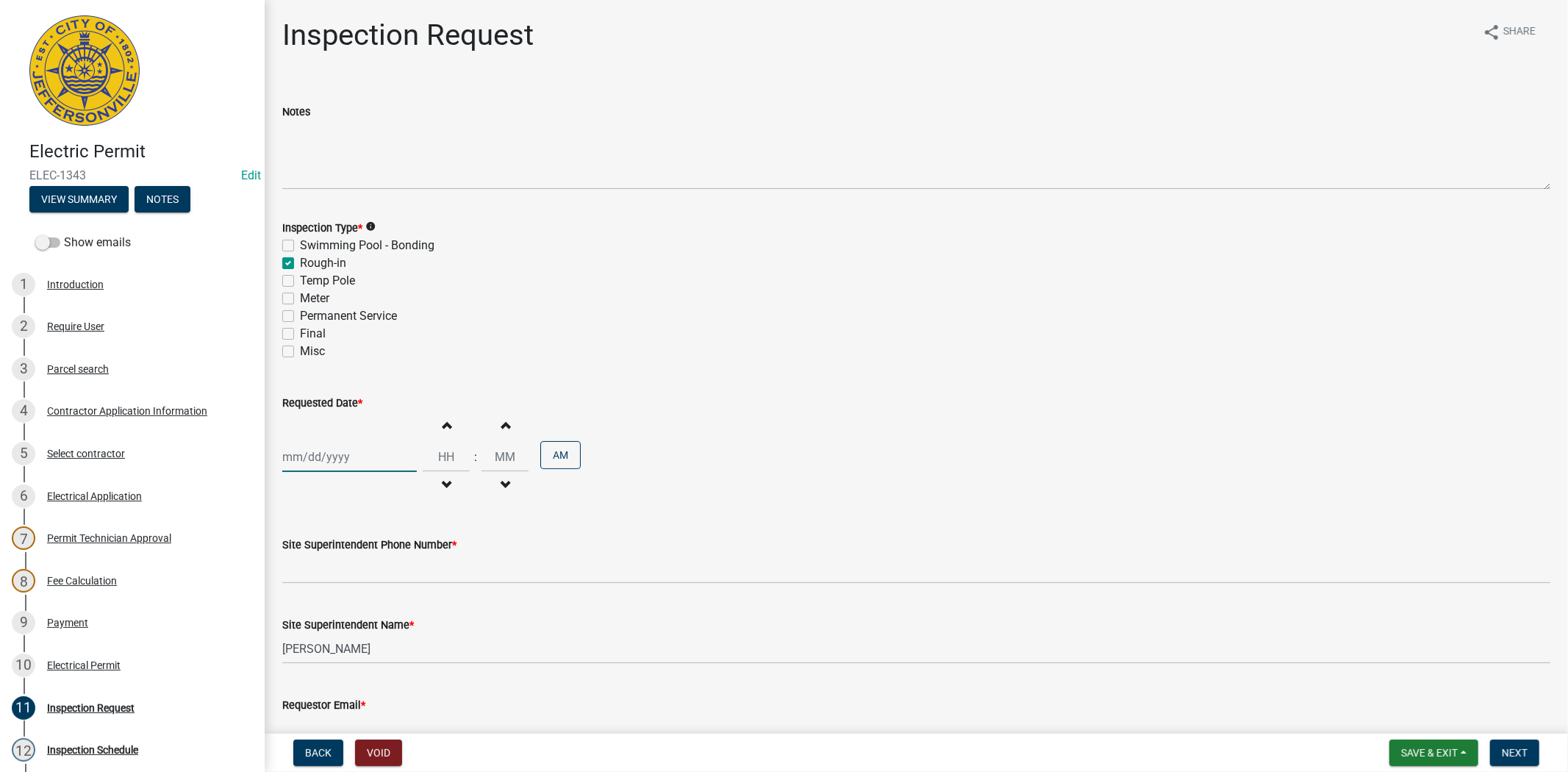
click at [366, 461] on div at bounding box center [350, 457] width 135 height 30
select select "8"
select select "2025"
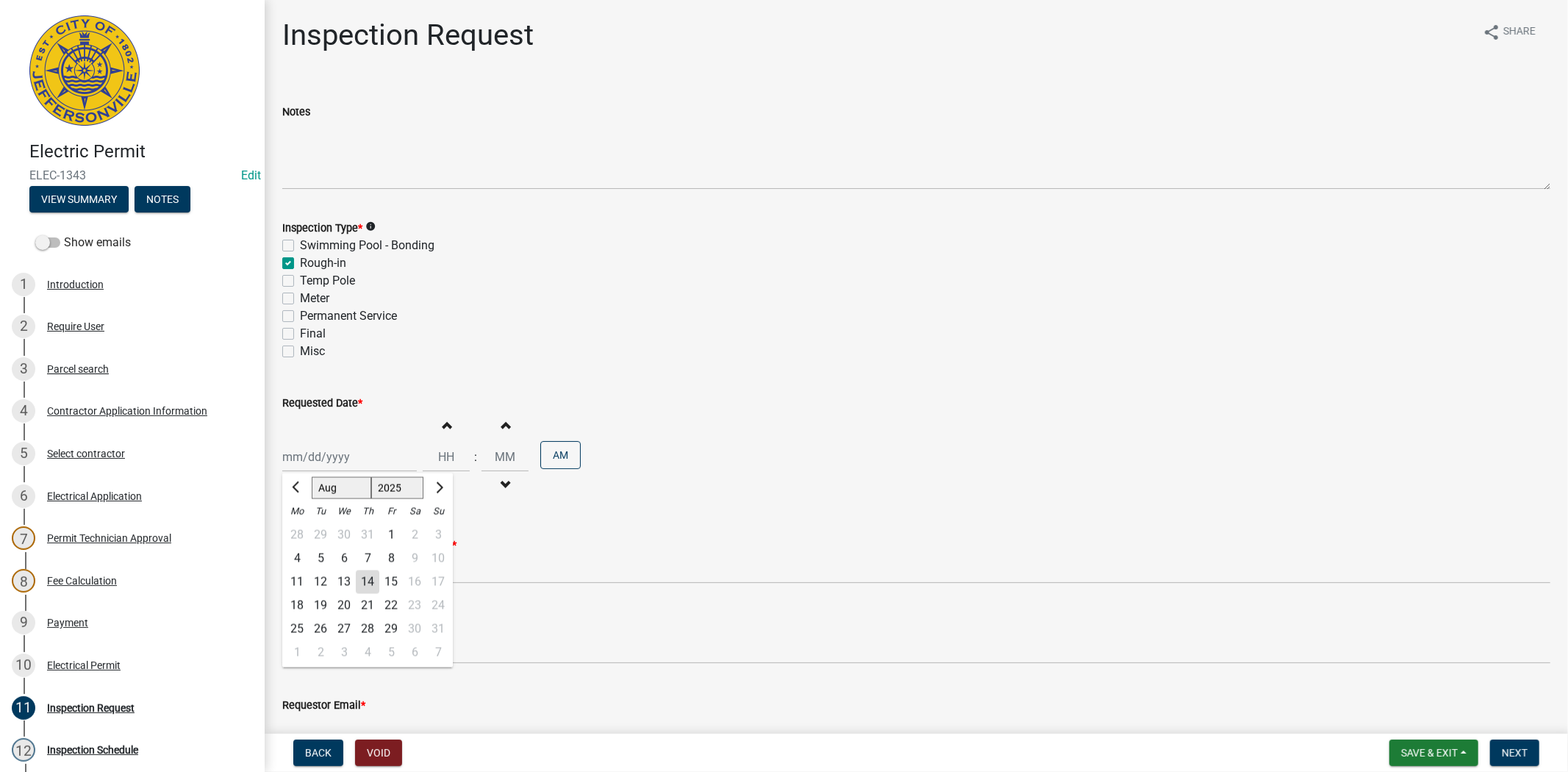
click at [361, 578] on div "14" at bounding box center [368, 583] width 24 height 24
type input "[DATE]"
click at [370, 472] on div "08/14/2025 Increment hours Decrement hours : Increment minutes Decrement minute…" at bounding box center [916, 457] width 1268 height 90
click at [373, 461] on div "[DATE]" at bounding box center [350, 457] width 135 height 30
select select "8"
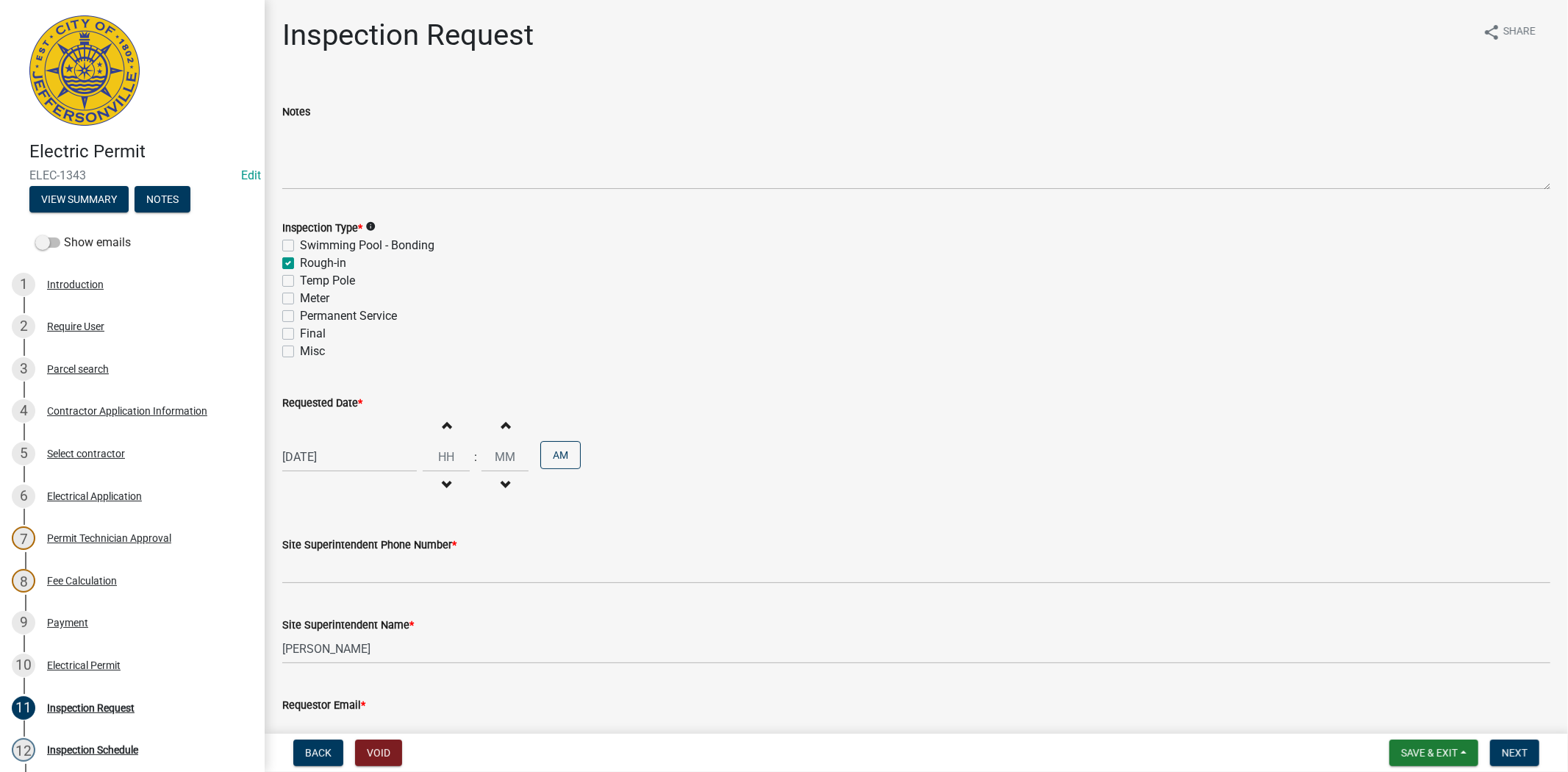
select select "2025"
click at [391, 578] on div "15" at bounding box center [392, 583] width 24 height 24
type input "08/15/2025"
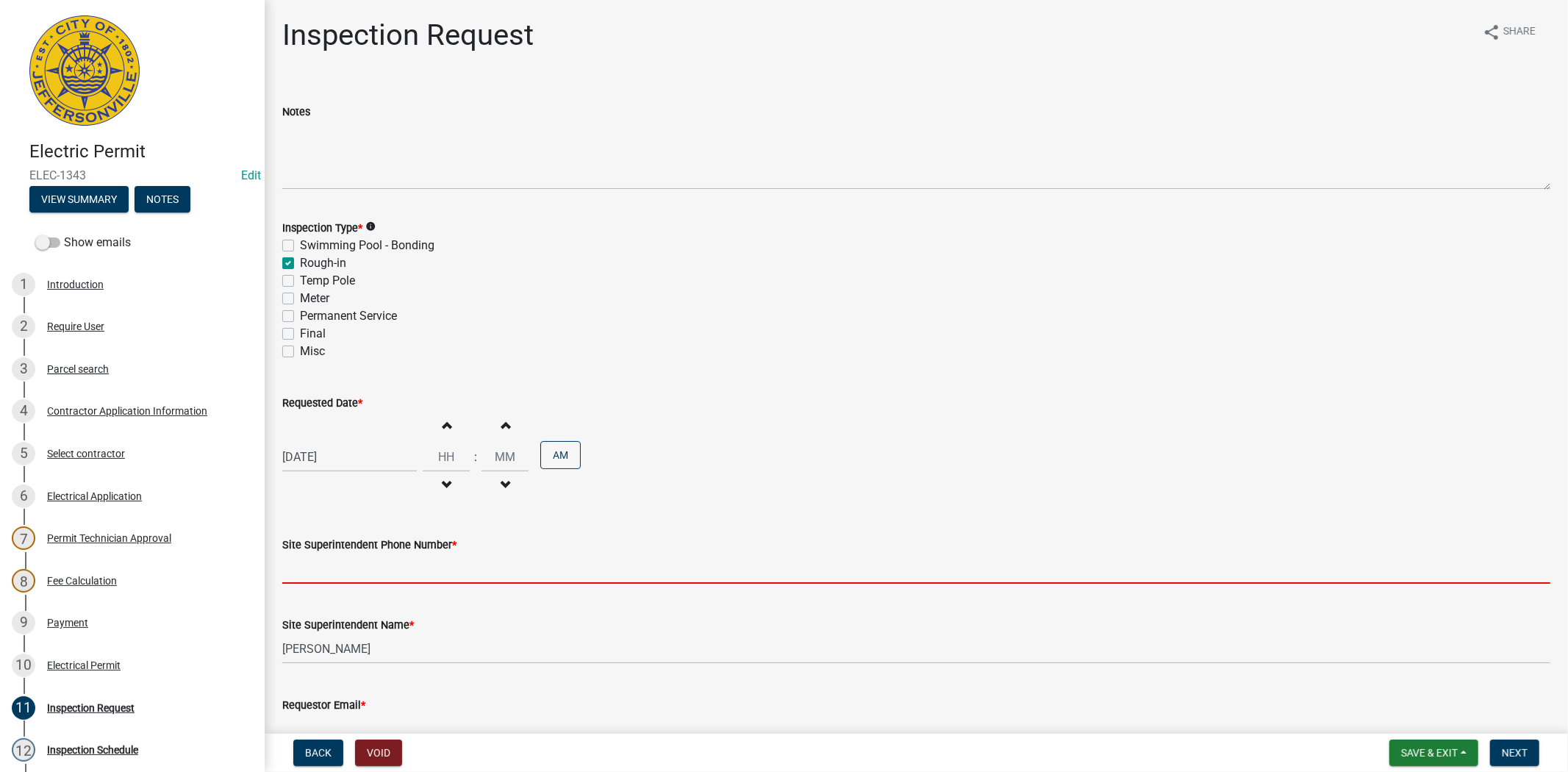
click at [356, 563] on input "Site Superintendent Phone Number *" at bounding box center [916, 568] width 1268 height 30
type input "812.285.6414"
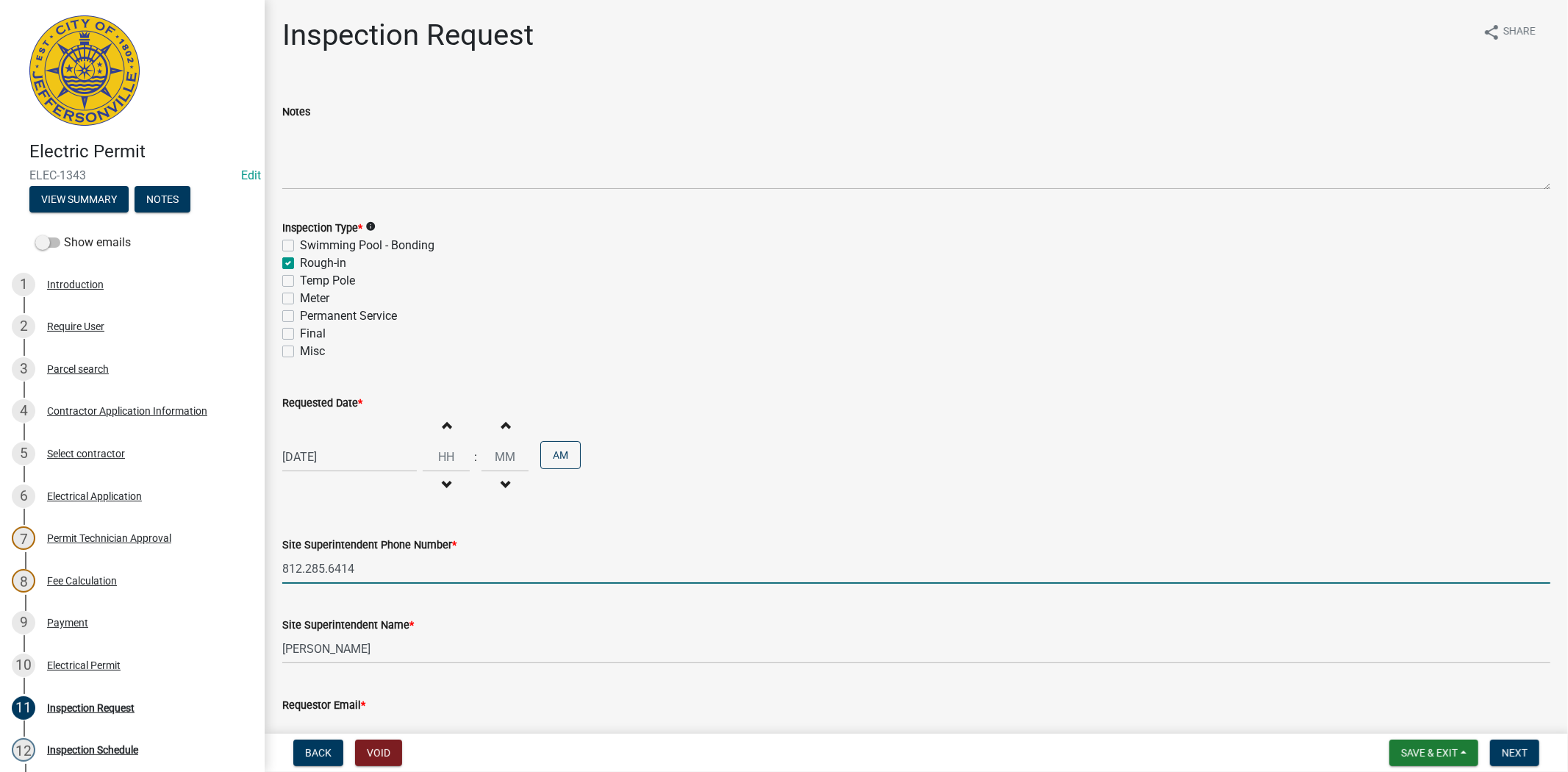
scroll to position [85, 0]
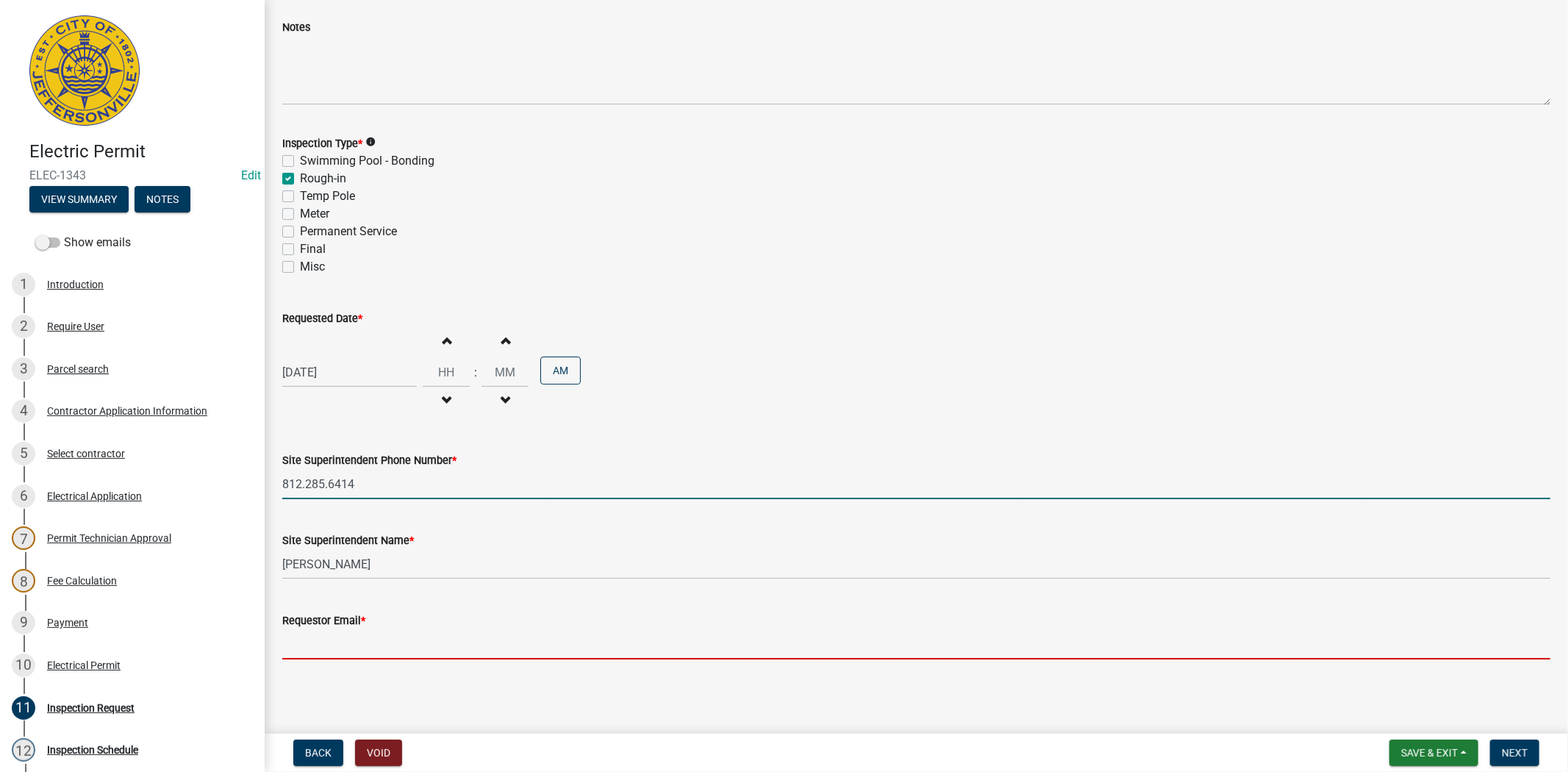
click at [369, 640] on input "Requestor Email *" at bounding box center [916, 644] width 1268 height 30
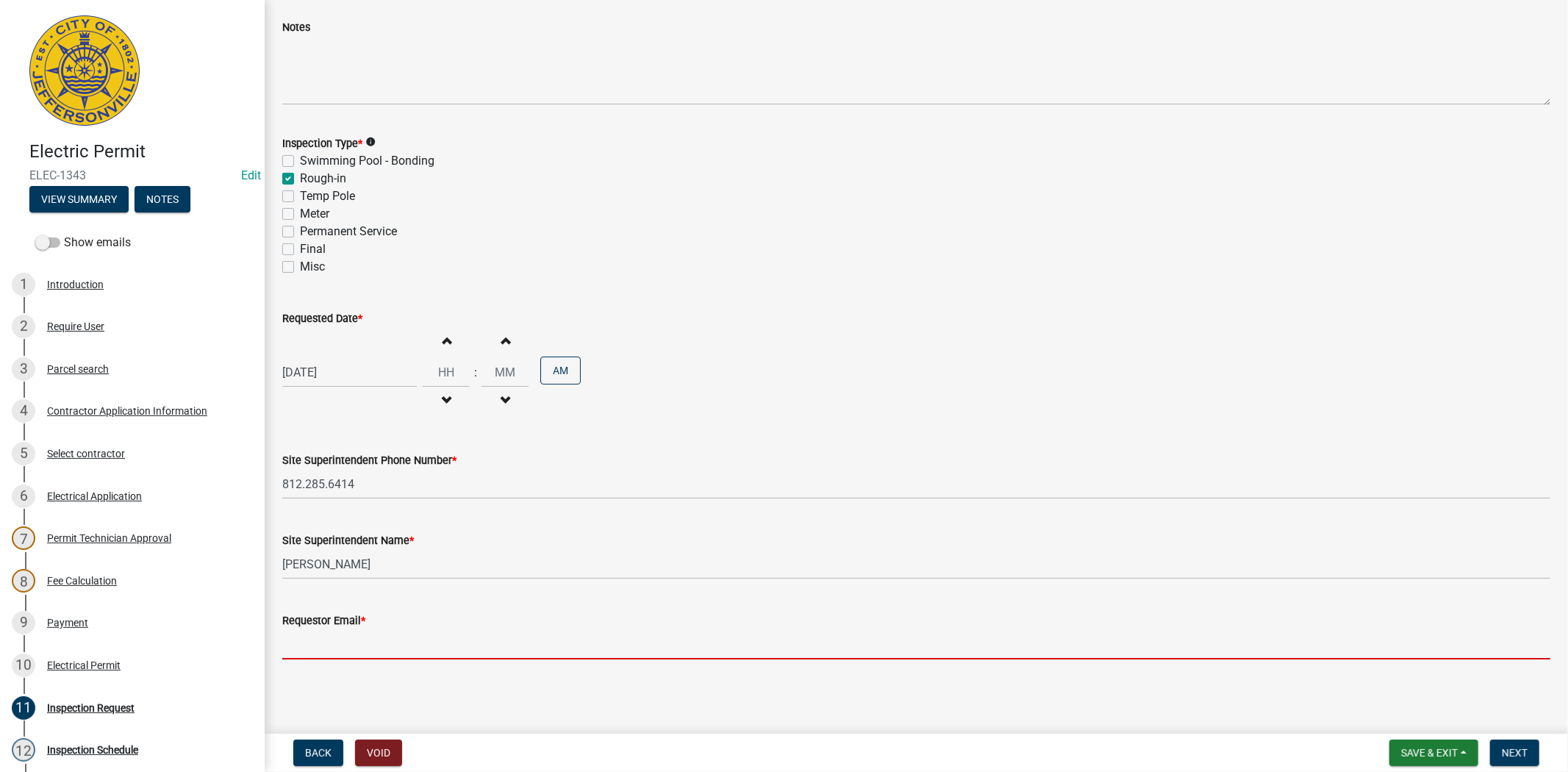
type input "mfrey@cityofjeff.net"
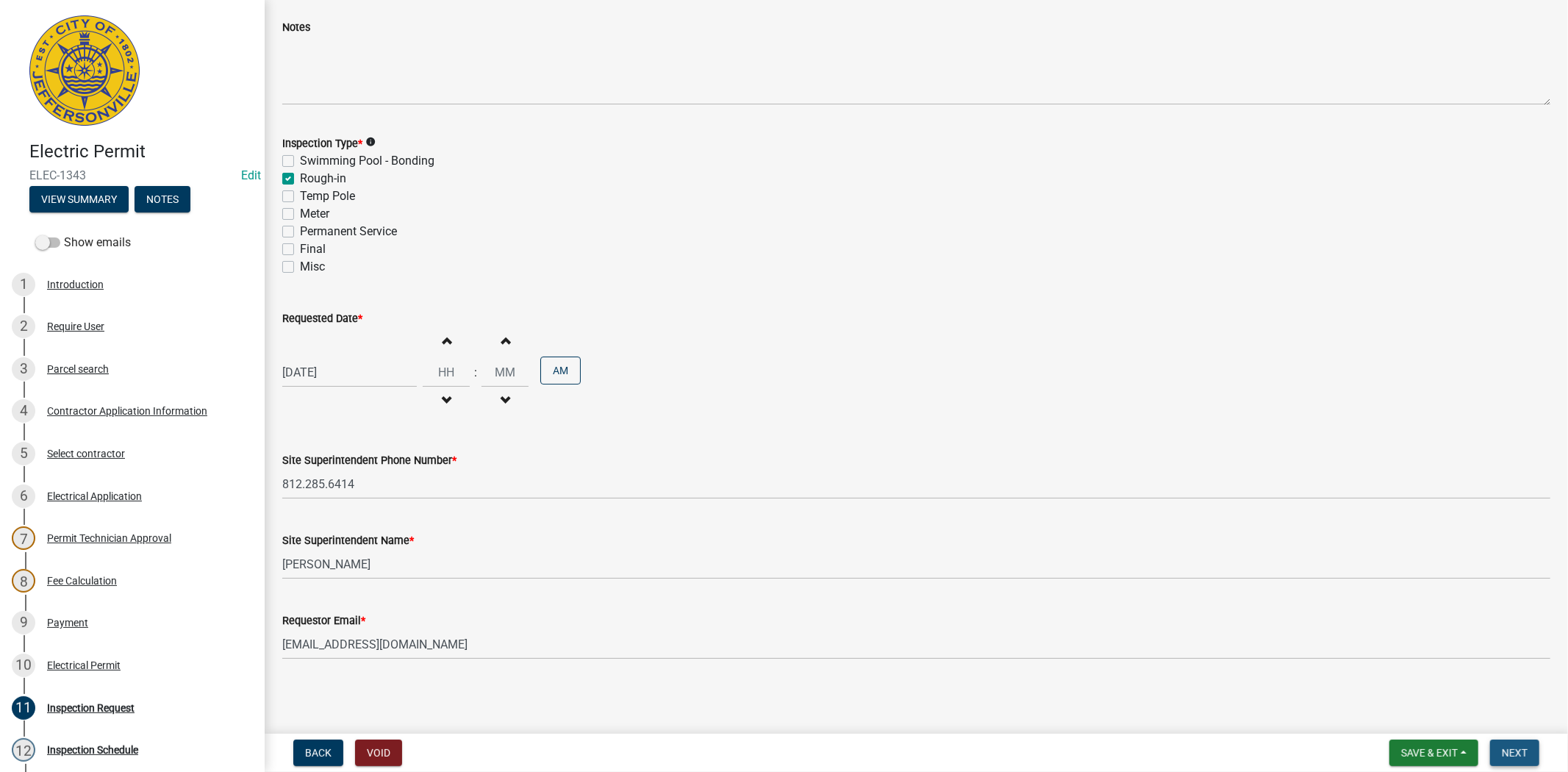
click at [1513, 747] on span "Next" at bounding box center [1515, 752] width 25 height 12
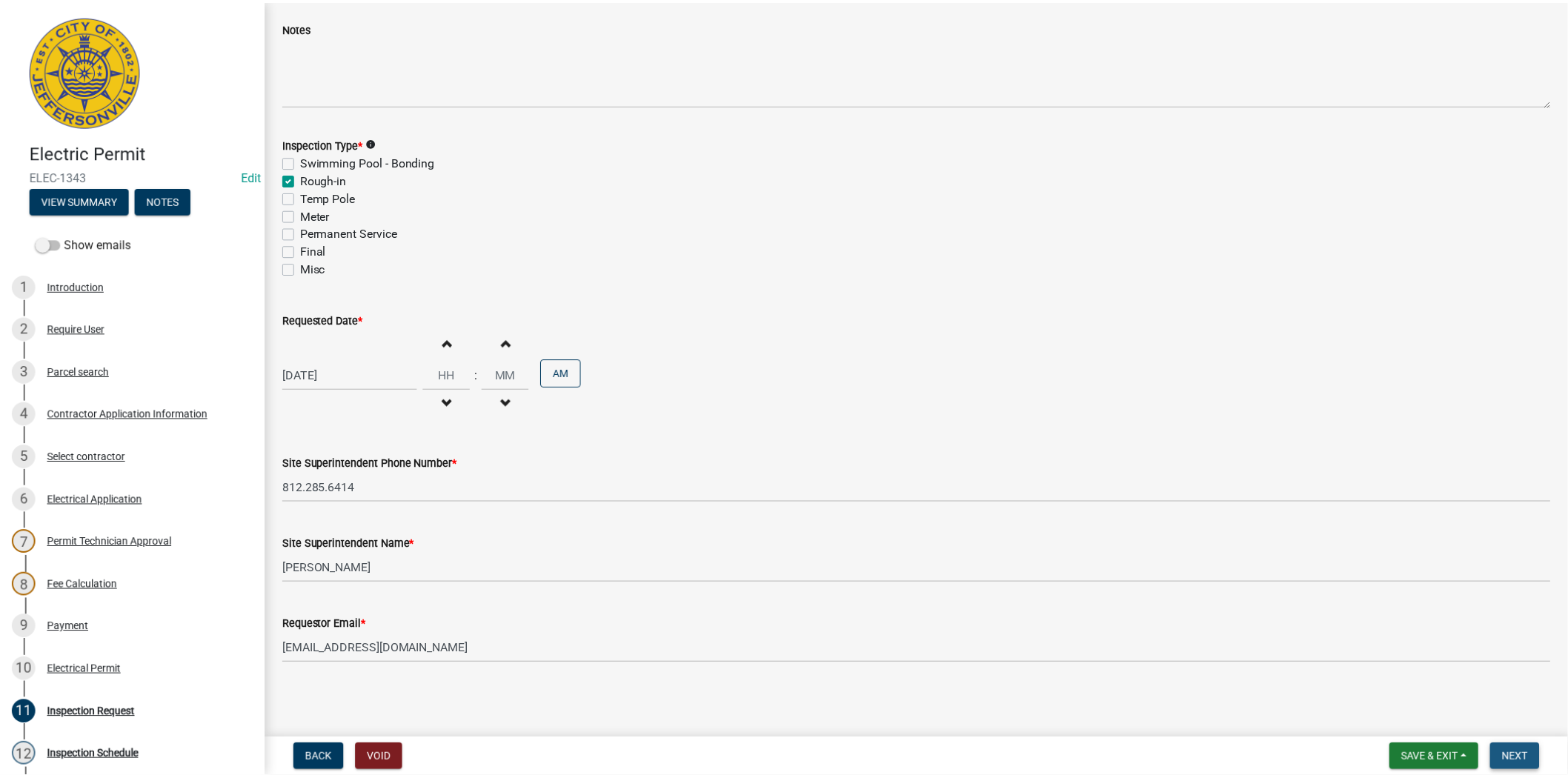
scroll to position [0, 0]
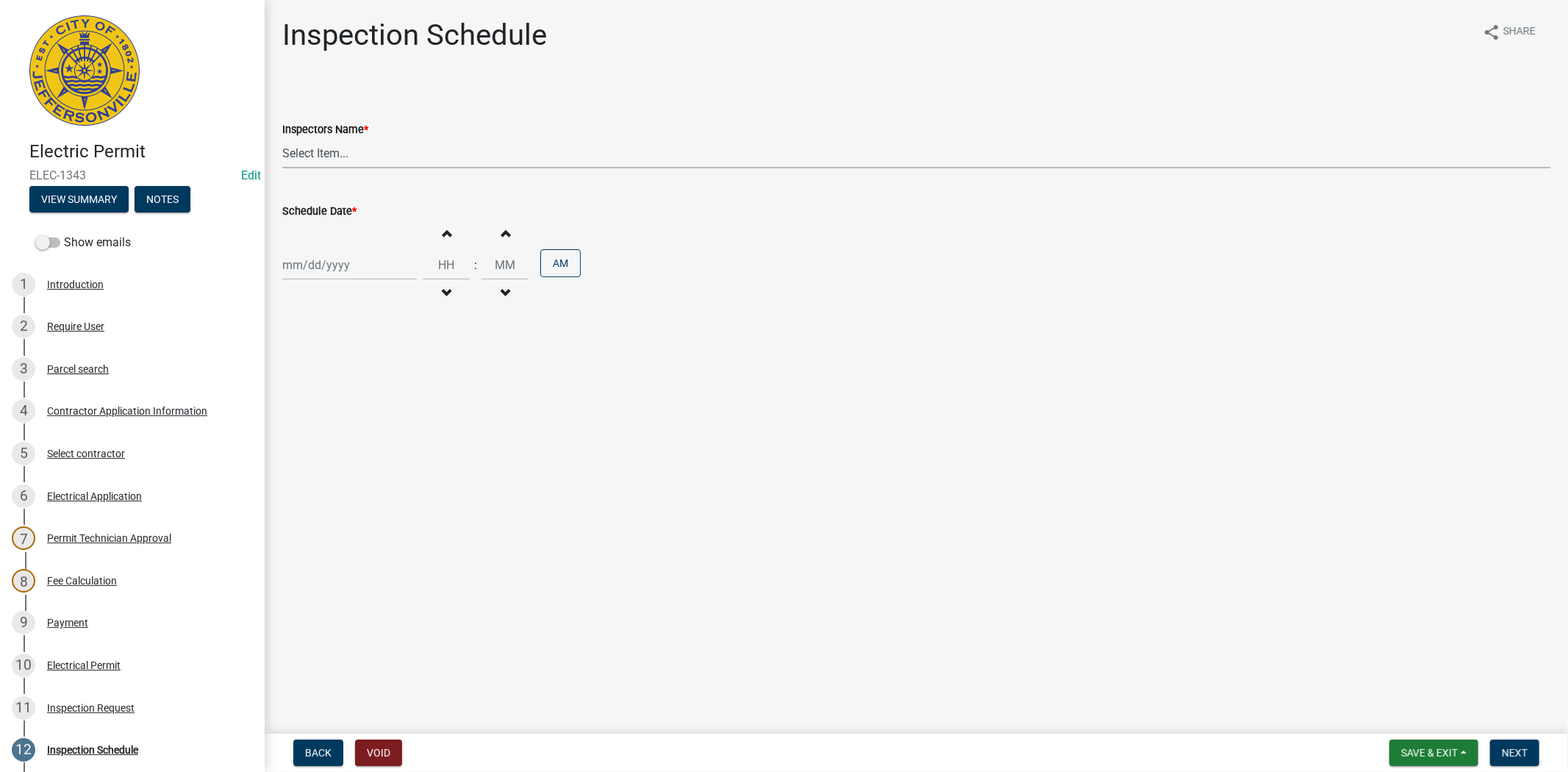
click at [370, 155] on select "Select Item... jramsey (Jeremy Ramsey) MaryFrey (Mary Frey) mkruer (Mike Kruer)…" at bounding box center [916, 153] width 1268 height 30
select select "7b0b9f25-f402-4148-9522-9b9b34b3e885"
click at [282, 138] on select "Select Item... jramsey (Jeremy Ramsey) MaryFrey (Mary Frey) mkruer (Mike Kruer)…" at bounding box center [916, 153] width 1268 height 30
click at [370, 265] on div at bounding box center [350, 265] width 135 height 30
select select "8"
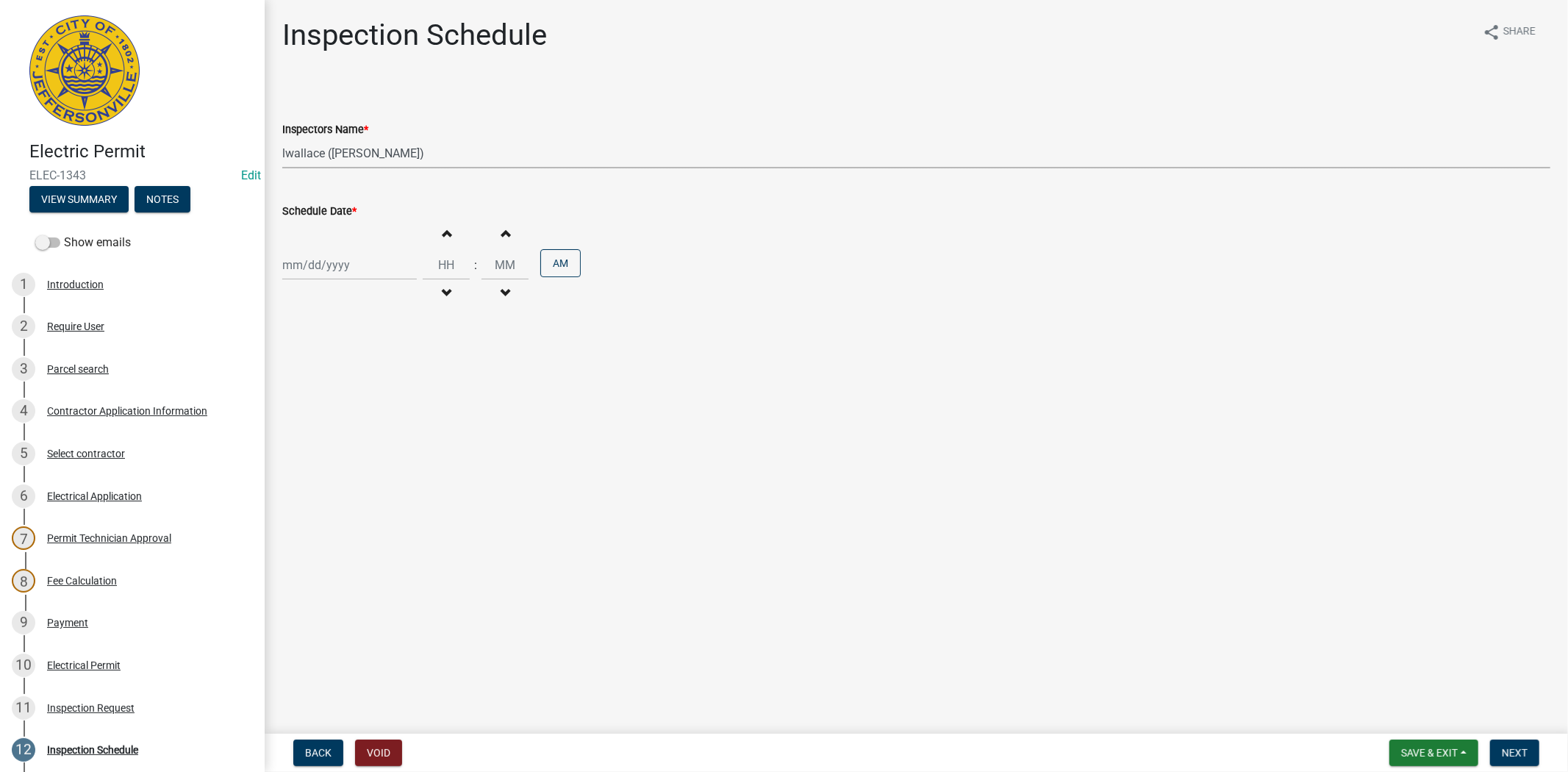
select select "2025"
click at [372, 388] on div "14" at bounding box center [368, 391] width 24 height 24
type input "08/14/2025"
select select "8"
select select "2025"
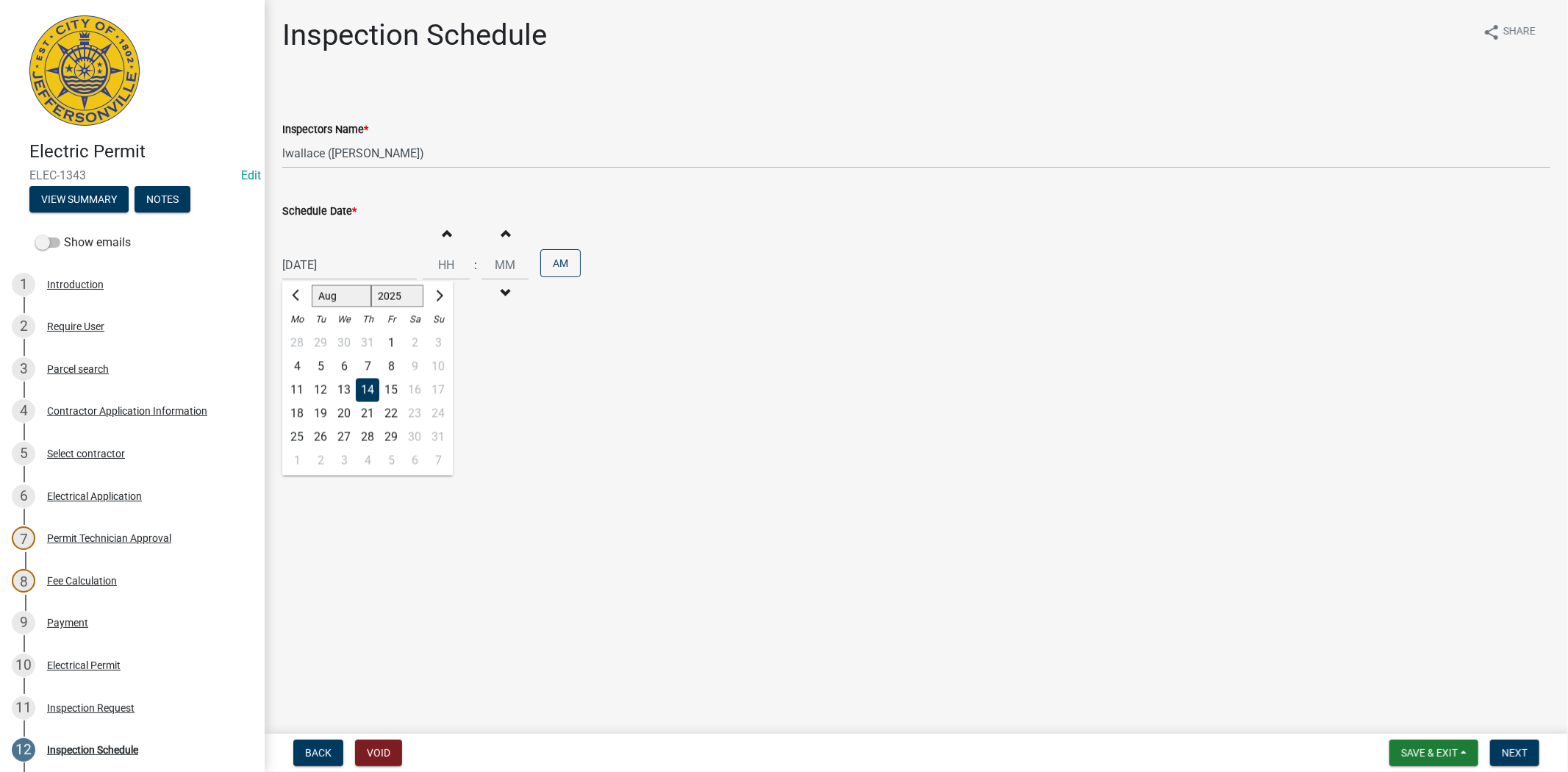
click at [381, 265] on div "08/14/2025 Jan Feb Mar Apr May Jun Jul Aug Sep Oct Nov Dec 1525 1526 1527 1528 …" at bounding box center [350, 265] width 135 height 30
click at [392, 384] on div "15" at bounding box center [392, 391] width 24 height 24
type input "08/15/2025"
click at [1496, 747] on button "Next" at bounding box center [1515, 752] width 49 height 26
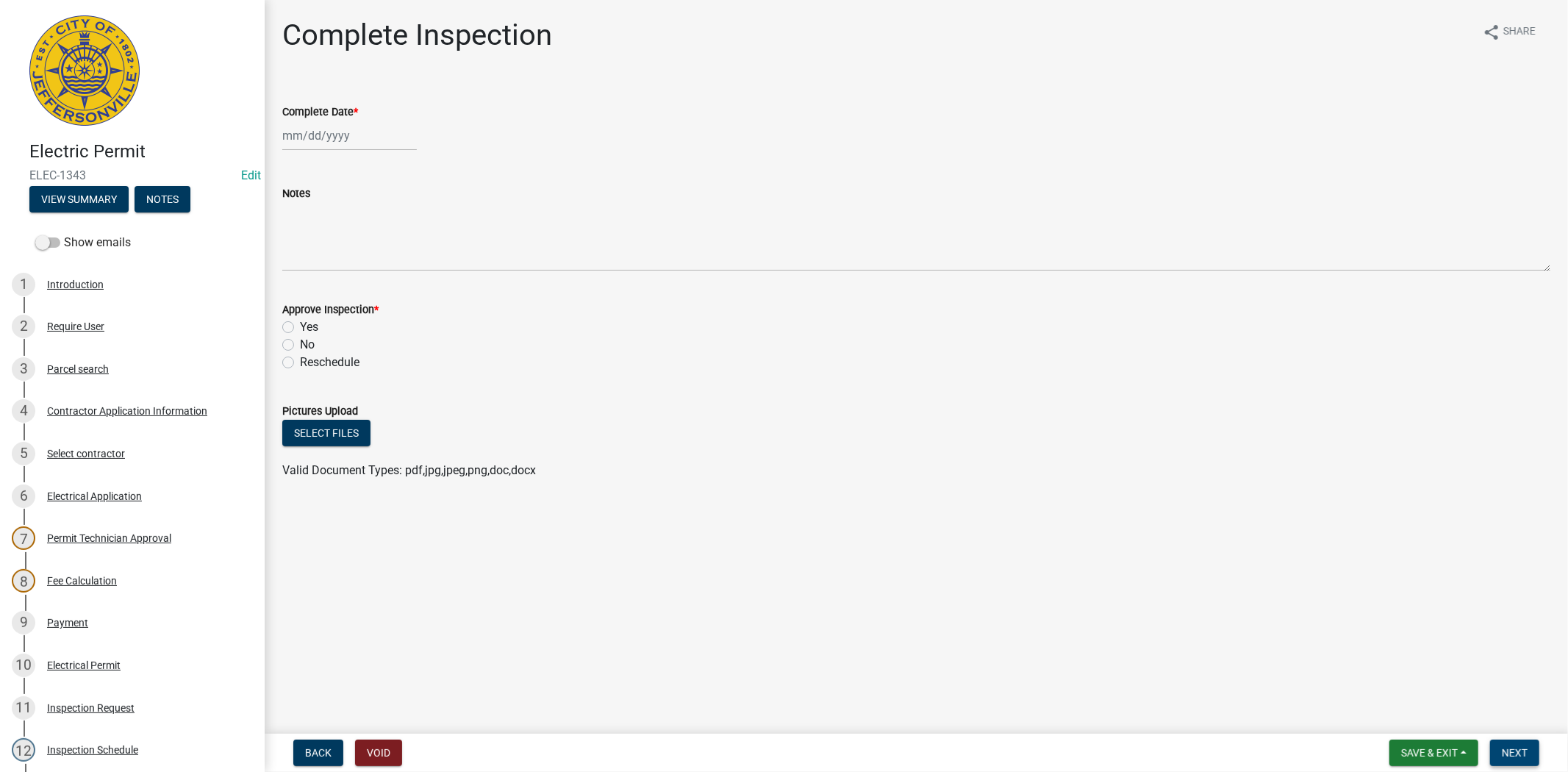
click at [1501, 740] on button "Next" at bounding box center [1515, 752] width 49 height 26
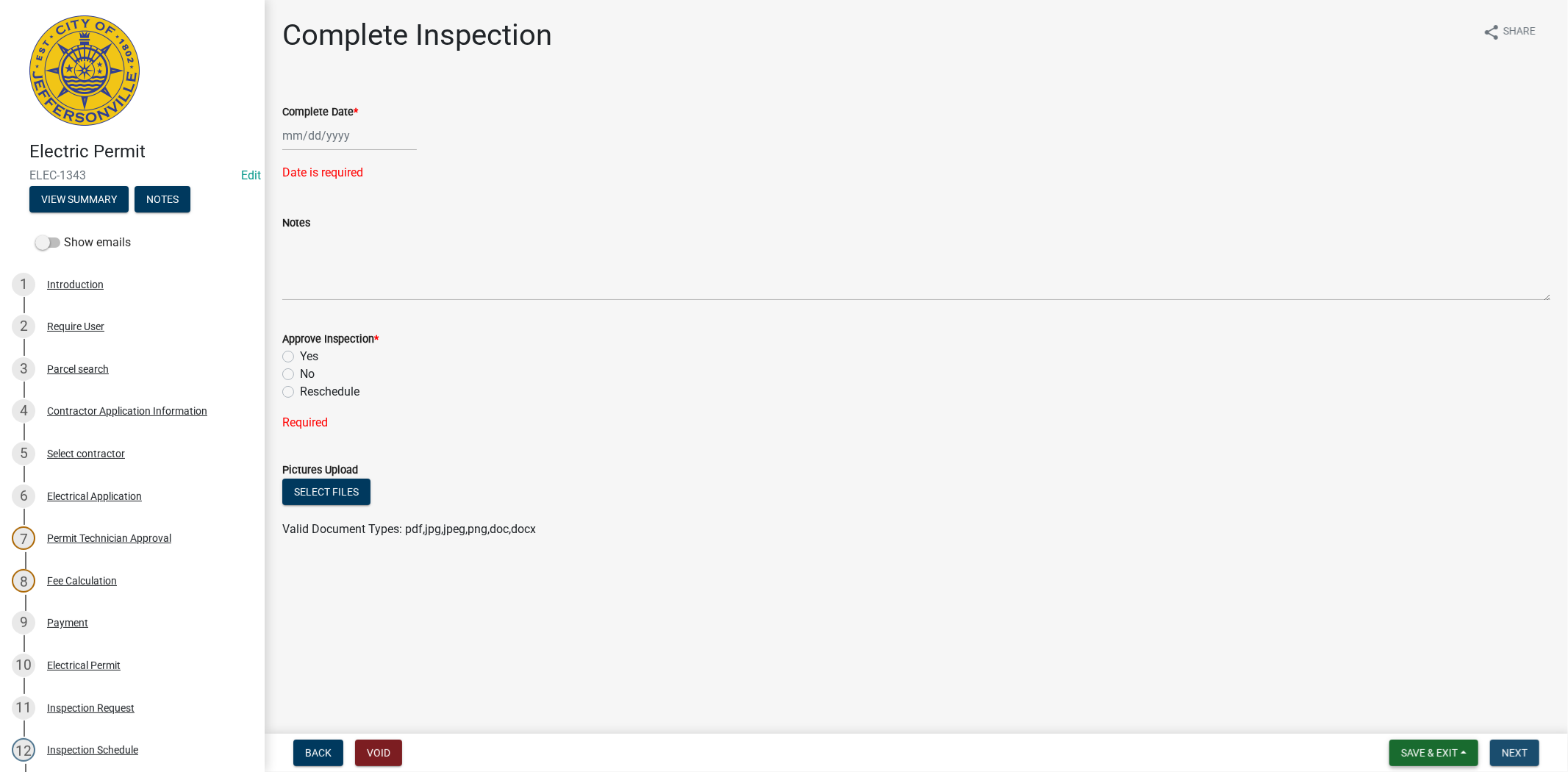
click at [1424, 752] on span "Save & Exit" at bounding box center [1429, 752] width 56 height 12
click at [1410, 719] on button "Save & Exit" at bounding box center [1420, 714] width 117 height 36
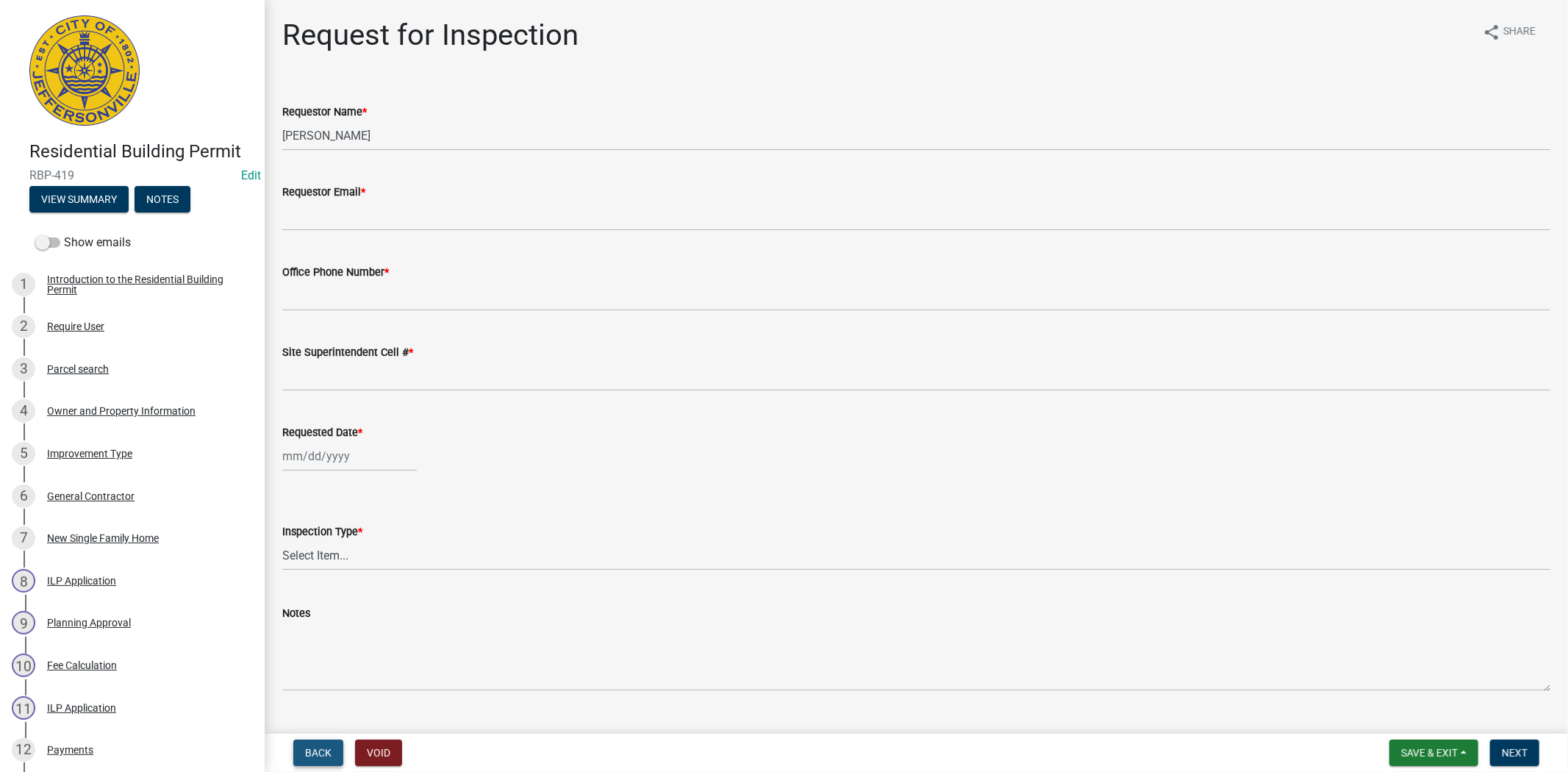
click at [315, 760] on button "Back" at bounding box center [318, 752] width 50 height 26
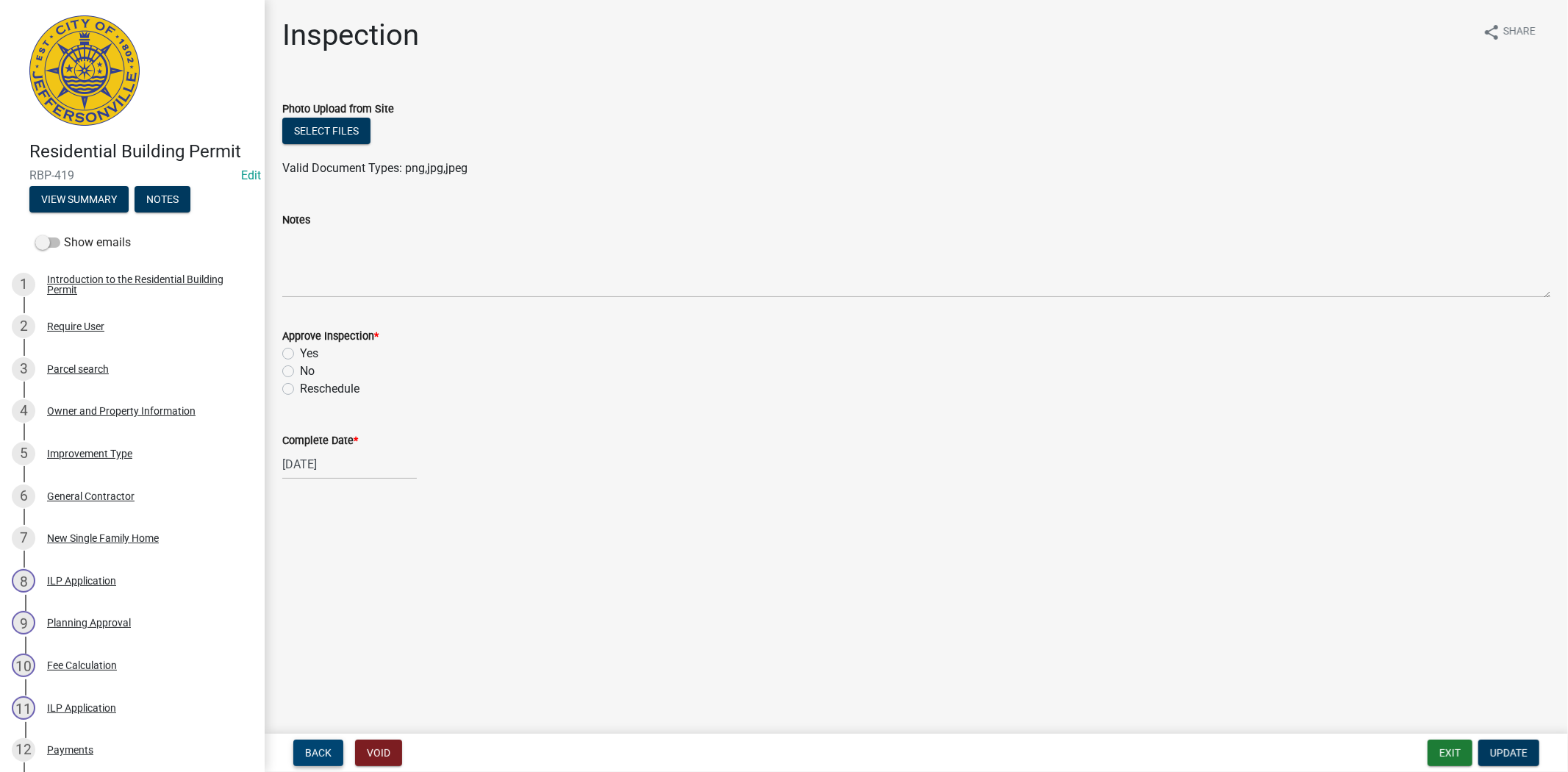
click at [315, 752] on span "Back" at bounding box center [318, 752] width 26 height 12
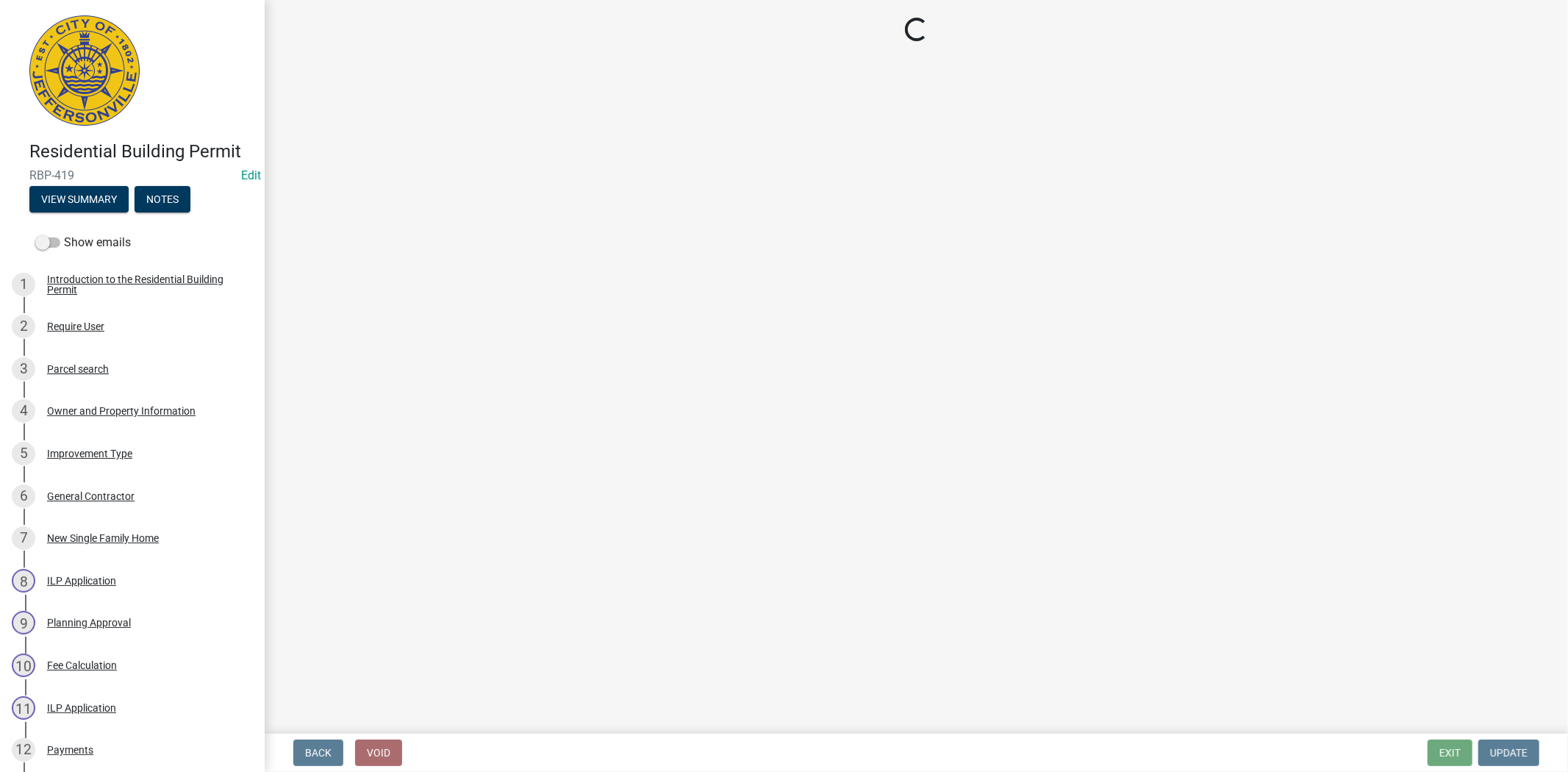
select select "fdb3bcc6-ce93-4663-8a18-5c08884dd177"
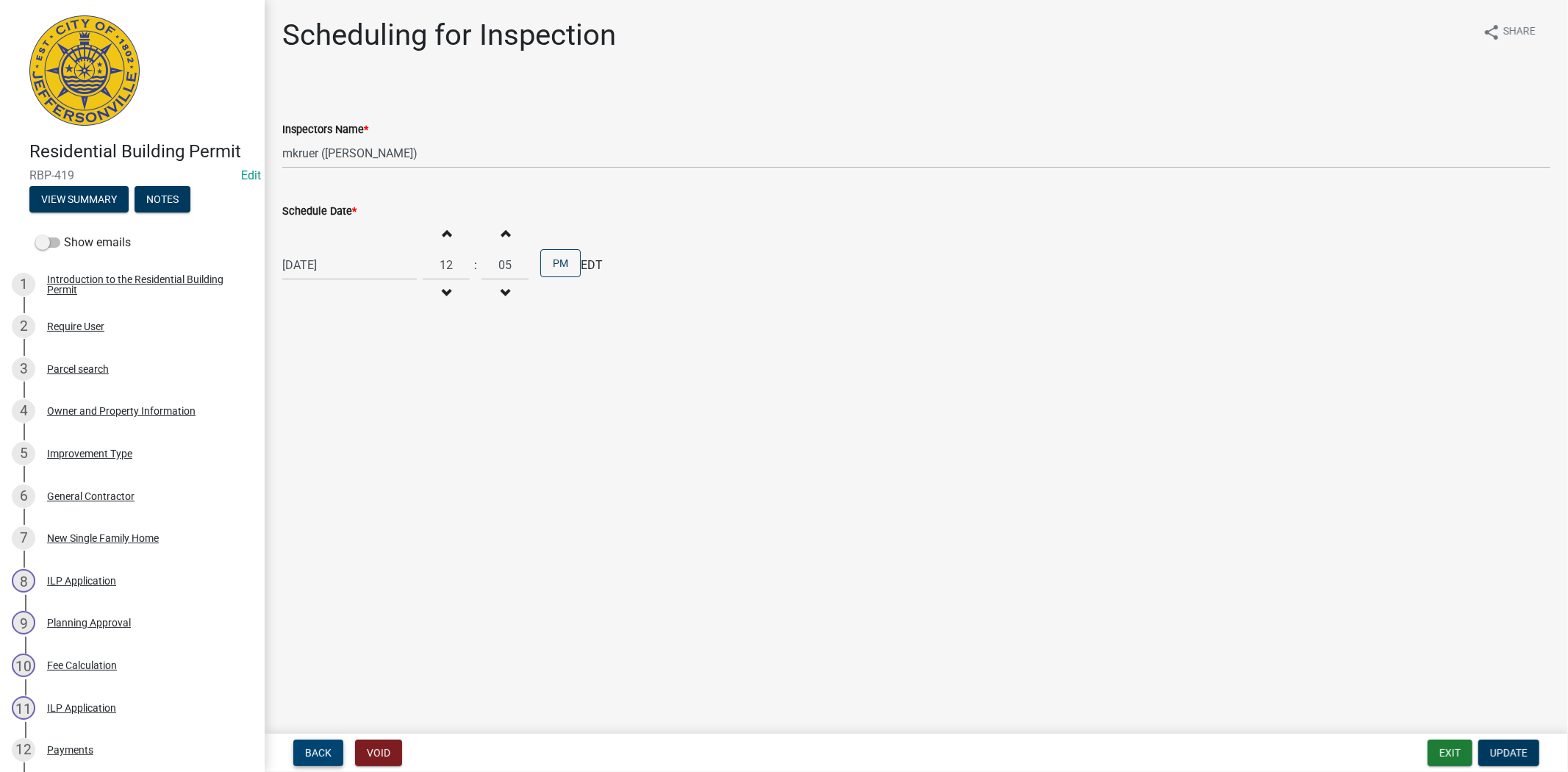
click at [315, 752] on span "Back" at bounding box center [318, 752] width 26 height 12
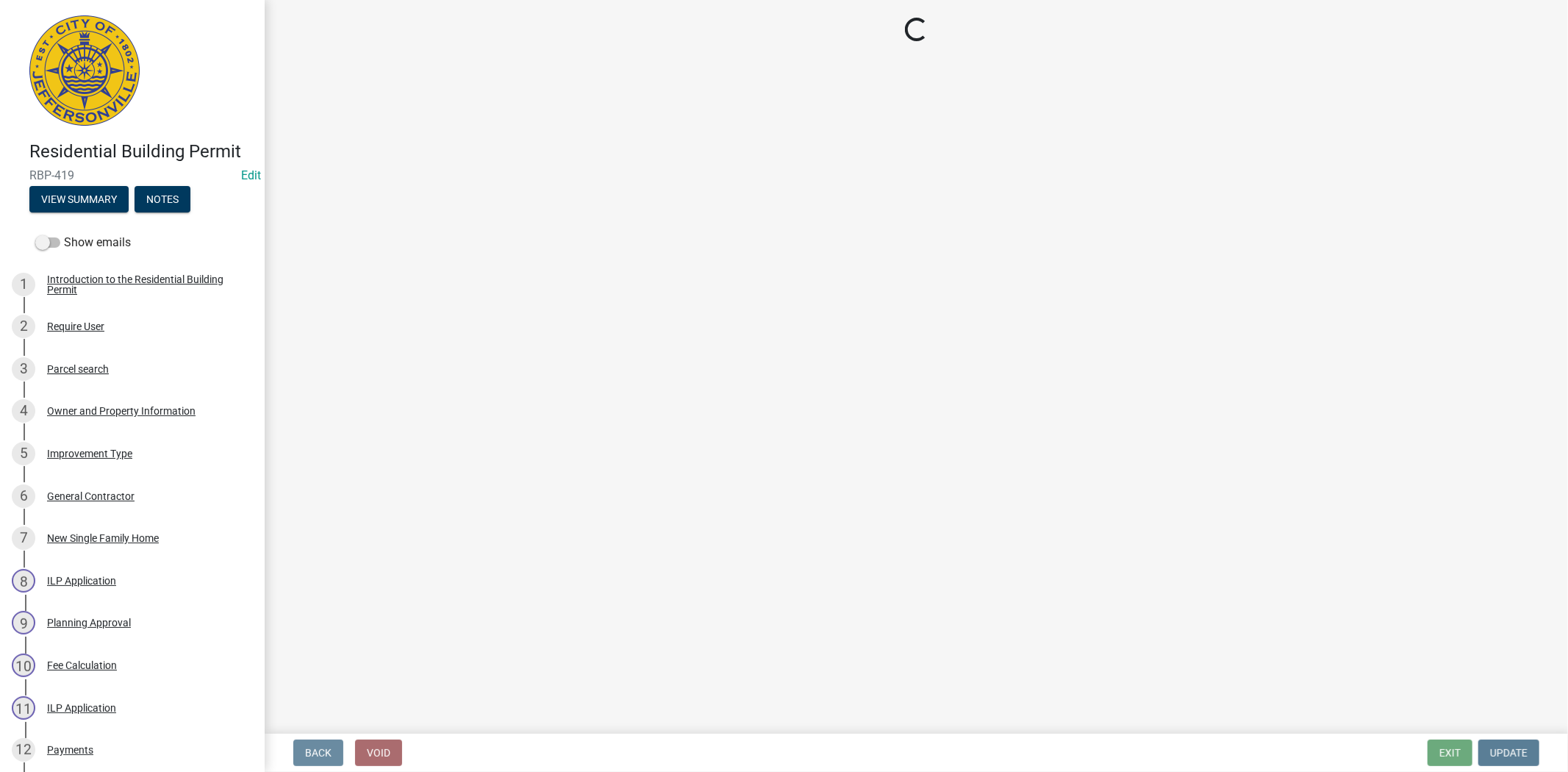
select select "5905b6c6-73a3-4561-9a25-e231032c58c8"
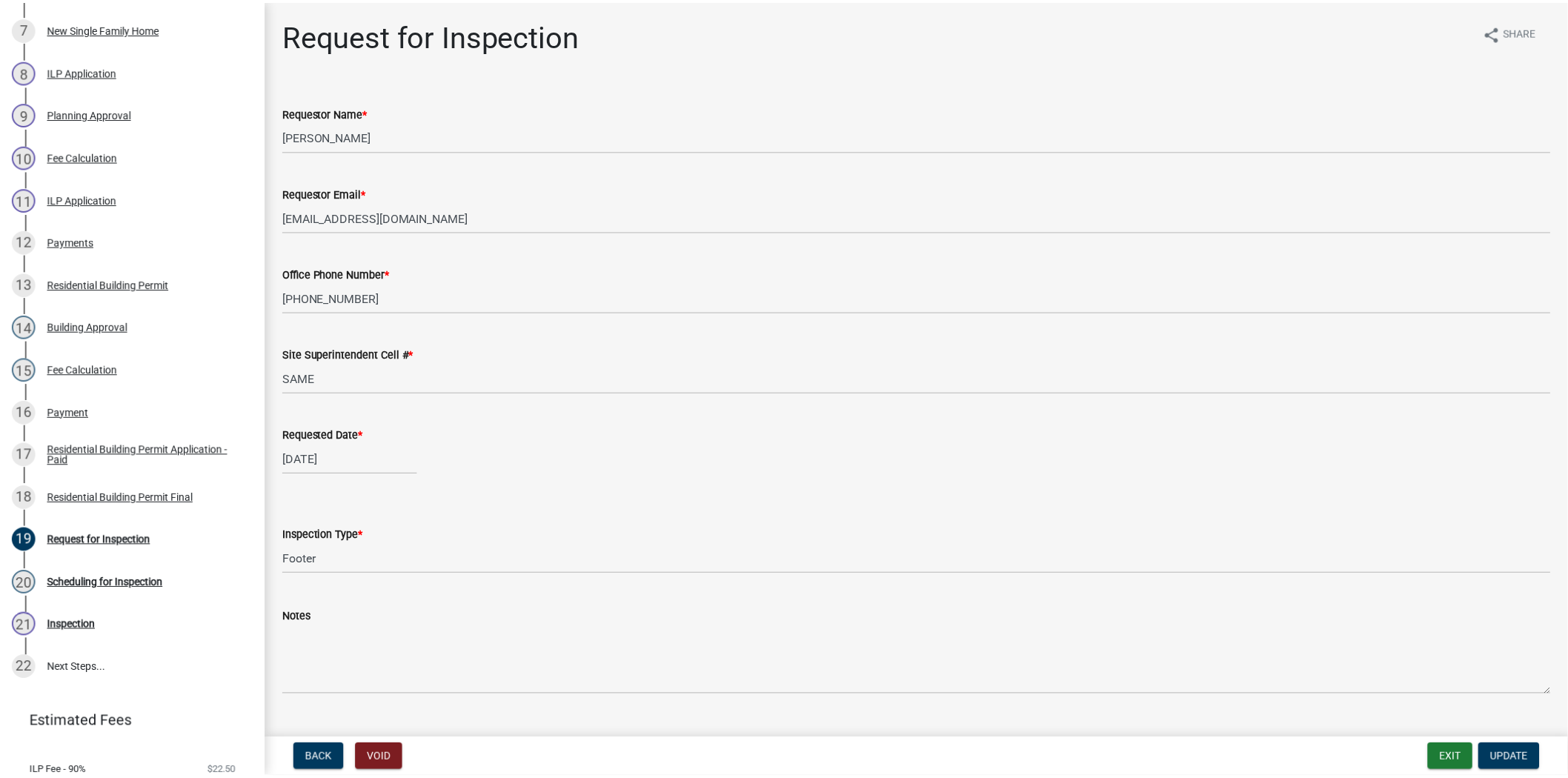
scroll to position [522, 0]
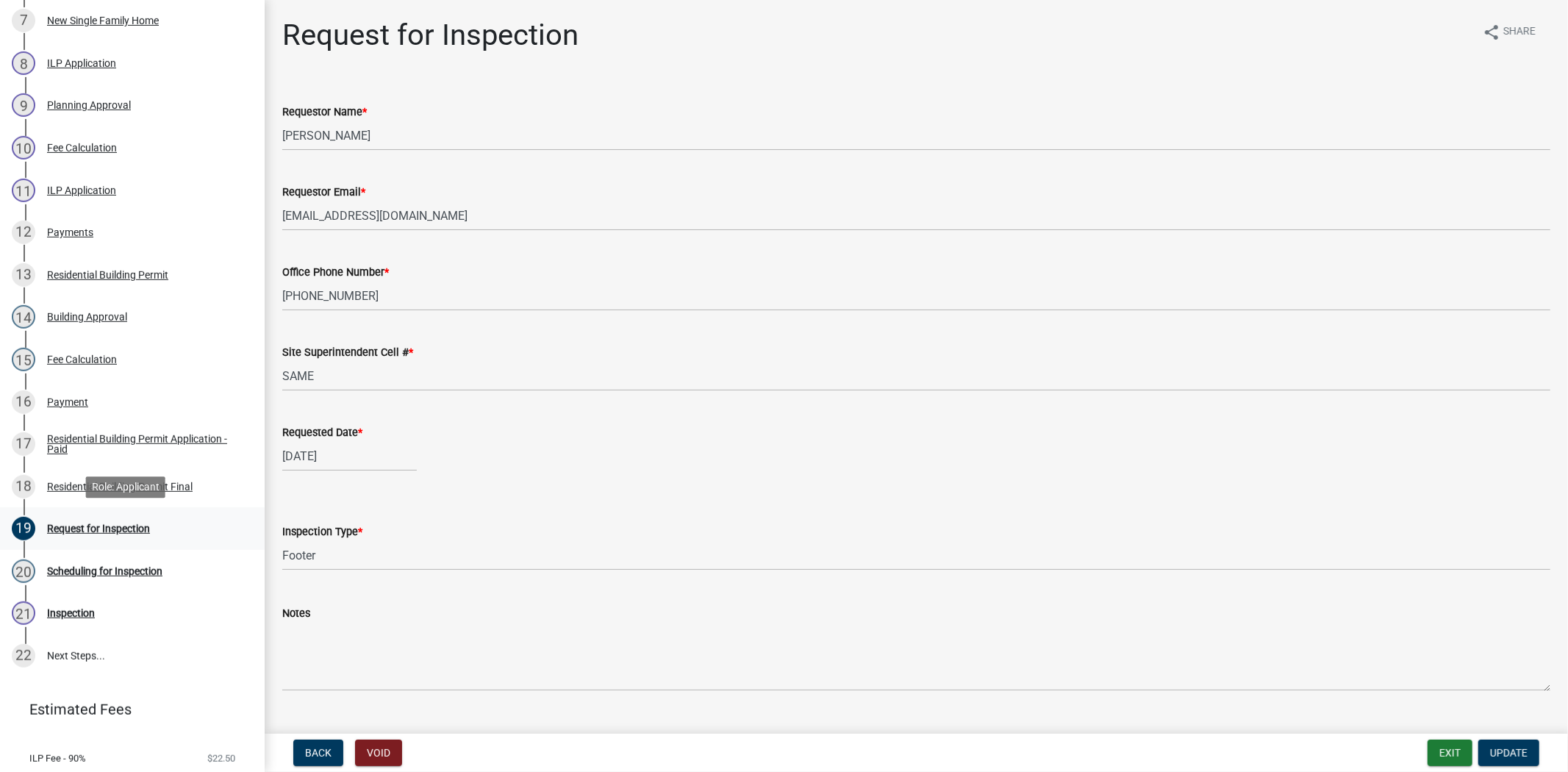
click at [109, 519] on div "19 Request for Inspection" at bounding box center [126, 529] width 229 height 24
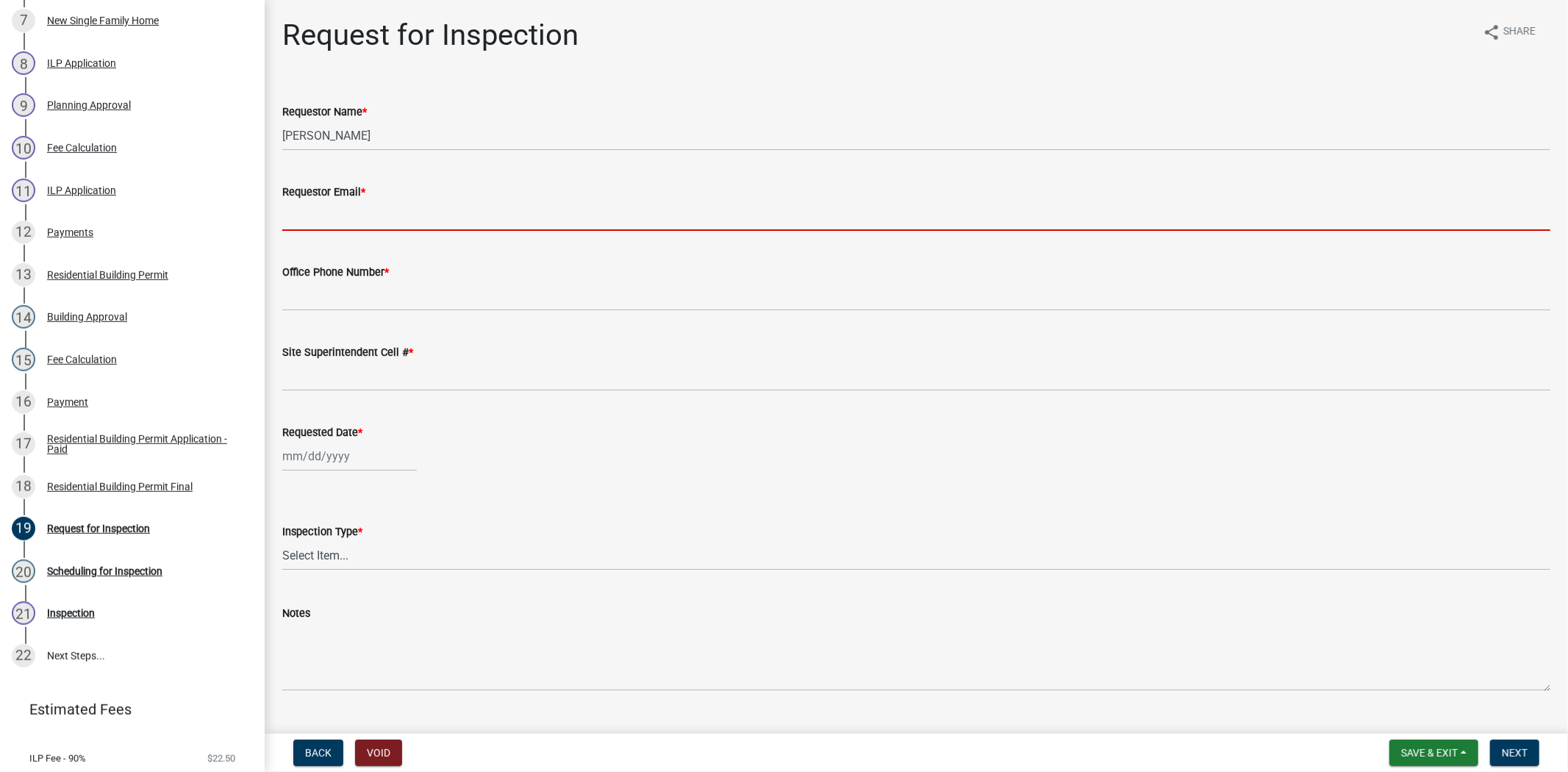
click at [339, 218] on input "Requestor Email *" at bounding box center [916, 216] width 1268 height 30
type input "[EMAIL_ADDRESS][DOMAIN_NAME]"
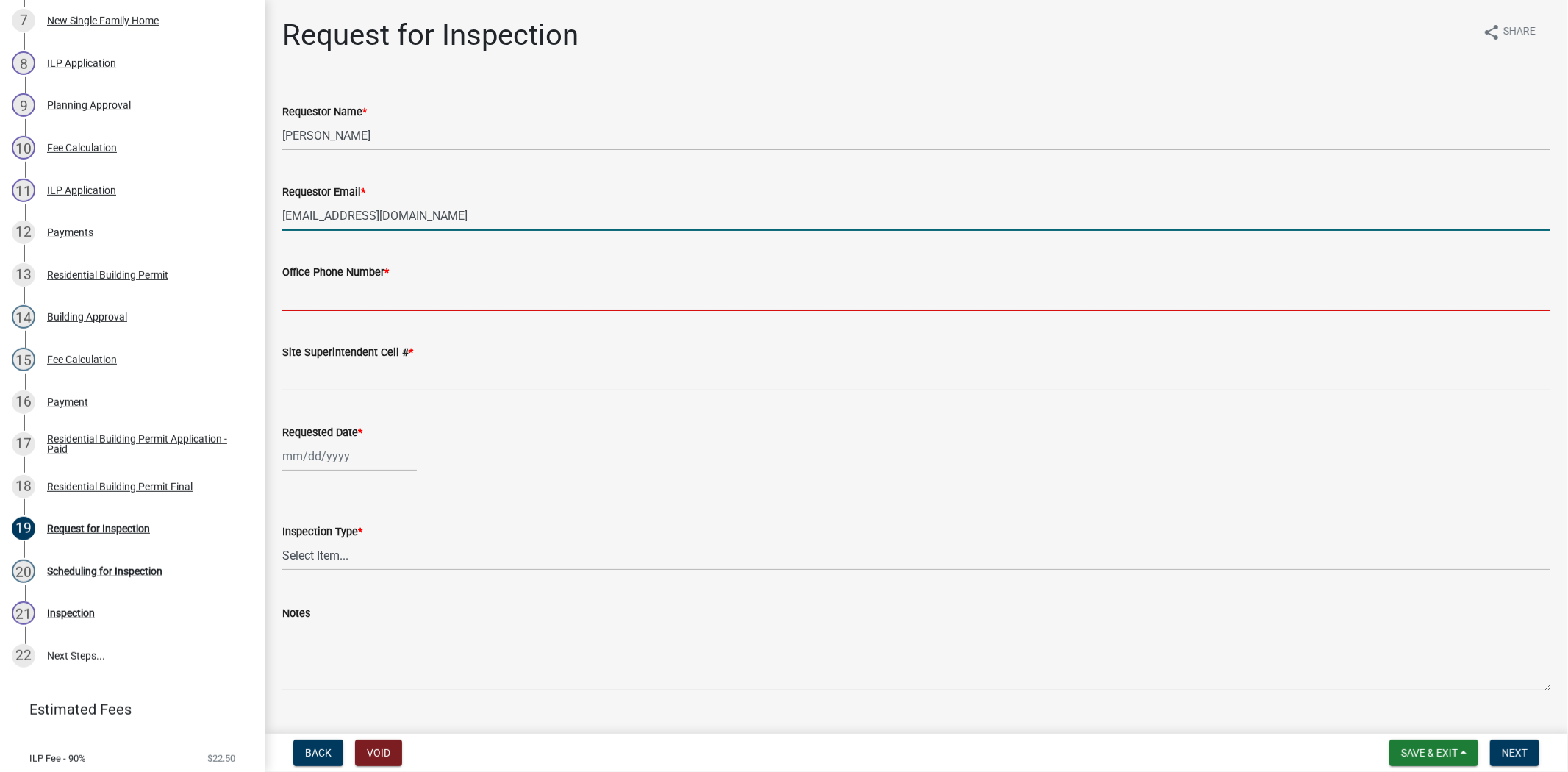
drag, startPoint x: 333, startPoint y: 298, endPoint x: 373, endPoint y: 311, distance: 42.1
click at [333, 298] on input "Office Phone Number *" at bounding box center [916, 296] width 1268 height 30
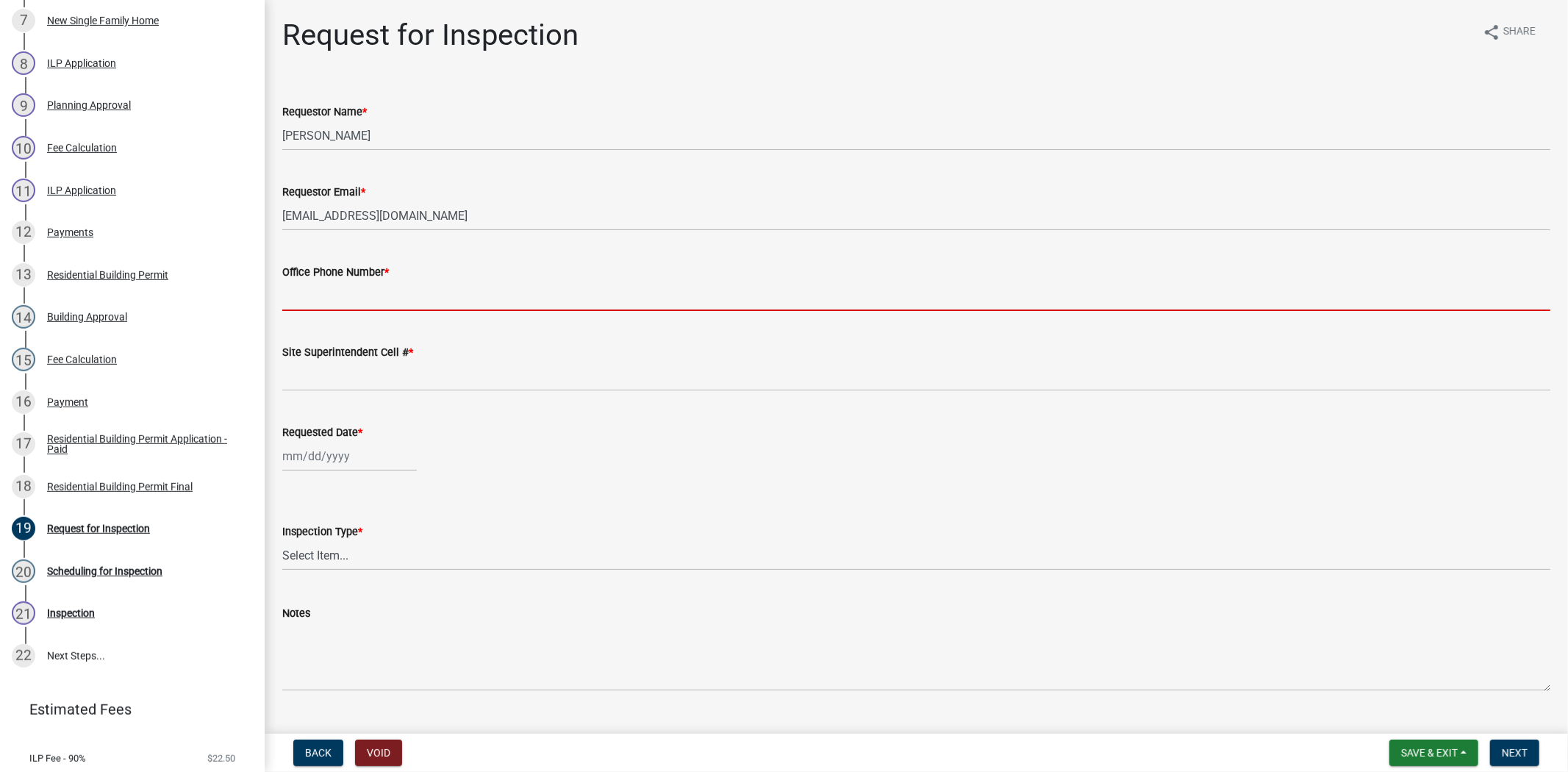
type input "812.285.6414"
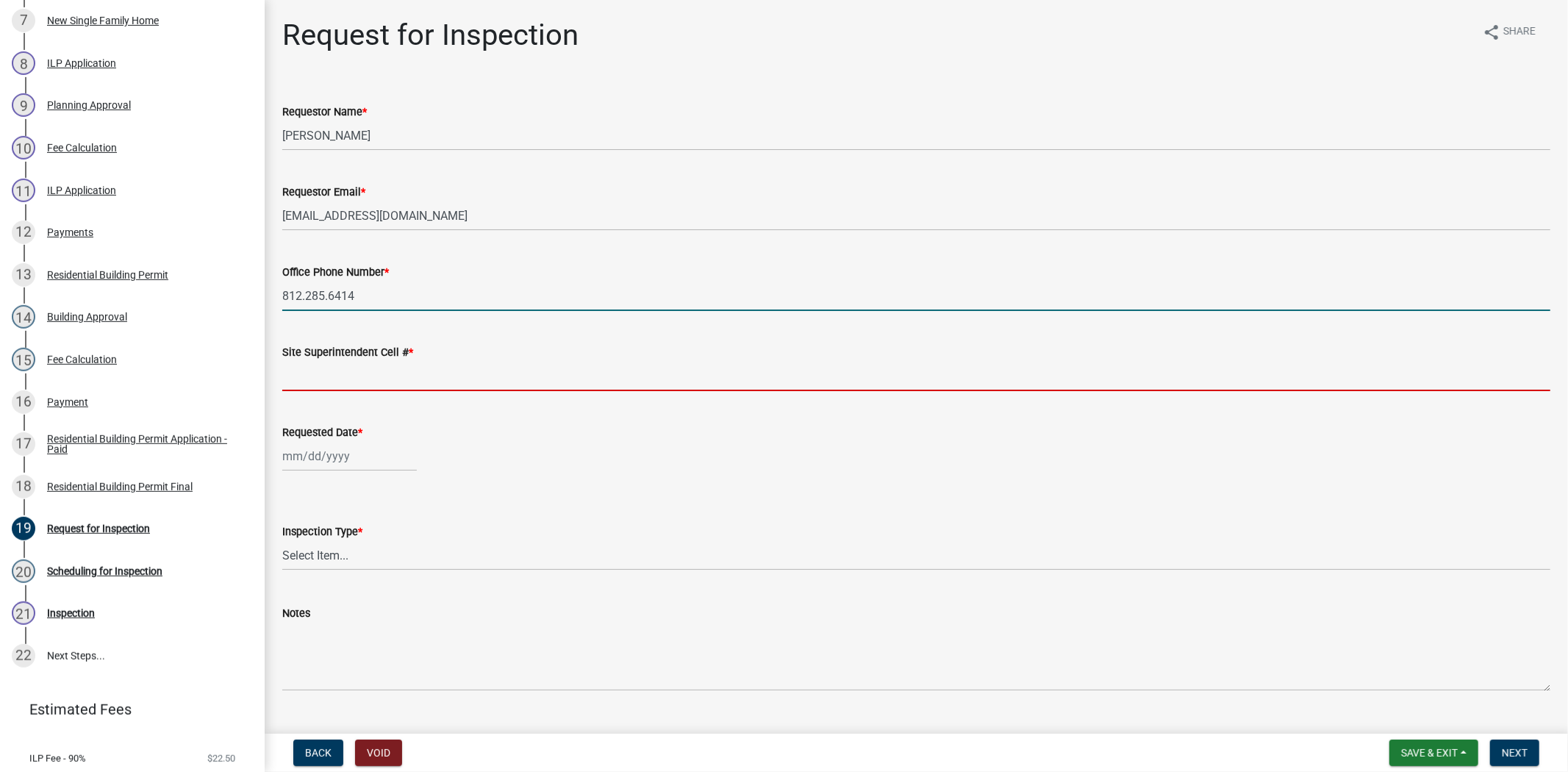
drag, startPoint x: 313, startPoint y: 383, endPoint x: 335, endPoint y: 390, distance: 23.1
click at [313, 383] on input "Site Superintendent Cell # *" at bounding box center [916, 376] width 1268 height 30
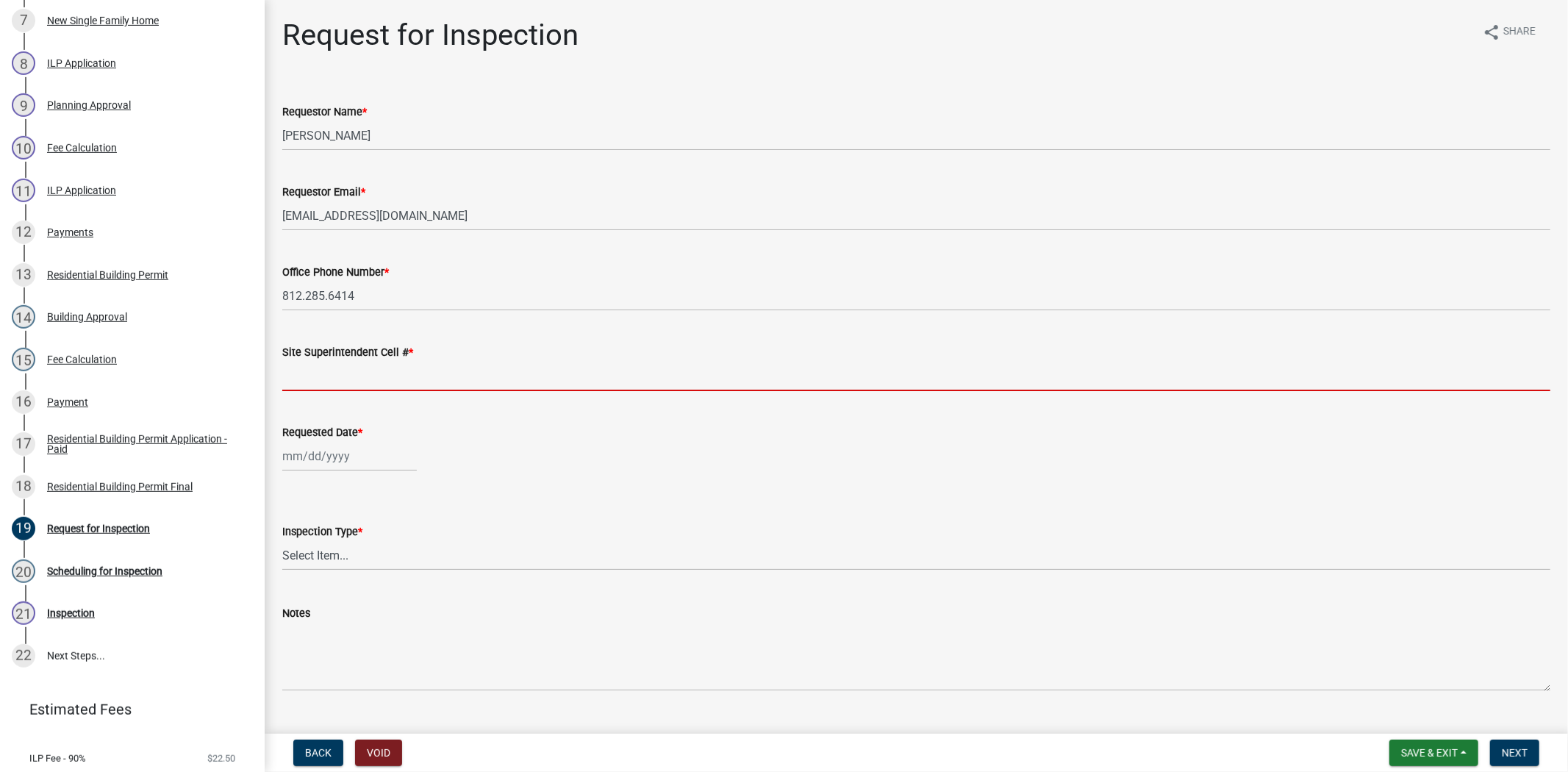
type input "812.285.6414"
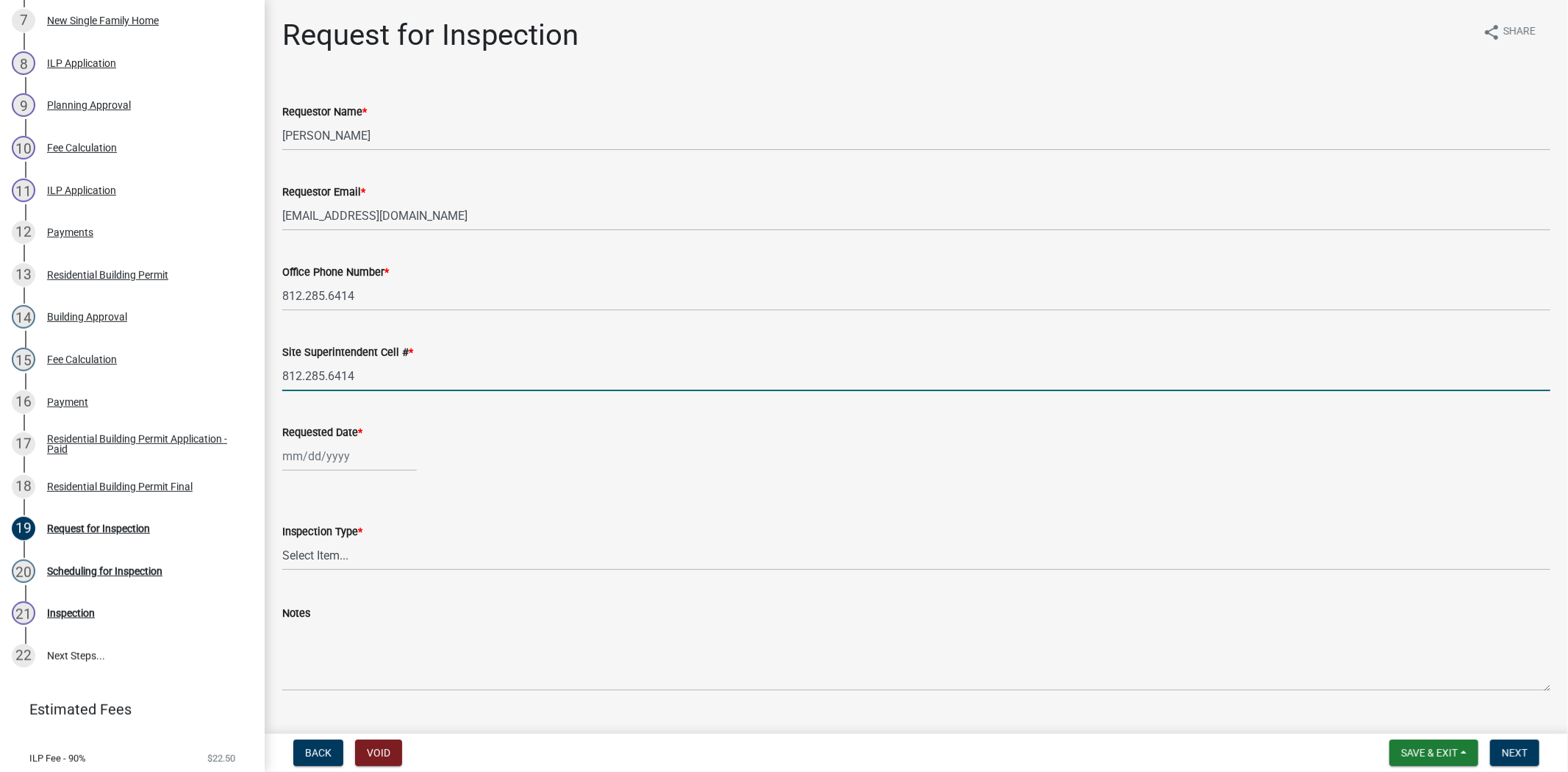
click at [349, 453] on div at bounding box center [350, 456] width 135 height 30
select select "8"
select select "2025"
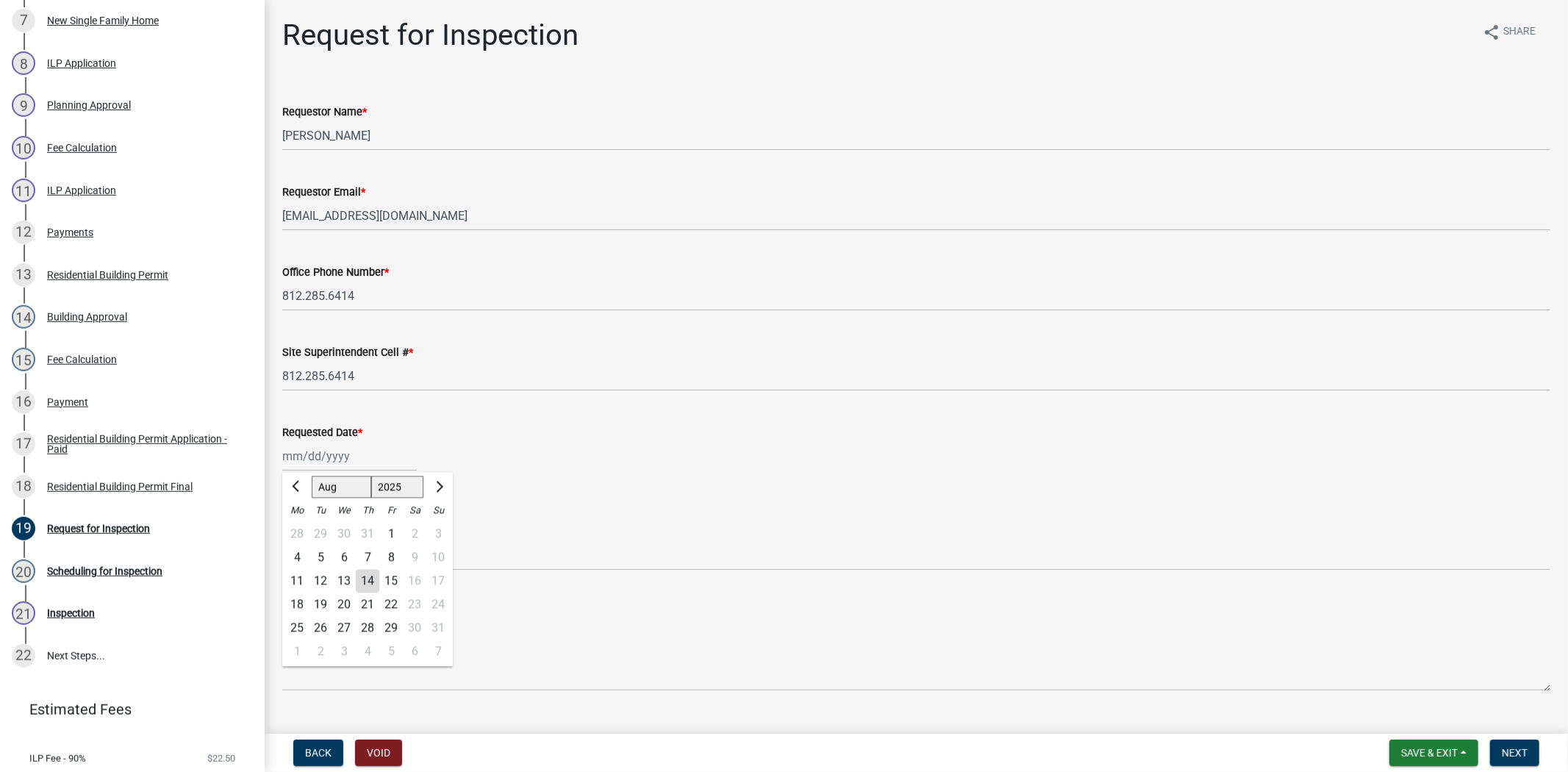
click at [392, 583] on div "15" at bounding box center [392, 581] width 24 height 24
type input "08/15/2025"
click at [355, 564] on select "Select Item... Footer Foundation Framing Final" at bounding box center [916, 556] width 1268 height 30
click at [282, 541] on select "Select Item... Footer Foundation Framing Final" at bounding box center [916, 556] width 1268 height 30
select select "cf00f61e-4b77-4892-83dd-df63e4708b2f"
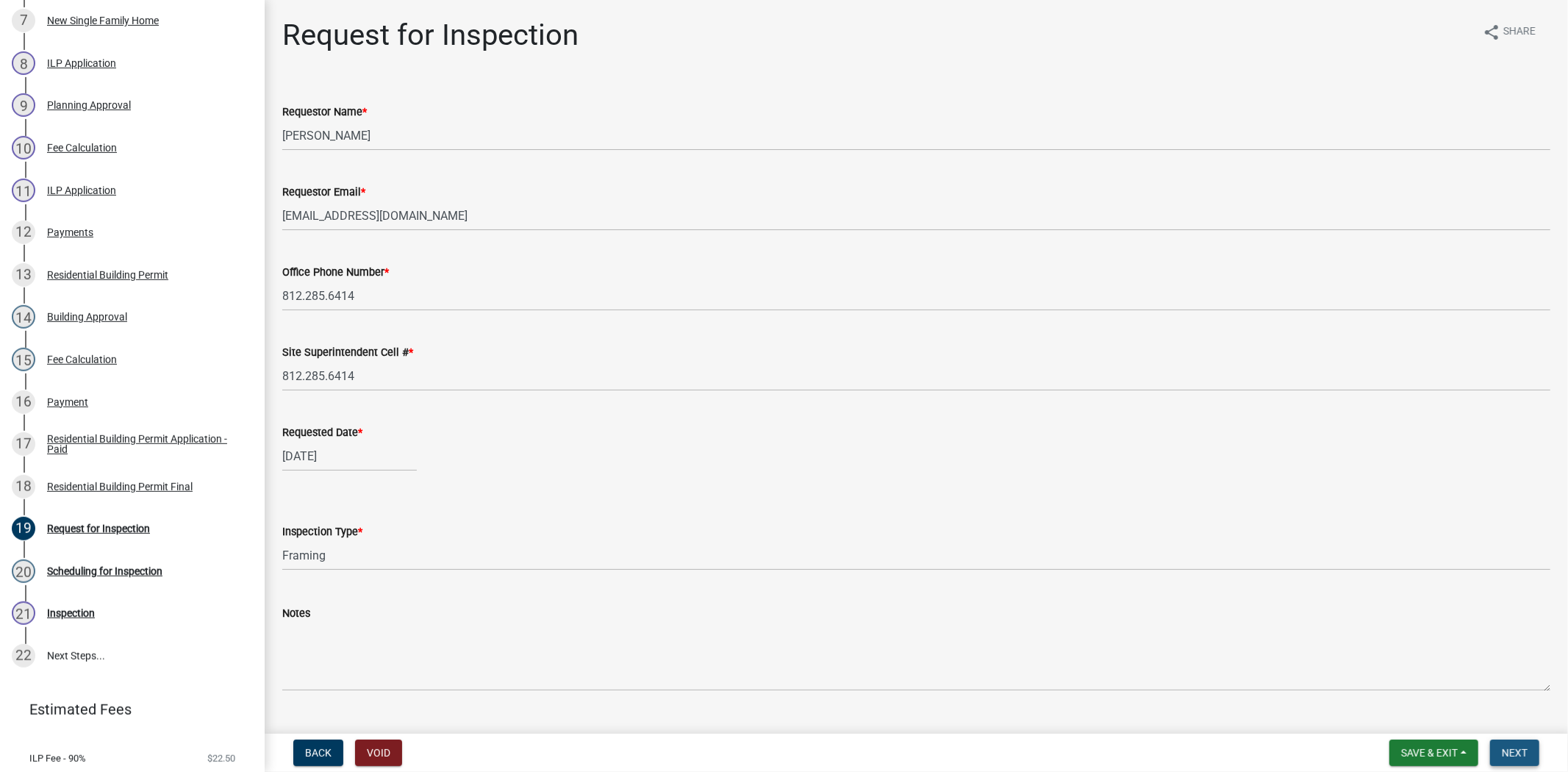
click at [1520, 751] on span "Next" at bounding box center [1515, 752] width 25 height 12
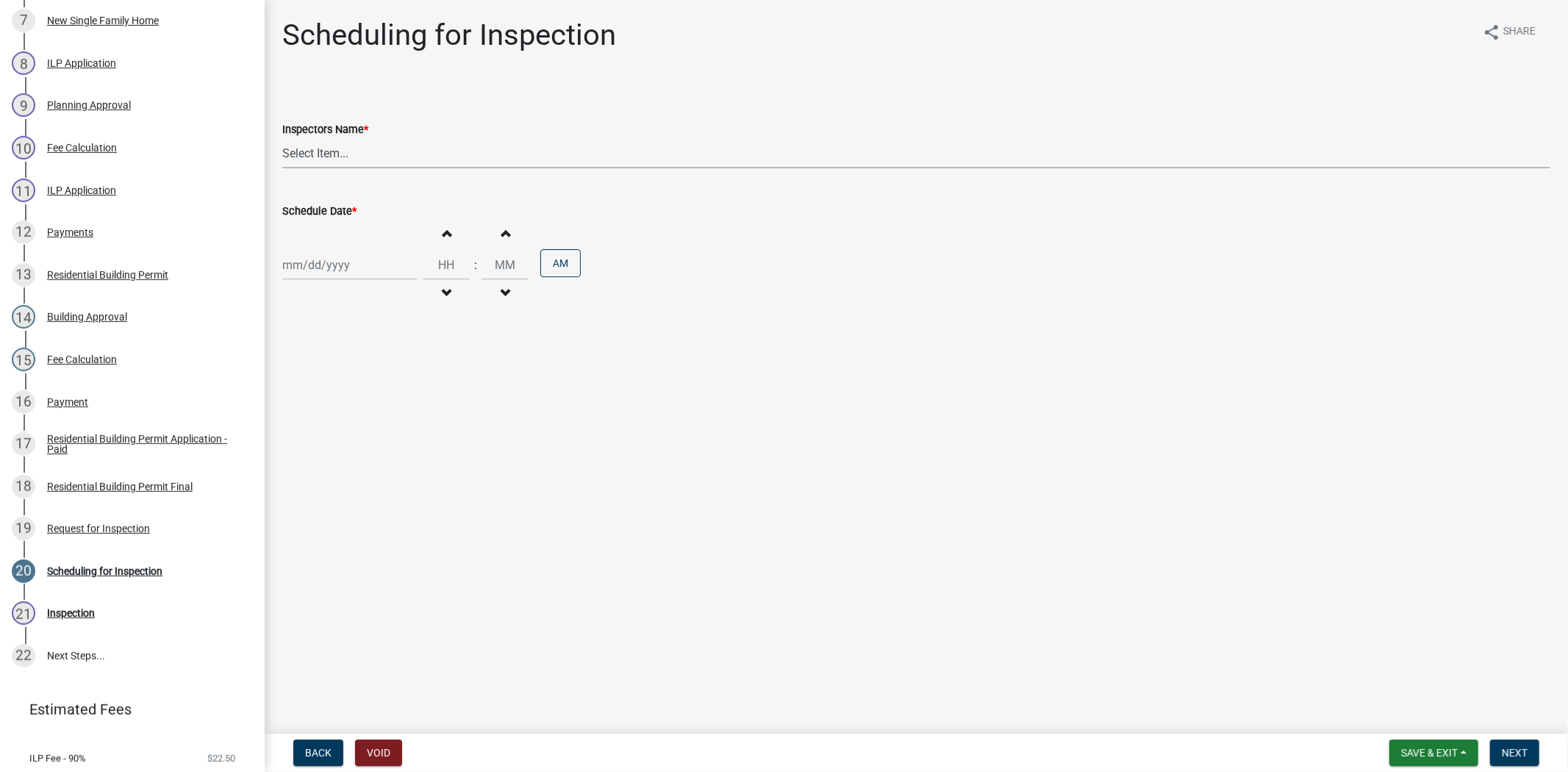
click at [401, 151] on select "Select Item... jramsey (Jeremy Ramsey) MaryFrey (Mary Frey) mkruer (Mike Kruer)…" at bounding box center [916, 153] width 1268 height 30
select select "fdb3bcc6-ce93-4663-8a18-5c08884dd177"
click at [282, 138] on select "Select Item... jramsey (Jeremy Ramsey) MaryFrey (Mary Frey) mkruer (Mike Kruer)…" at bounding box center [916, 153] width 1268 height 30
click at [369, 266] on div at bounding box center [350, 265] width 135 height 30
select select "8"
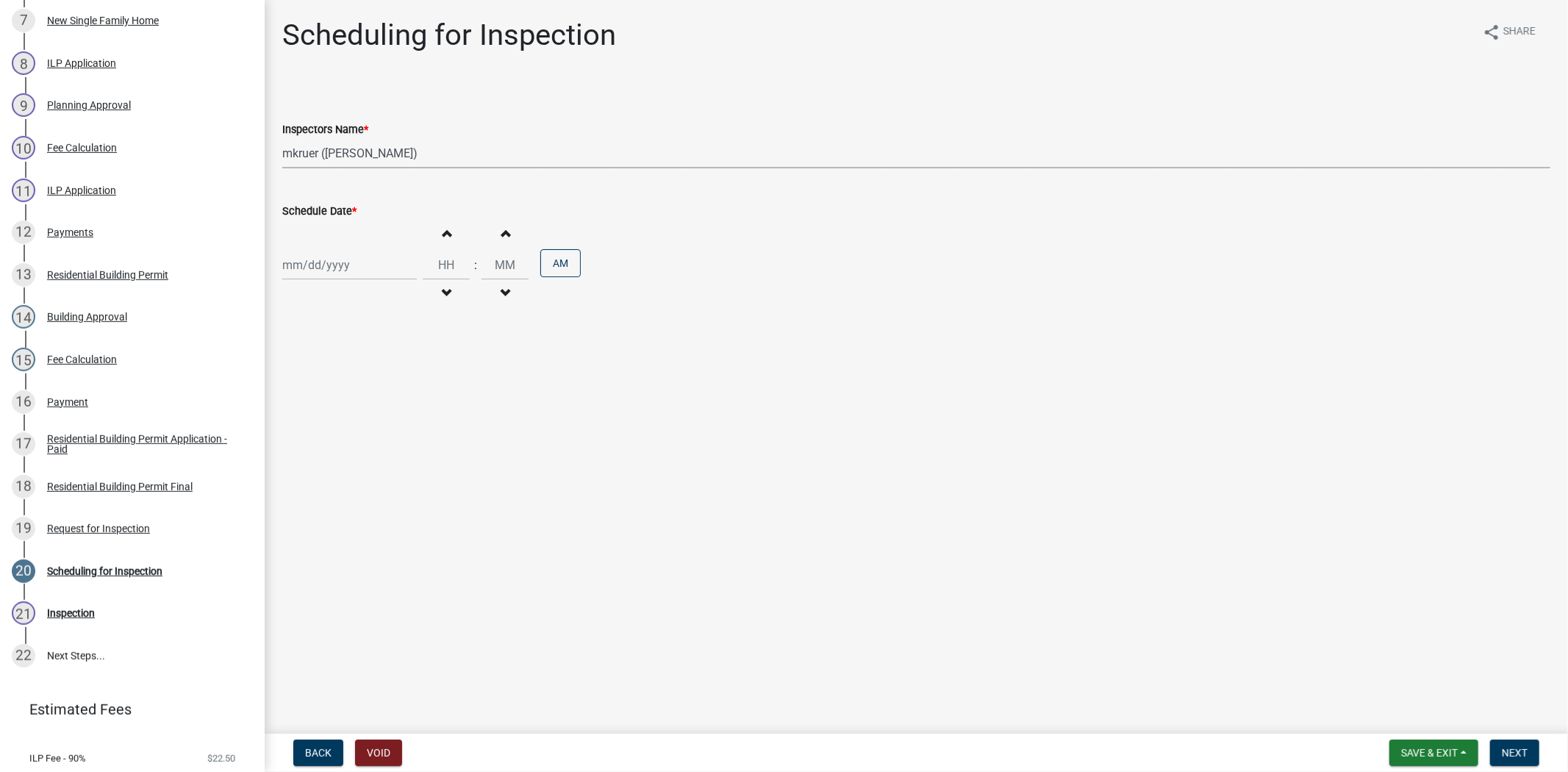
select select "2025"
click at [393, 390] on div "15" at bounding box center [392, 391] width 24 height 24
type input "08/15/2025"
click at [1515, 759] on button "Next" at bounding box center [1515, 752] width 49 height 26
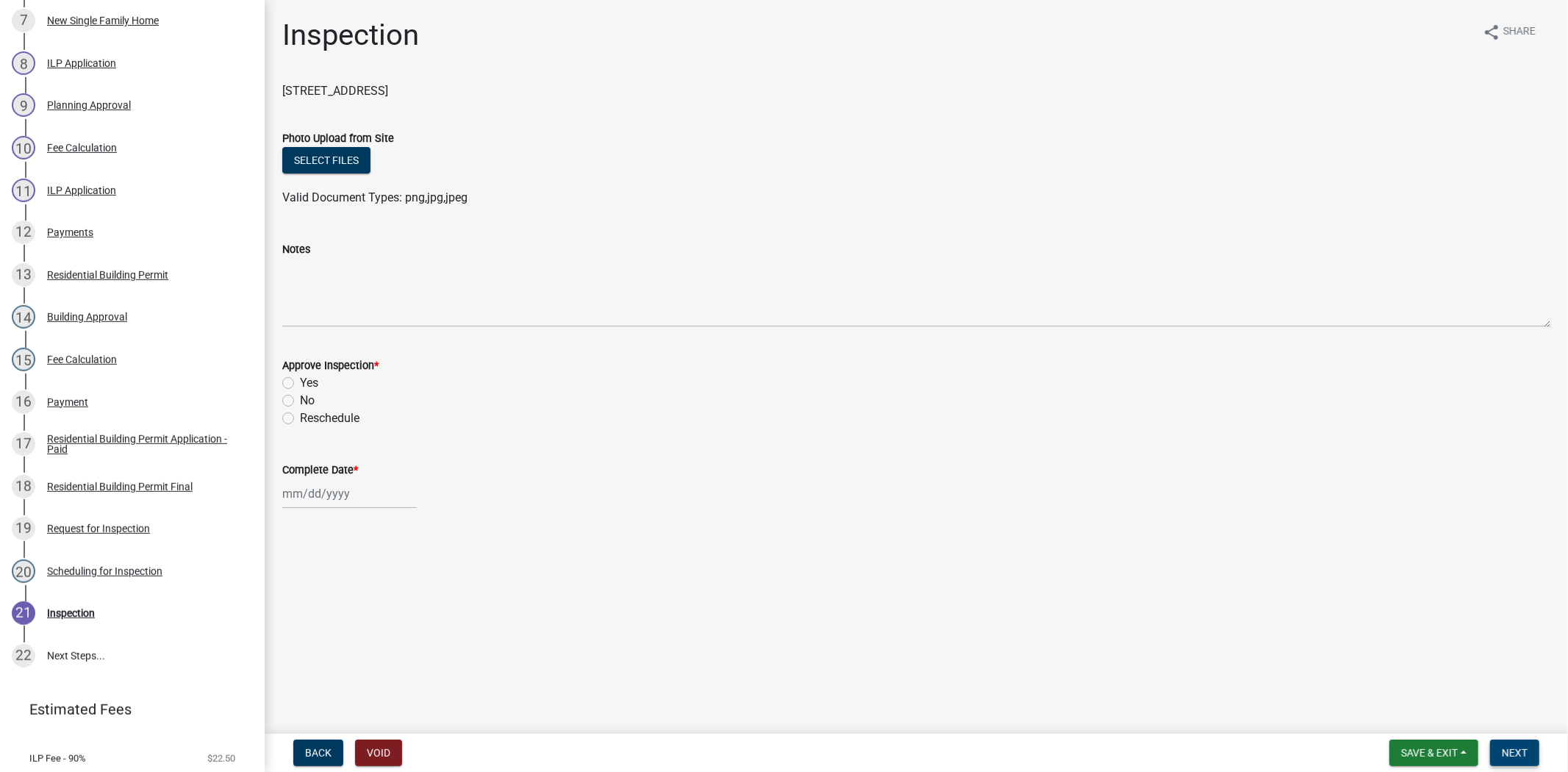
click at [1518, 747] on span "Next" at bounding box center [1515, 752] width 25 height 12
click at [1435, 760] on button "Save & Exit" at bounding box center [1434, 752] width 89 height 26
click at [1406, 724] on button "Save & Exit" at bounding box center [1420, 714] width 117 height 36
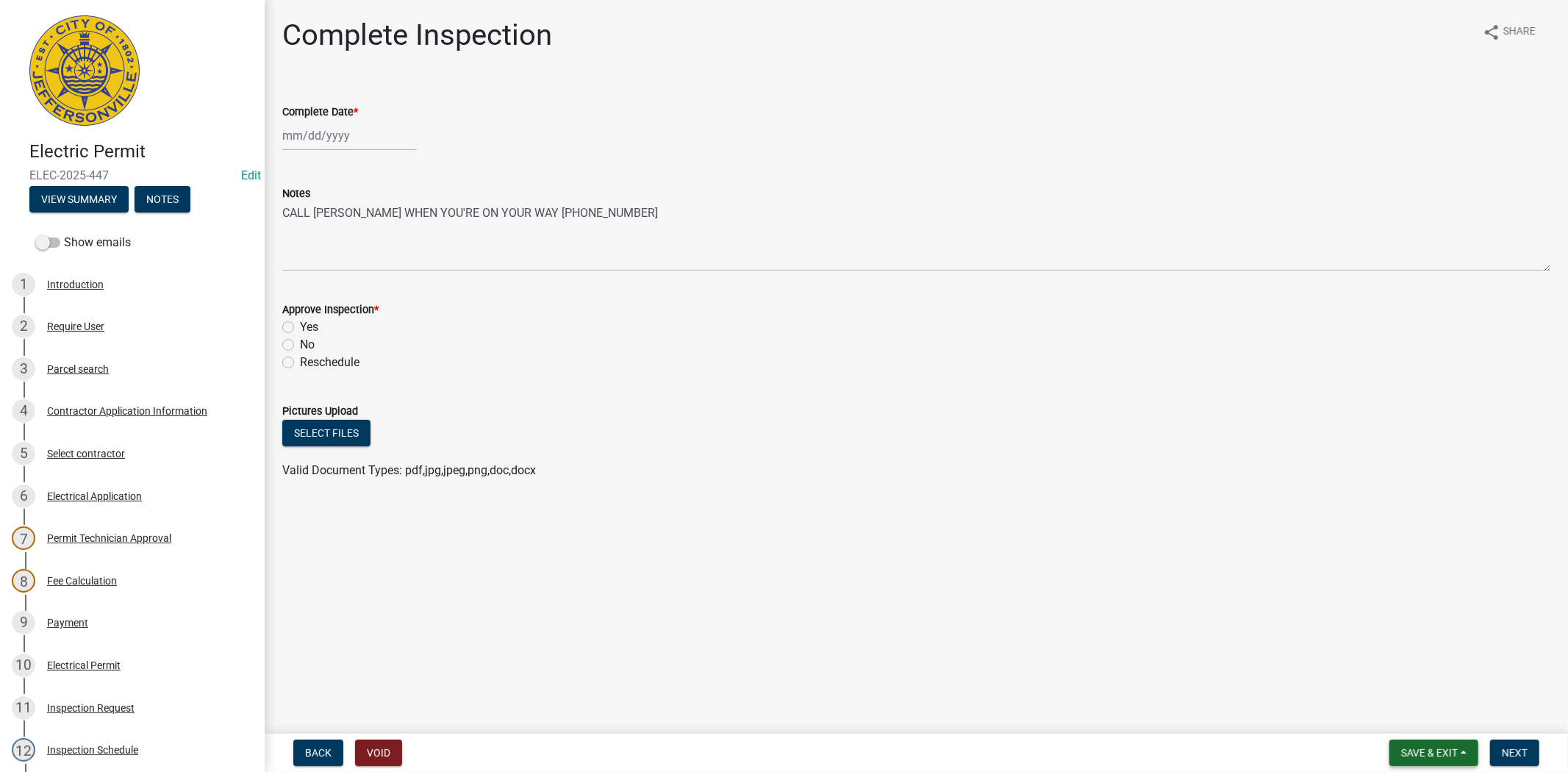
click at [1417, 751] on span "Save & Exit" at bounding box center [1429, 752] width 56 height 12
click at [1416, 723] on button "Save & Exit" at bounding box center [1420, 714] width 117 height 36
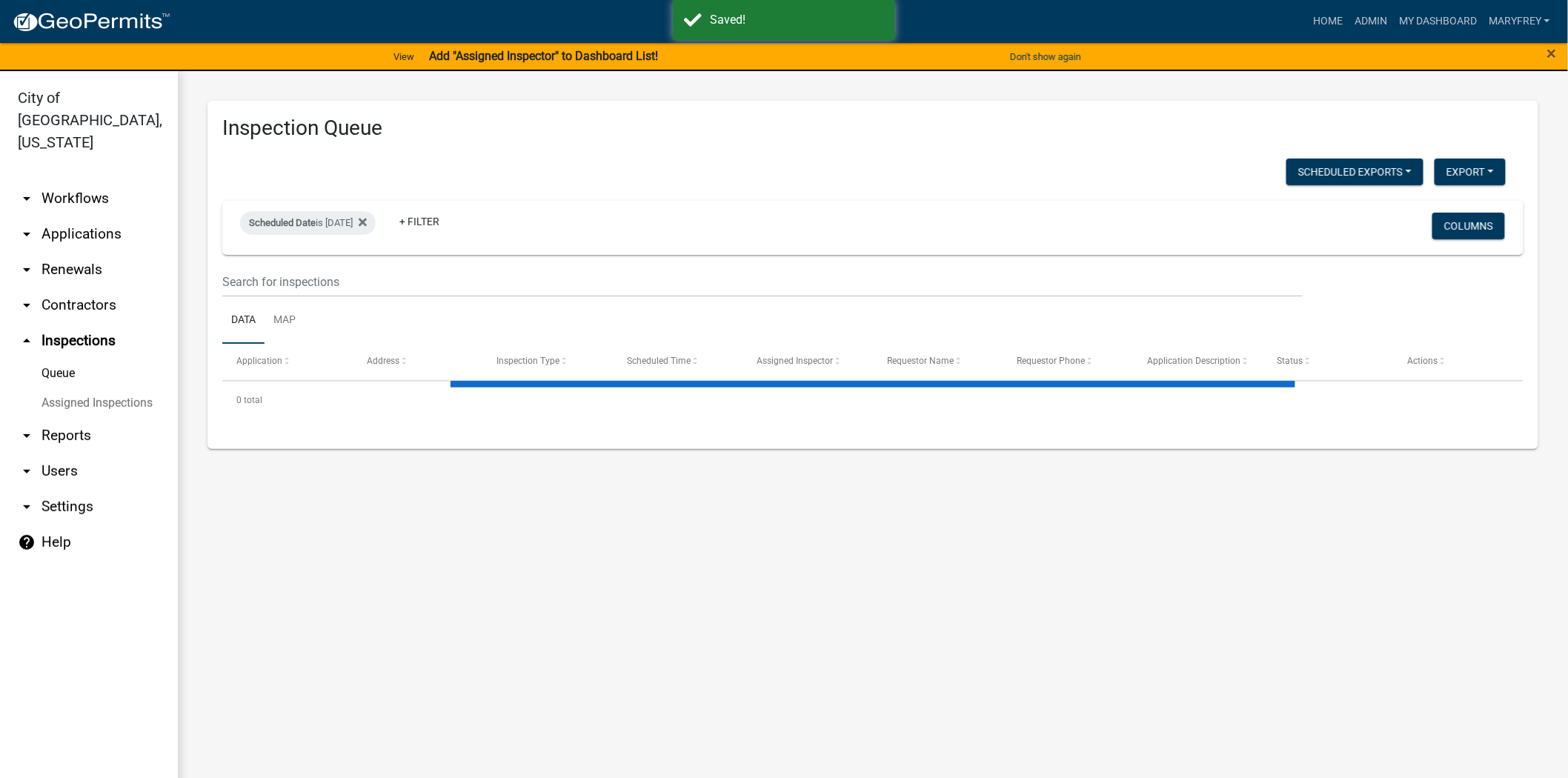
select select "3: 100"
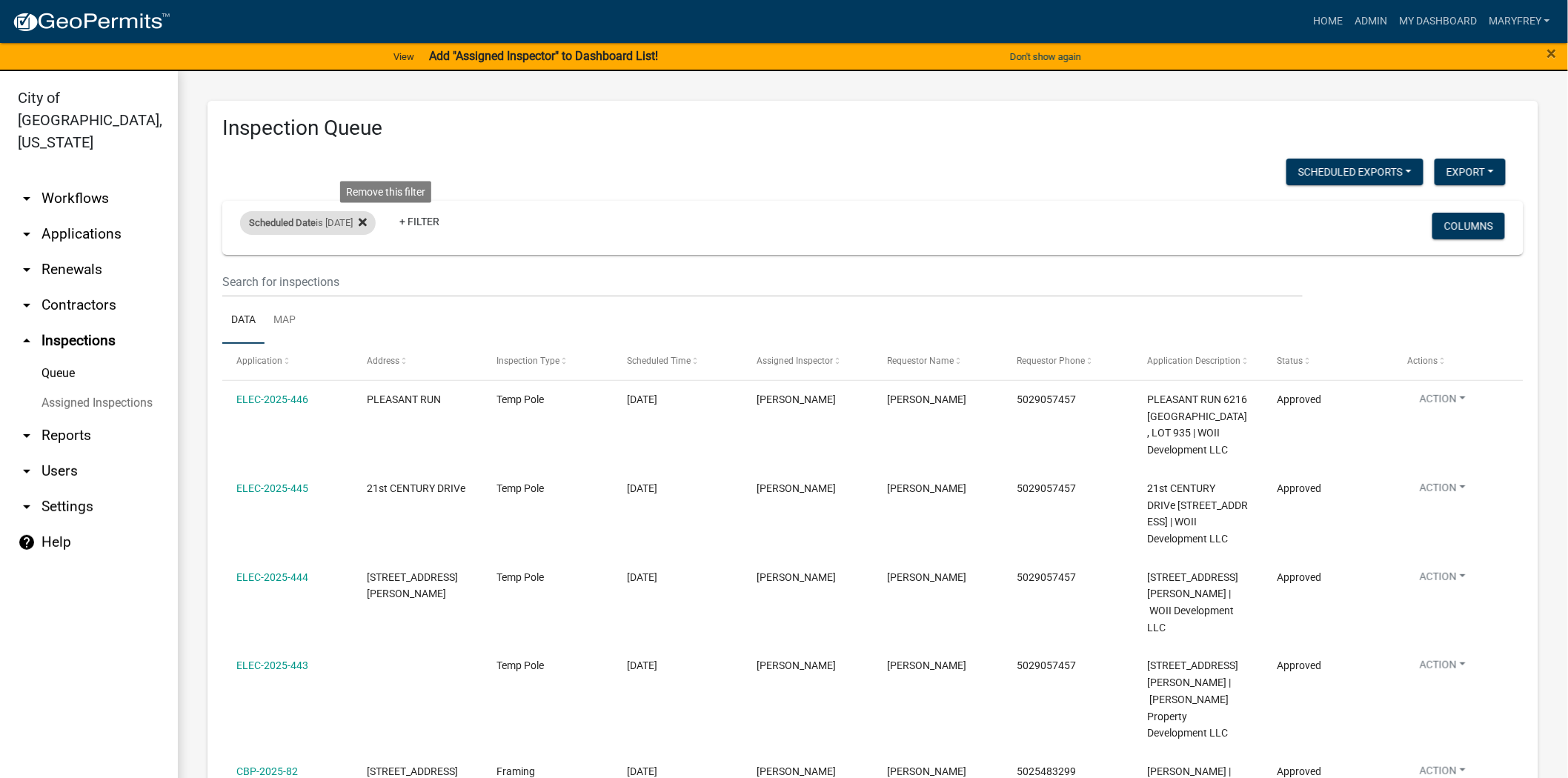
click at [367, 224] on icon at bounding box center [363, 222] width 8 height 12
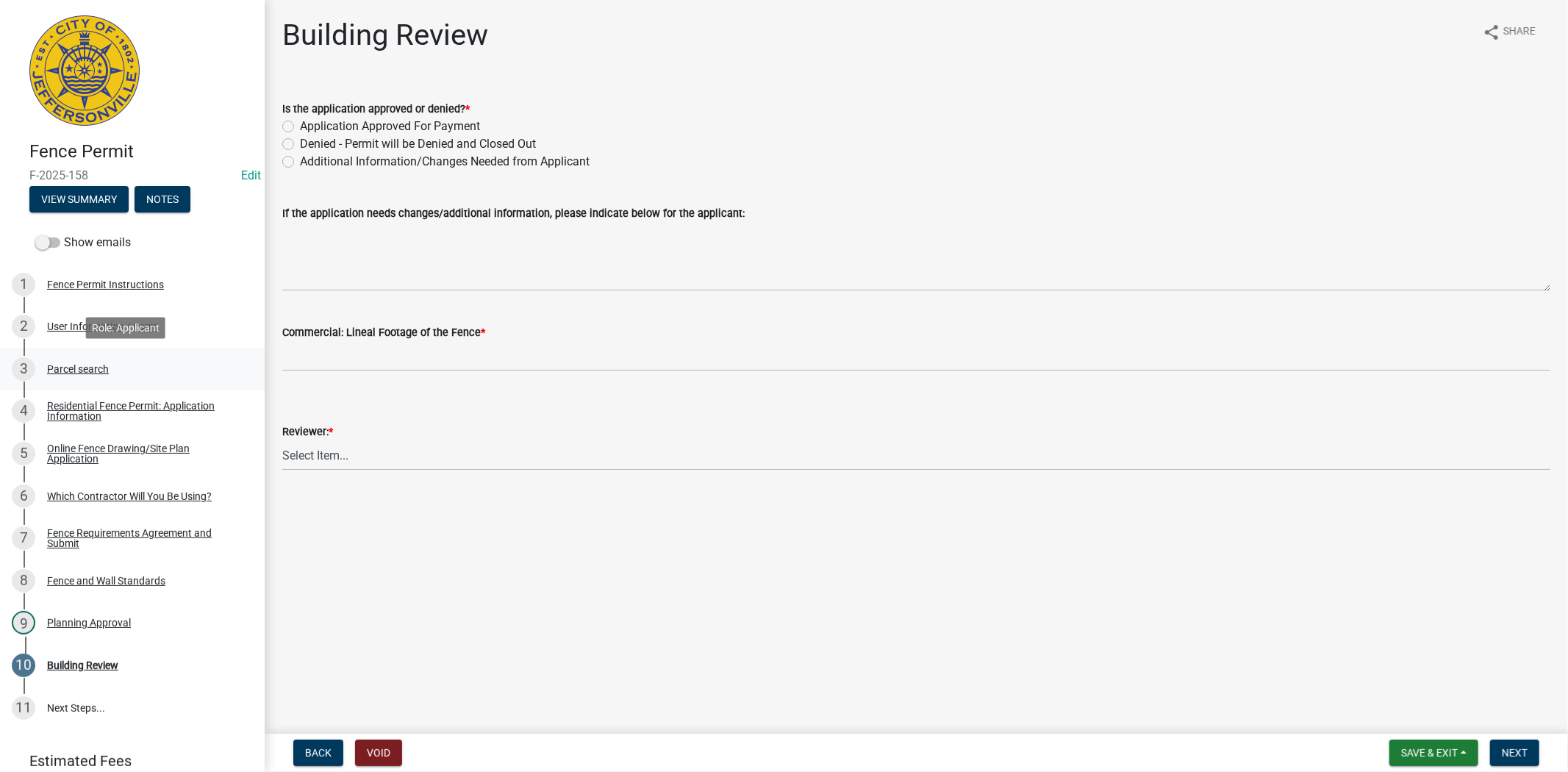
click at [94, 370] on div "Parcel search" at bounding box center [78, 369] width 62 height 10
